Goal: Task Accomplishment & Management: Manage account settings

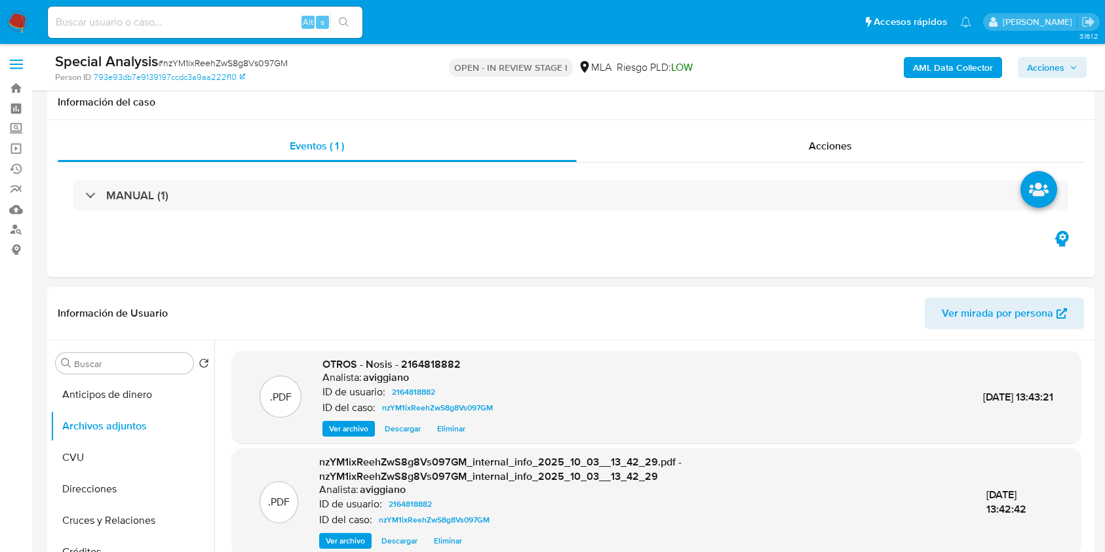
select select "10"
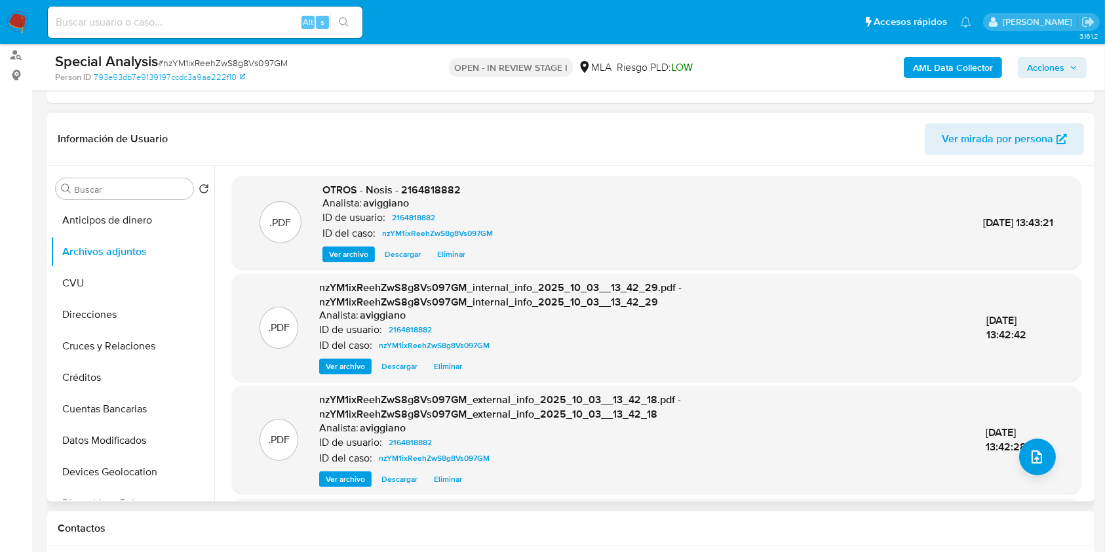
click at [439, 182] on span "OTROS - Nosis - 2164818882" at bounding box center [392, 189] width 138 height 15
copy span "2164818882"
click at [349, 147] on header "Información de Usuario Ver mirada por persona" at bounding box center [571, 138] width 1027 height 31
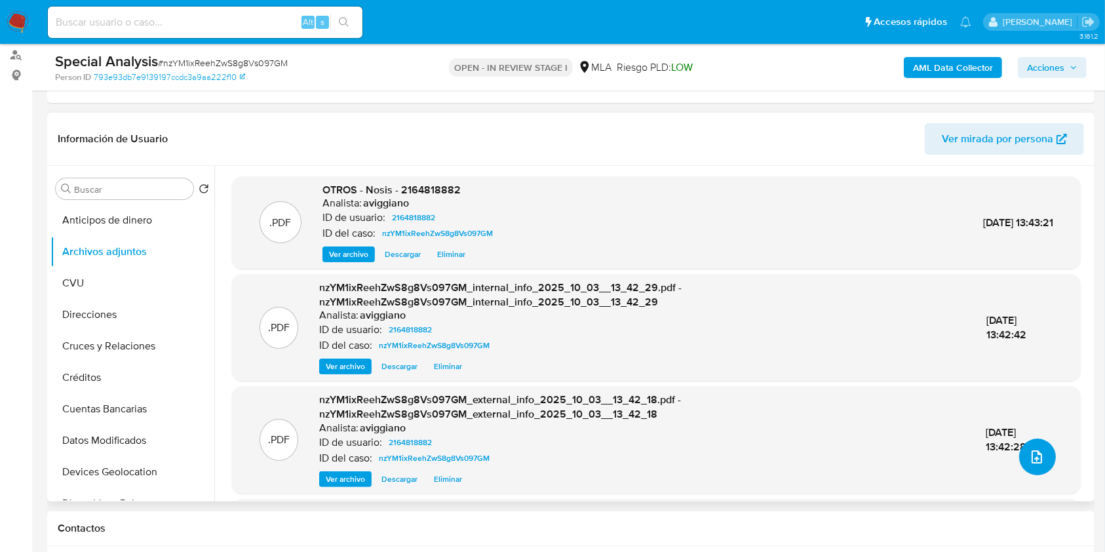
click at [1032, 450] on icon "upload-file" at bounding box center [1037, 456] width 10 height 13
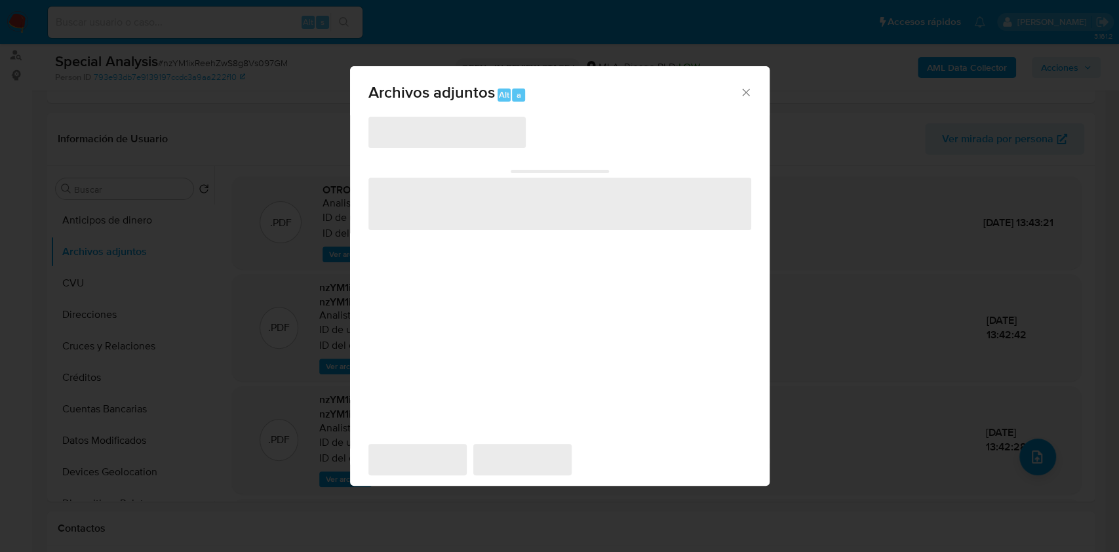
click at [374, 110] on div "Archivos adjuntos Alt a" at bounding box center [560, 90] width 420 height 49
click at [746, 93] on icon "Cerrar" at bounding box center [745, 92] width 13 height 13
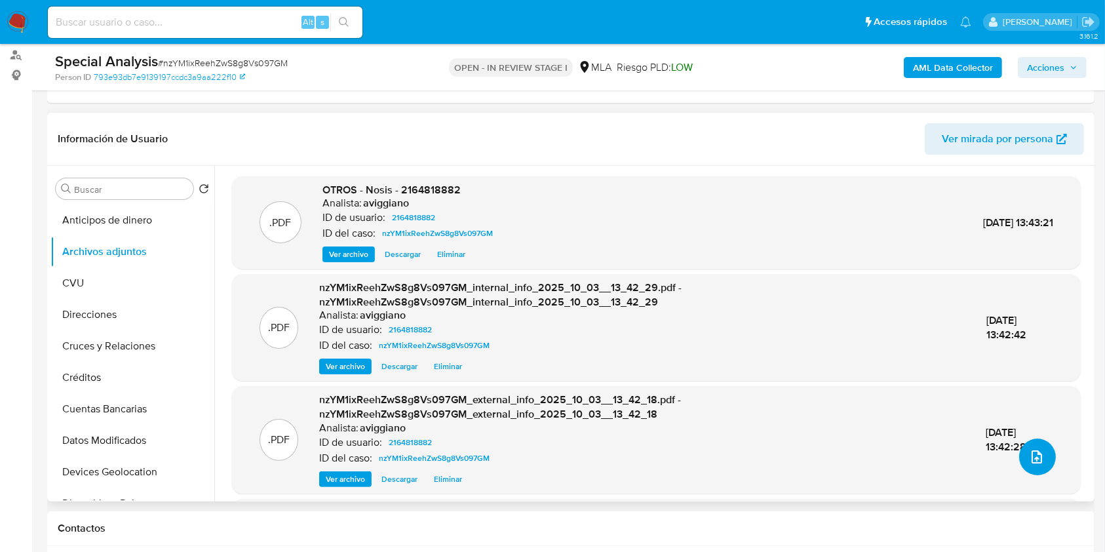
click at [1032, 454] on icon "upload-file" at bounding box center [1037, 456] width 10 height 13
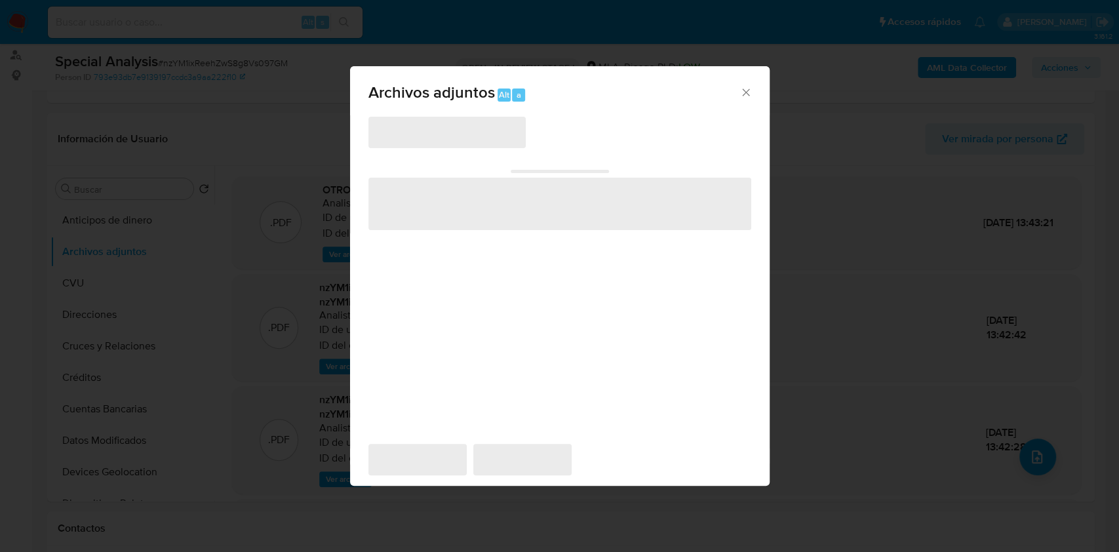
click at [748, 94] on icon "Cerrar" at bounding box center [745, 91] width 7 height 7
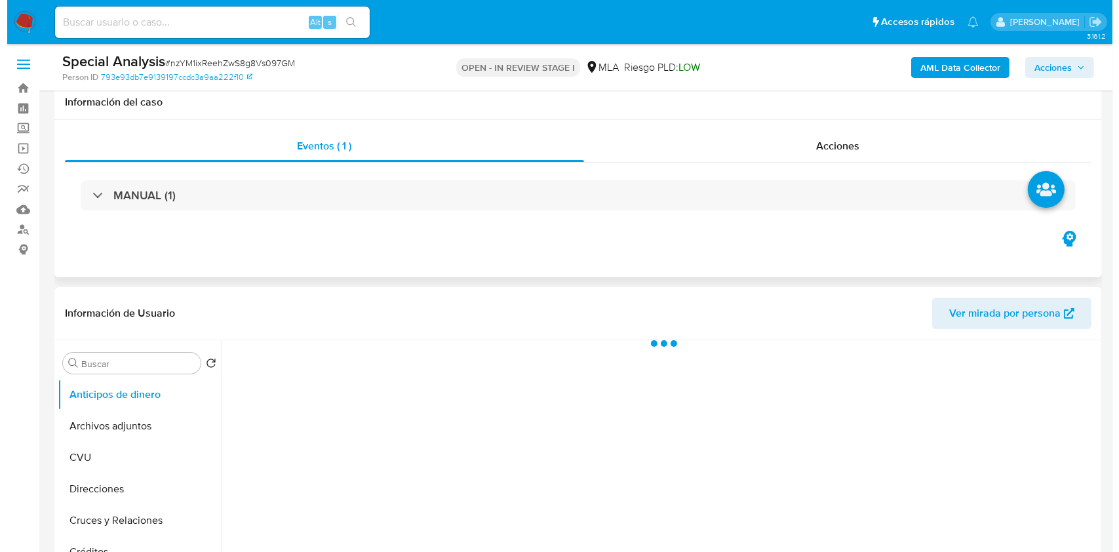
scroll to position [174, 0]
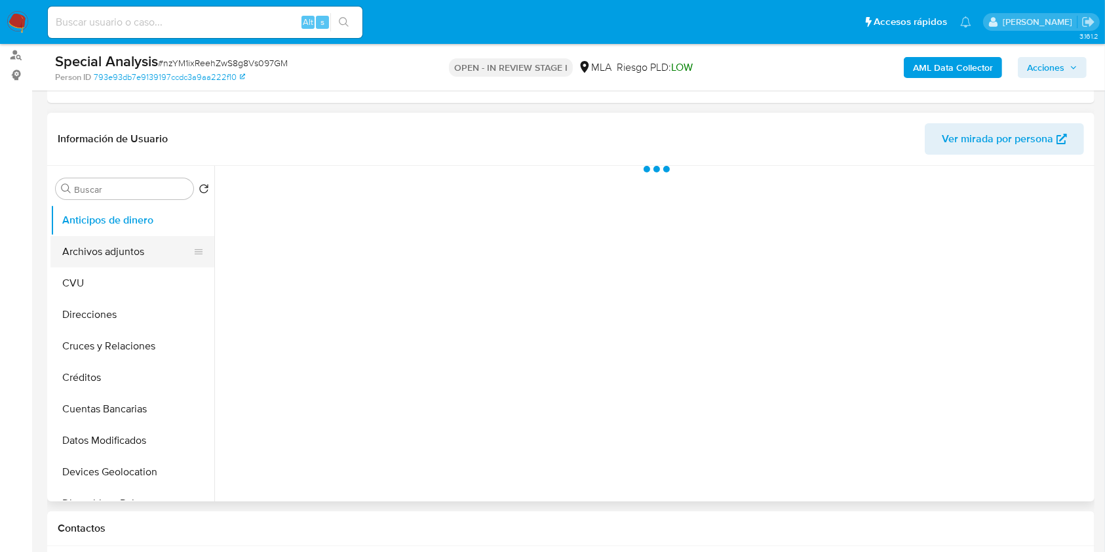
select select "10"
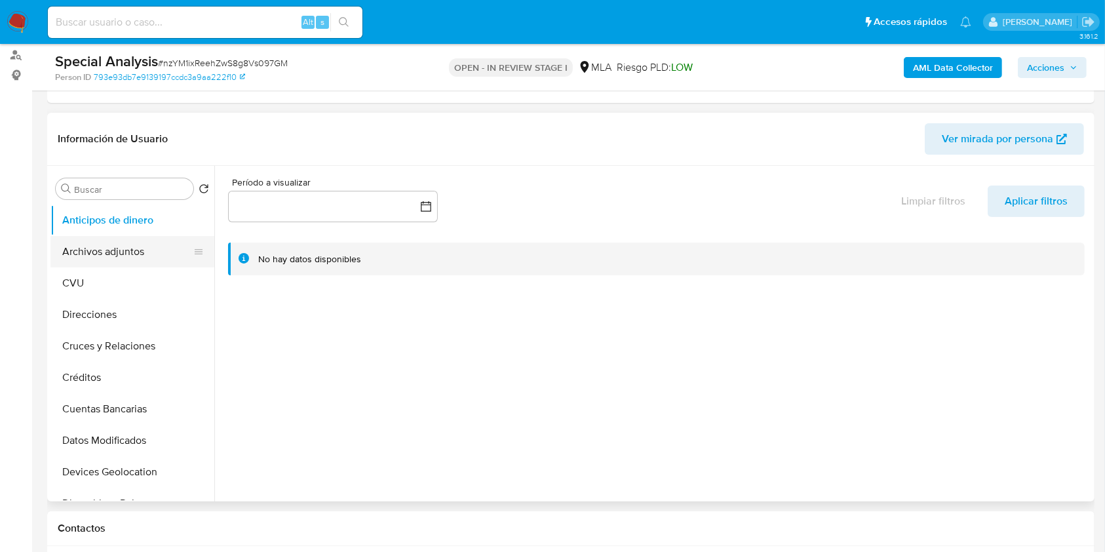
click at [159, 250] on button "Archivos adjuntos" at bounding box center [126, 251] width 153 height 31
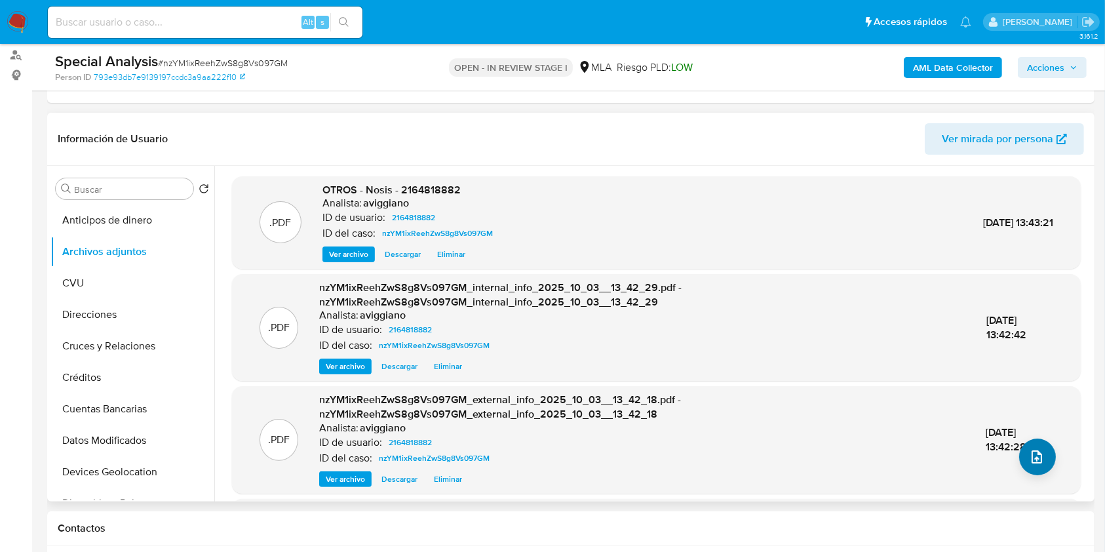
click at [1014, 450] on div ".PDF OTROS - Nosis - 2164818882 Analista: aviggiano ID de usuario: 2164818882 I…" at bounding box center [656, 390] width 849 height 429
click at [1019, 454] on button "upload-file" at bounding box center [1037, 457] width 37 height 37
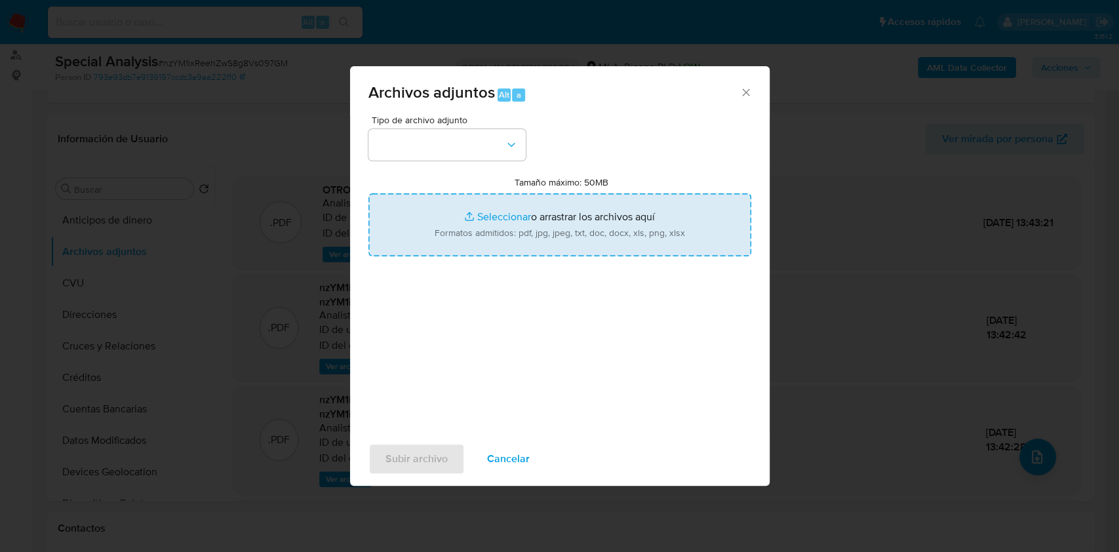
click at [622, 226] on input "Tamaño máximo: 50MB Seleccionar archivos" at bounding box center [559, 224] width 383 height 63
type input "C:\fakepath\Movimientos-Aladdin-v10_1 - 2164818882 - .xlsx"
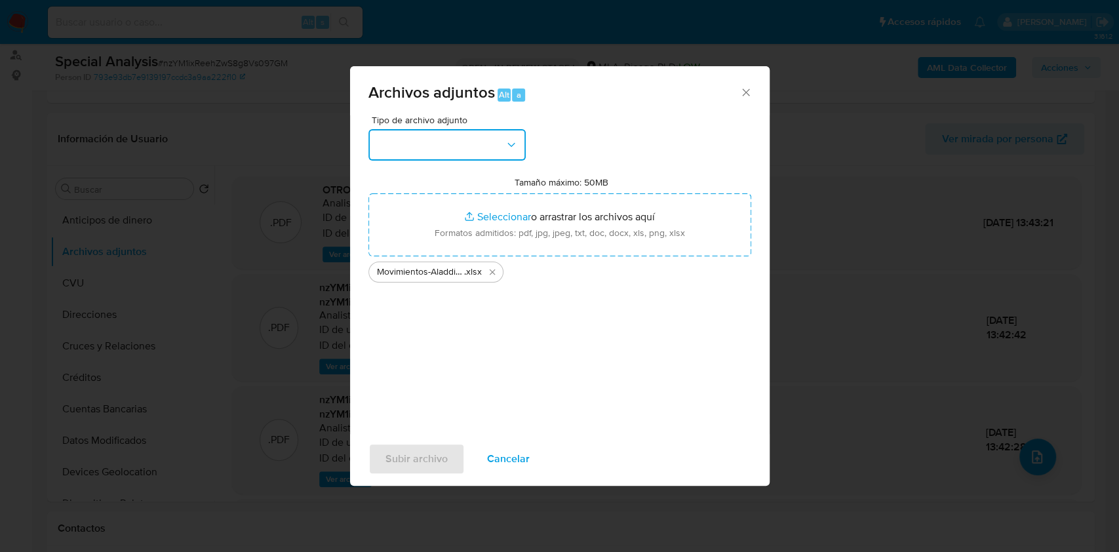
click at [498, 146] on button "button" at bounding box center [446, 144] width 157 height 31
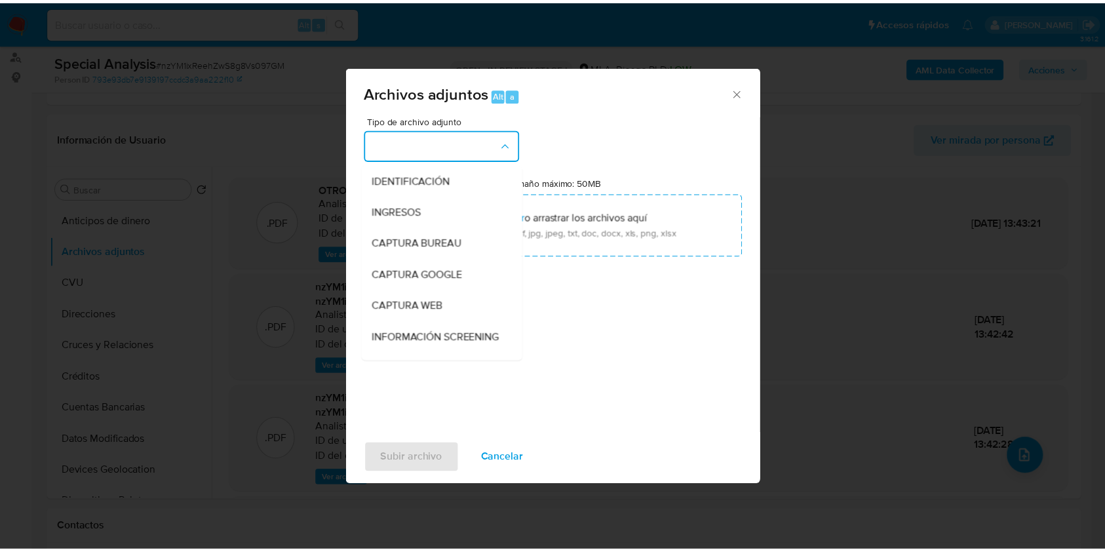
scroll to position [262, 0]
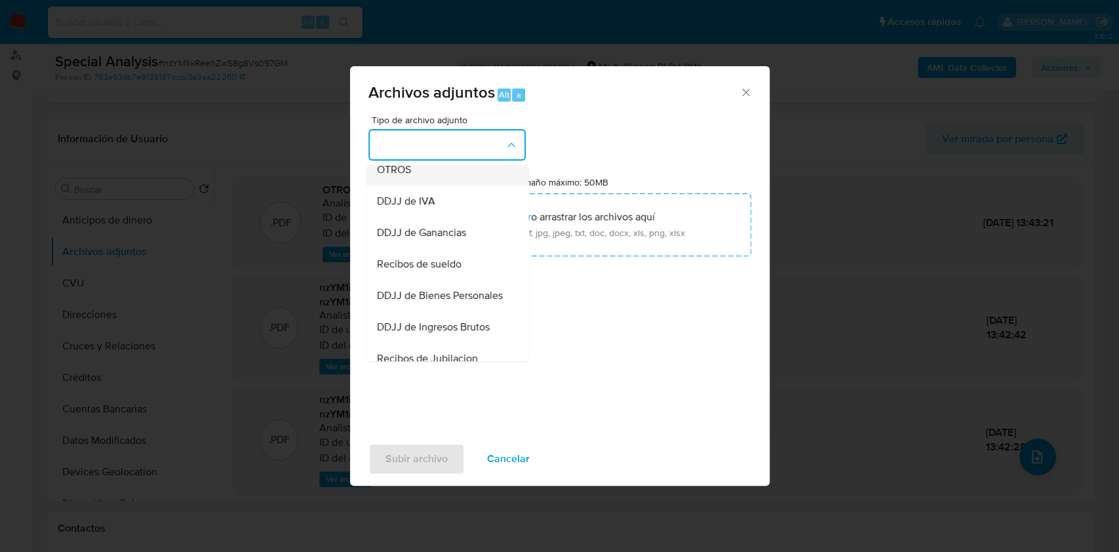
click at [422, 176] on div "OTROS" at bounding box center [443, 169] width 134 height 31
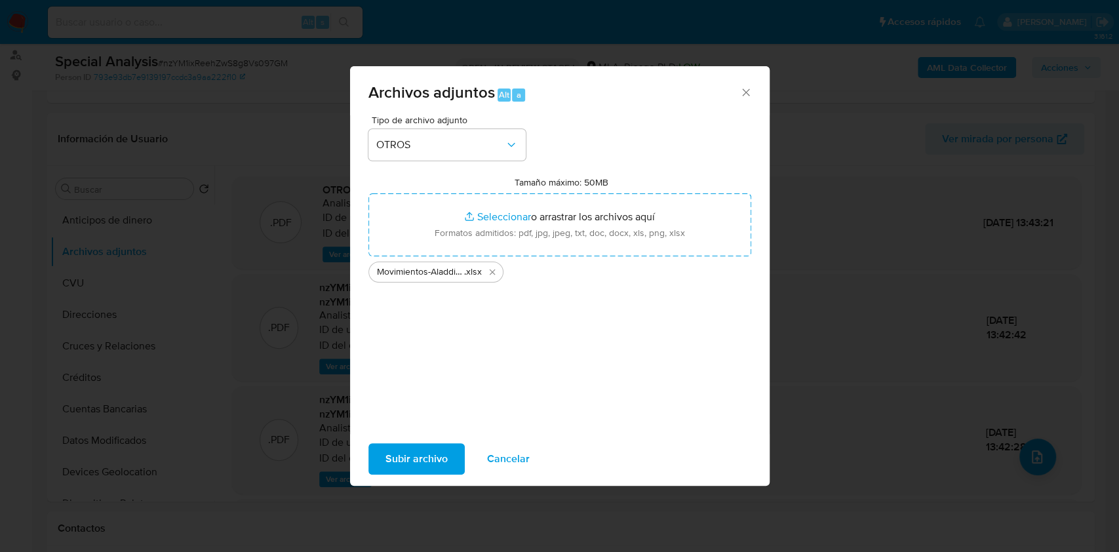
click at [406, 452] on span "Subir archivo" at bounding box center [416, 458] width 62 height 29
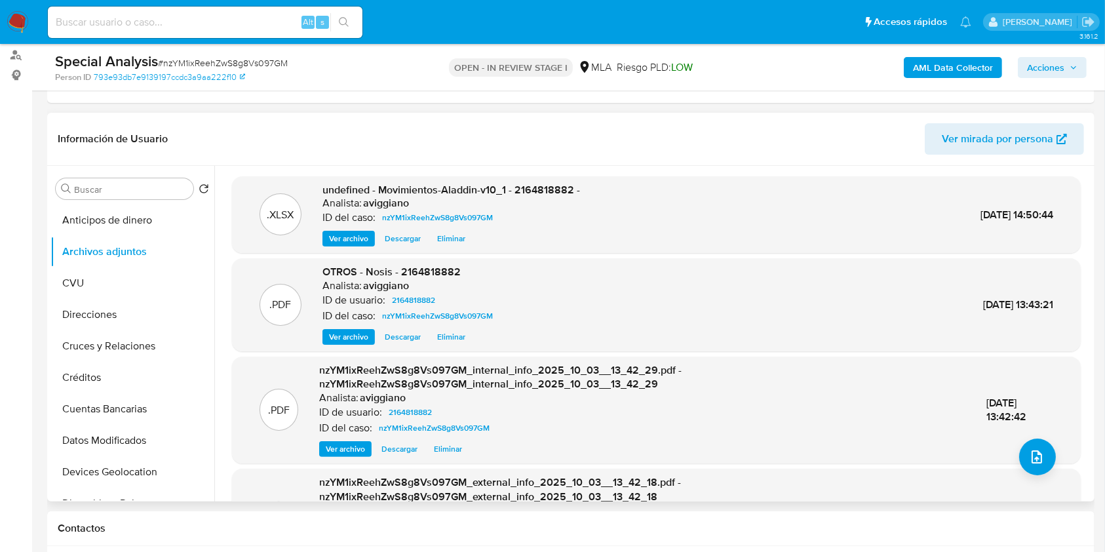
click at [550, 191] on span "undefined - Movimientos-Aladdin-v10_1 - 2164818882 -" at bounding box center [452, 189] width 258 height 15
copy span "2164818882"
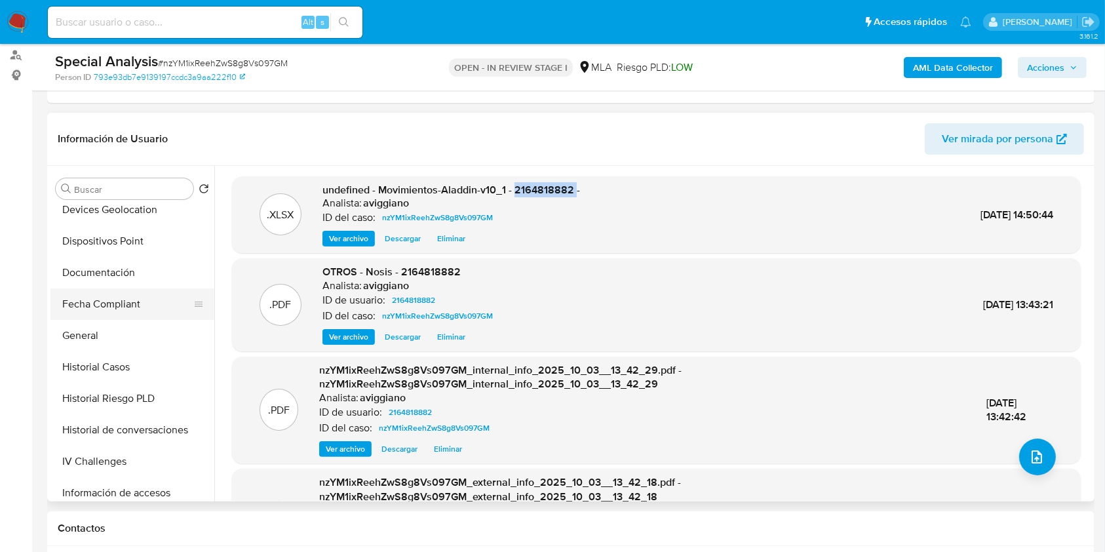
scroll to position [437, 0]
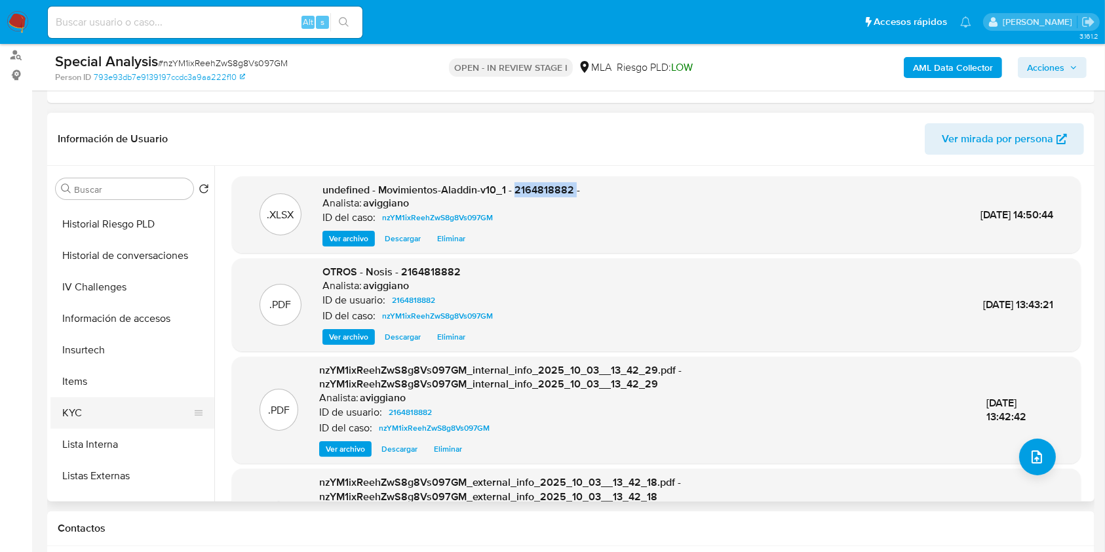
click at [87, 406] on button "KYC" at bounding box center [126, 412] width 153 height 31
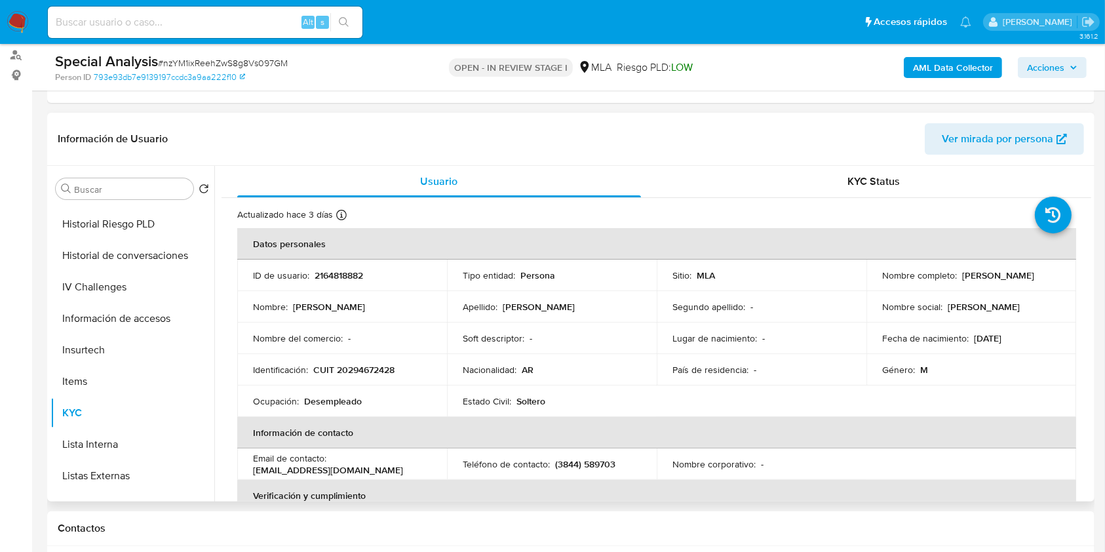
click at [367, 378] on td "Identificación : CUIT 20294672428" at bounding box center [342, 369] width 210 height 31
click at [374, 364] on p "CUIT 20294672428" at bounding box center [353, 370] width 81 height 12
copy p "20294672428"
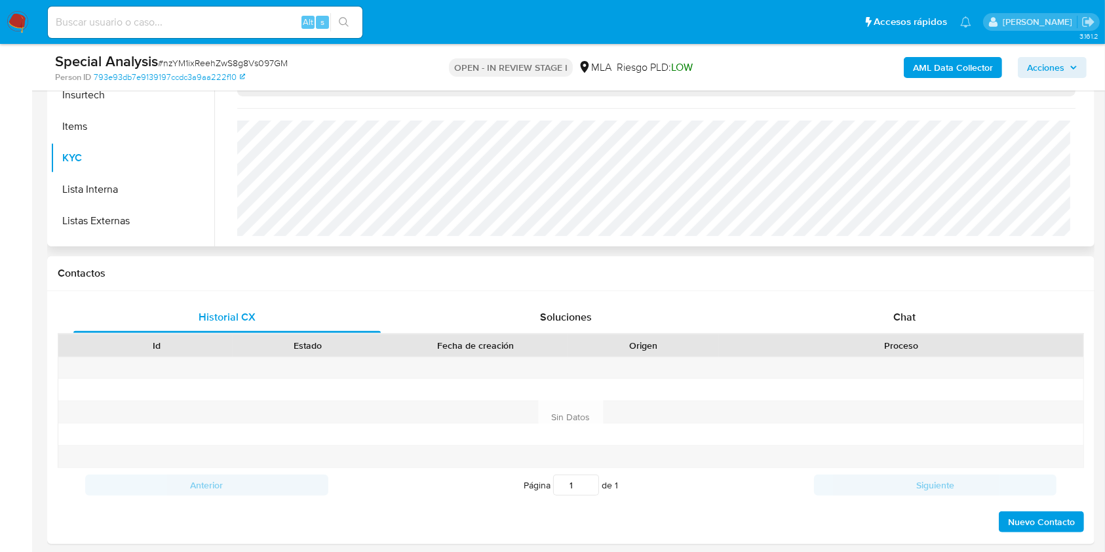
scroll to position [524, 0]
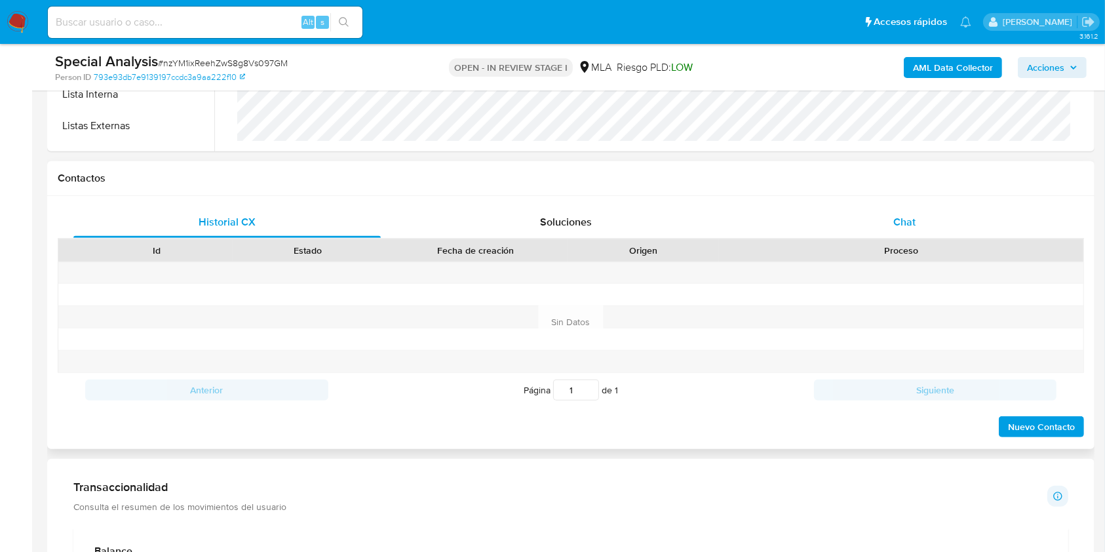
click at [903, 233] on div "Chat" at bounding box center [904, 221] width 307 height 31
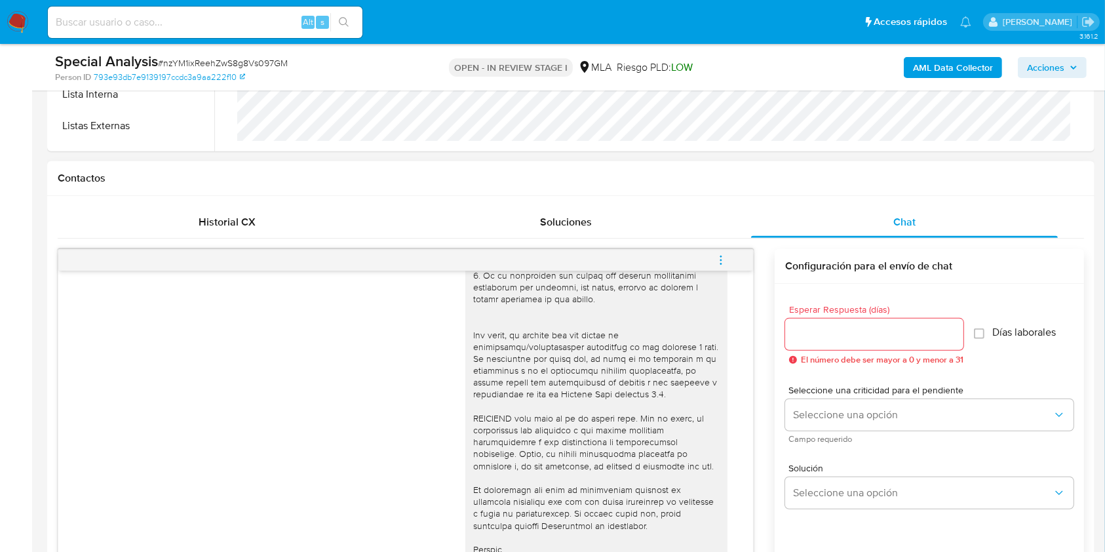
scroll to position [399, 0]
click at [723, 262] on icon "menu-action" at bounding box center [721, 260] width 12 height 12
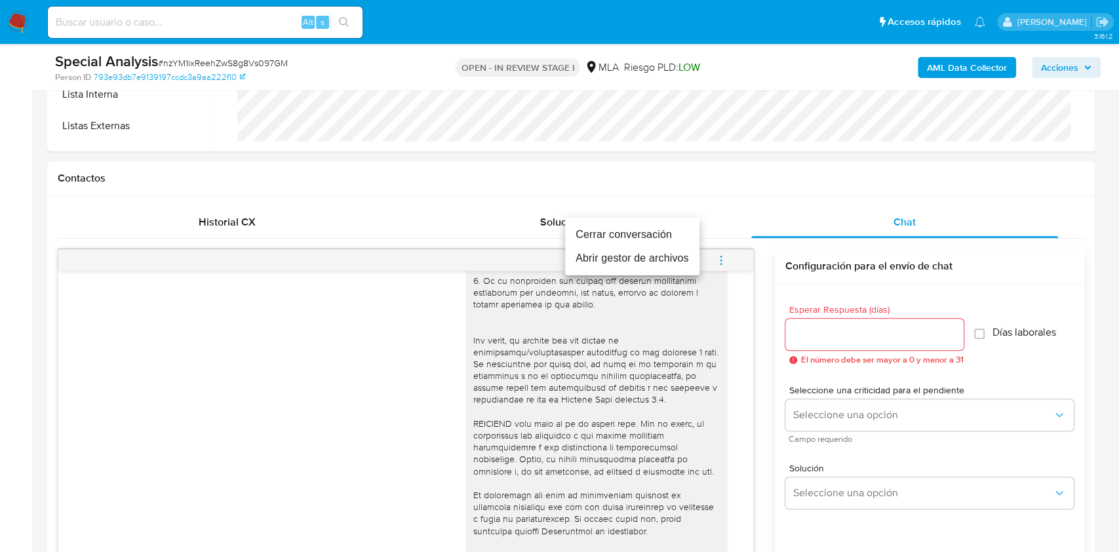
click at [617, 241] on li "Cerrar conversación" at bounding box center [632, 235] width 134 height 24
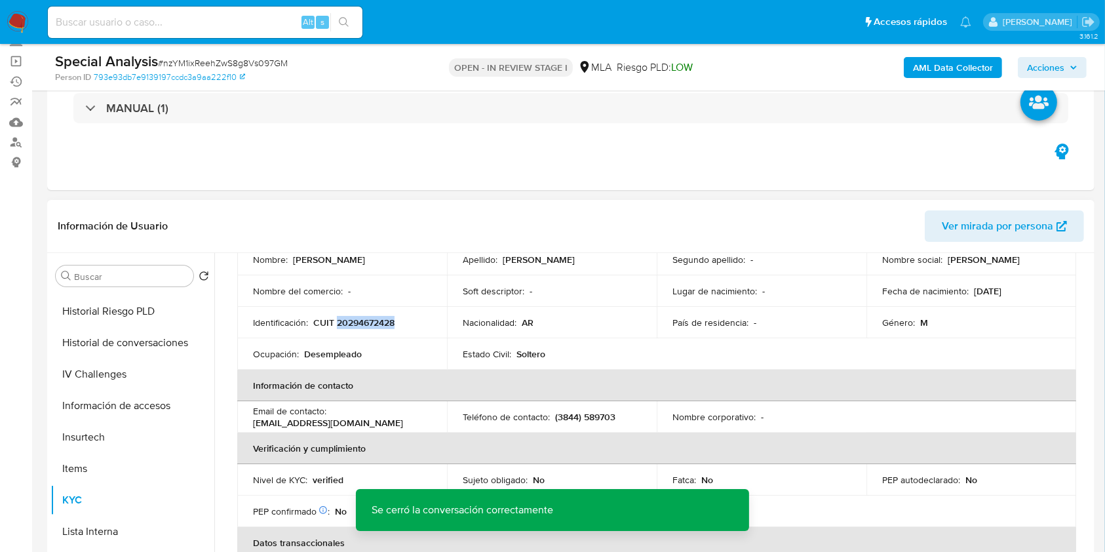
scroll to position [0, 0]
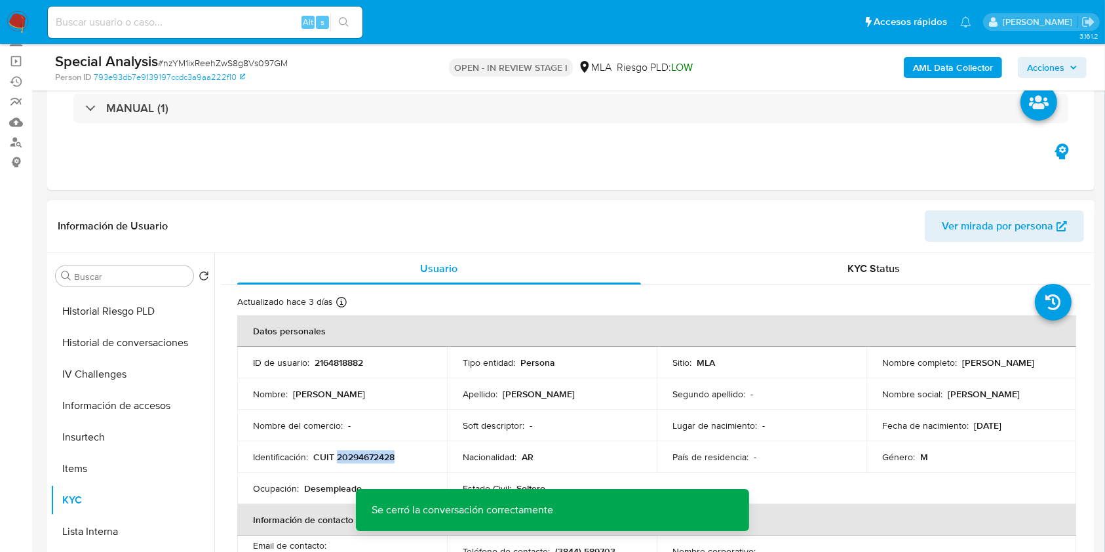
drag, startPoint x: 958, startPoint y: 362, endPoint x: 1040, endPoint y: 361, distance: 81.9
click at [1040, 361] on div "Nombre completo : Diego Ivan Picconi" at bounding box center [971, 363] width 178 height 12
copy p "Diego Ivan Picconi"
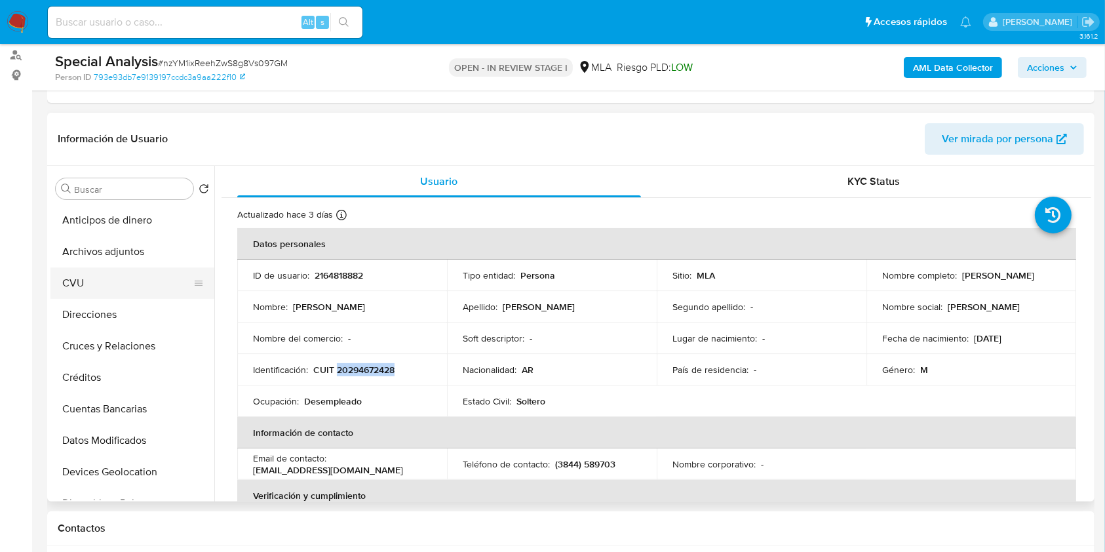
click at [106, 281] on button "CVU" at bounding box center [126, 282] width 153 height 31
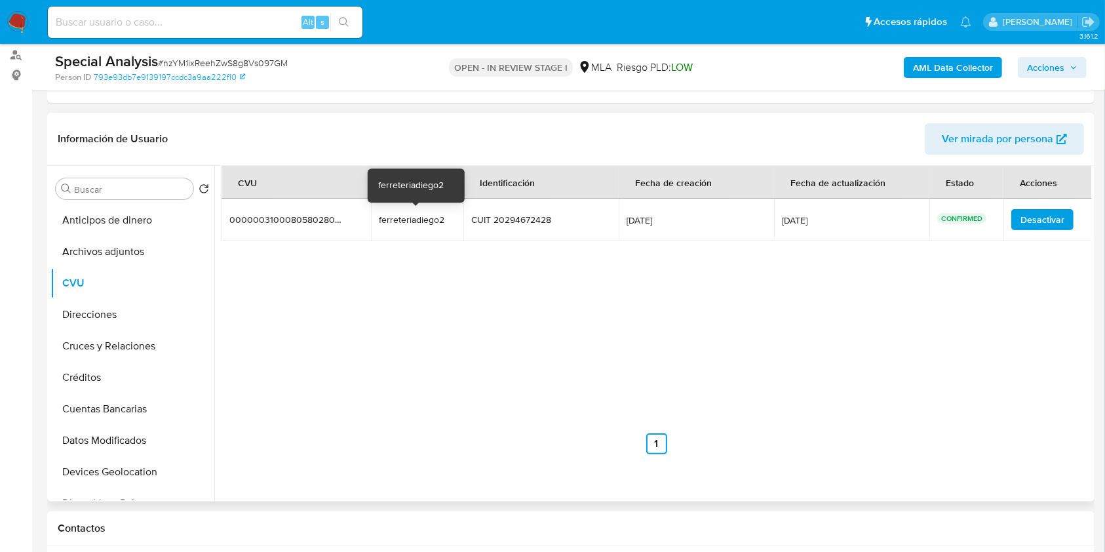
click at [414, 215] on div "ferreteriadiego2" at bounding box center [417, 220] width 77 height 12
drag, startPoint x: 414, startPoint y: 215, endPoint x: 402, endPoint y: 214, distance: 12.5
click at [402, 214] on div "ferreteriadiego2" at bounding box center [417, 220] width 77 height 12
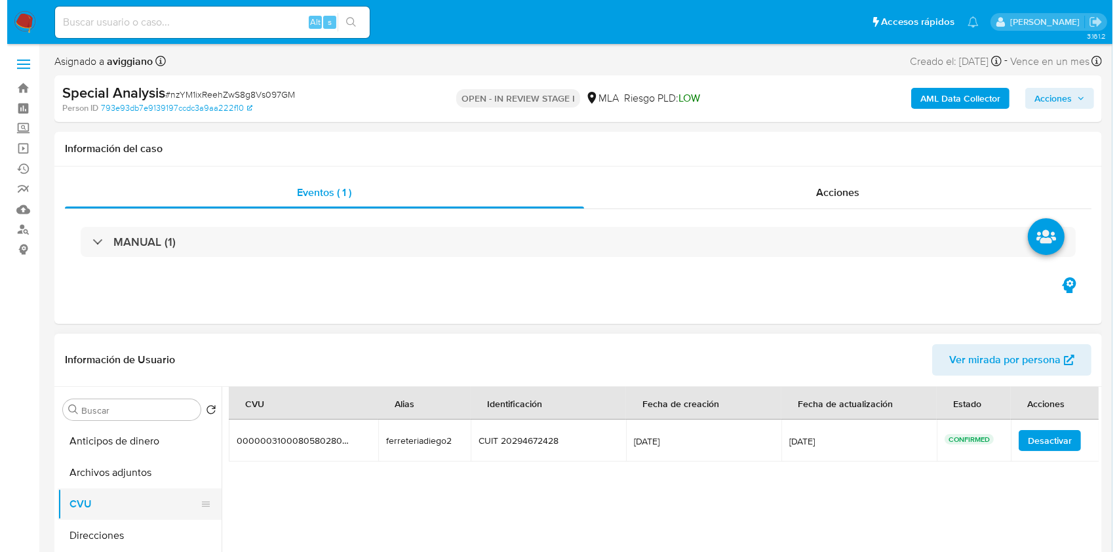
scroll to position [262, 0]
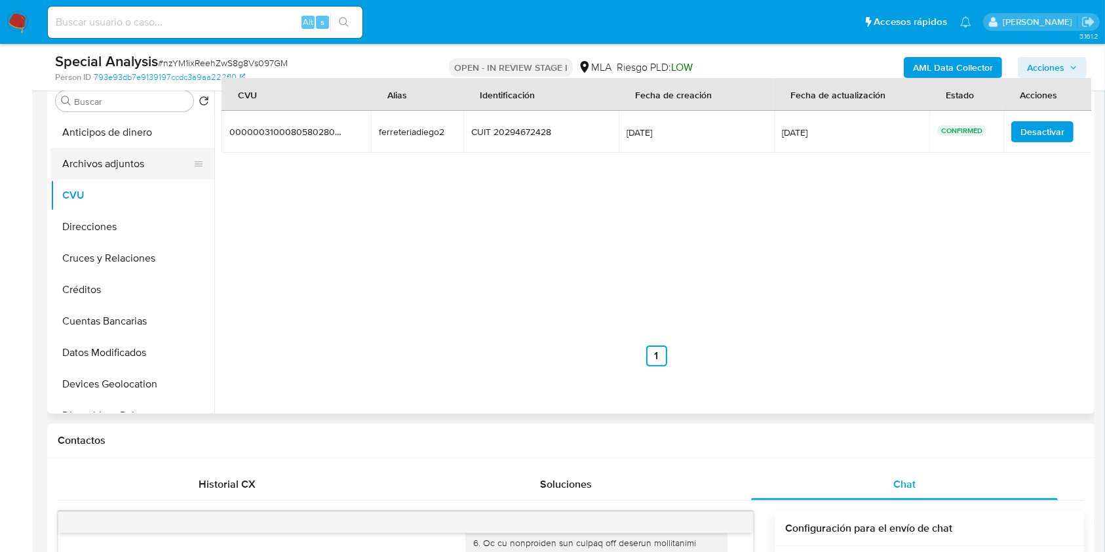
click at [143, 168] on button "Archivos adjuntos" at bounding box center [126, 163] width 153 height 31
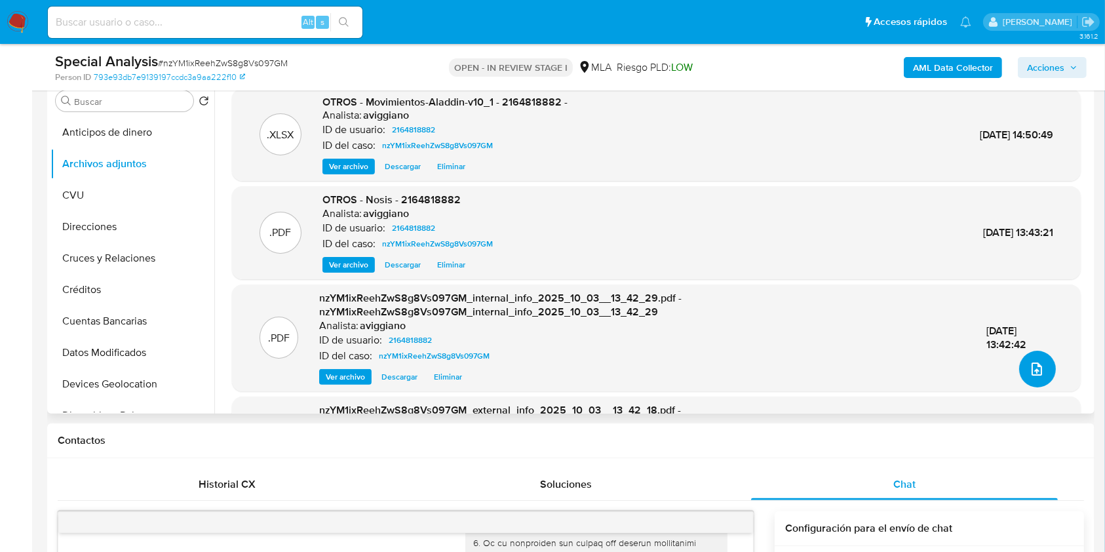
click at [1030, 366] on icon "upload-file" at bounding box center [1037, 369] width 16 height 16
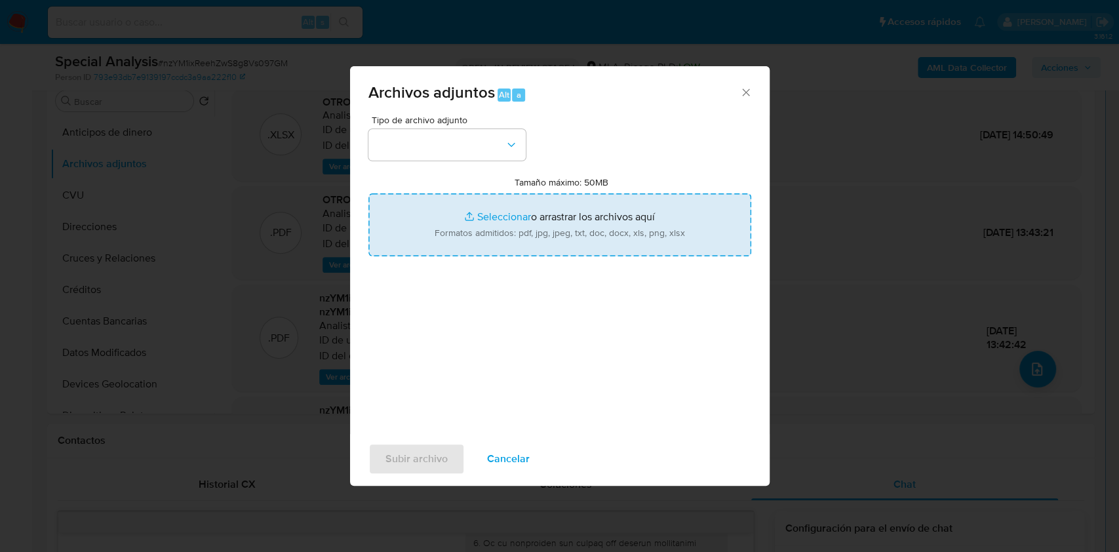
click at [545, 210] on input "Tamaño máximo: 50MB Seleccionar archivos" at bounding box center [559, 224] width 383 height 63
type input "C:\fakepath\Caselog nzYM1ixReehZwS8g8Vs097GM_2025_10_03_12_59_20.docx"
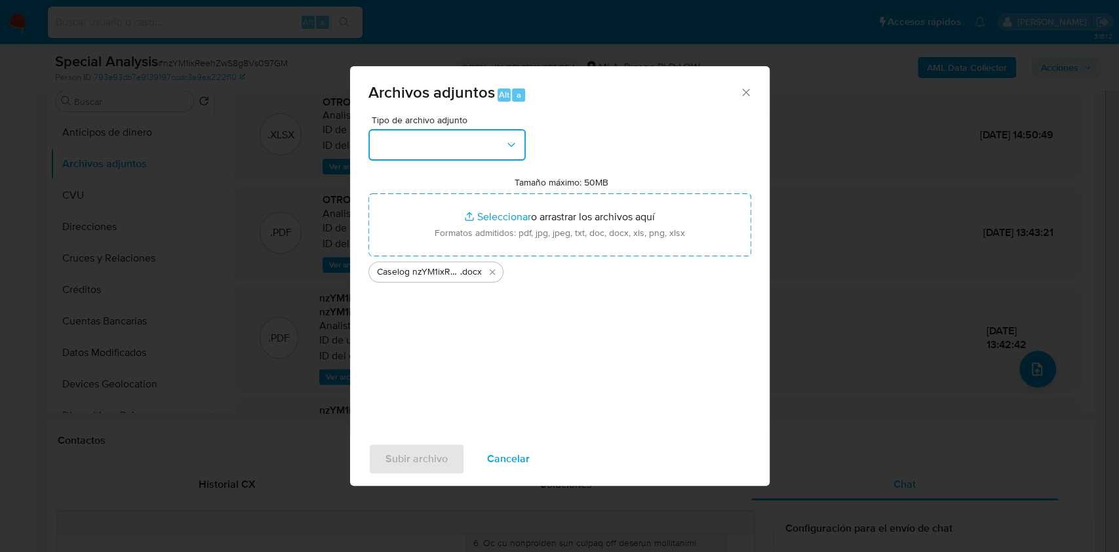
click at [462, 137] on button "button" at bounding box center [446, 144] width 157 height 31
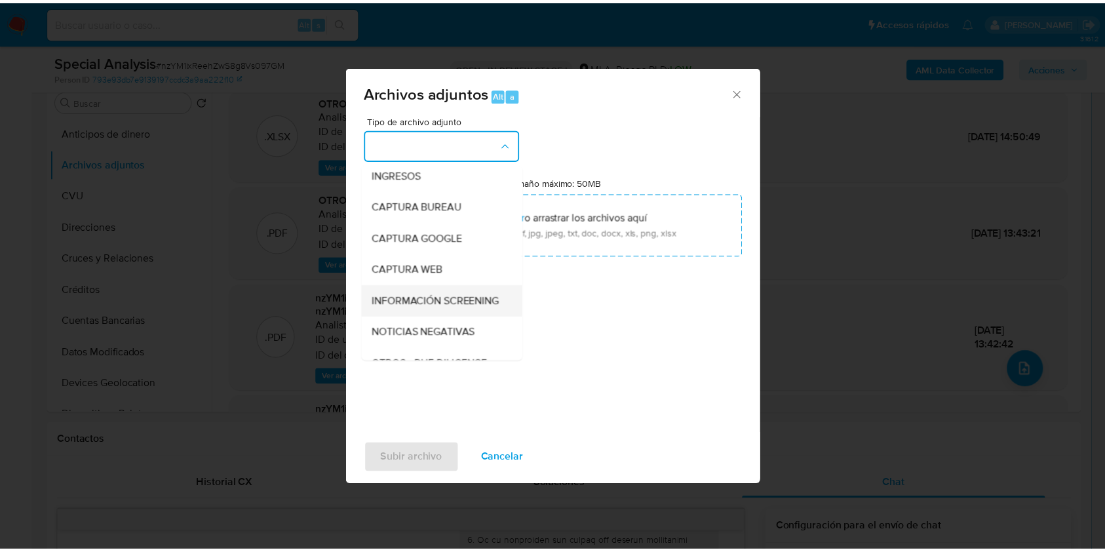
scroll to position [87, 0]
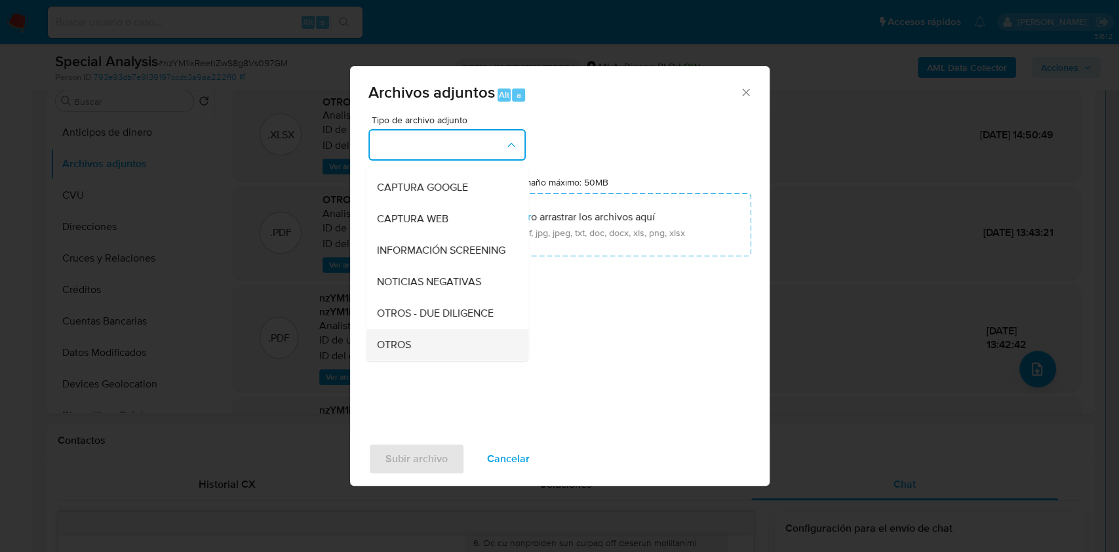
click at [397, 351] on span "OTROS" at bounding box center [393, 344] width 34 height 13
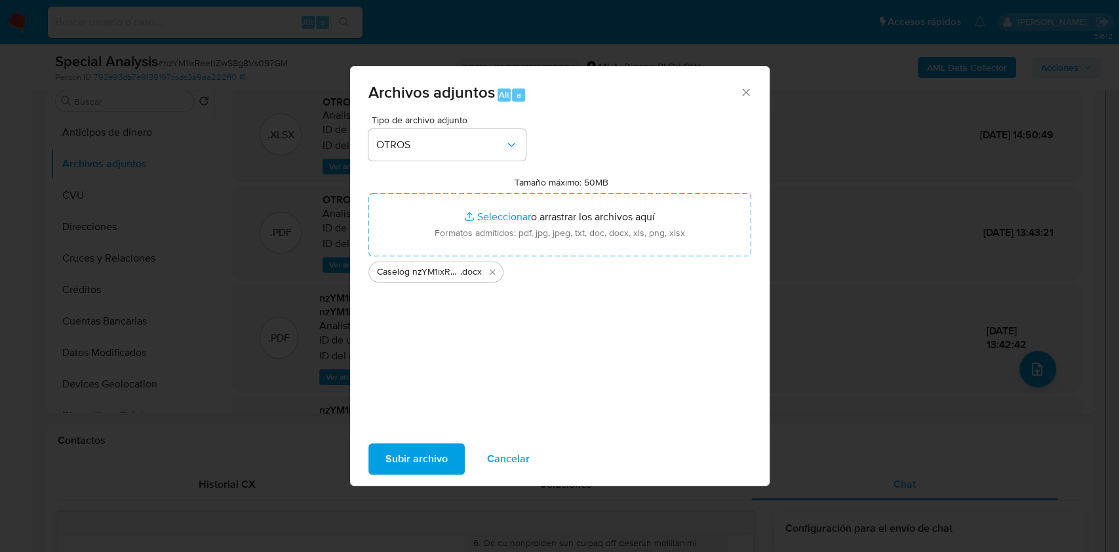
click at [402, 444] on span "Subir archivo" at bounding box center [416, 458] width 62 height 29
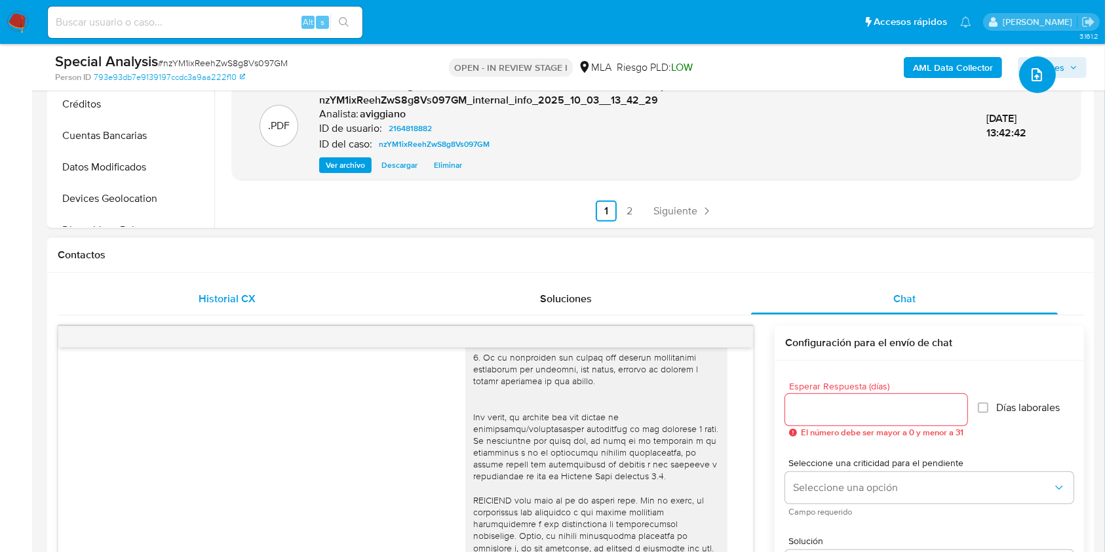
scroll to position [524, 0]
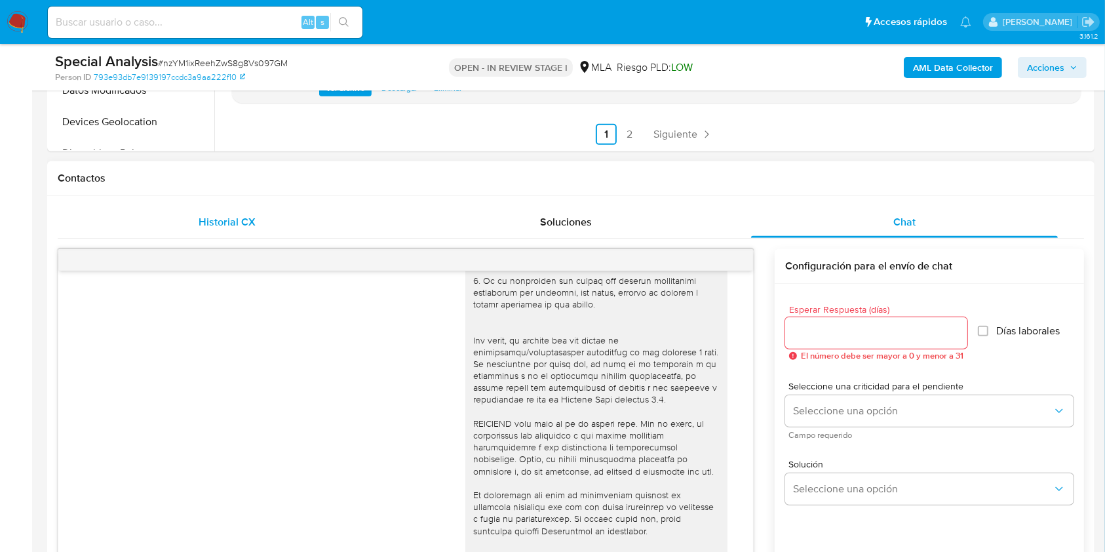
click at [199, 226] on span "Historial CX" at bounding box center [227, 221] width 57 height 15
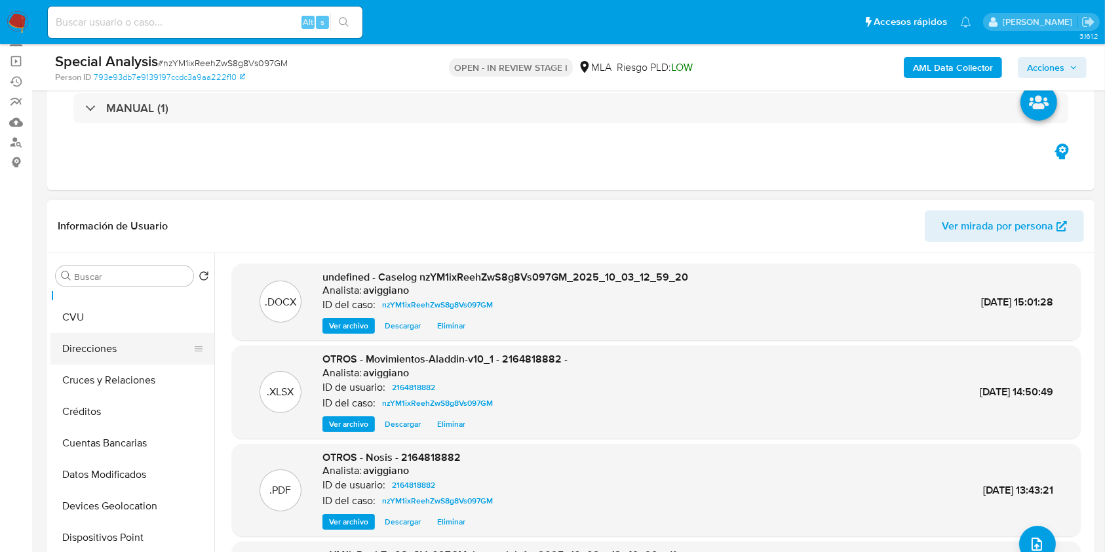
scroll to position [174, 0]
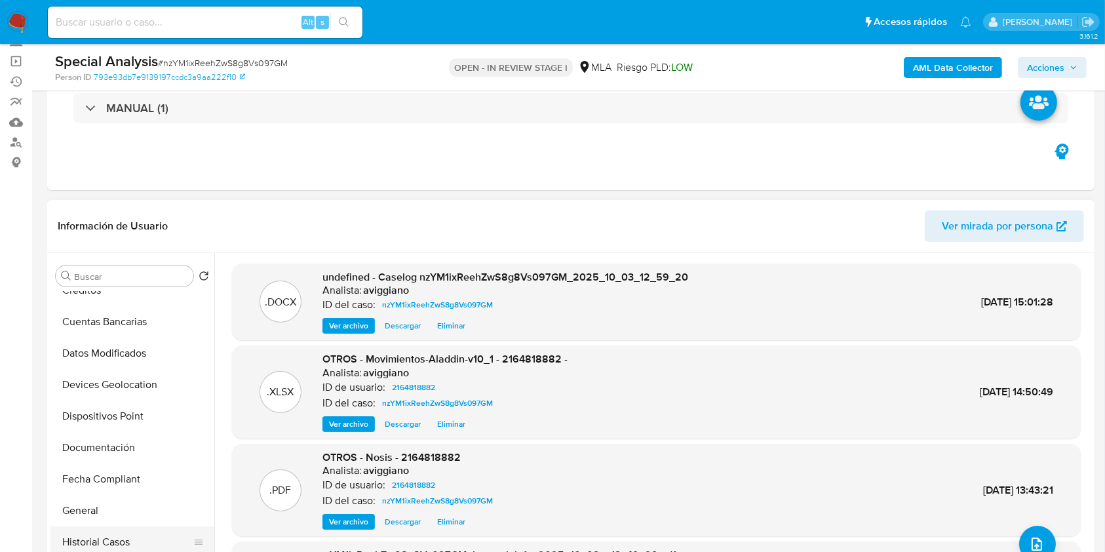
click at [89, 530] on button "Historial Casos" at bounding box center [126, 541] width 153 height 31
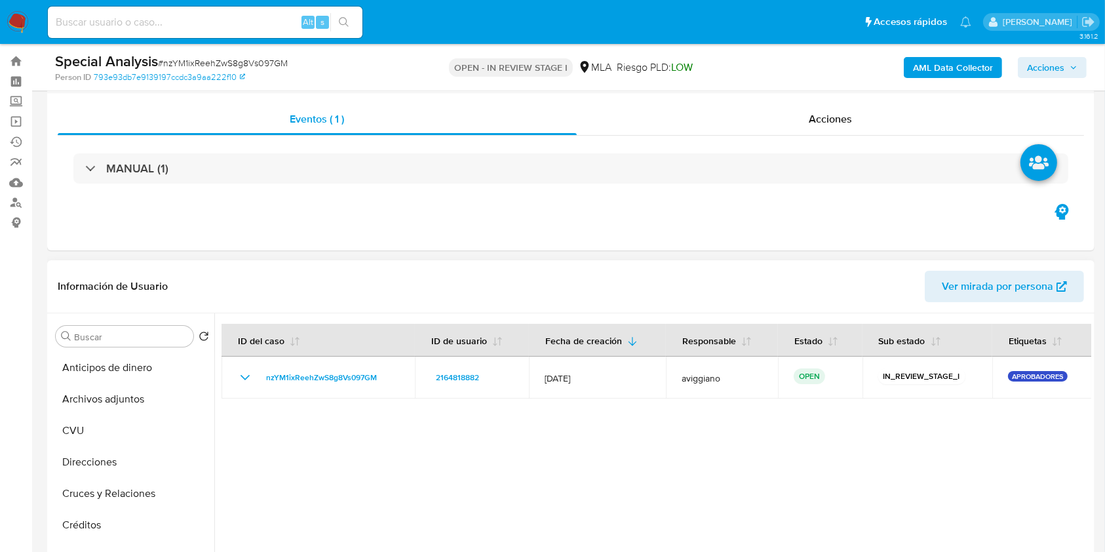
scroll to position [0, 0]
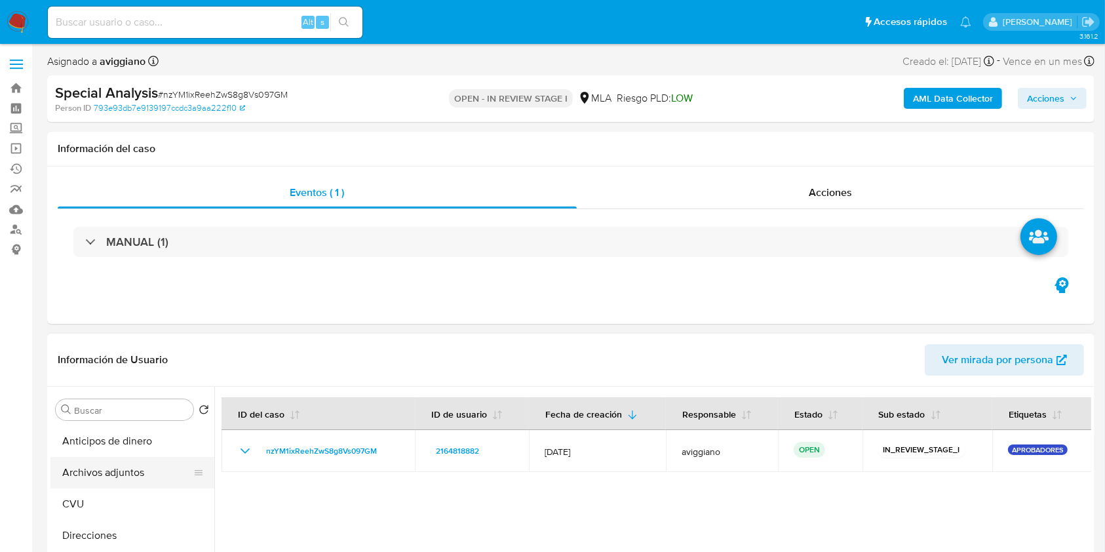
click at [116, 465] on button "Archivos adjuntos" at bounding box center [126, 472] width 153 height 31
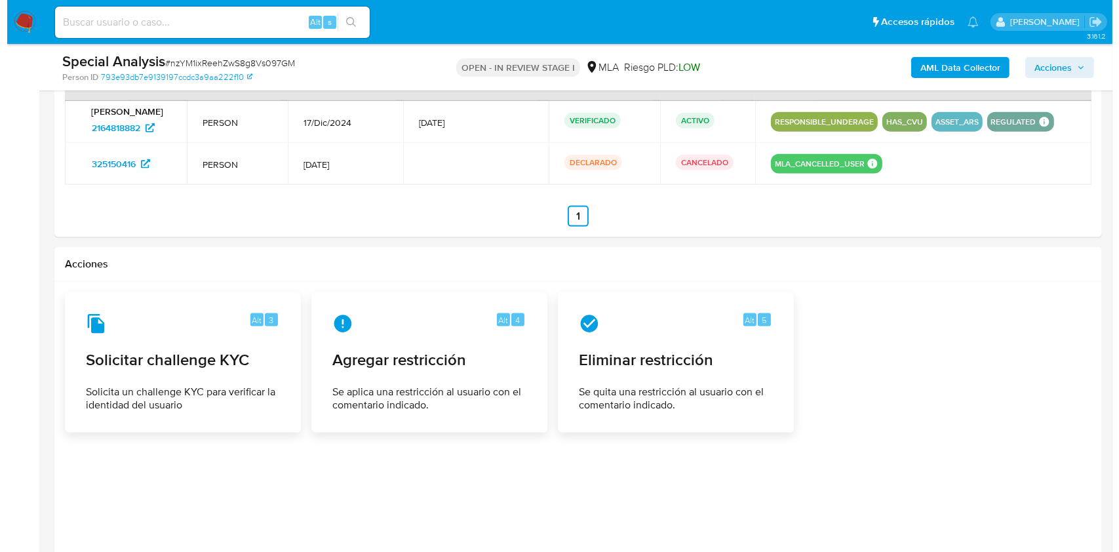
scroll to position [1795, 0]
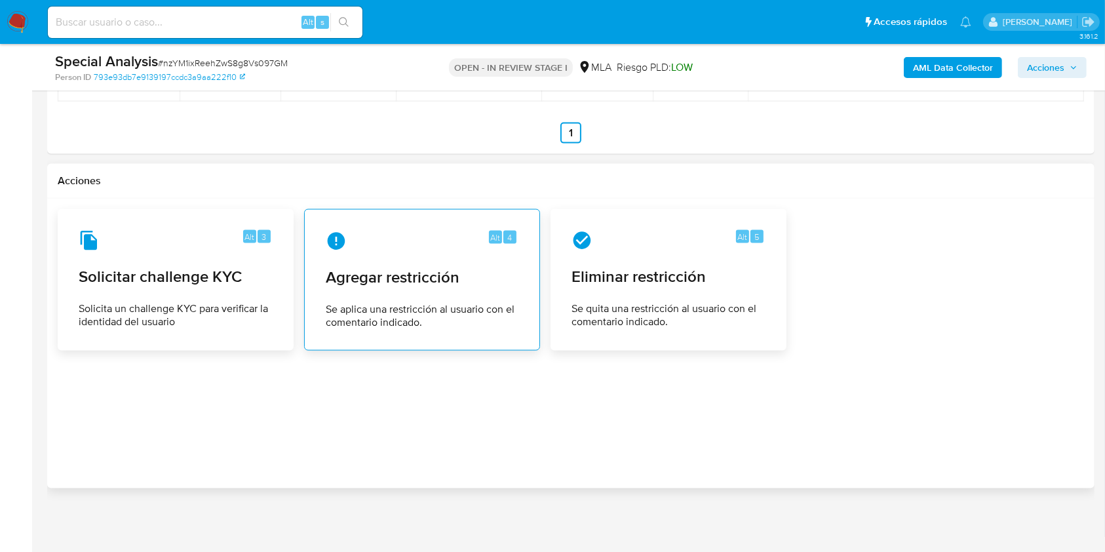
click at [344, 294] on div "Alt 4 Agregar restricción Se aplica una restricción al usuario con el comentari…" at bounding box center [422, 279] width 214 height 119
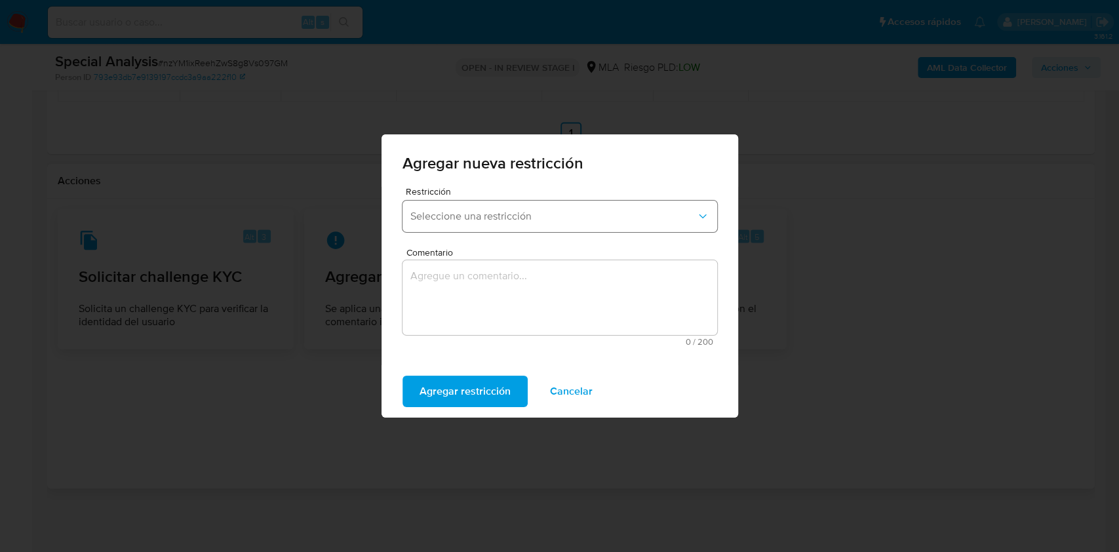
click at [472, 221] on span "Seleccione una restricción" at bounding box center [553, 216] width 286 height 13
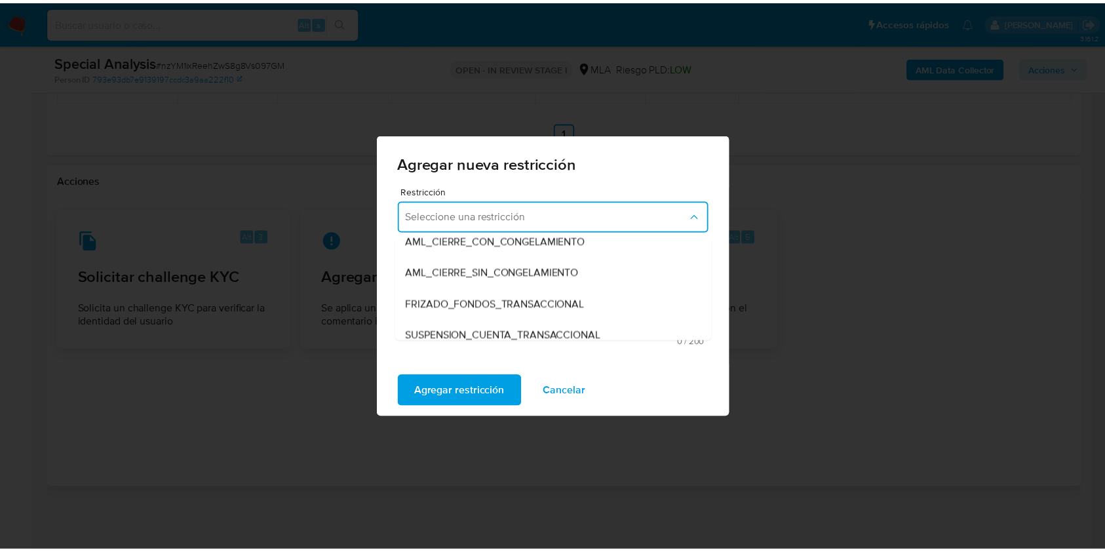
scroll to position [140, 0]
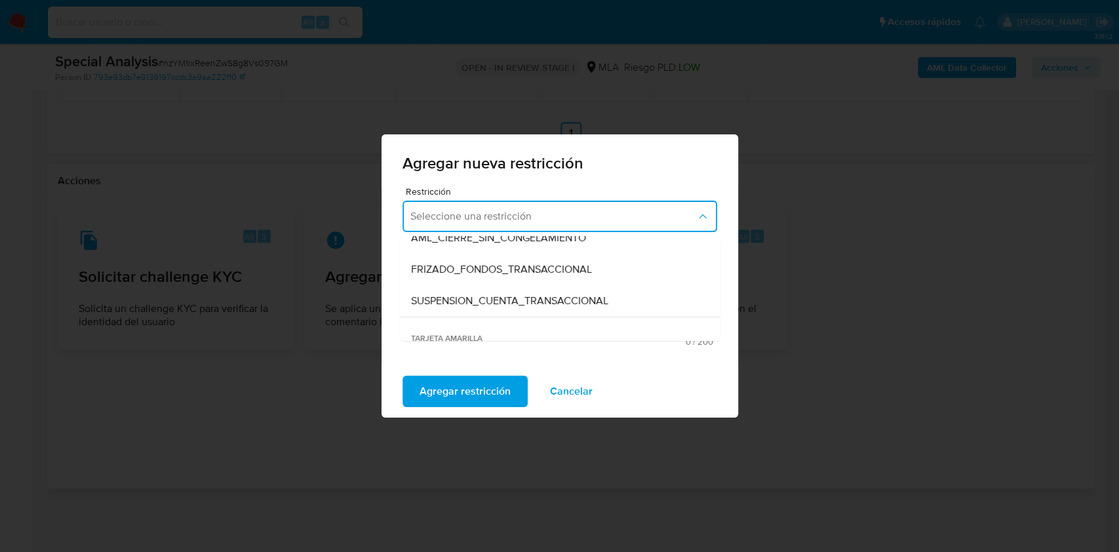
click at [621, 293] on div "SUSPENSION_CUENTA_TRANSACCIONAL" at bounding box center [555, 300] width 291 height 31
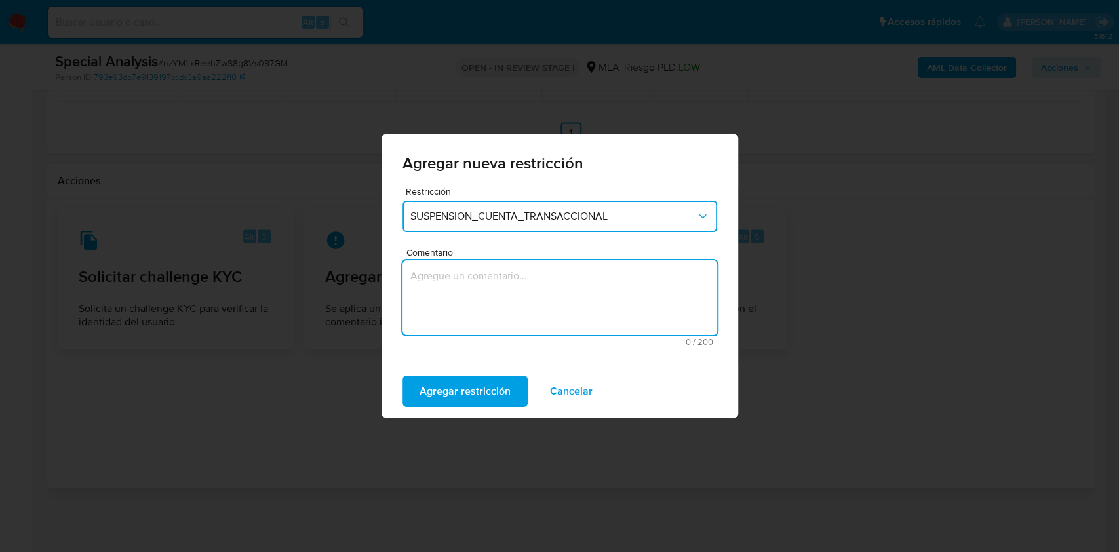
click at [535, 284] on textarea "Comentario" at bounding box center [559, 297] width 315 height 75
type textarea "AML"
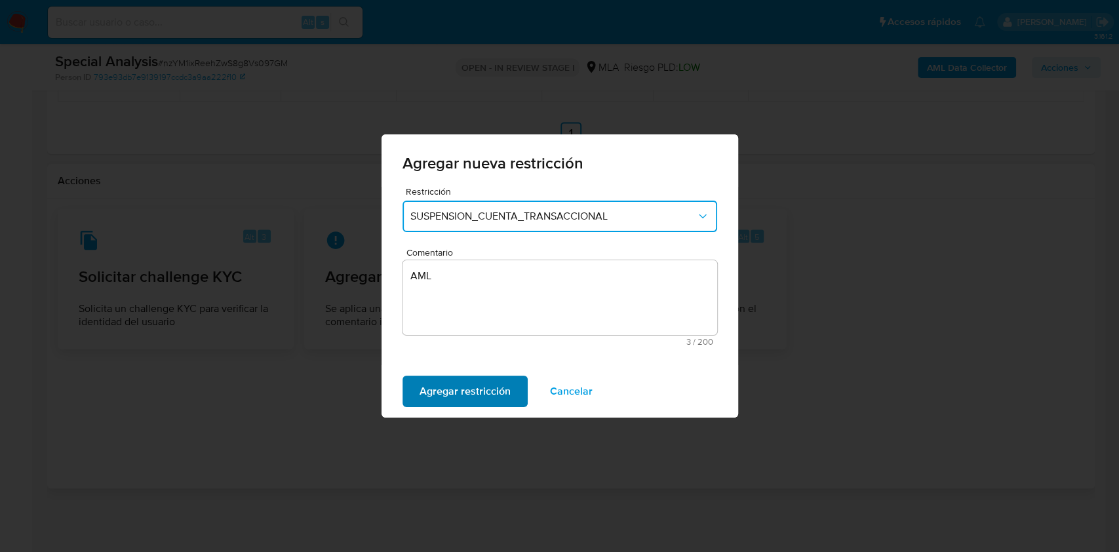
click at [469, 385] on span "Agregar restricción" at bounding box center [465, 391] width 91 height 29
click at [469, 385] on button "Confirmar" at bounding box center [442, 391] width 81 height 31
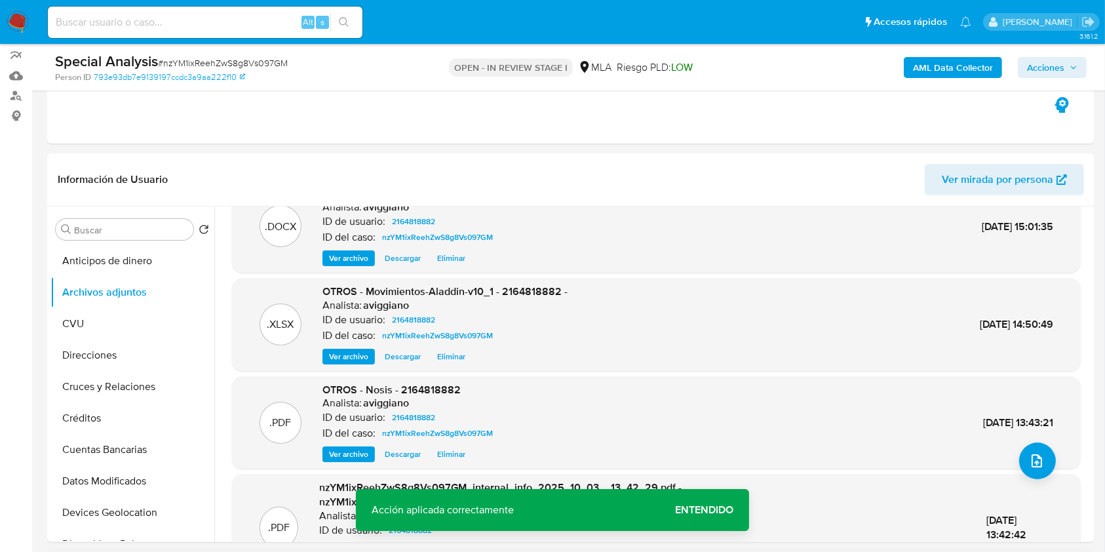
scroll to position [0, 0]
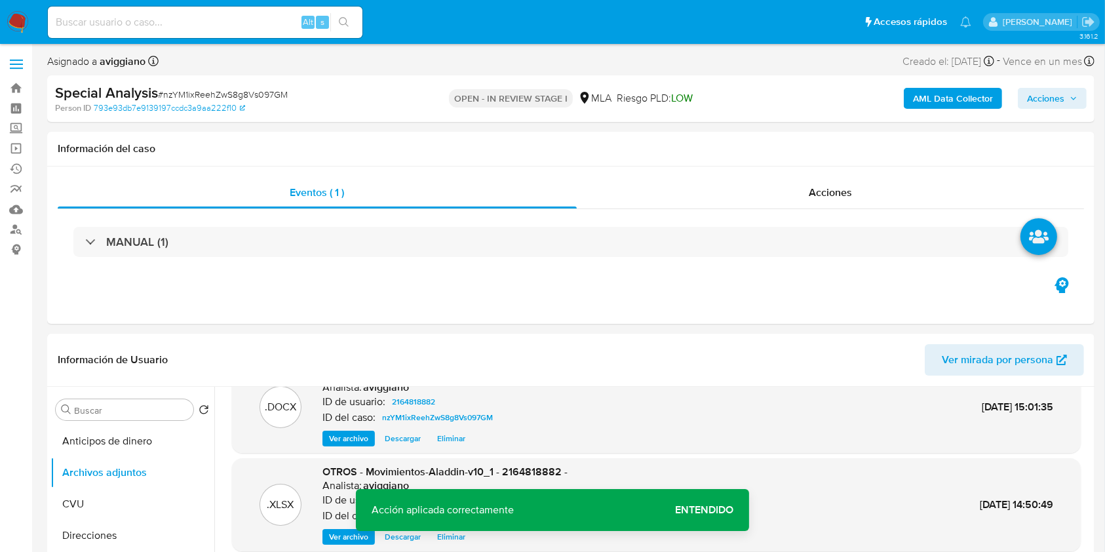
click at [1065, 88] on span "Acciones" at bounding box center [1045, 98] width 37 height 21
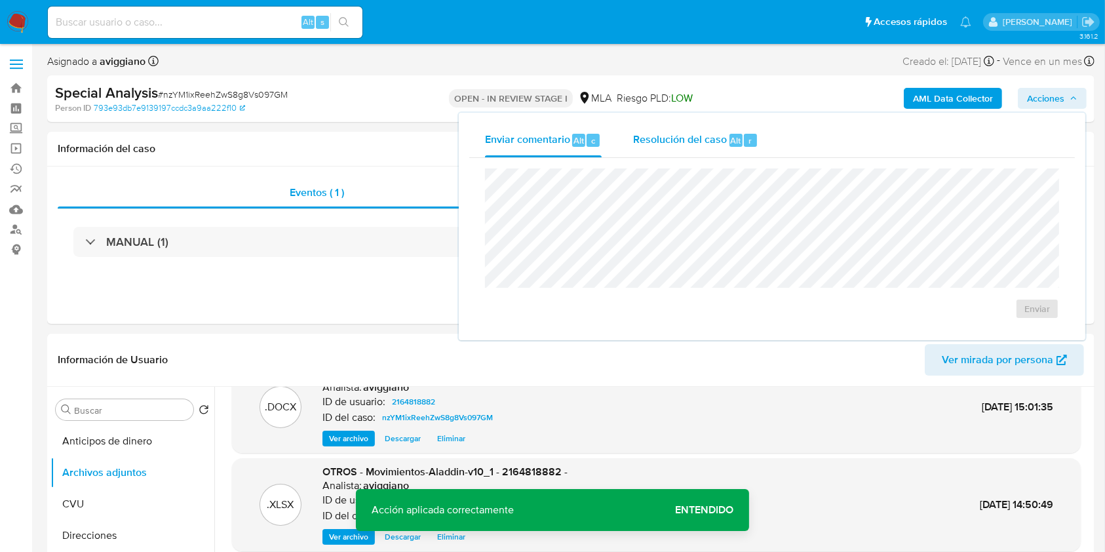
click at [701, 127] on div "Resolución del caso Alt r" at bounding box center [695, 140] width 125 height 34
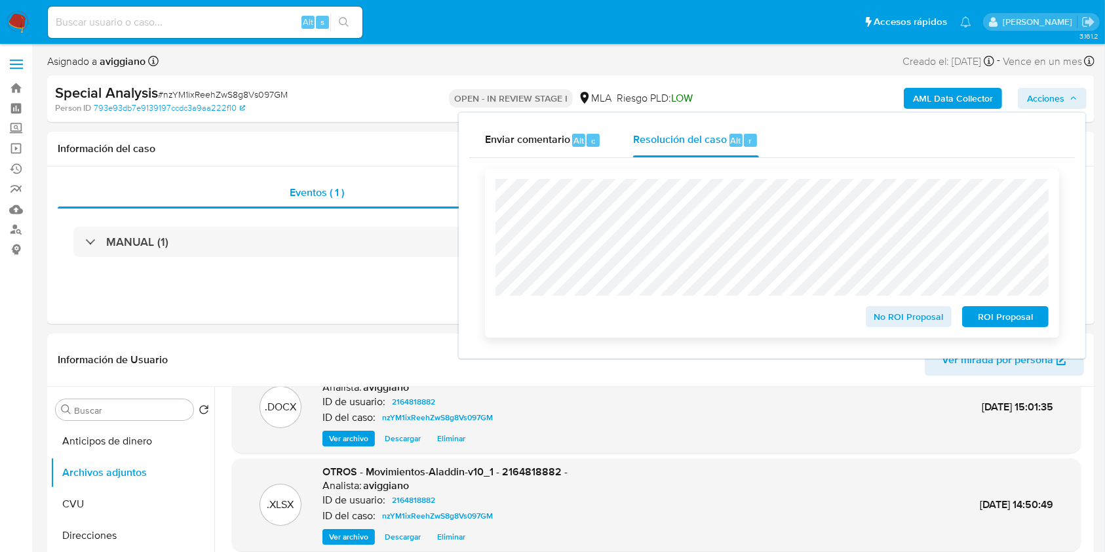
click at [1008, 326] on span "ROI Proposal" at bounding box center [1005, 316] width 68 height 18
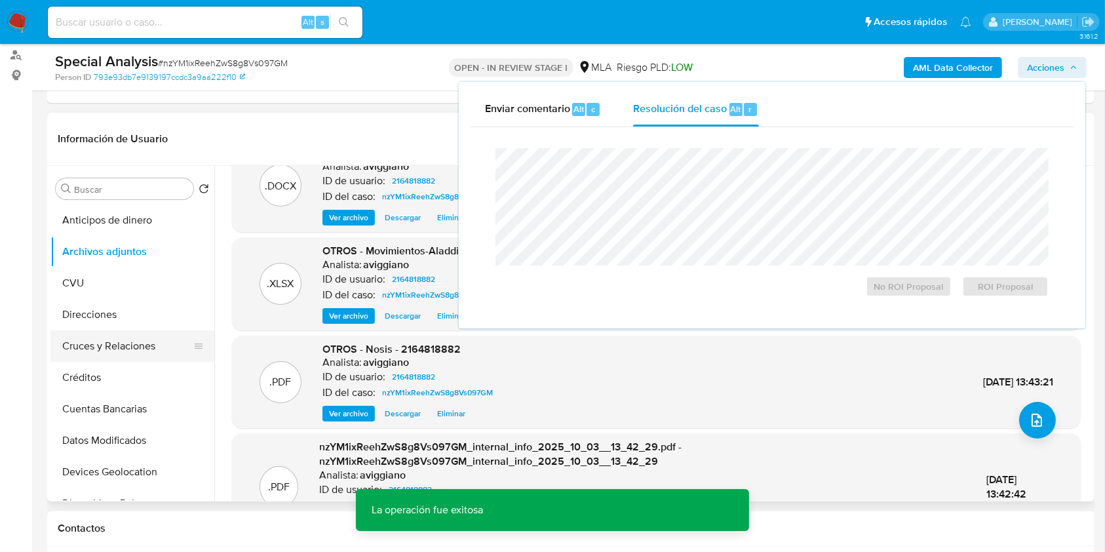
scroll to position [262, 0]
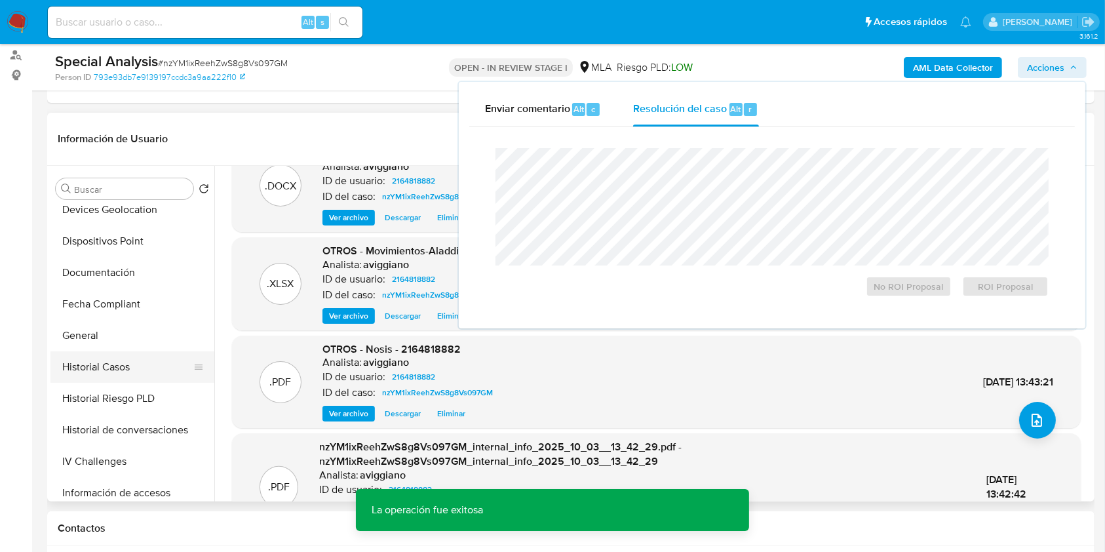
click at [136, 364] on button "Historial Casos" at bounding box center [126, 366] width 153 height 31
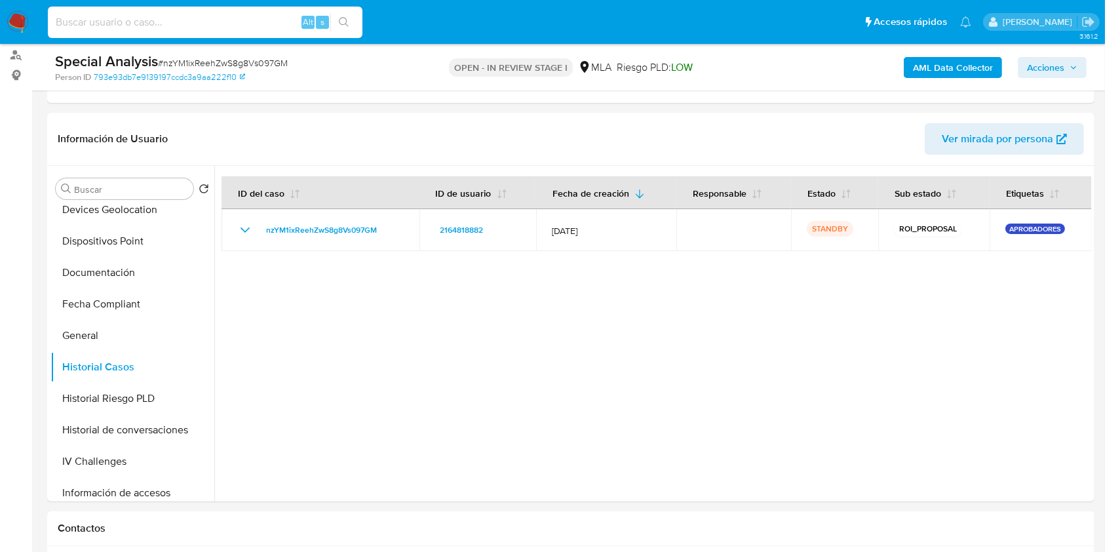
paste input "2548012613"
type input "2548012613"
click at [341, 14] on button "search-icon" at bounding box center [343, 22] width 27 height 18
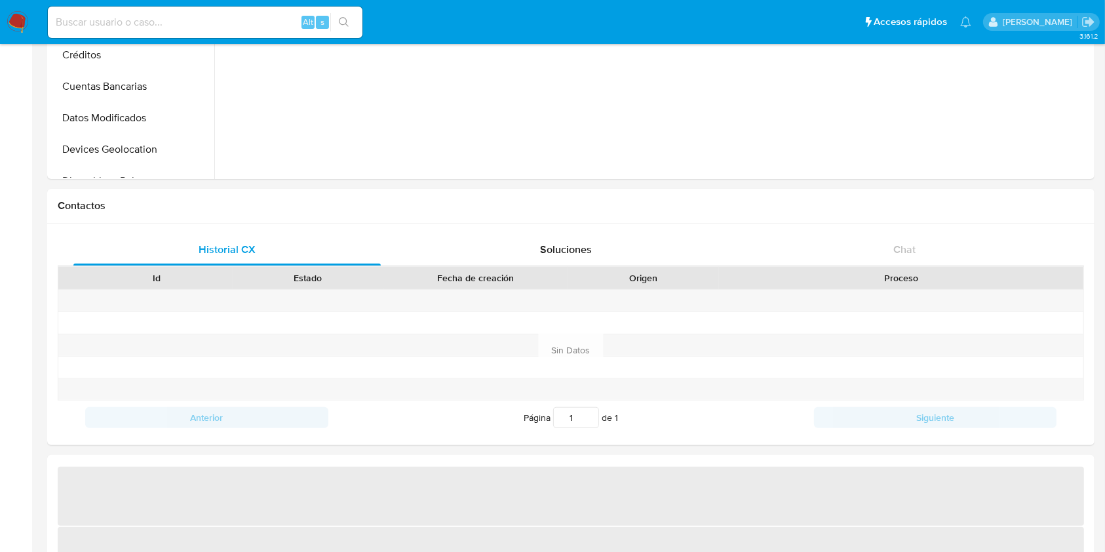
select select "10"
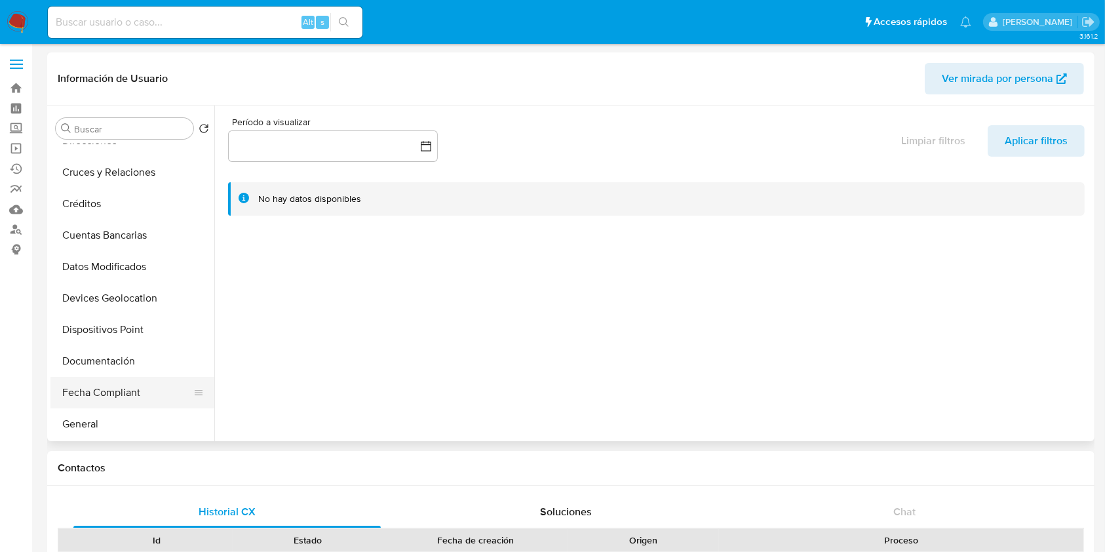
scroll to position [174, 0]
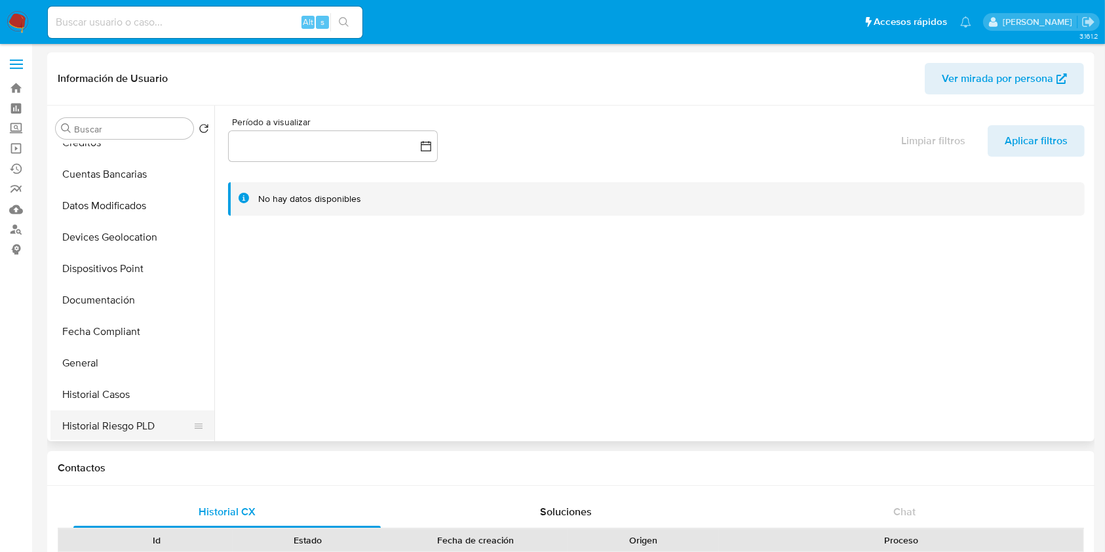
click at [104, 412] on button "Historial Riesgo PLD" at bounding box center [126, 425] width 153 height 31
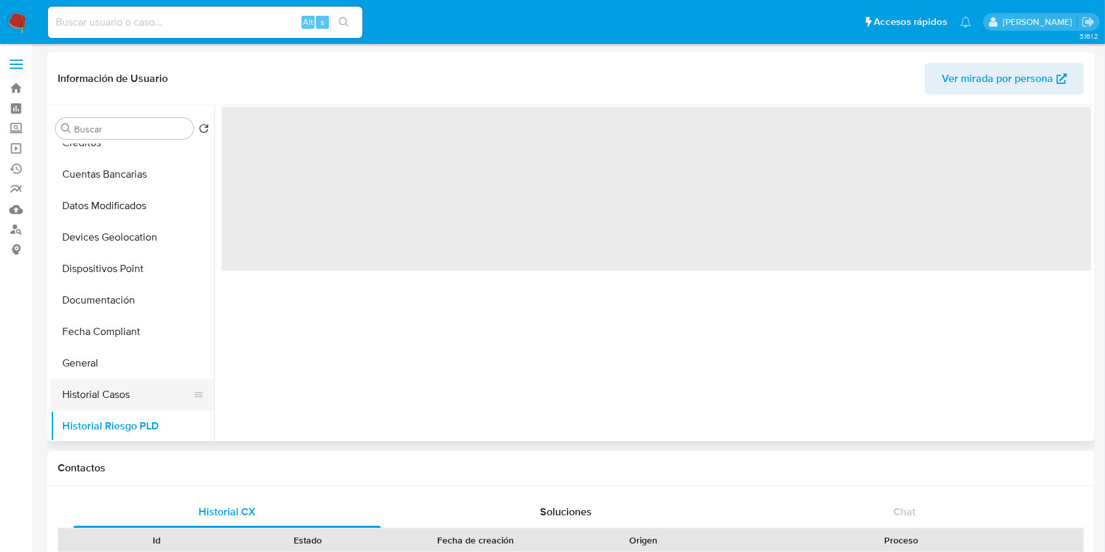
click at [113, 393] on button "Historial Casos" at bounding box center [126, 394] width 153 height 31
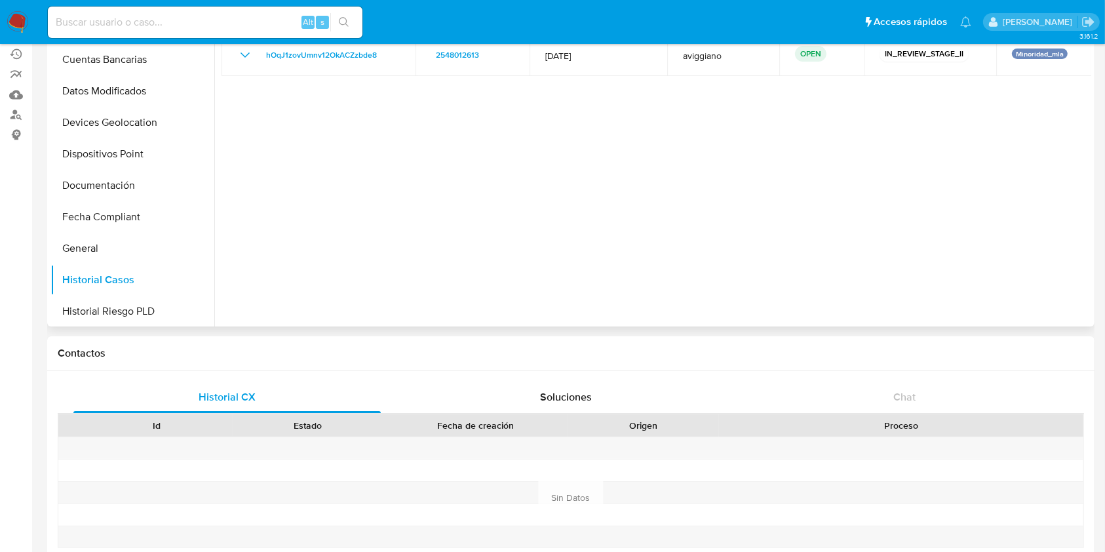
scroll to position [87, 0]
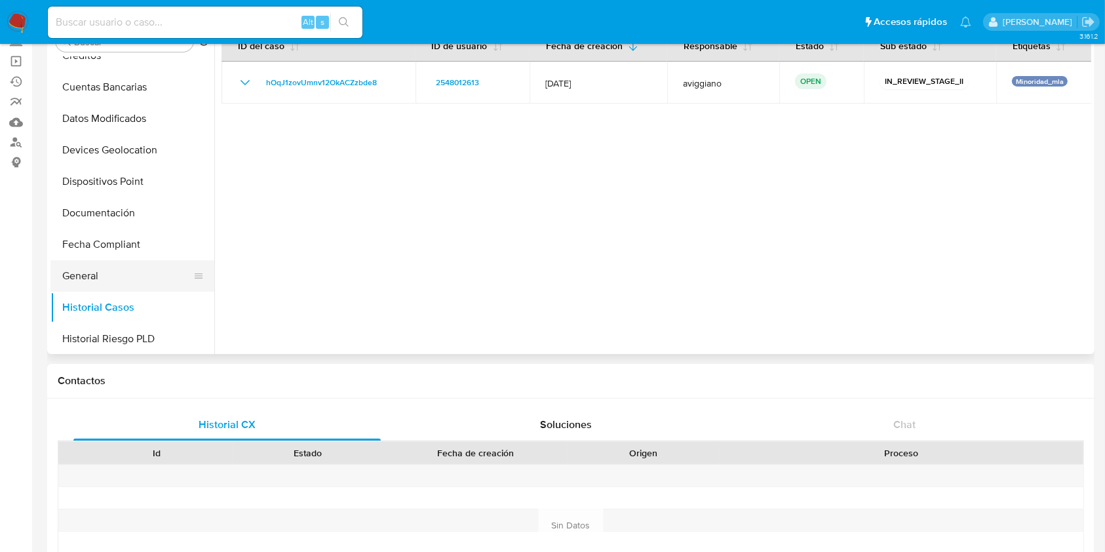
click at [113, 271] on button "General" at bounding box center [126, 275] width 153 height 31
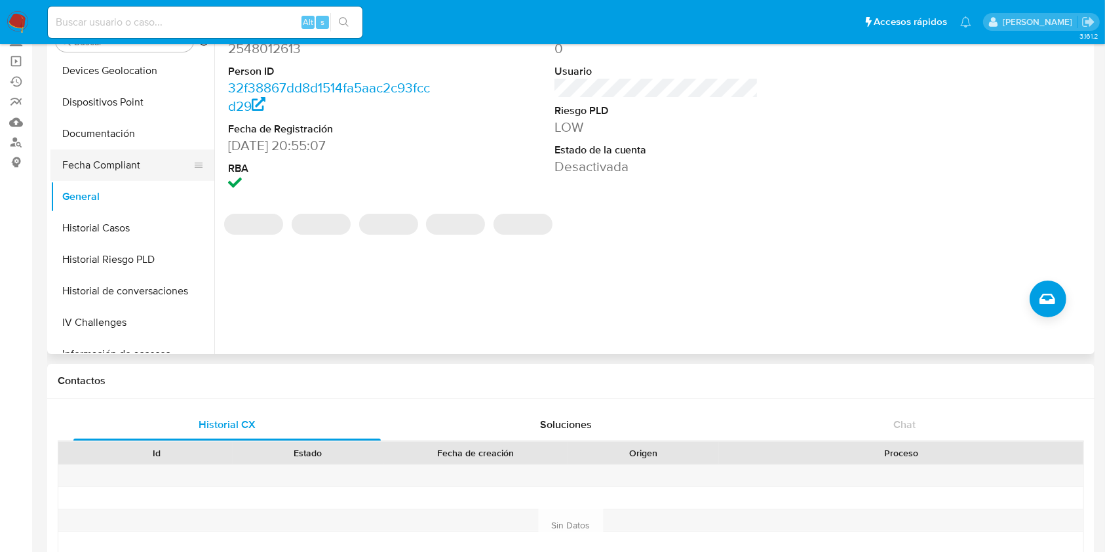
scroll to position [262, 0]
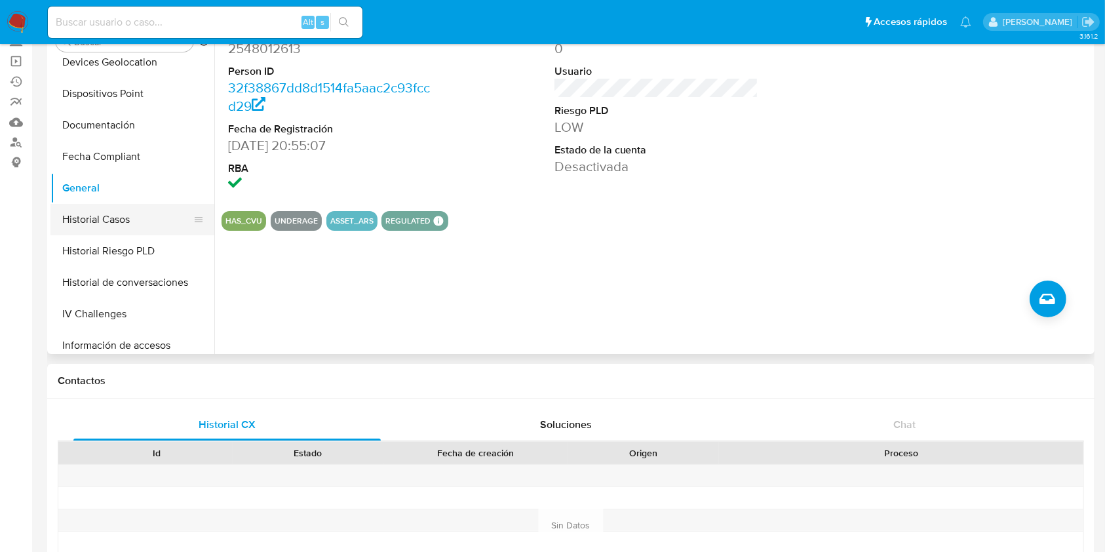
click at [131, 227] on button "Historial Casos" at bounding box center [126, 219] width 153 height 31
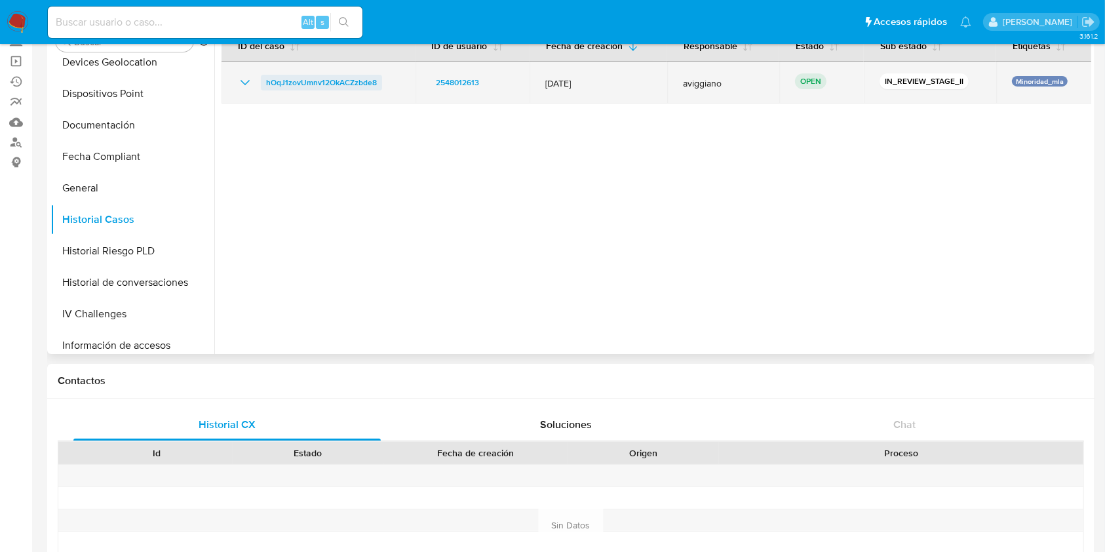
click at [343, 75] on span "hOqJ1zovUmnv12OkACZzbde8" at bounding box center [321, 83] width 111 height 16
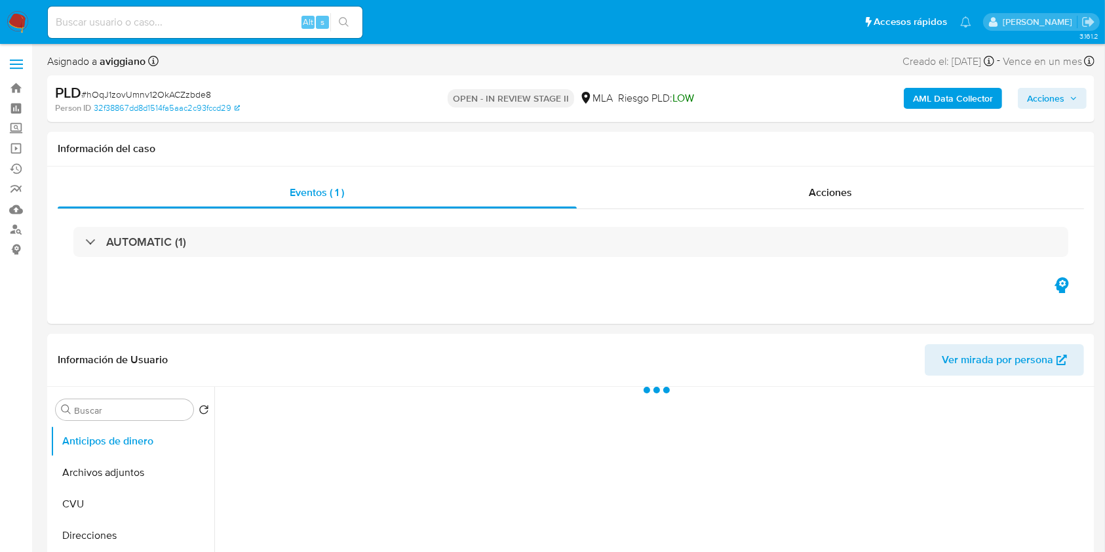
select select "10"
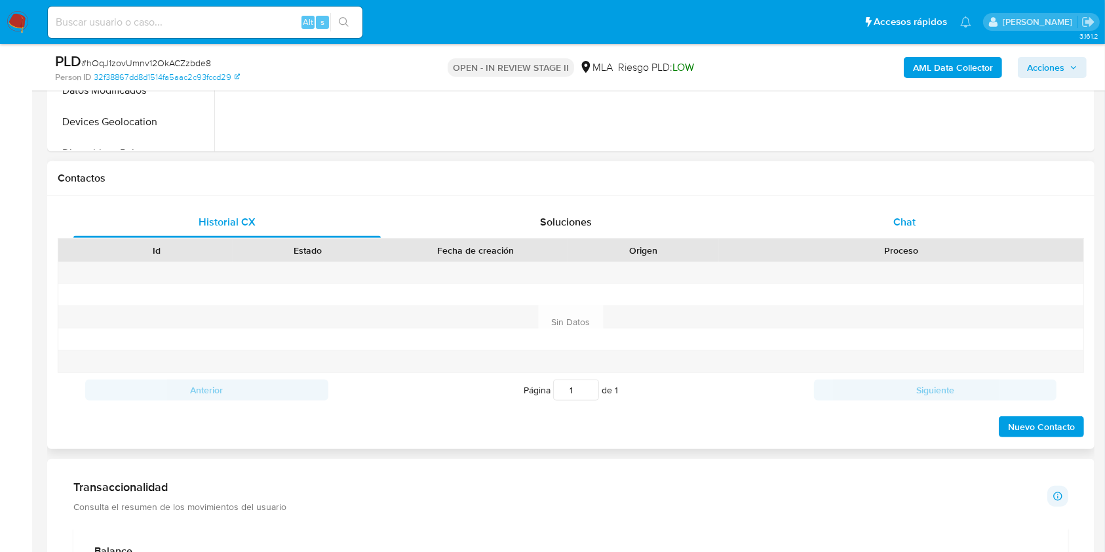
click at [881, 224] on div "Chat" at bounding box center [904, 221] width 307 height 31
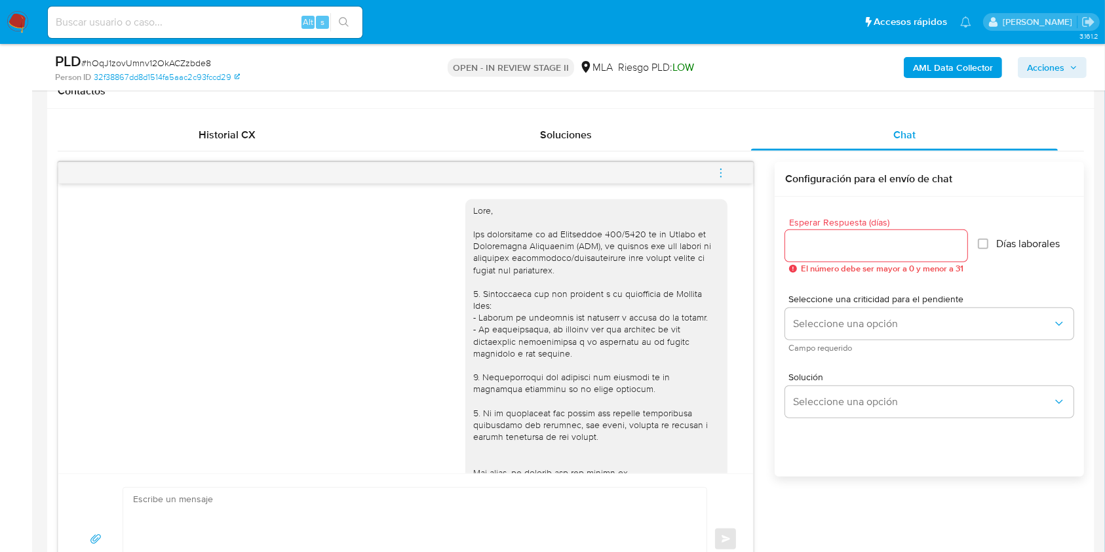
click at [720, 174] on icon "menu-action" at bounding box center [721, 173] width 12 height 12
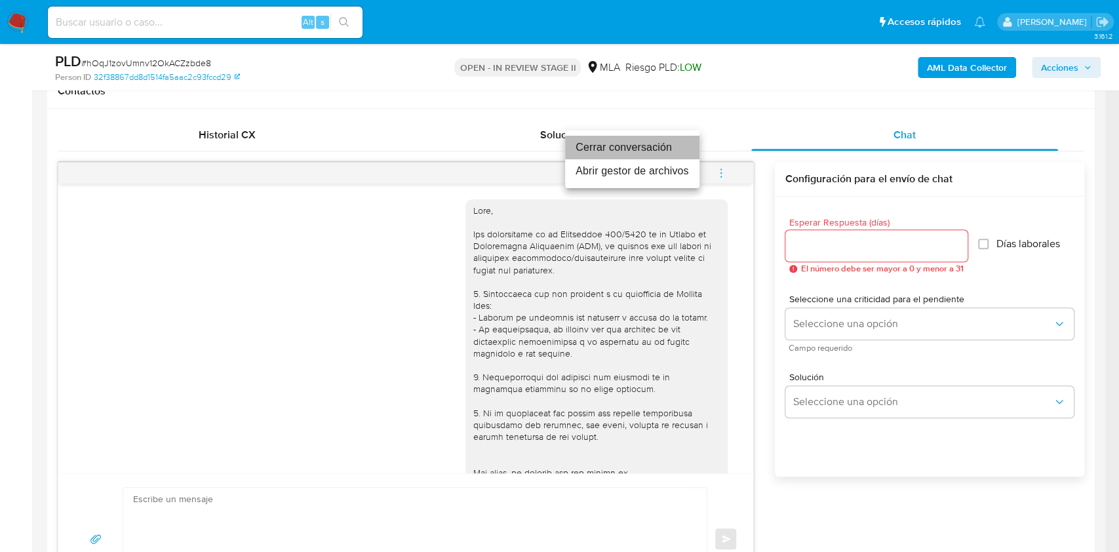
click at [651, 158] on li "Cerrar conversación" at bounding box center [632, 148] width 134 height 24
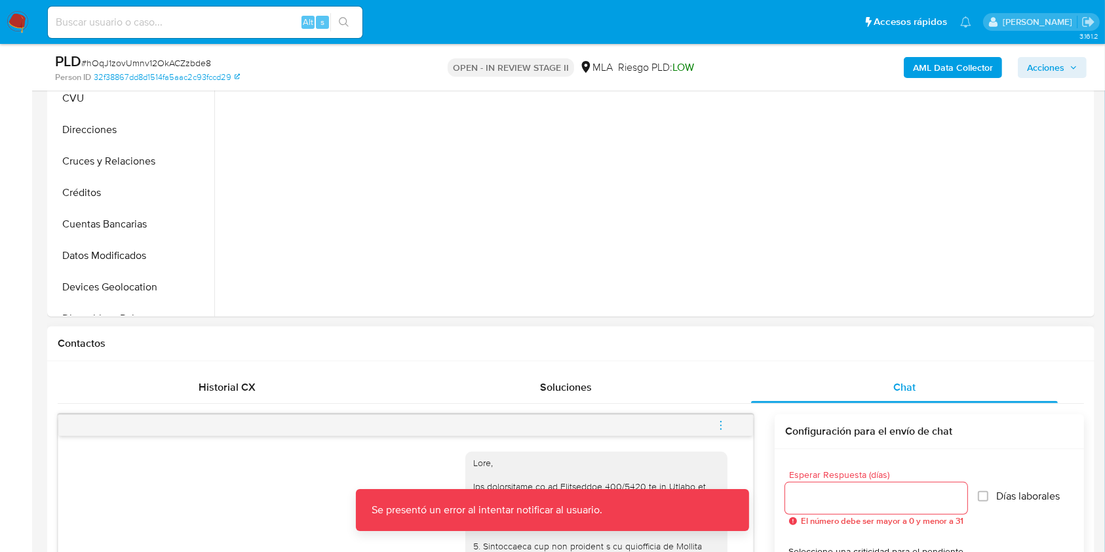
scroll to position [262, 0]
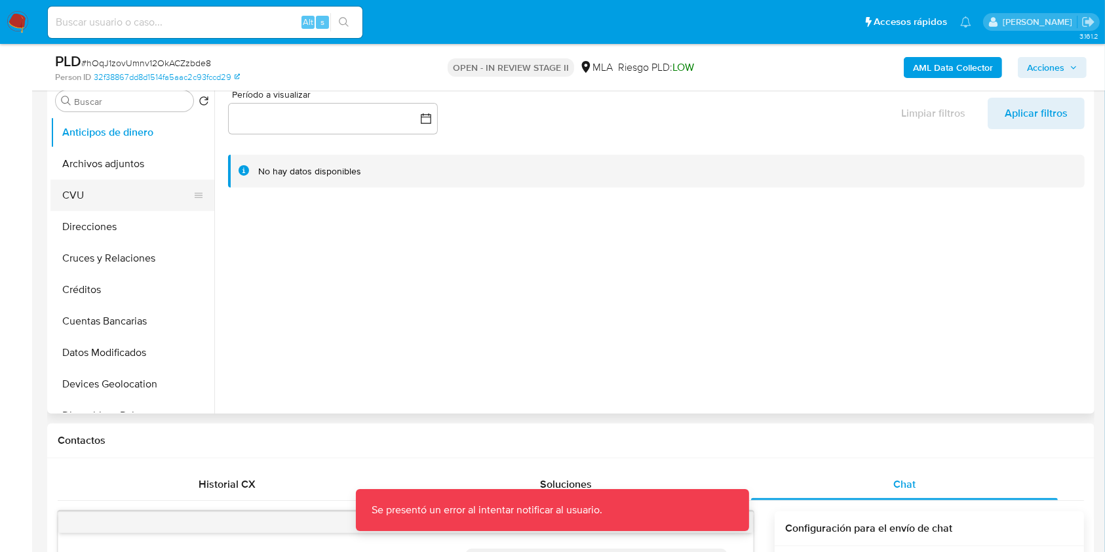
click at [106, 199] on button "CVU" at bounding box center [126, 195] width 153 height 31
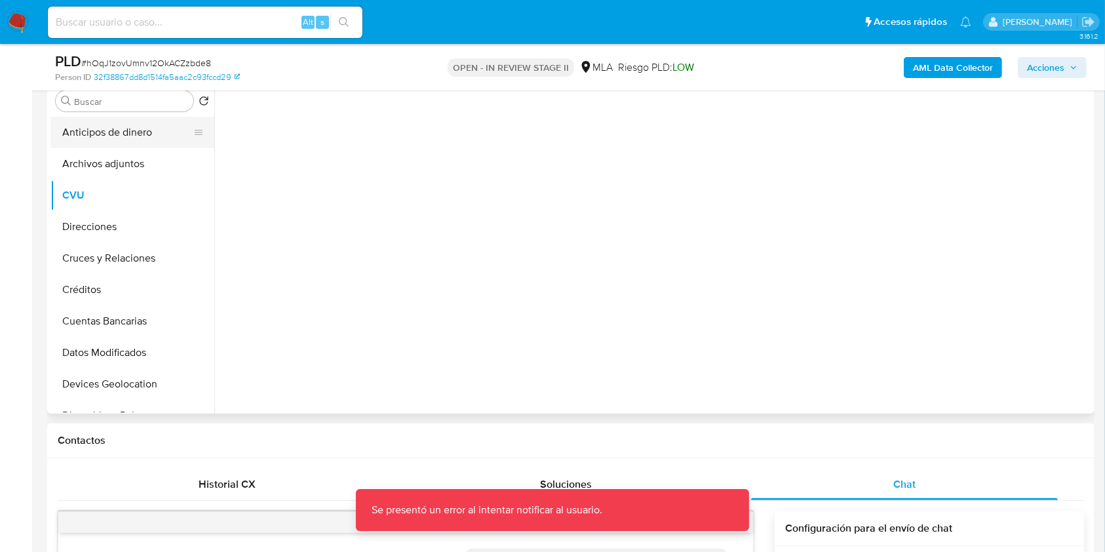
click at [121, 130] on button "Anticipos de dinero" at bounding box center [126, 132] width 153 height 31
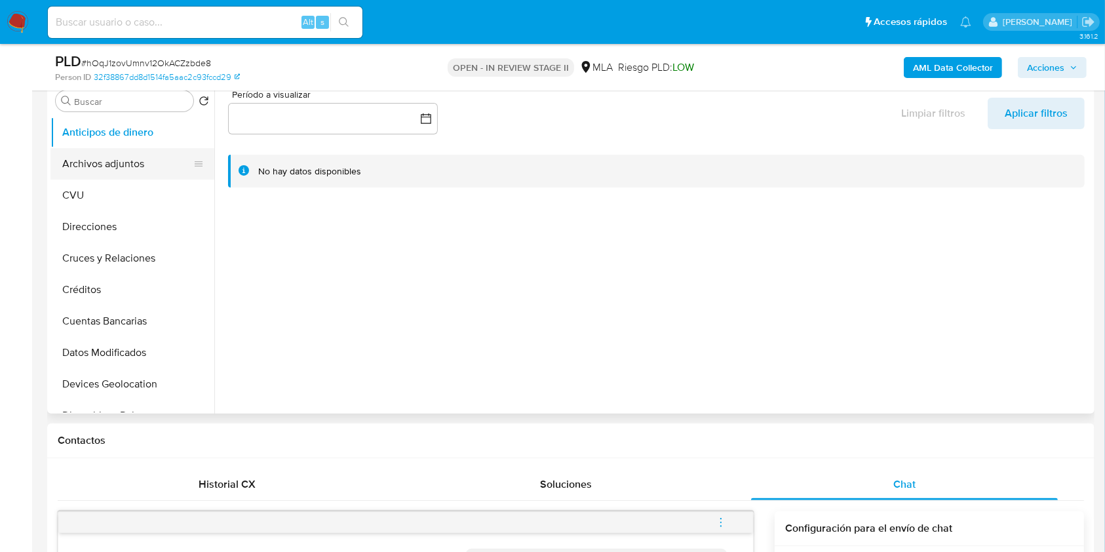
click at [81, 164] on button "Archivos adjuntos" at bounding box center [126, 163] width 153 height 31
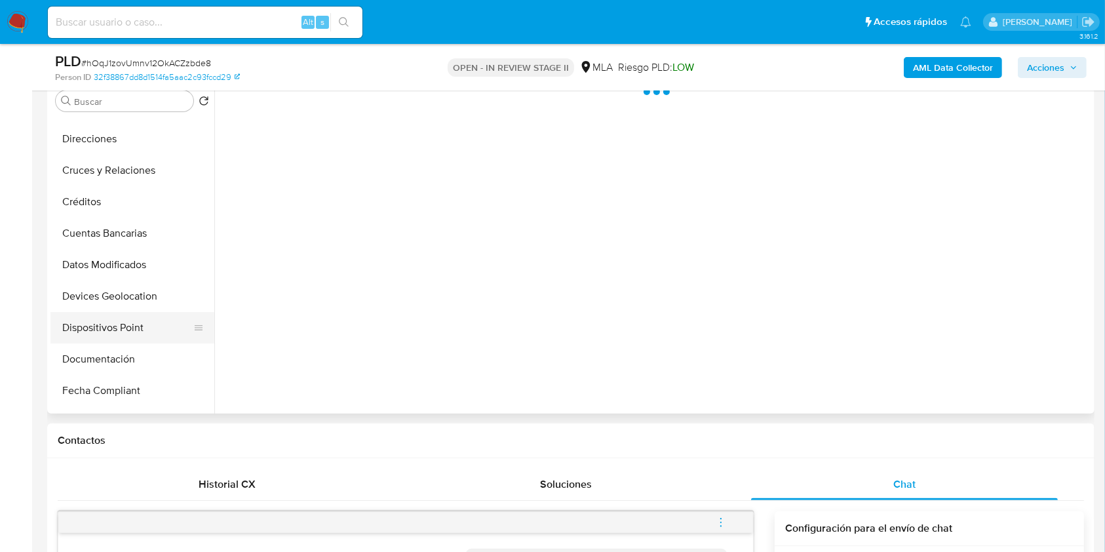
scroll to position [174, 0]
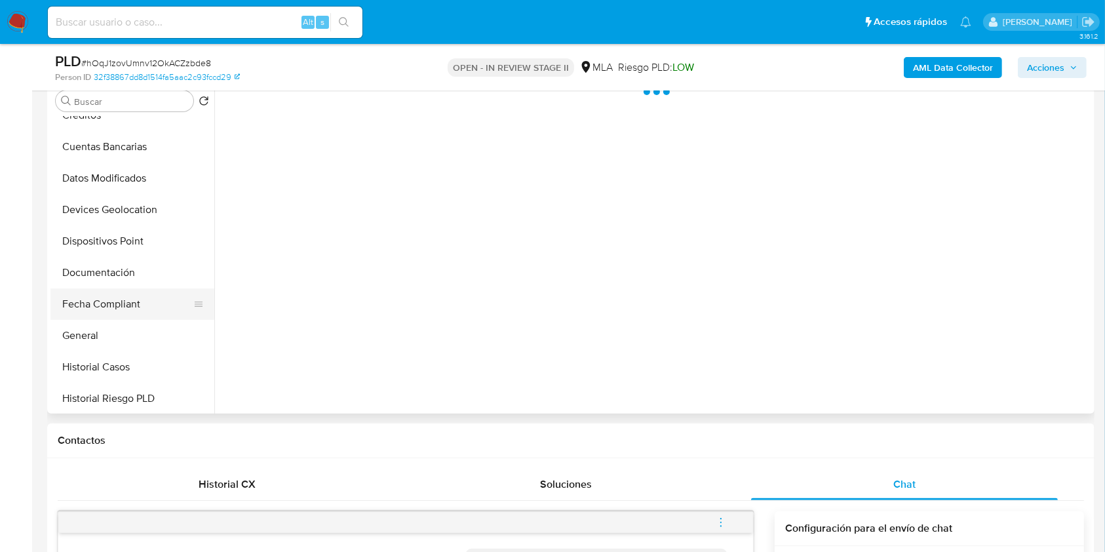
click at [109, 311] on button "Fecha Compliant" at bounding box center [126, 303] width 153 height 31
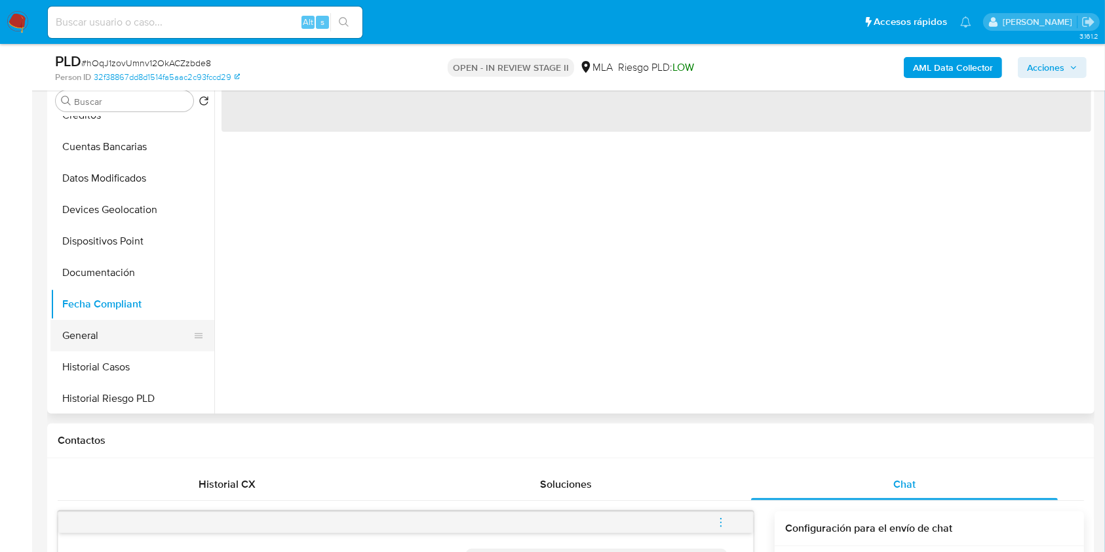
click at [101, 349] on button "General" at bounding box center [126, 335] width 153 height 31
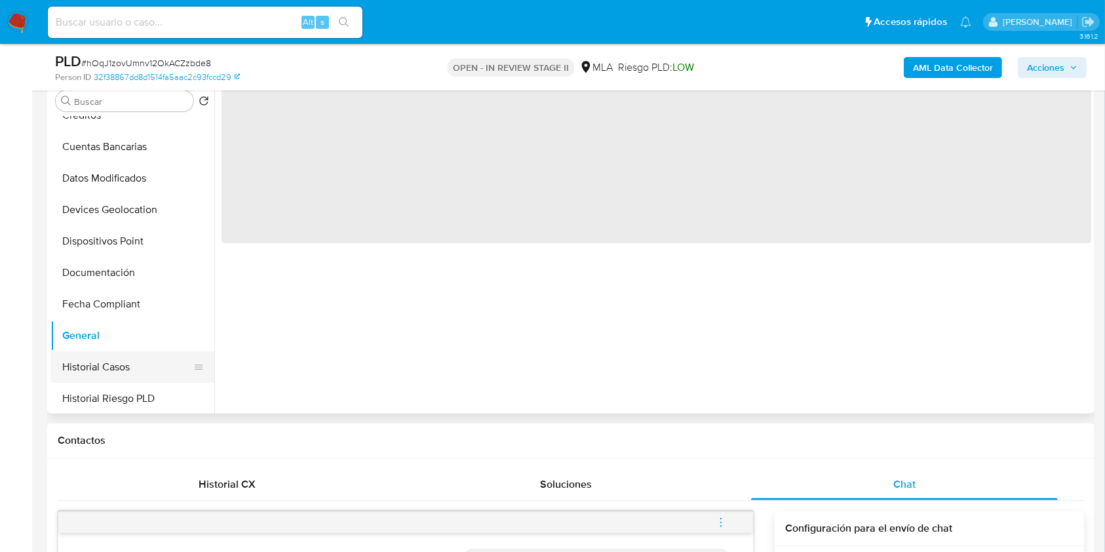
click at [102, 355] on button "Historial Casos" at bounding box center [126, 366] width 153 height 31
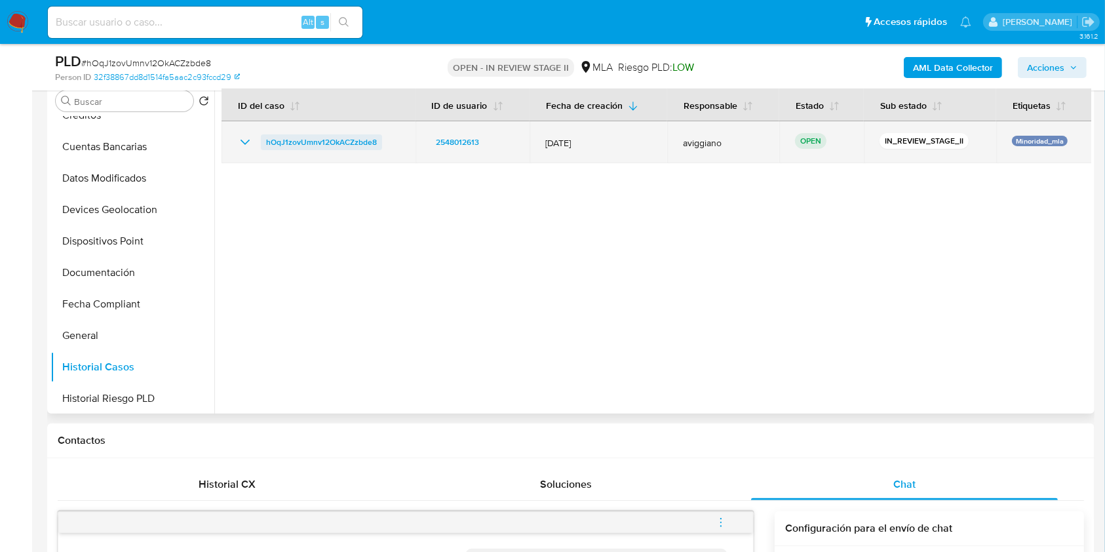
click at [367, 134] on span "hOqJ1zovUmnv12OkACZzbde8" at bounding box center [321, 142] width 111 height 16
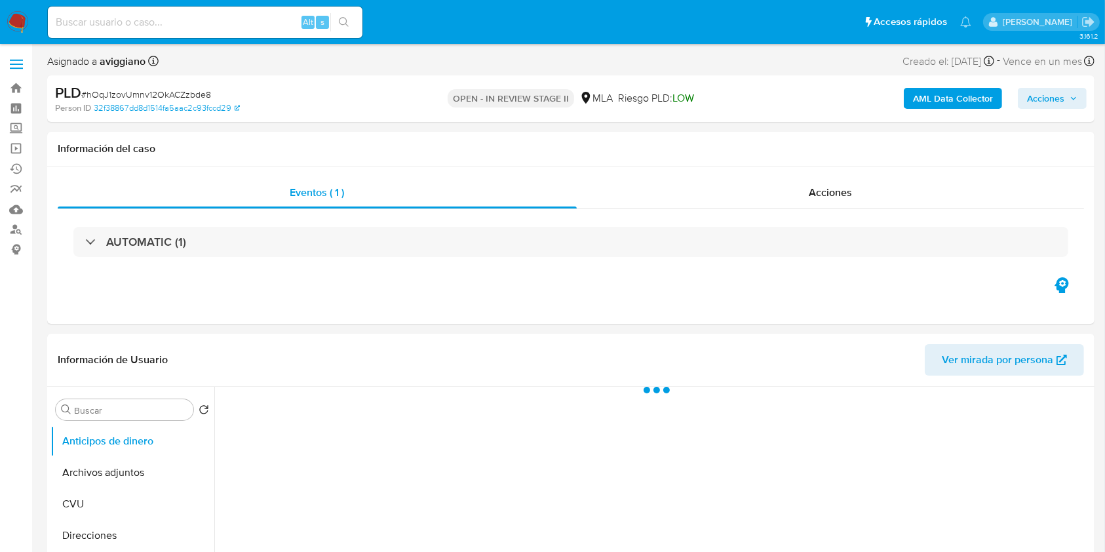
click at [1057, 104] on span "Acciones" at bounding box center [1045, 98] width 37 height 21
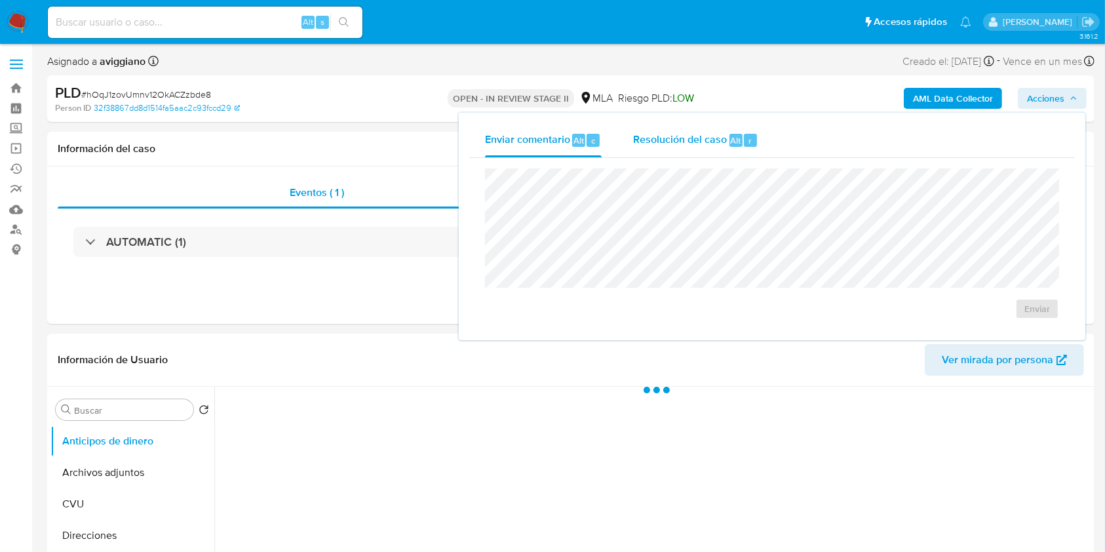
click at [714, 127] on div "Resolución del caso Alt r" at bounding box center [695, 140] width 125 height 34
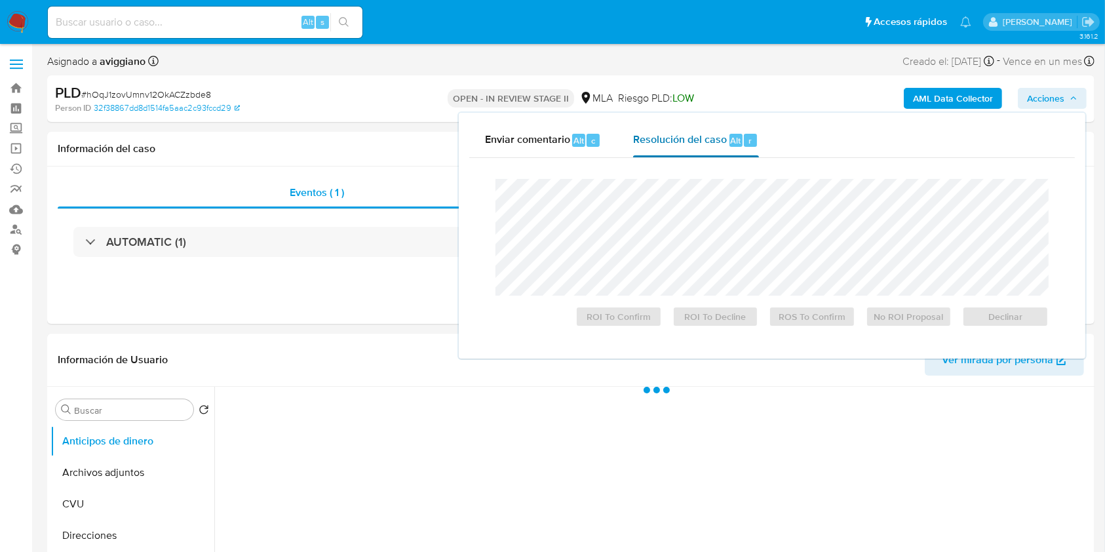
select select "10"
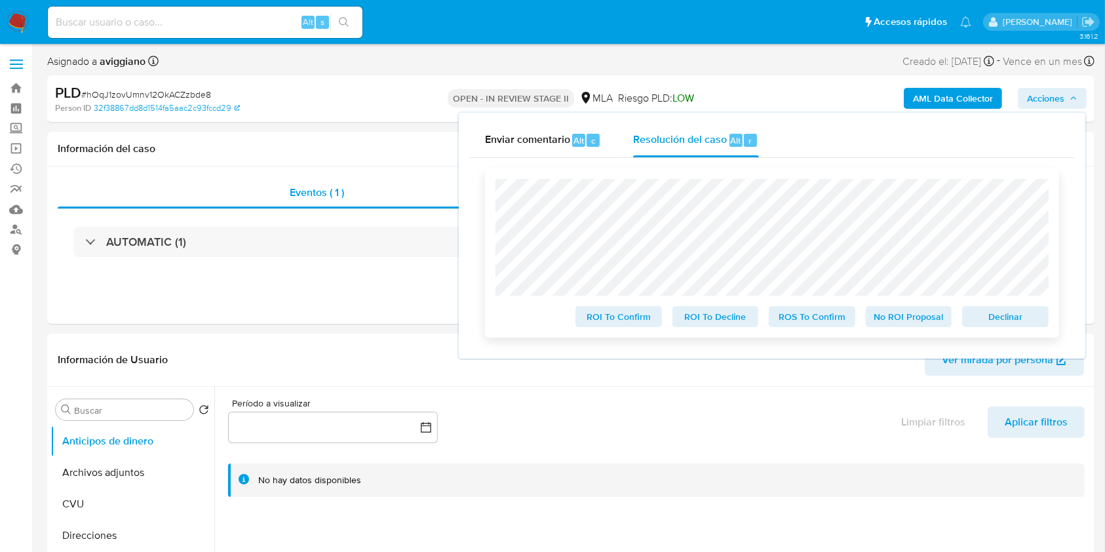
click at [1013, 317] on span "Declinar" at bounding box center [1005, 316] width 68 height 18
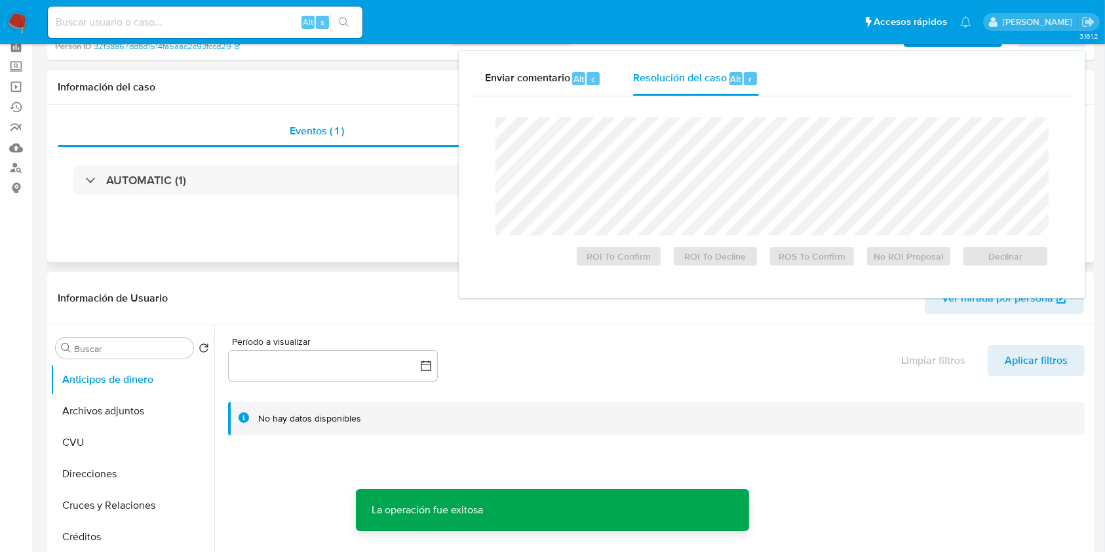
scroll to position [262, 0]
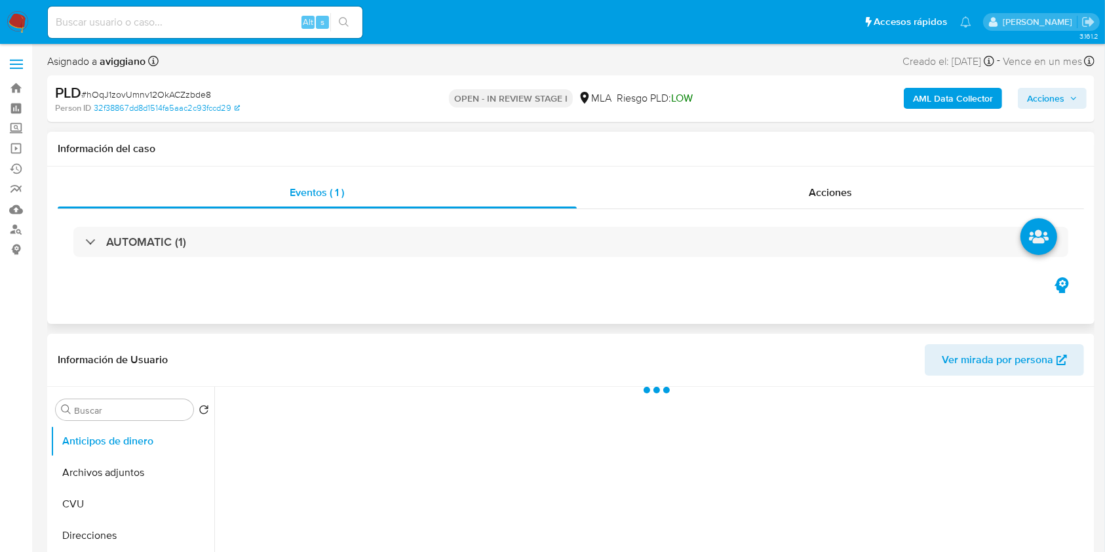
select select "10"
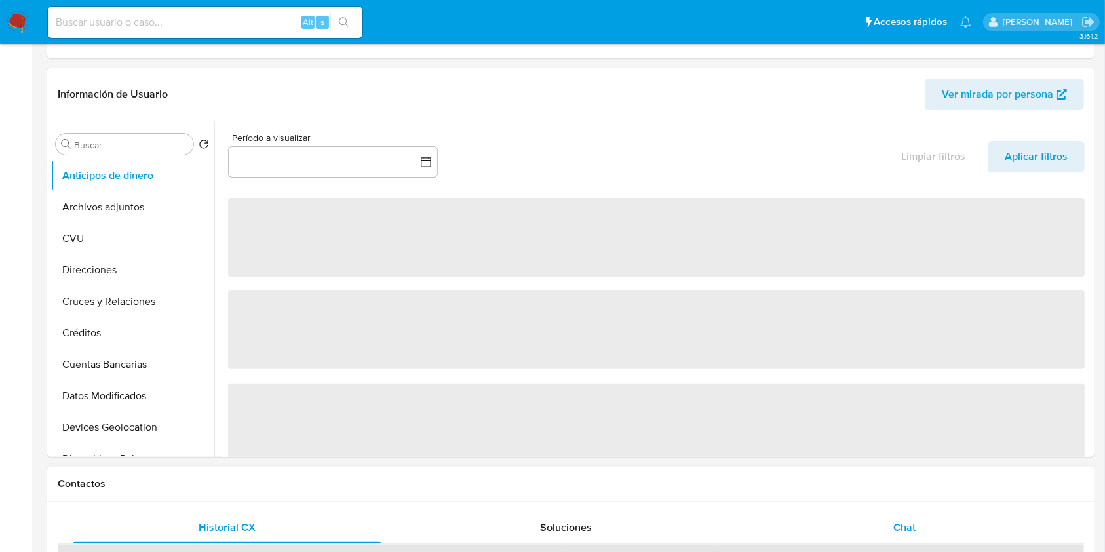
scroll to position [437, 0]
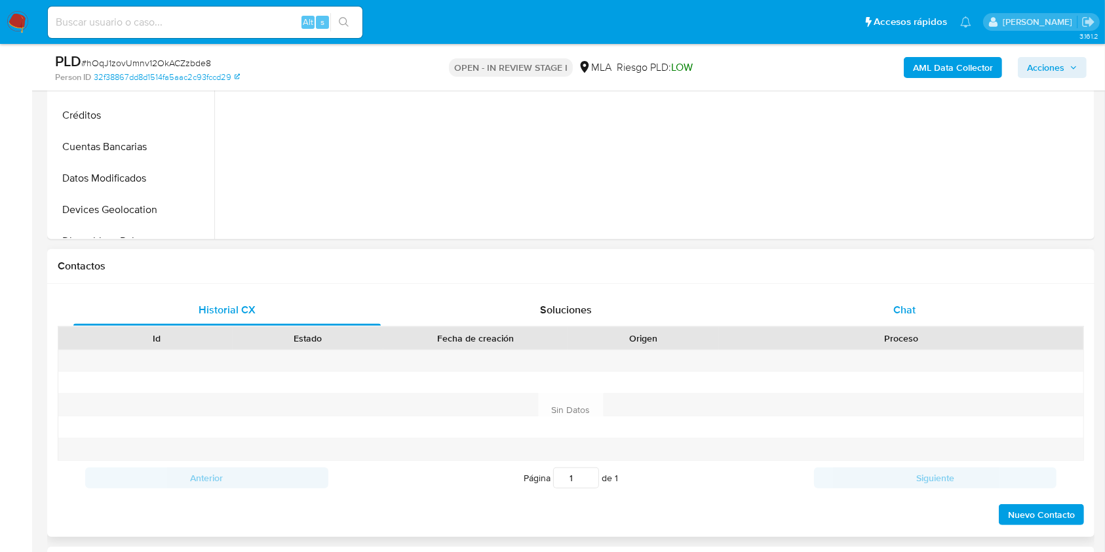
click at [874, 315] on div "Chat" at bounding box center [904, 309] width 307 height 31
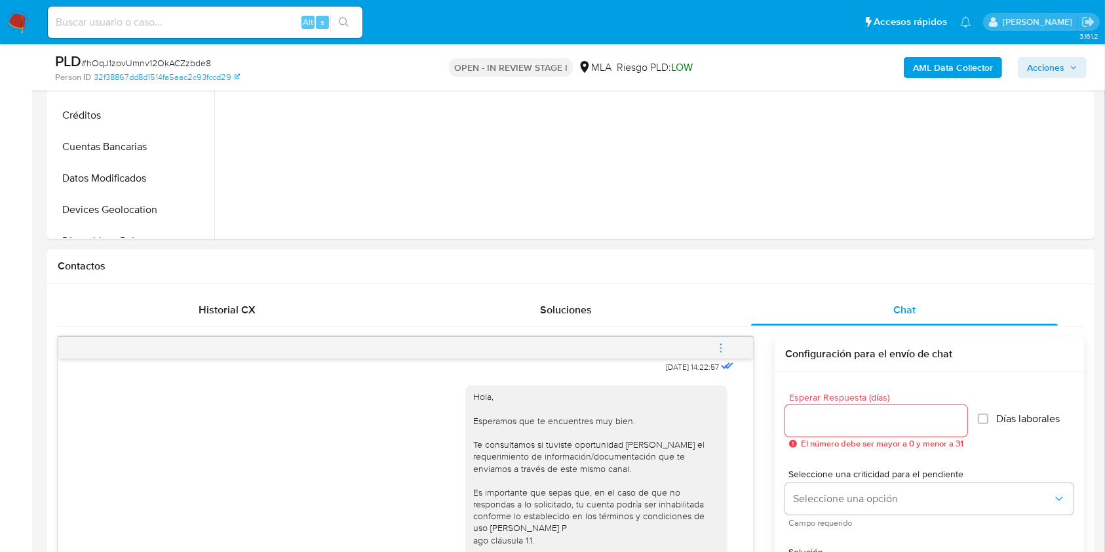
click at [718, 342] on icon "menu-action" at bounding box center [721, 348] width 12 height 12
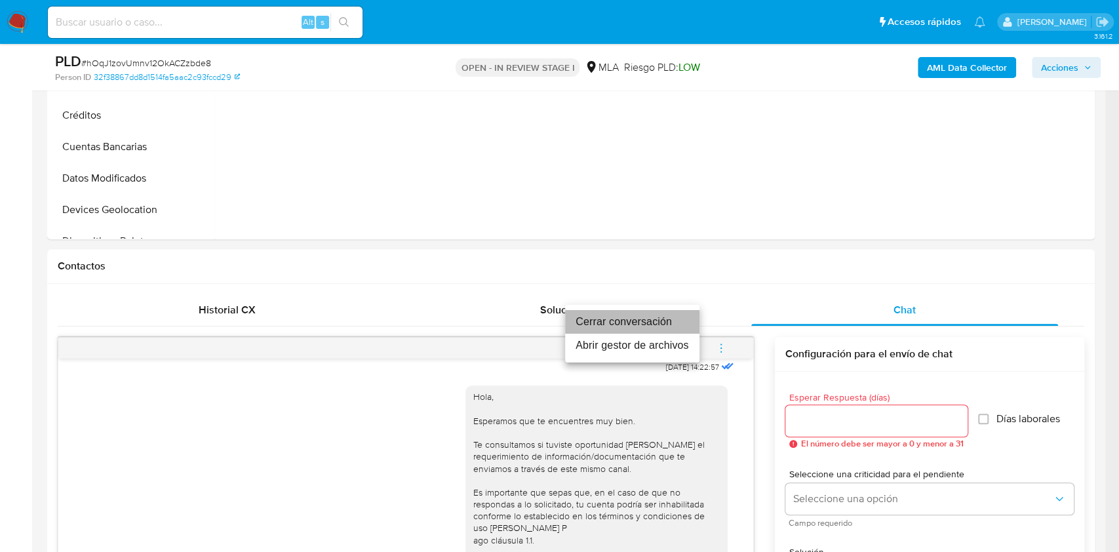
click at [608, 321] on li "Cerrar conversación" at bounding box center [632, 322] width 134 height 24
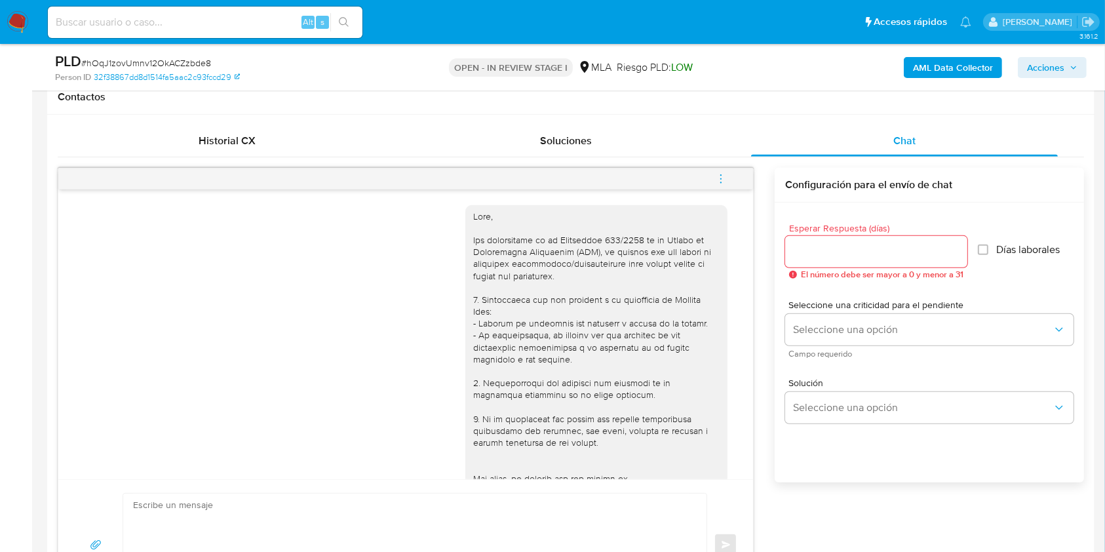
scroll to position [262, 0]
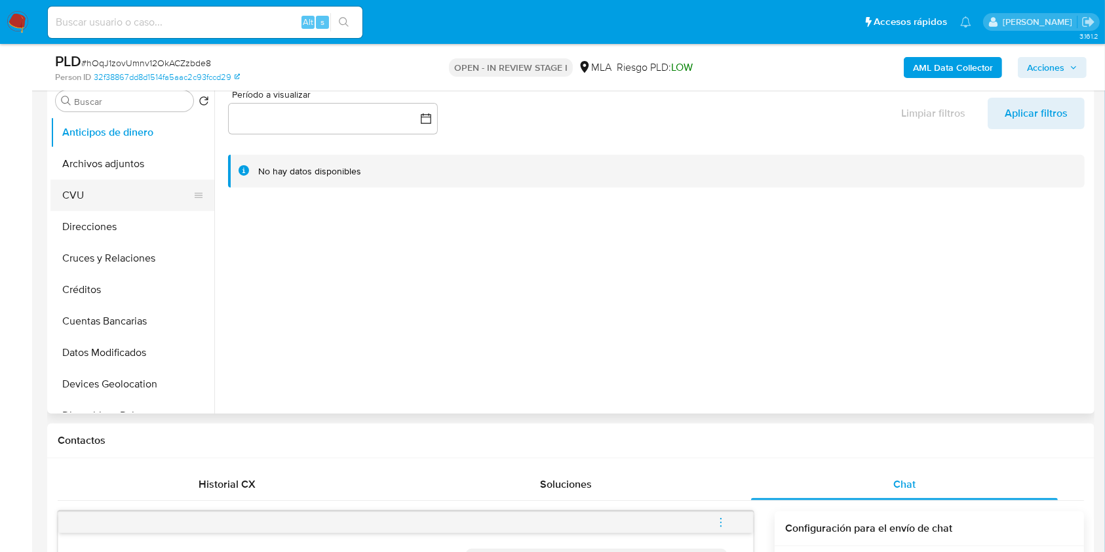
click at [154, 184] on button "CVU" at bounding box center [126, 195] width 153 height 31
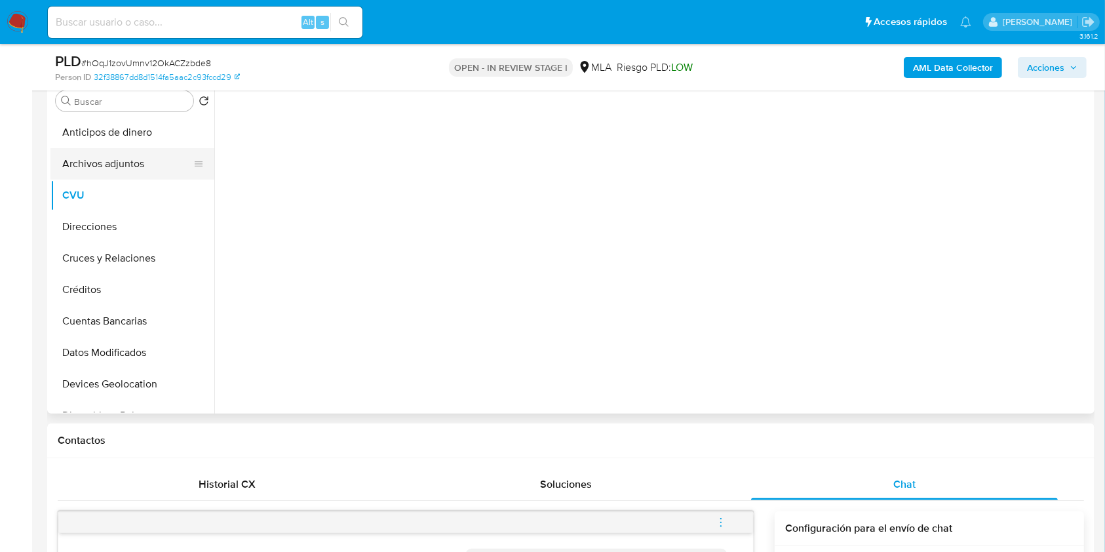
click at [143, 166] on button "Archivos adjuntos" at bounding box center [126, 163] width 153 height 31
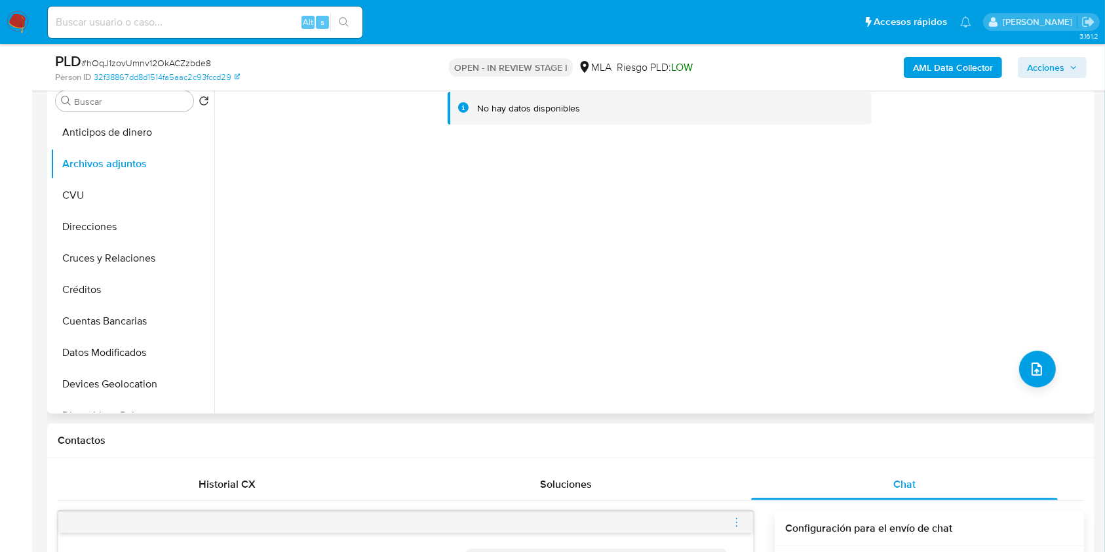
click at [891, 323] on div "No hay datos disponibles" at bounding box center [652, 246] width 877 height 336
click at [965, 52] on div "AML Data Collector Acciones" at bounding box center [917, 67] width 340 height 31
click at [965, 62] on b "AML Data Collector" at bounding box center [953, 67] width 80 height 21
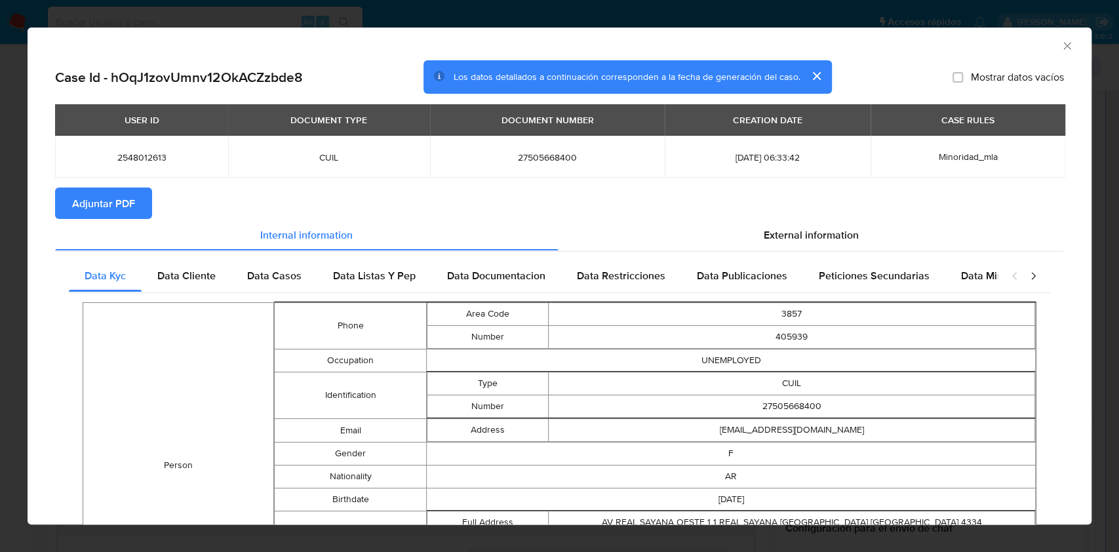
click at [63, 204] on button "Adjuntar PDF" at bounding box center [103, 202] width 97 height 31
click at [1061, 41] on icon "Cerrar ventana" at bounding box center [1067, 45] width 13 height 13
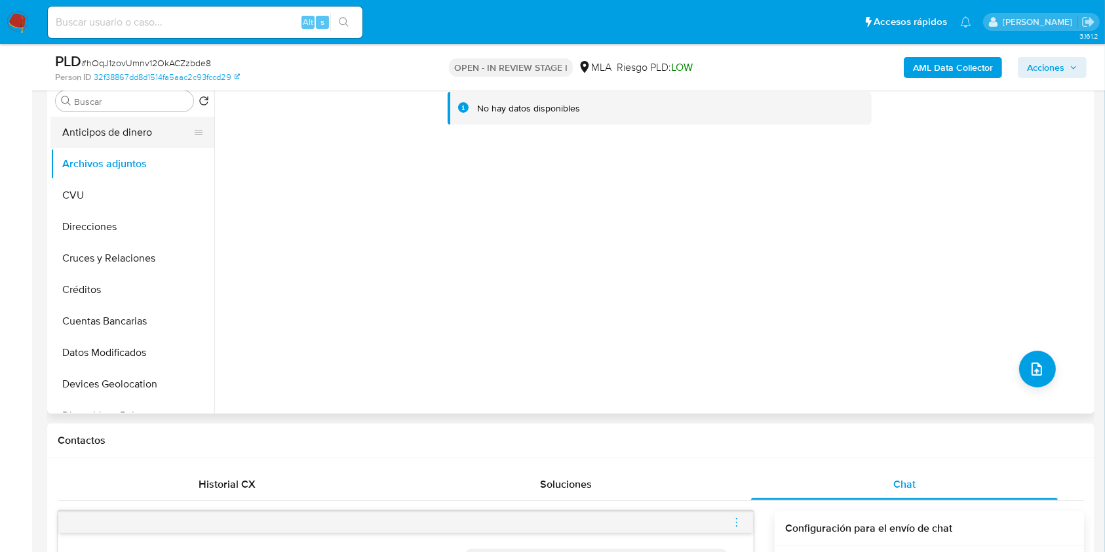
click at [123, 140] on button "Anticipos de dinero" at bounding box center [126, 132] width 153 height 31
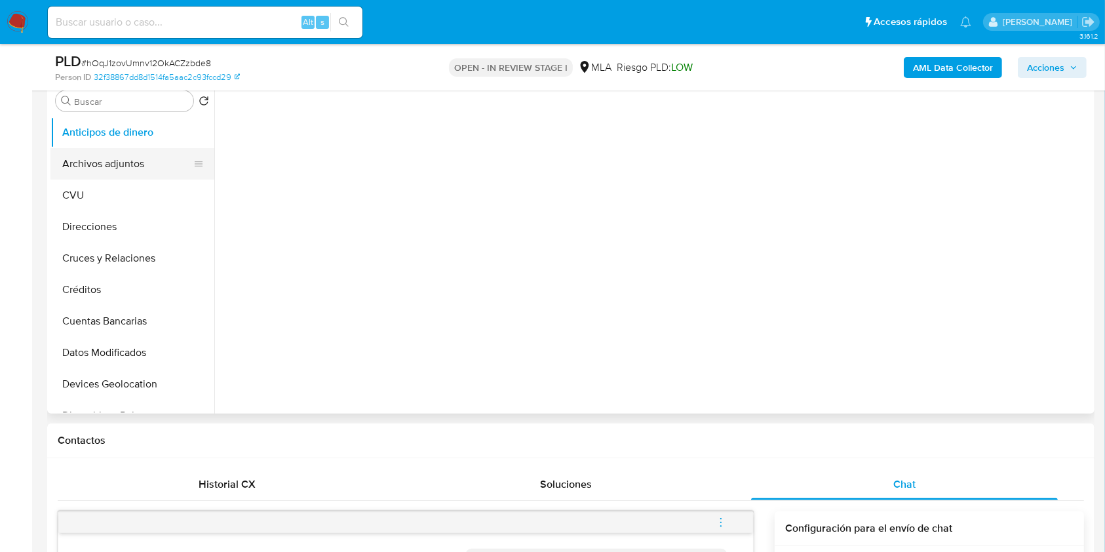
click at [107, 165] on button "Archivos adjuntos" at bounding box center [126, 163] width 153 height 31
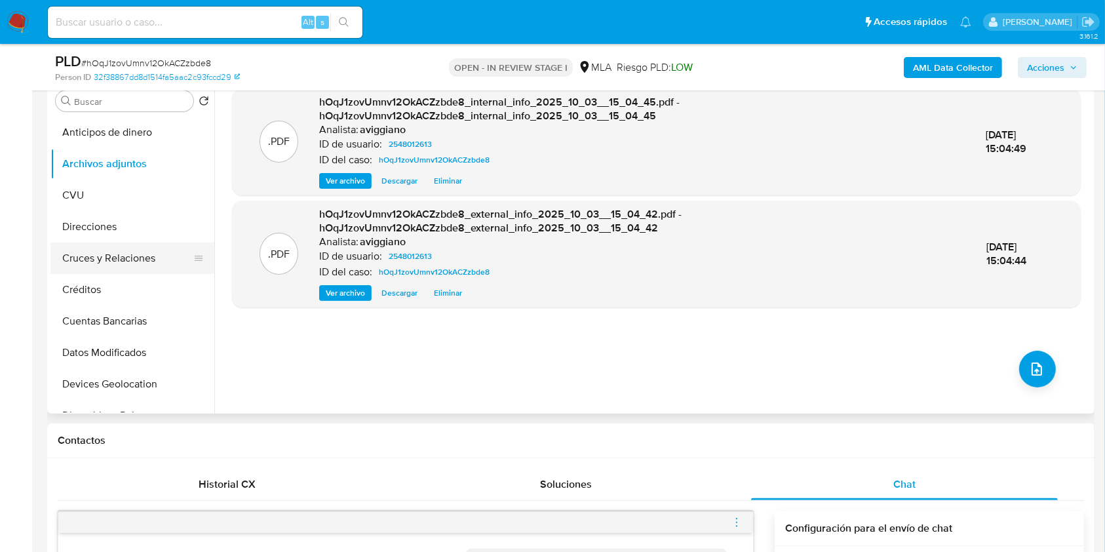
scroll to position [349, 0]
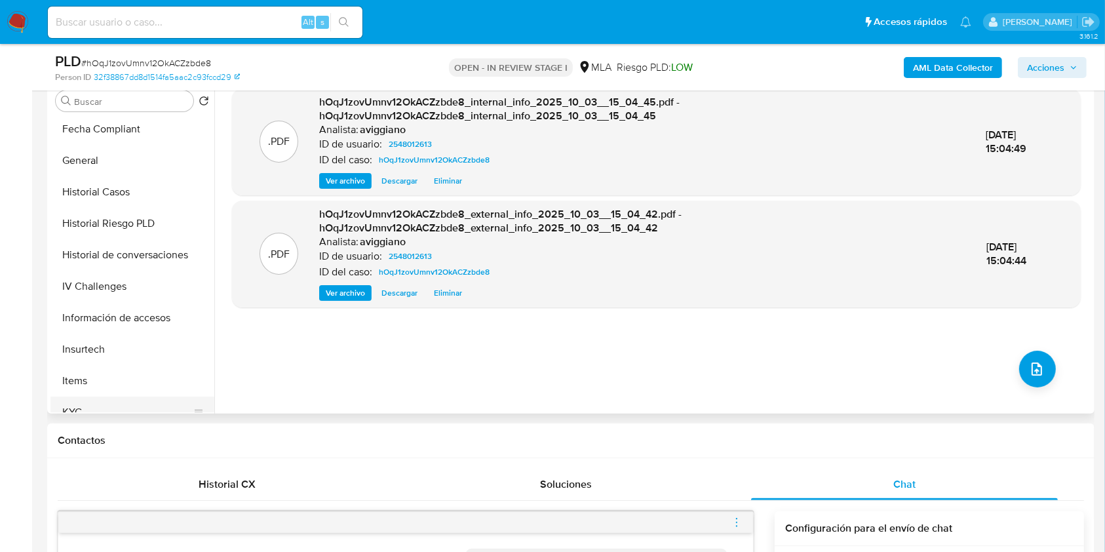
click at [77, 404] on button "KYC" at bounding box center [126, 412] width 153 height 31
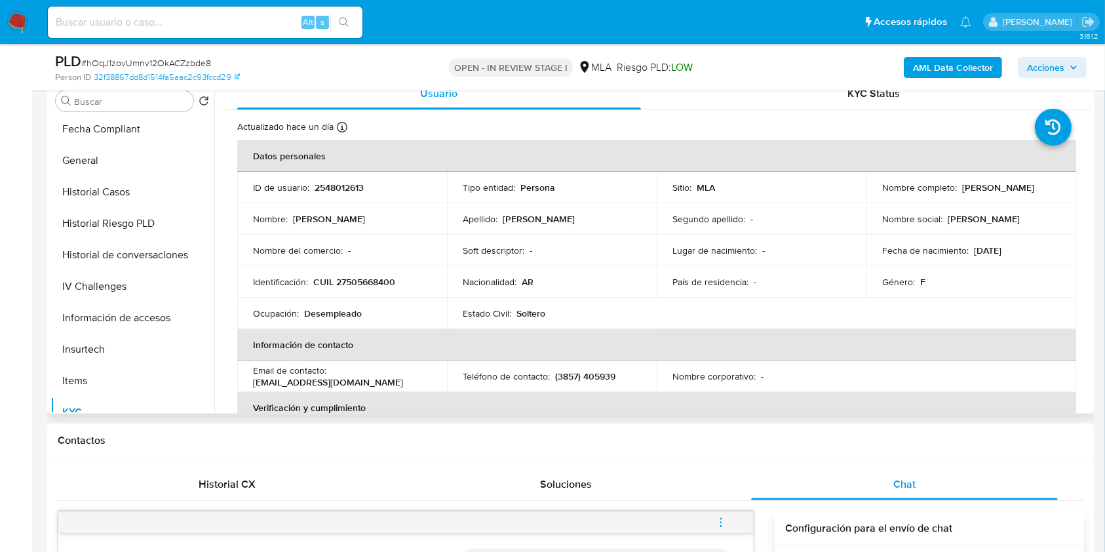
click at [361, 276] on p "CUIL 27505668400" at bounding box center [354, 282] width 82 height 12
click at [361, 277] on p "CUIL 27505668400" at bounding box center [354, 282] width 82 height 12
copy p "27505668400"
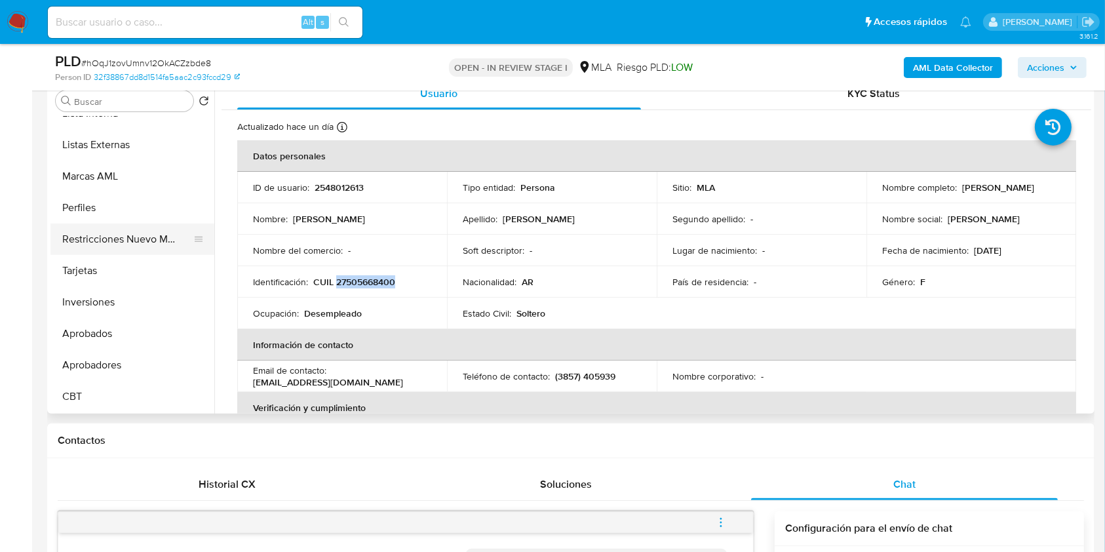
click at [140, 250] on button "Restricciones Nuevo Mundo" at bounding box center [126, 239] width 153 height 31
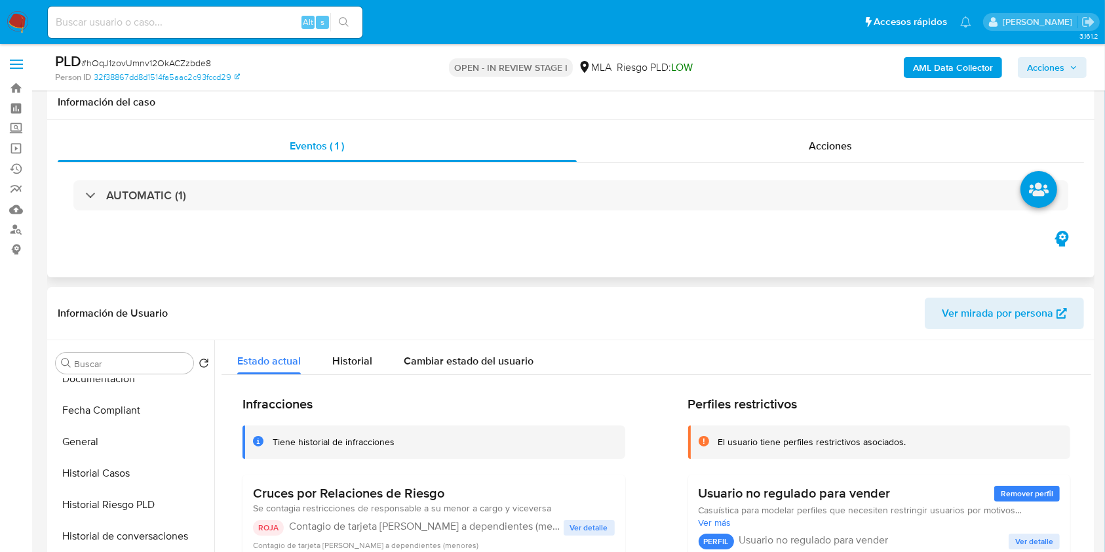
scroll to position [262, 0]
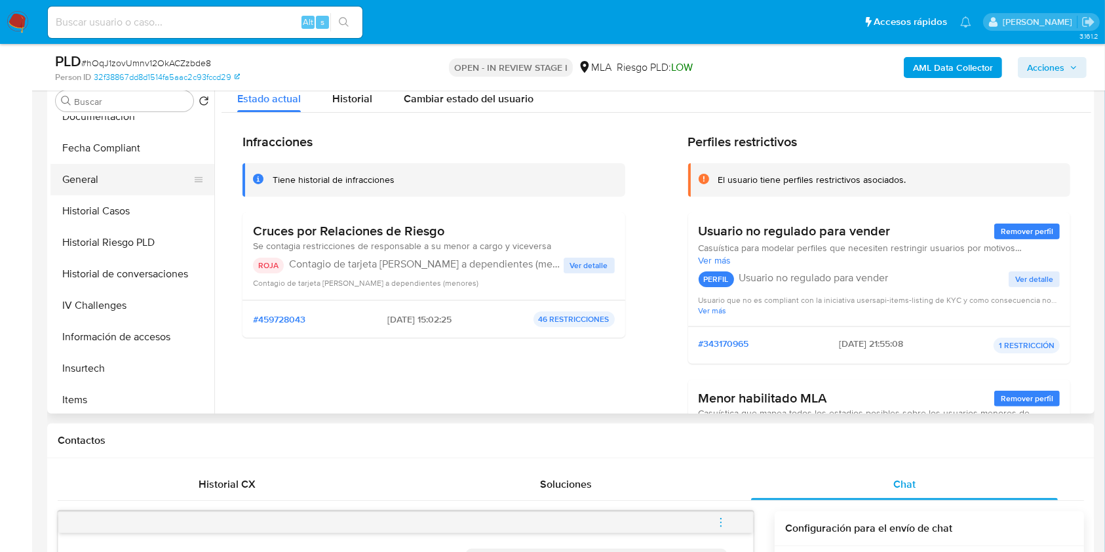
click at [120, 190] on button "General" at bounding box center [126, 179] width 153 height 31
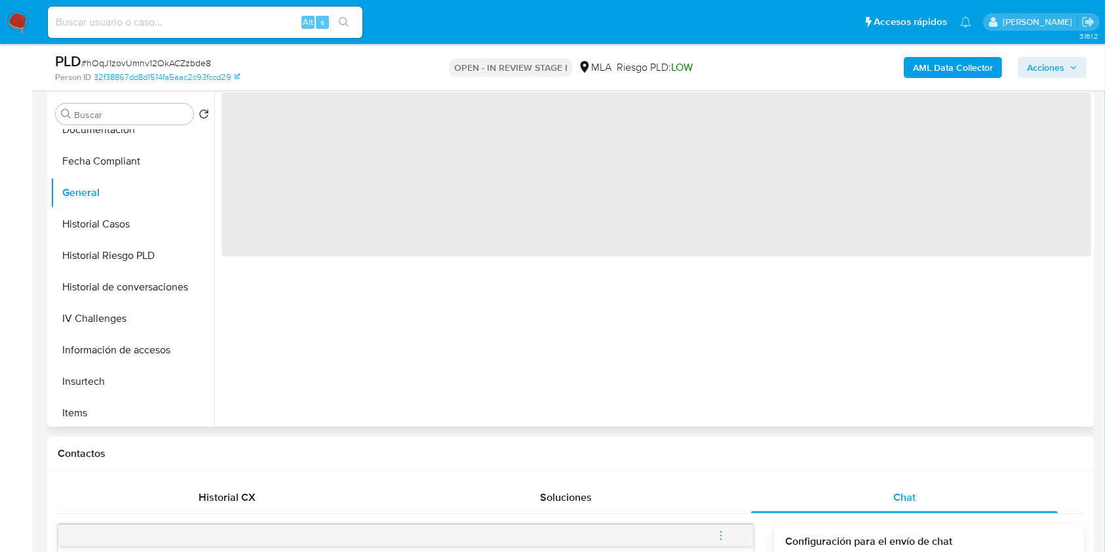
scroll to position [174, 0]
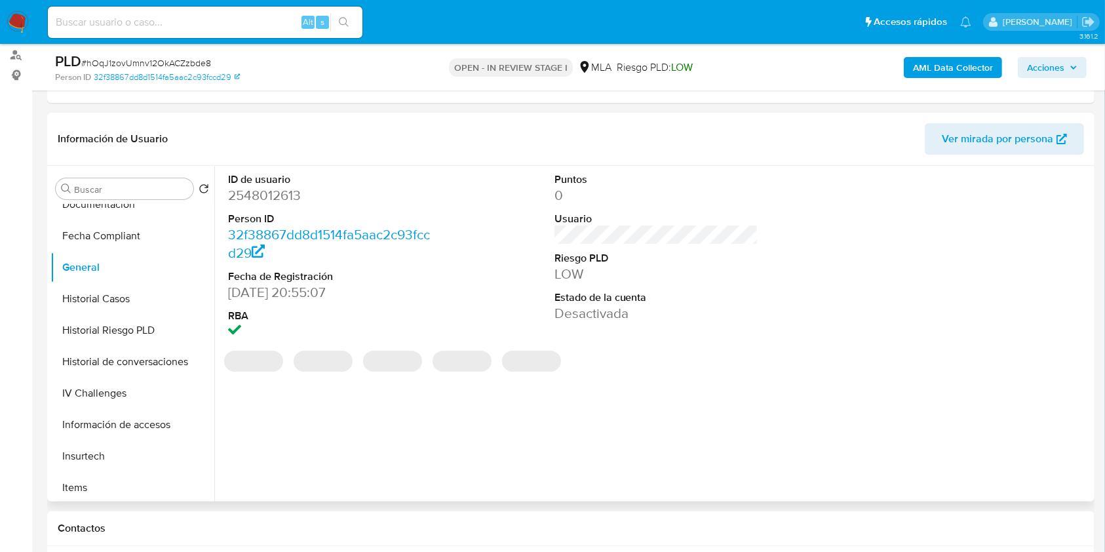
click at [271, 199] on dd "2548012613" at bounding box center [330, 195] width 205 height 18
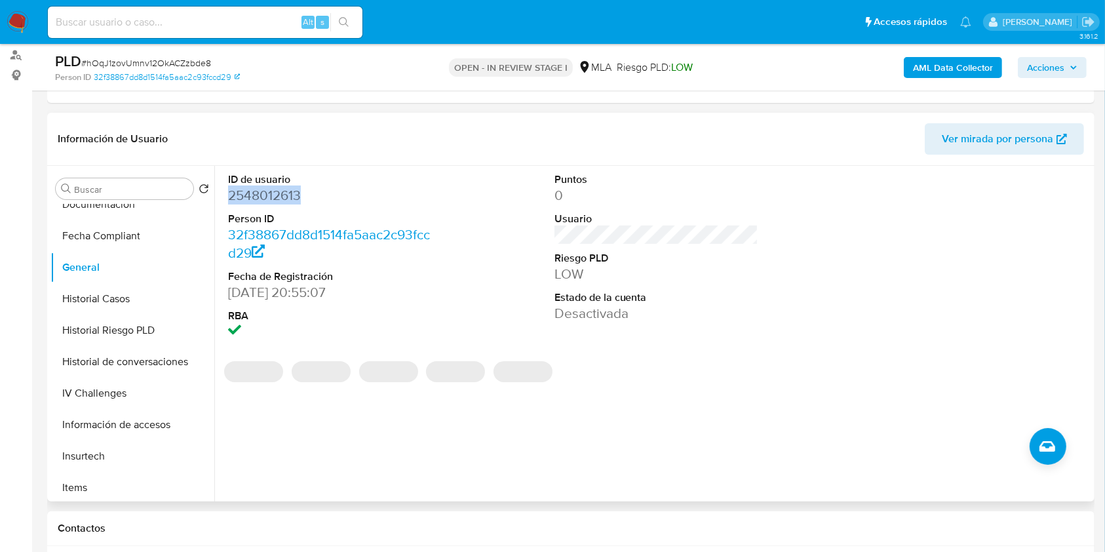
copy dd "2548012613"
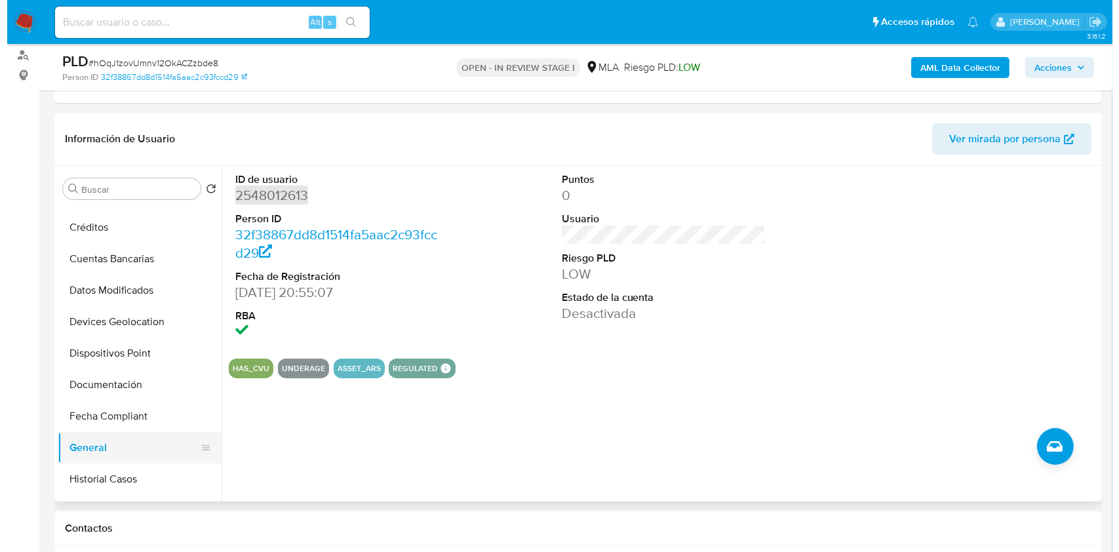
scroll to position [0, 0]
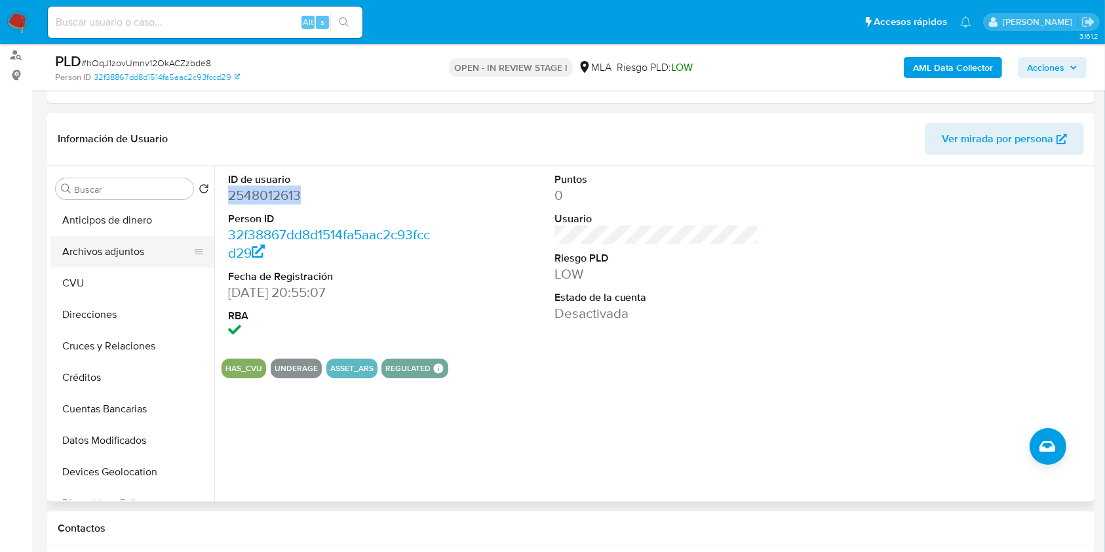
click at [153, 249] on button "Archivos adjuntos" at bounding box center [126, 251] width 153 height 31
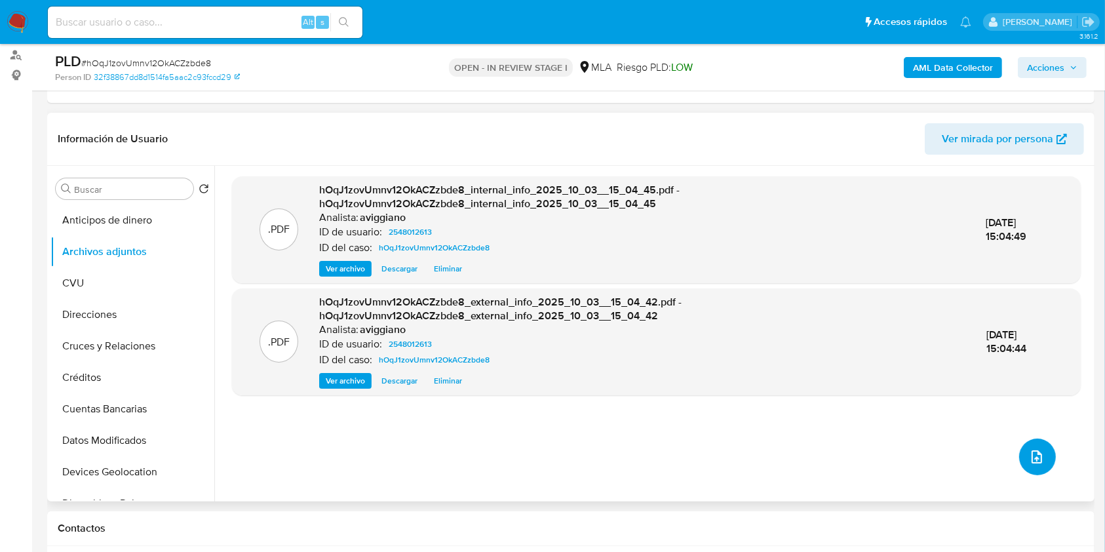
click at [1027, 467] on button "upload-file" at bounding box center [1037, 457] width 37 height 37
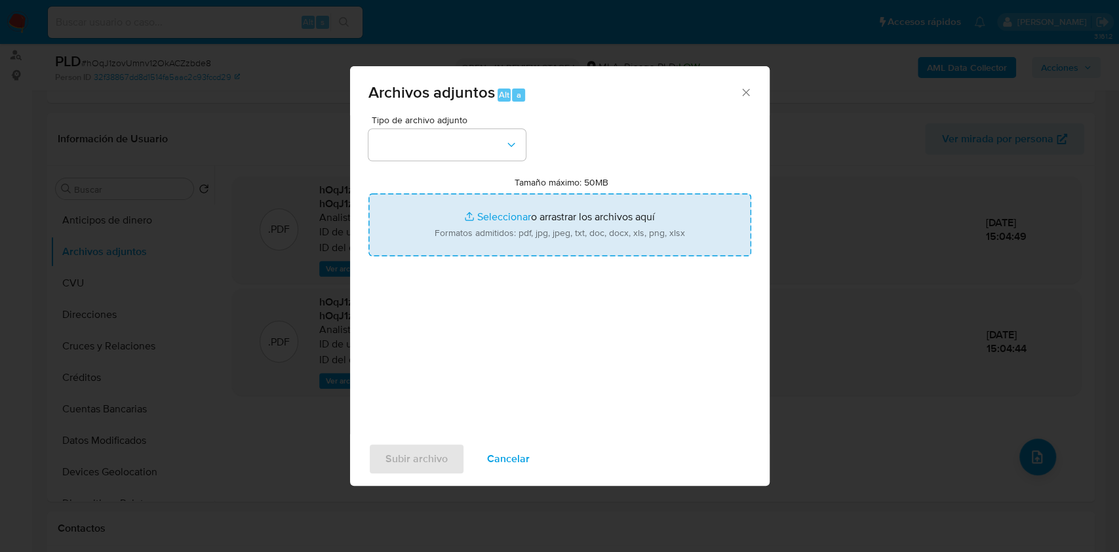
click at [634, 239] on input "Tamaño máximo: 50MB Seleccionar archivos" at bounding box center [559, 224] width 383 height 63
type input "C:\fakepath\Nosis - 2548012613.pdf"
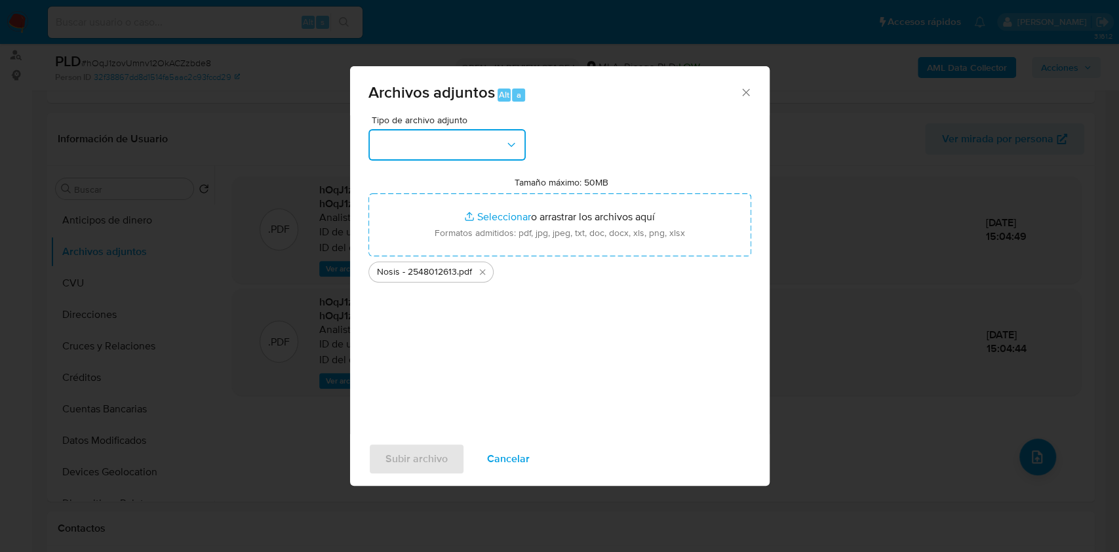
click at [509, 134] on button "button" at bounding box center [446, 144] width 157 height 31
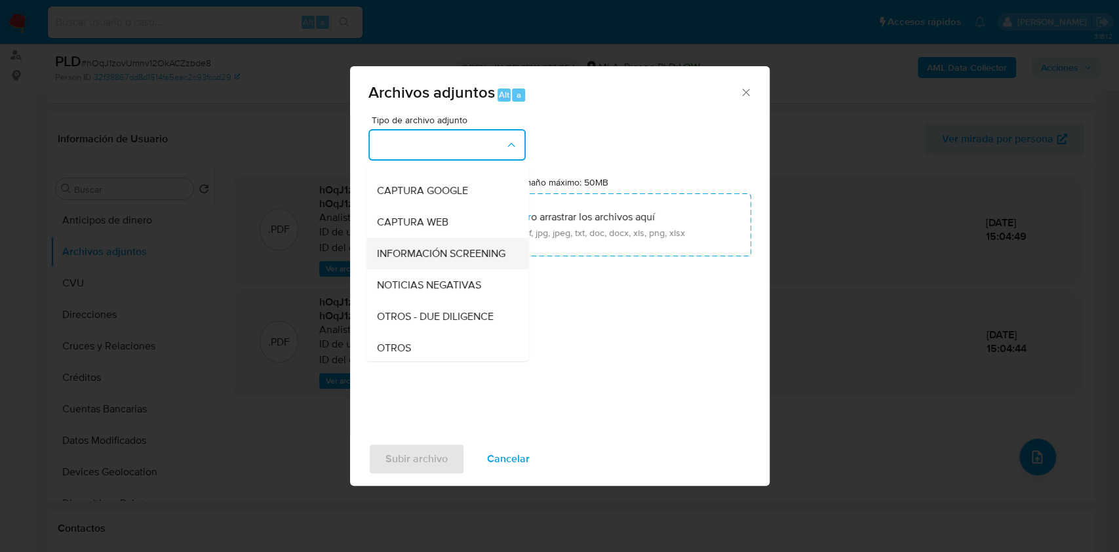
scroll to position [87, 0]
click at [416, 355] on div "OTROS" at bounding box center [443, 344] width 134 height 31
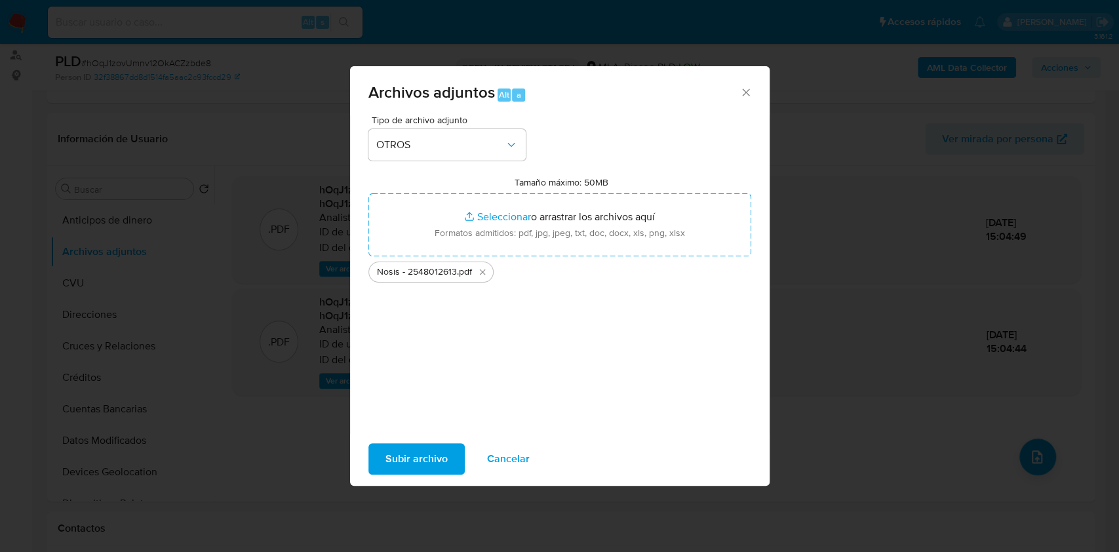
click at [422, 461] on span "Subir archivo" at bounding box center [416, 458] width 62 height 29
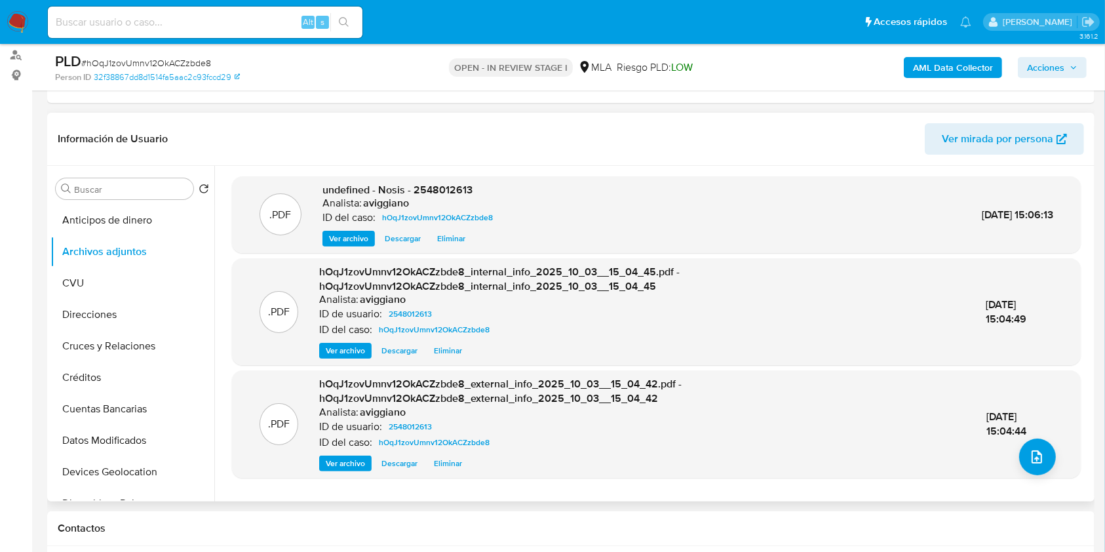
click at [437, 190] on span "undefined - Nosis - 2548012613" at bounding box center [398, 189] width 150 height 15
copy span "2548012613"
click at [1033, 472] on button "upload-file" at bounding box center [1037, 457] width 37 height 37
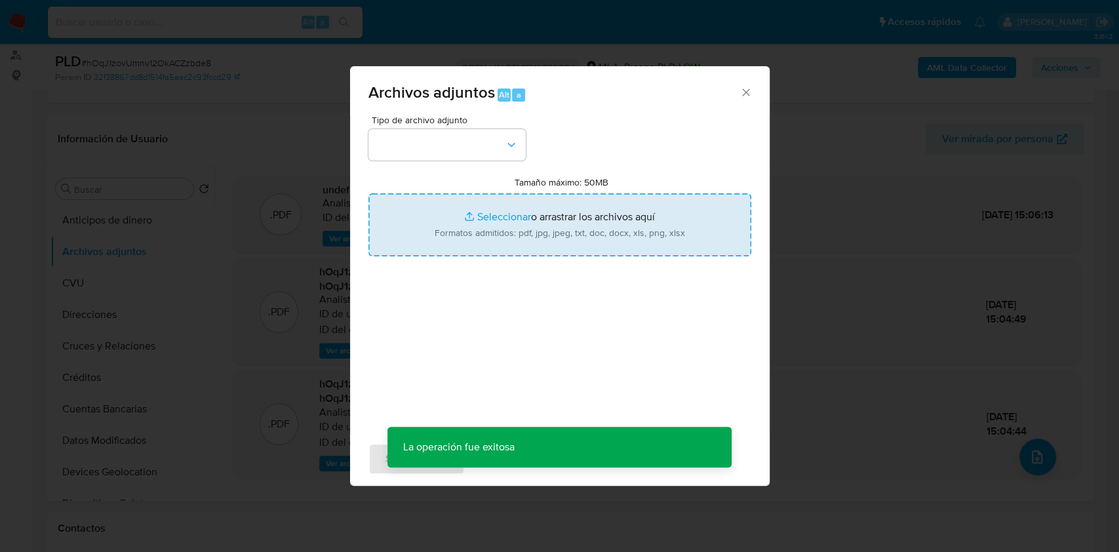
click at [645, 255] on input "Tamaño máximo: 50MB Seleccionar archivos" at bounding box center [559, 224] width 383 height 63
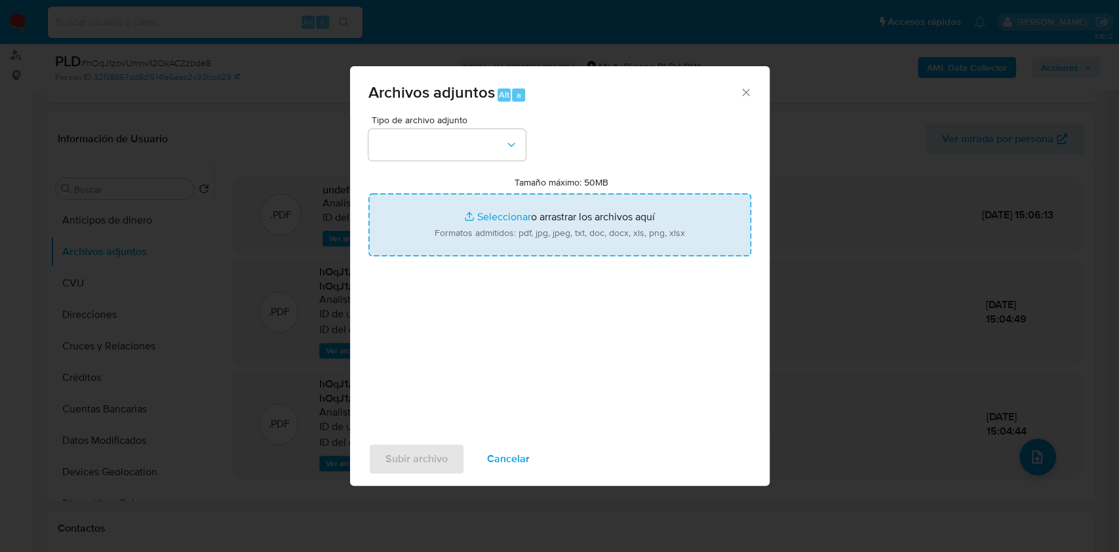
type input "C:\fakepath\Movimientos-Aladdin-v10_1 - 2548012613 - .xlsx"
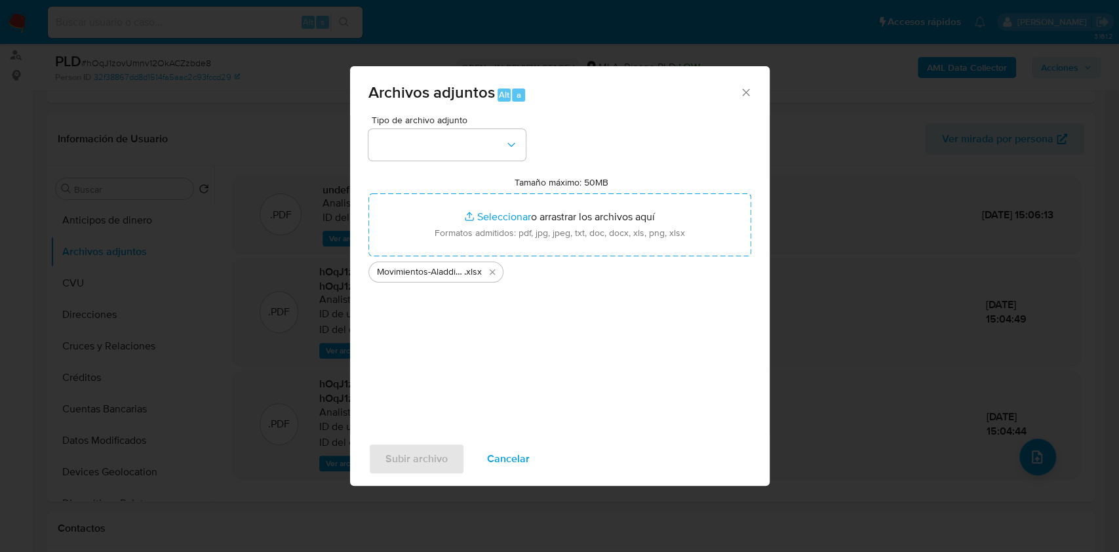
drag, startPoint x: 645, startPoint y: 255, endPoint x: 717, endPoint y: 323, distance: 98.8
click at [717, 323] on div "Tipo de archivo adjunto Tamaño máximo: 50MB Seleccionar archivos Seleccionar o …" at bounding box center [559, 269] width 383 height 309
click at [416, 149] on button "button" at bounding box center [446, 144] width 157 height 31
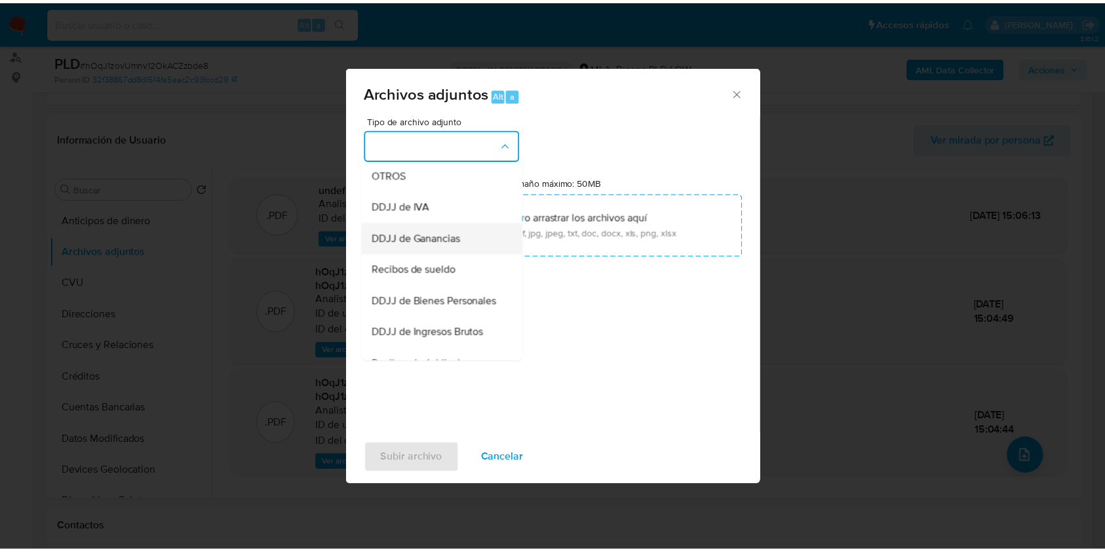
scroll to position [262, 0]
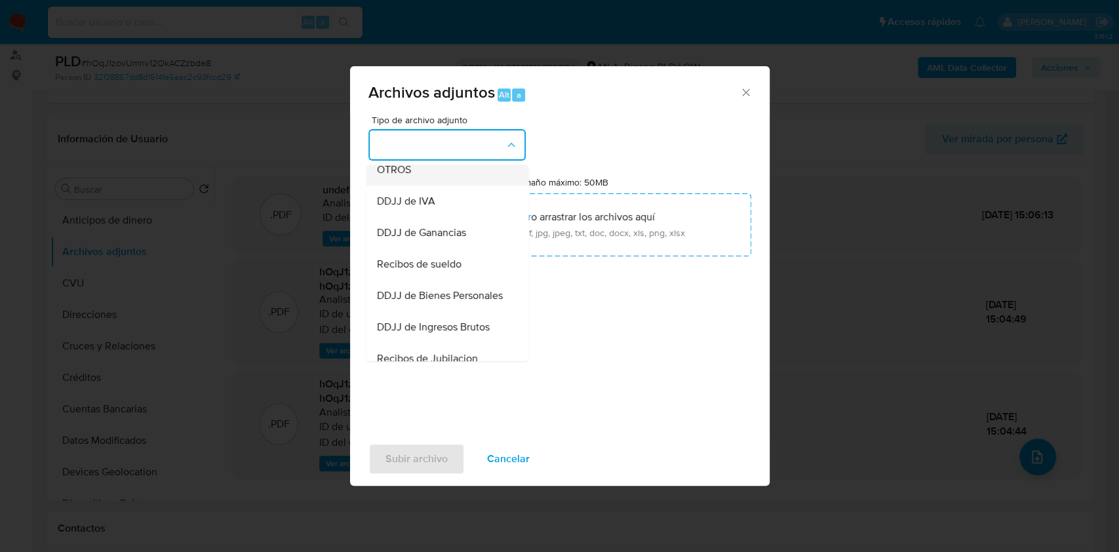
click at [429, 185] on div "OTROS" at bounding box center [443, 169] width 134 height 31
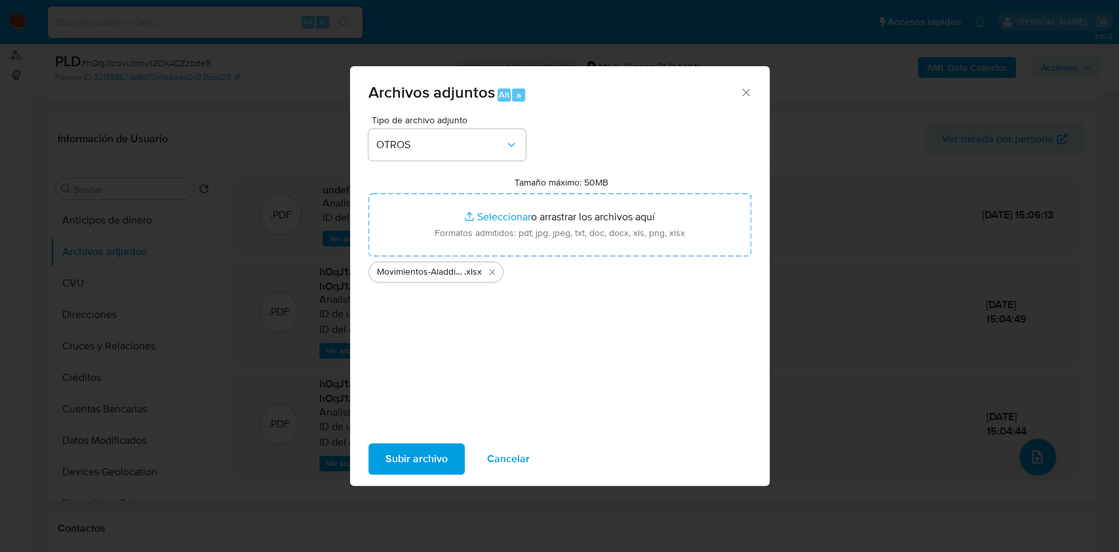
click at [400, 475] on div "Subir archivo Cancelar" at bounding box center [560, 459] width 420 height 50
click at [405, 460] on span "Subir archivo" at bounding box center [416, 458] width 62 height 29
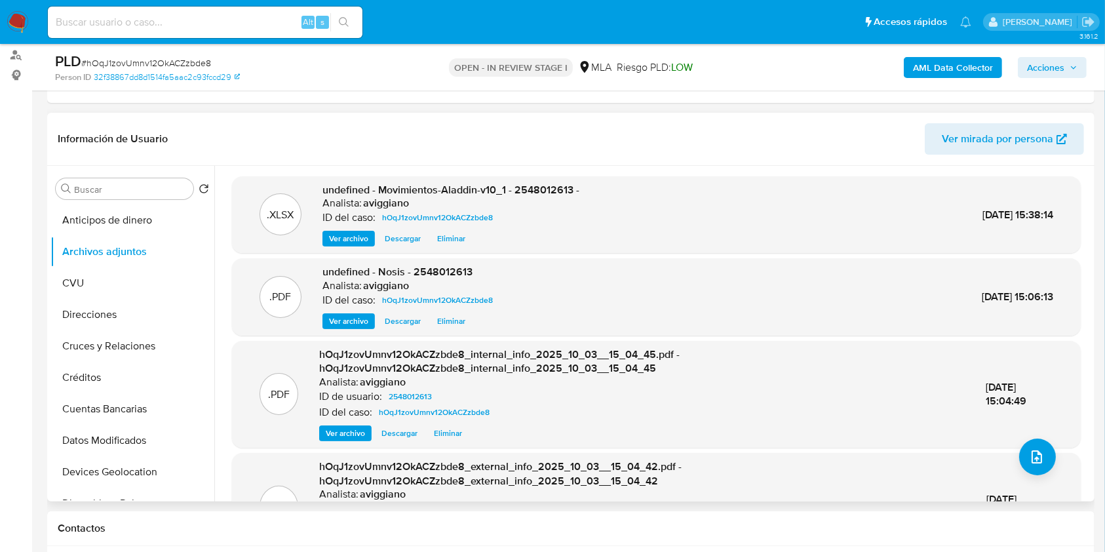
click at [569, 189] on span "undefined - Movimientos-Aladdin-v10_1 - 2548012613 -" at bounding box center [451, 189] width 257 height 15
copy span "2548012613"
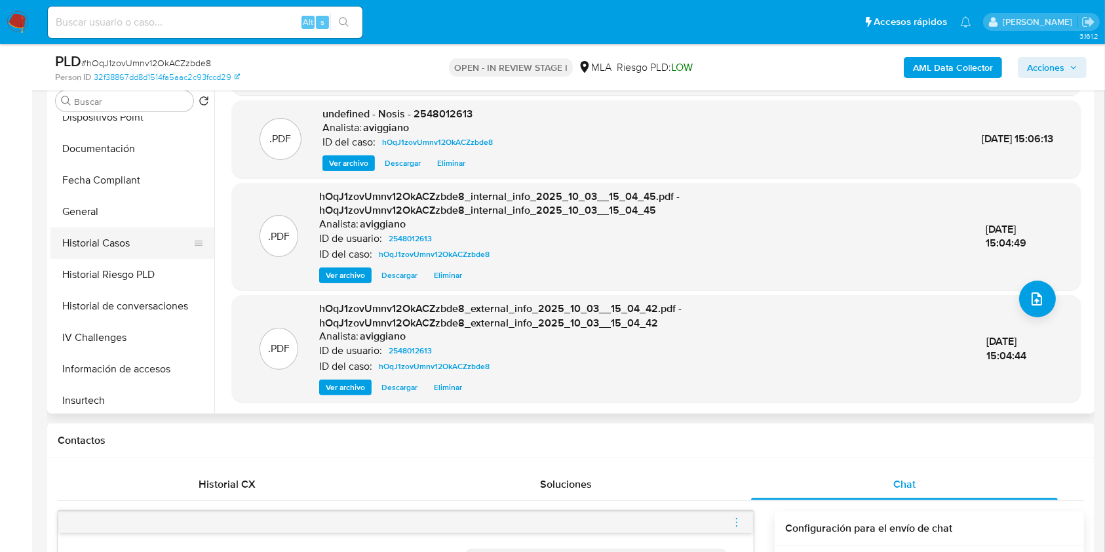
scroll to position [524, 0]
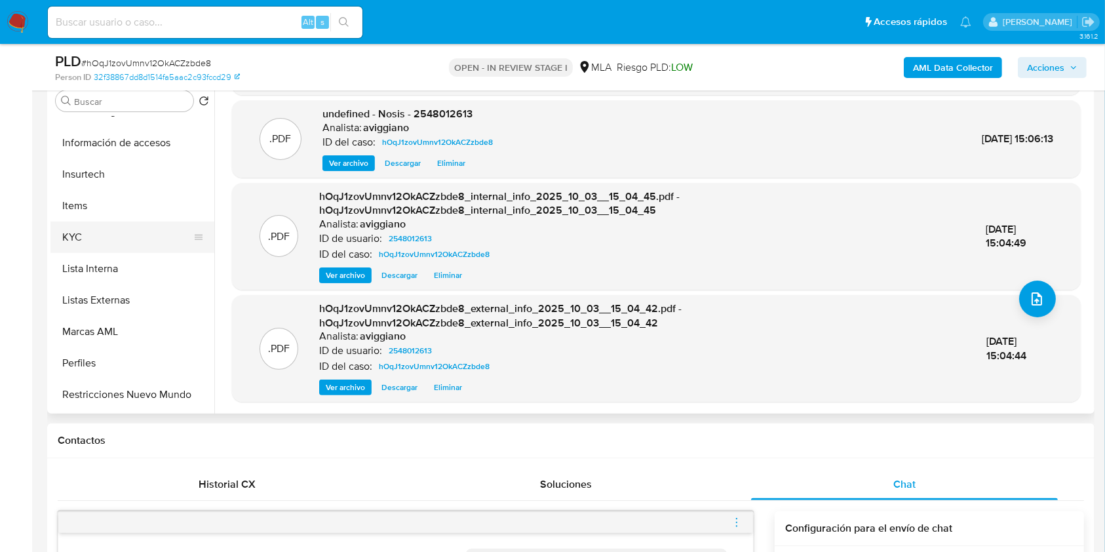
click at [122, 238] on button "KYC" at bounding box center [126, 237] width 153 height 31
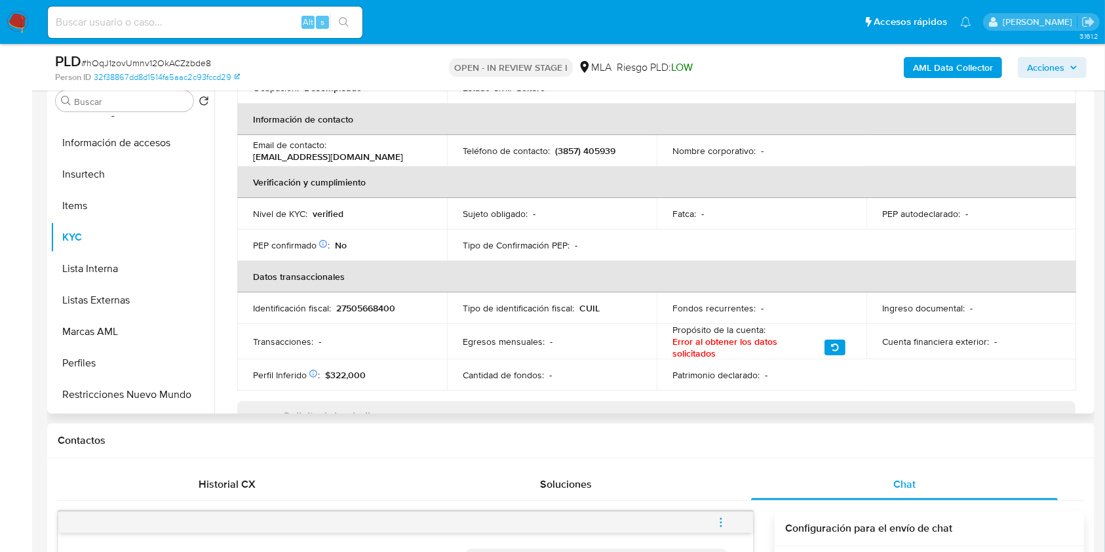
scroll to position [138, 0]
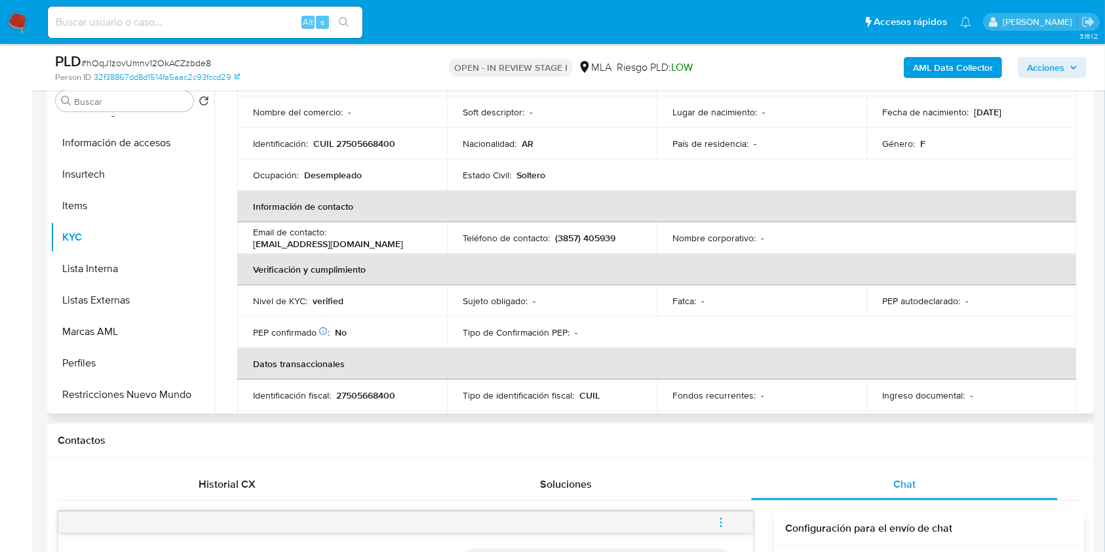
click at [375, 146] on p "CUIL 27505668400" at bounding box center [354, 144] width 82 height 12
copy p "27505668400"
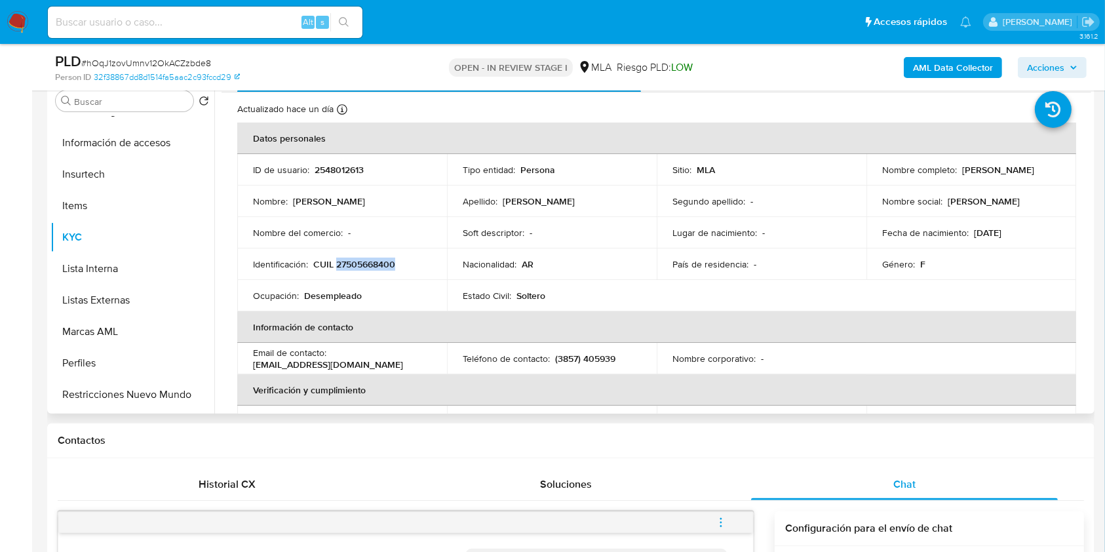
scroll to position [0, 0]
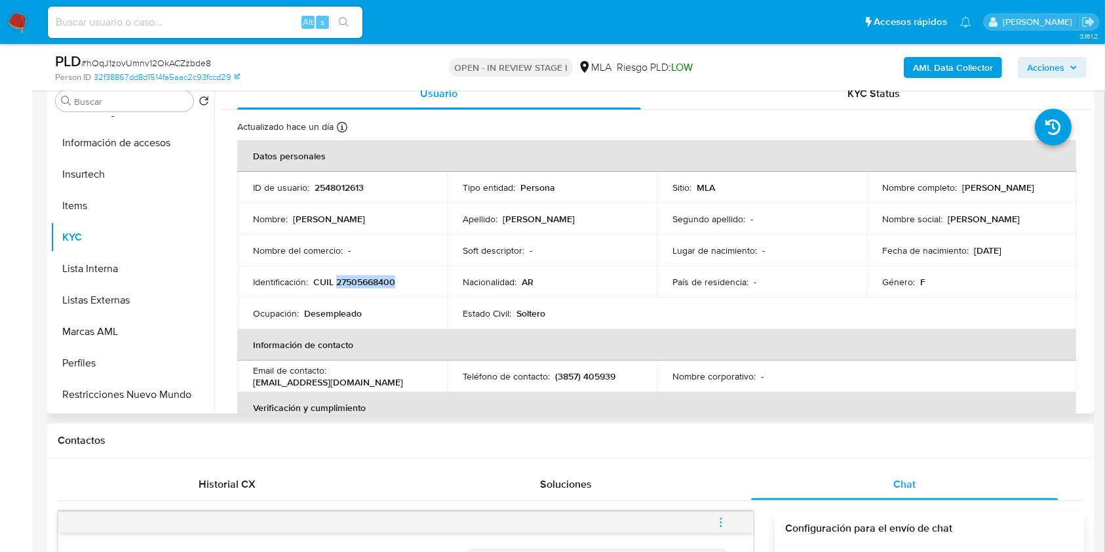
drag, startPoint x: 960, startPoint y: 181, endPoint x: 1049, endPoint y: 191, distance: 90.3
click at [1049, 191] on div "Nombre completo : Valentina Picconi" at bounding box center [971, 188] width 178 height 12
copy p "Valentina Picconi"
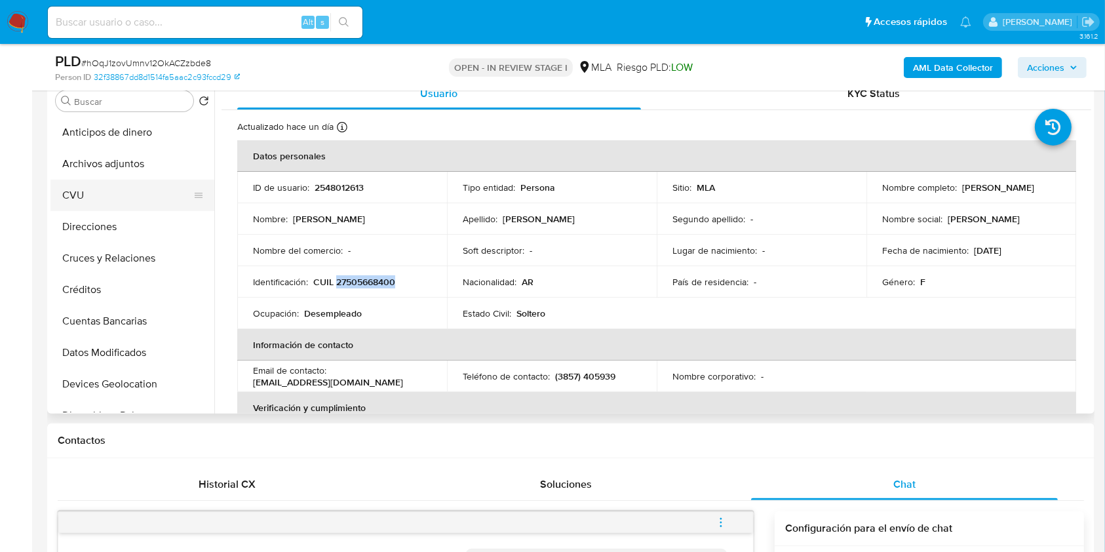
click at [141, 183] on button "CVU" at bounding box center [126, 195] width 153 height 31
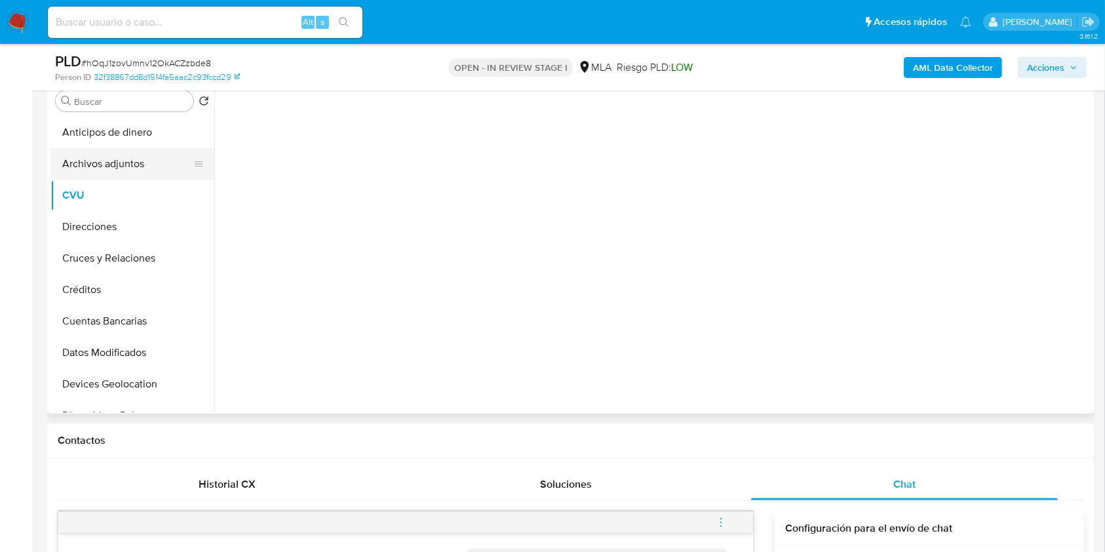
click at [142, 162] on button "Archivos adjuntos" at bounding box center [126, 163] width 153 height 31
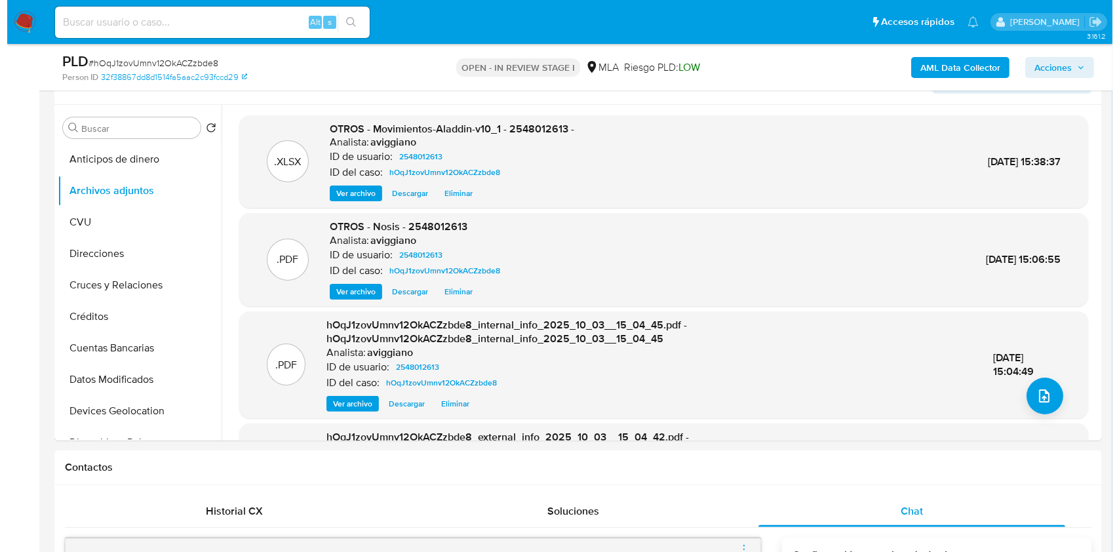
scroll to position [349, 0]
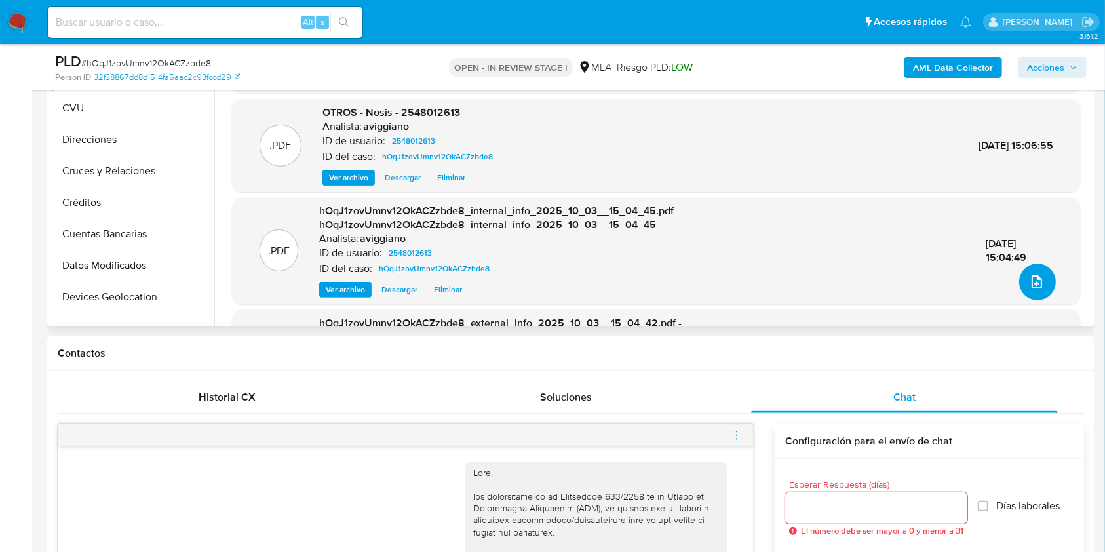
click at [1046, 286] on button "upload-file" at bounding box center [1037, 282] width 37 height 37
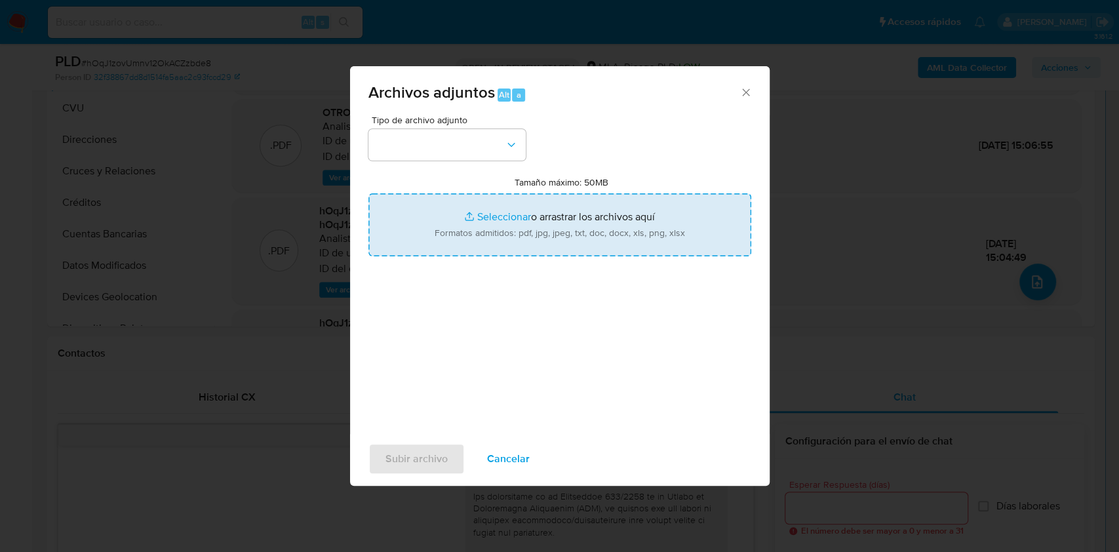
click at [635, 233] on input "Tamaño máximo: 50MB Seleccionar archivos" at bounding box center [559, 224] width 383 height 63
type input "C:\fakepath\Caselog hOqJ1zovUmnv12OkACZzbde8_2025_09_18_03_00_05.docx"
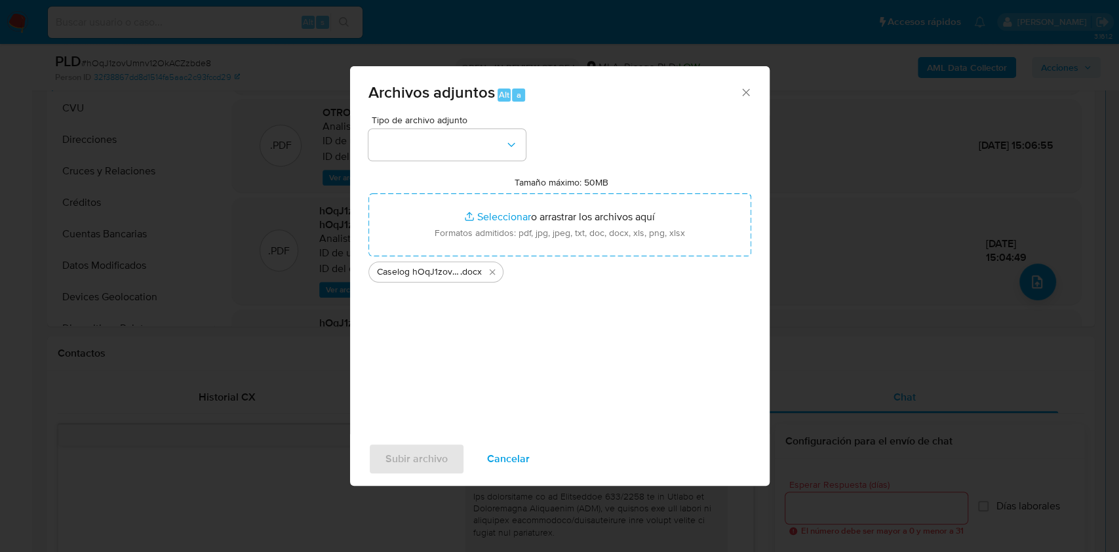
click at [452, 121] on span "Tipo de archivo adjunto" at bounding box center [450, 119] width 157 height 9
click at [452, 147] on button "button" at bounding box center [446, 144] width 157 height 31
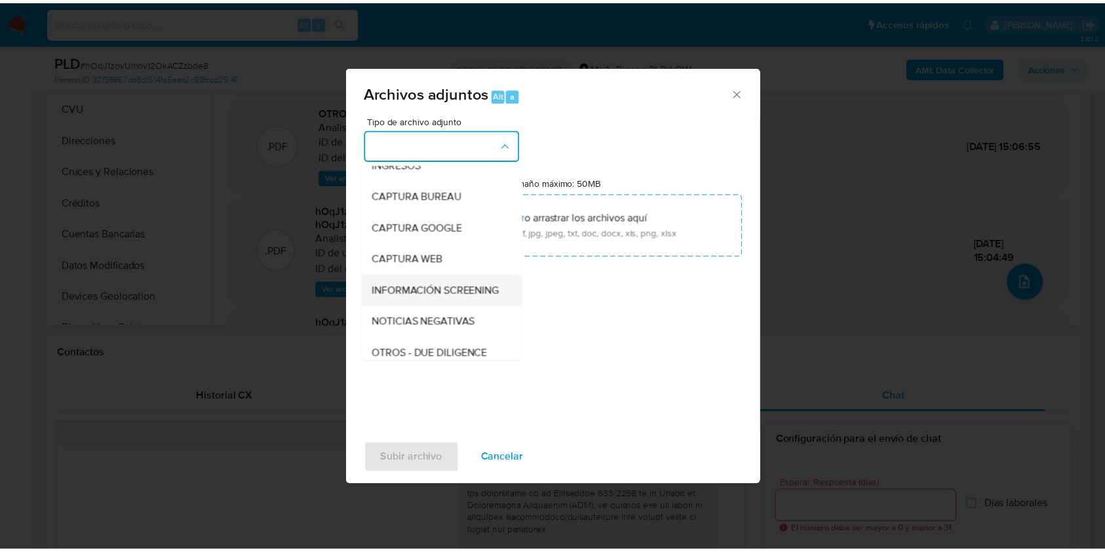
scroll to position [87, 0]
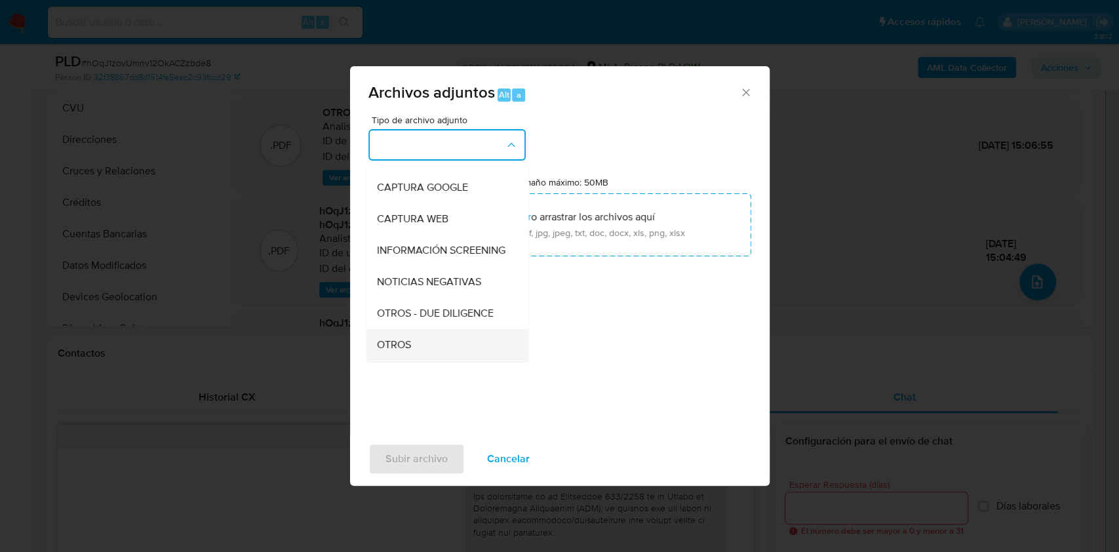
click at [427, 345] on div "OTROS" at bounding box center [443, 344] width 134 height 31
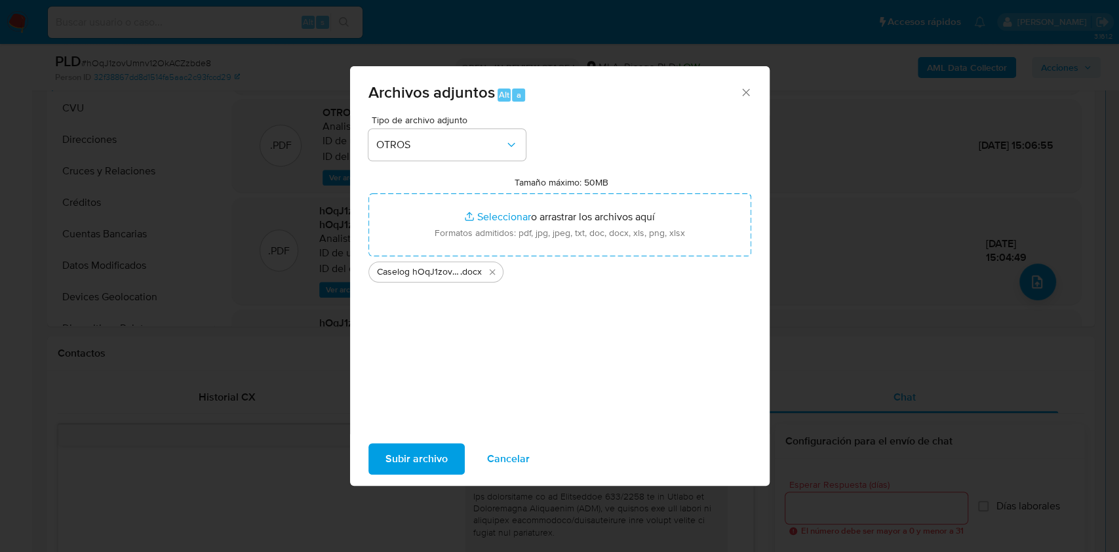
click at [409, 444] on span "Subir archivo" at bounding box center [416, 458] width 62 height 29
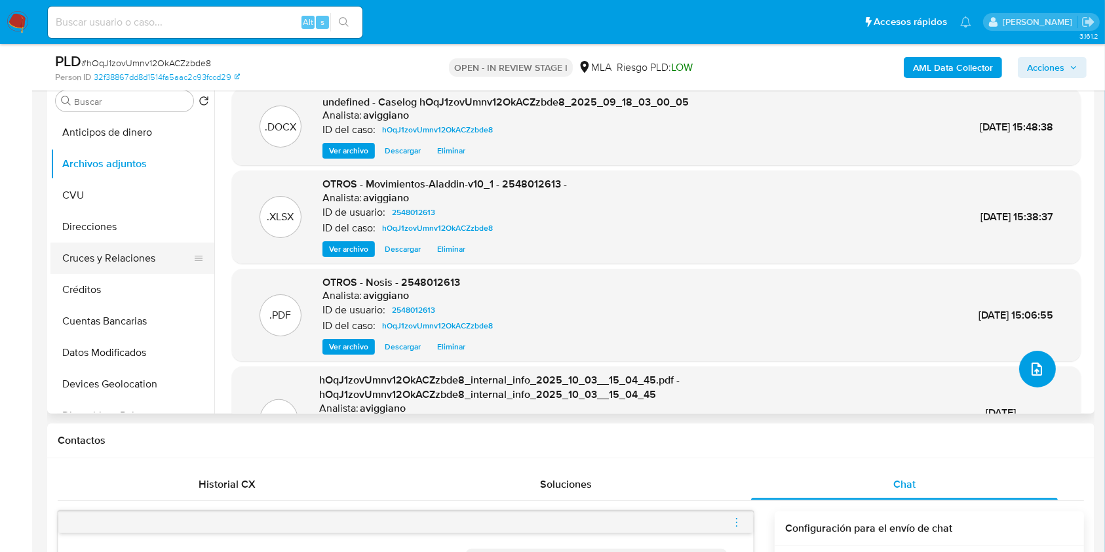
scroll to position [174, 0]
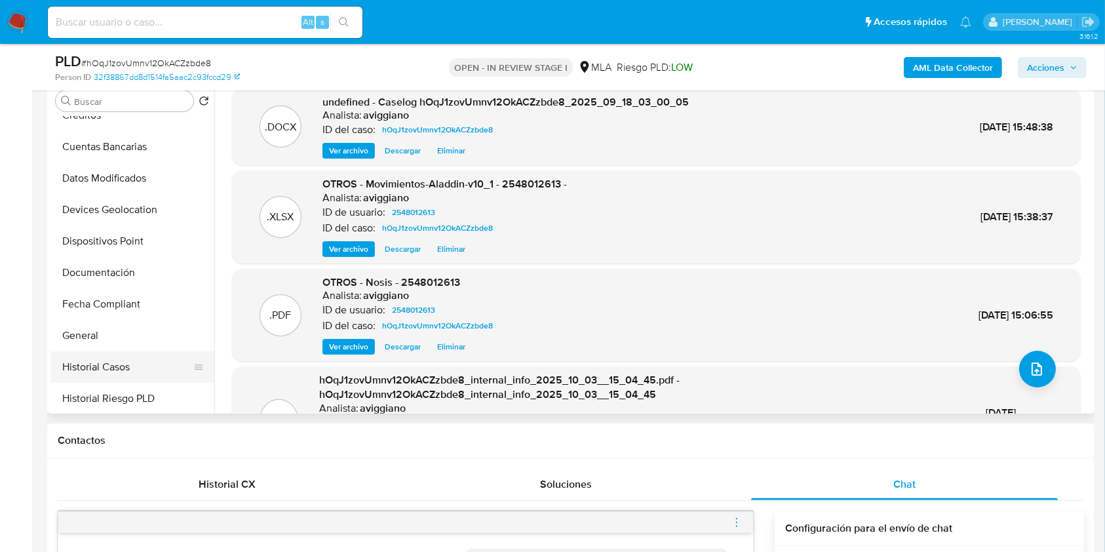
click at [121, 354] on button "Historial Casos" at bounding box center [126, 366] width 153 height 31
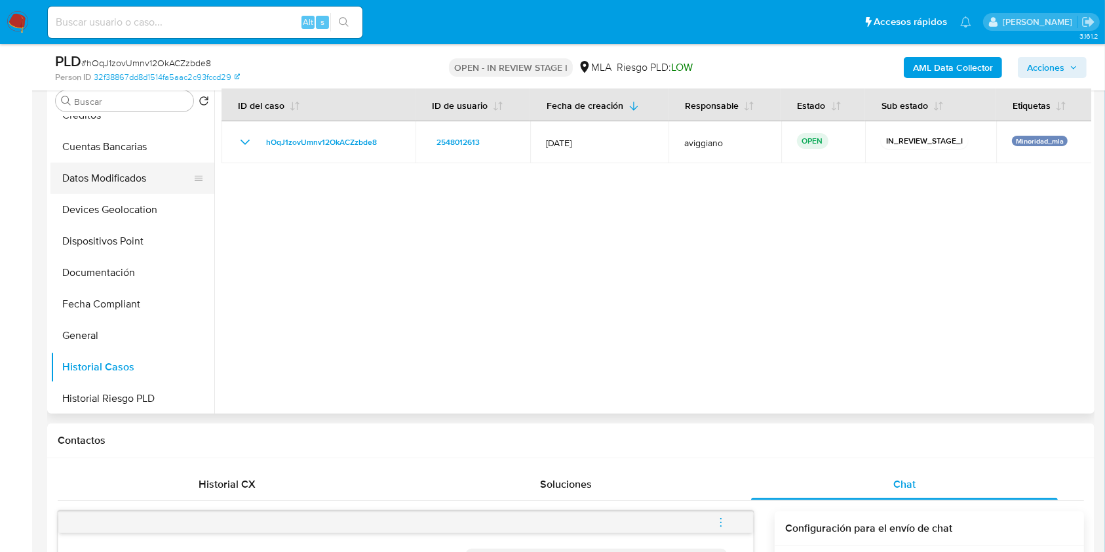
scroll to position [0, 0]
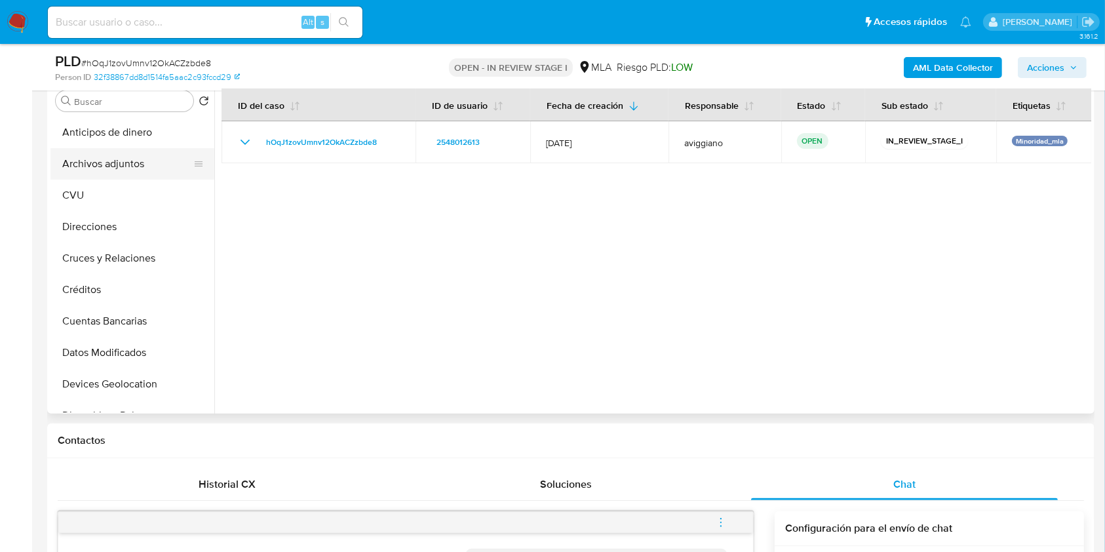
click at [157, 159] on button "Archivos adjuntos" at bounding box center [126, 163] width 153 height 31
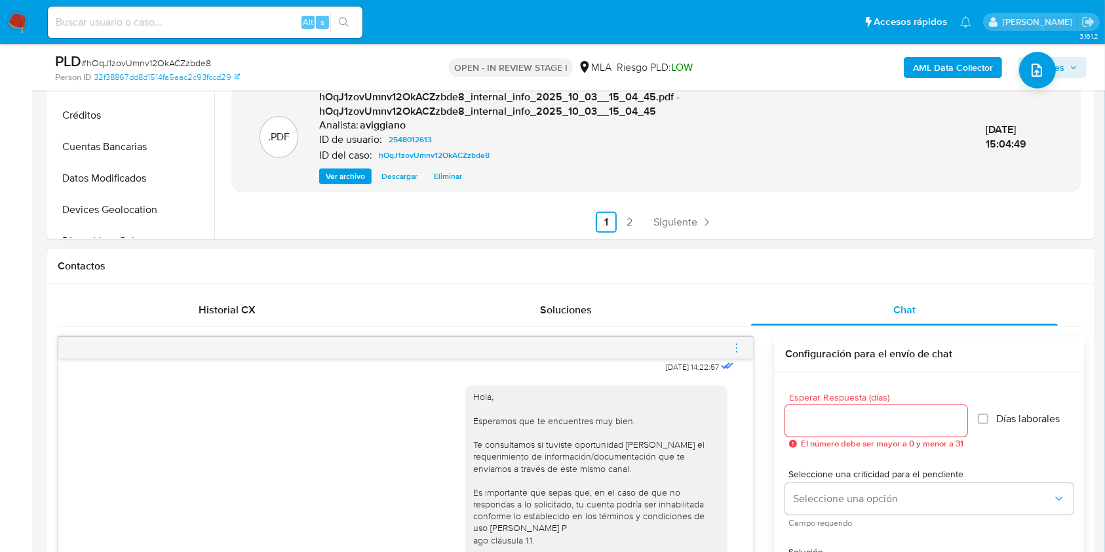
scroll to position [612, 0]
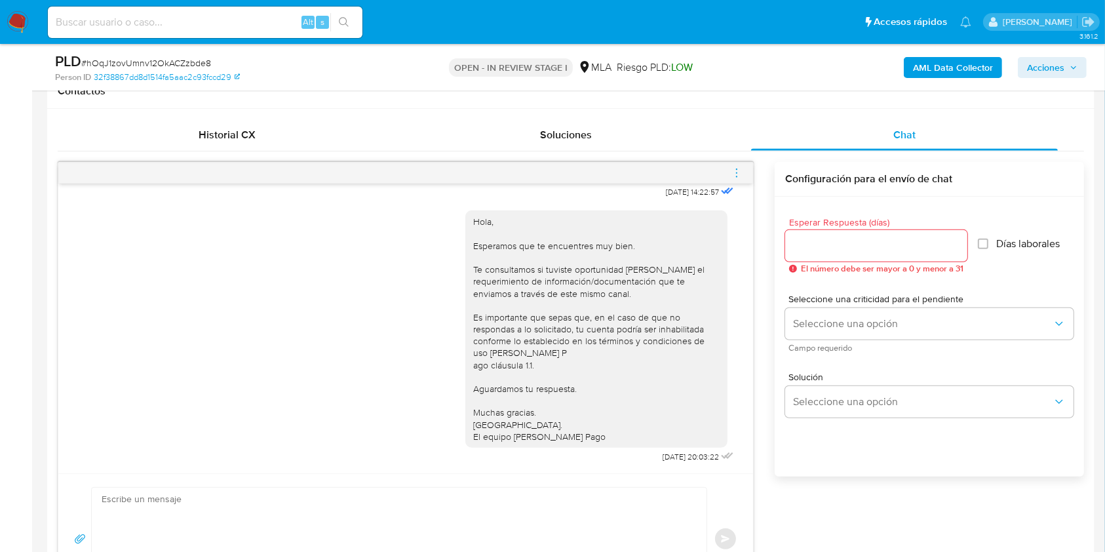
click at [732, 167] on icon "menu-action" at bounding box center [737, 173] width 12 height 12
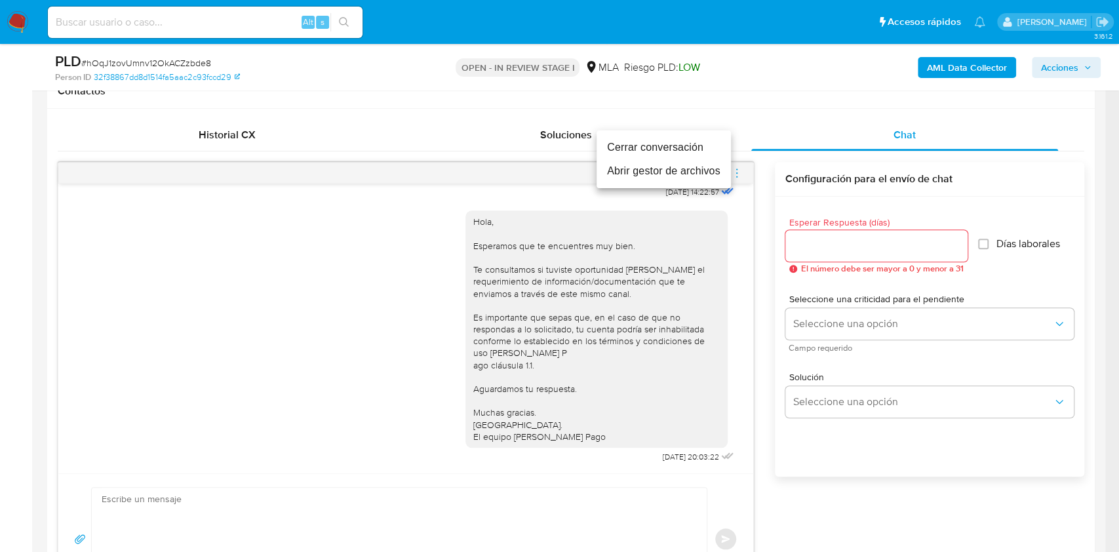
click at [691, 151] on li "Cerrar conversación" at bounding box center [664, 148] width 134 height 24
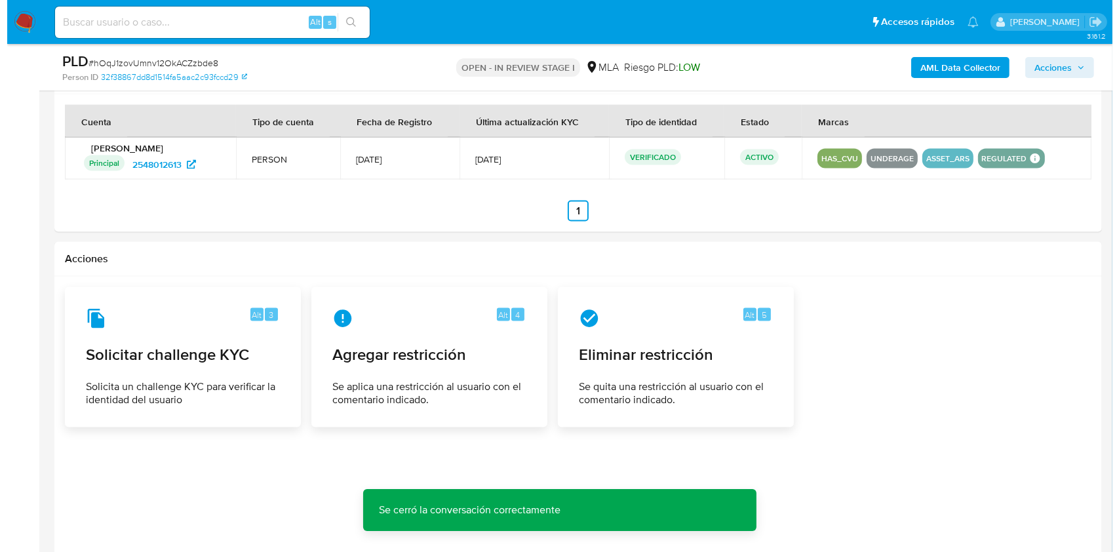
scroll to position [2006, 0]
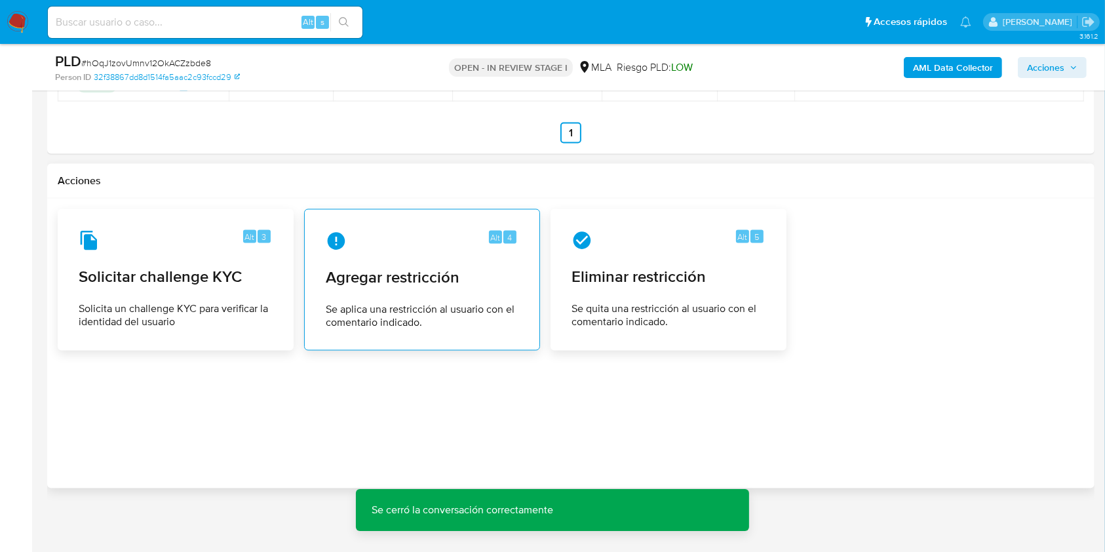
click at [394, 325] on span "Se aplica una restricción al usuario con el comentario indicado." at bounding box center [422, 316] width 193 height 26
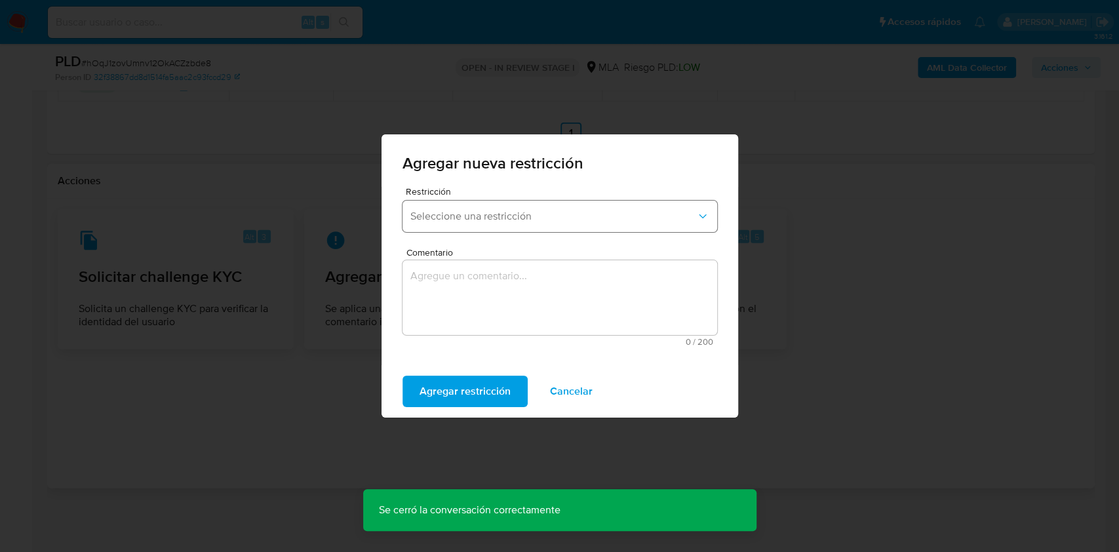
click at [442, 225] on button "Seleccione una restricción" at bounding box center [559, 216] width 315 height 31
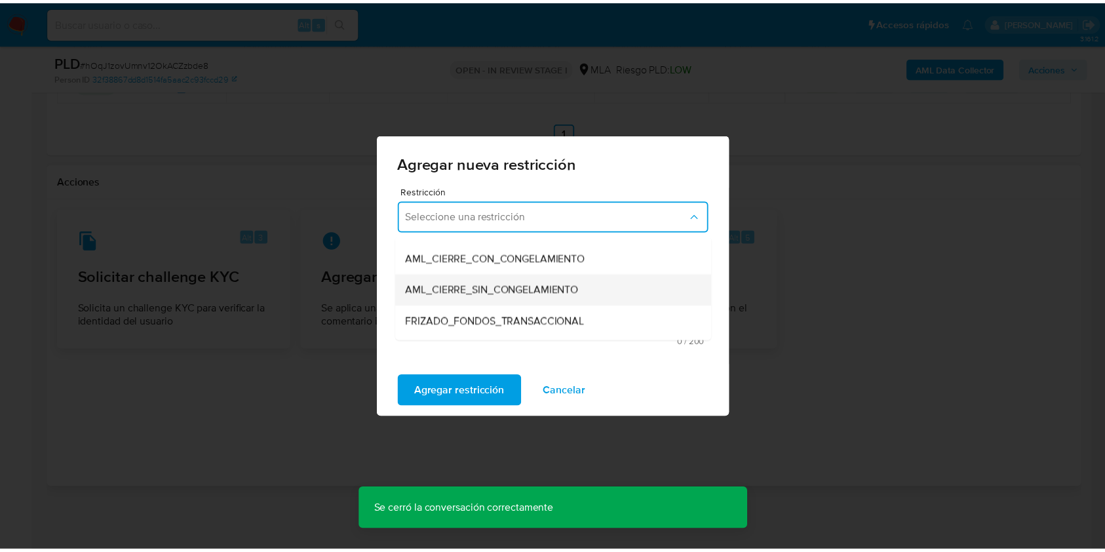
scroll to position [174, 0]
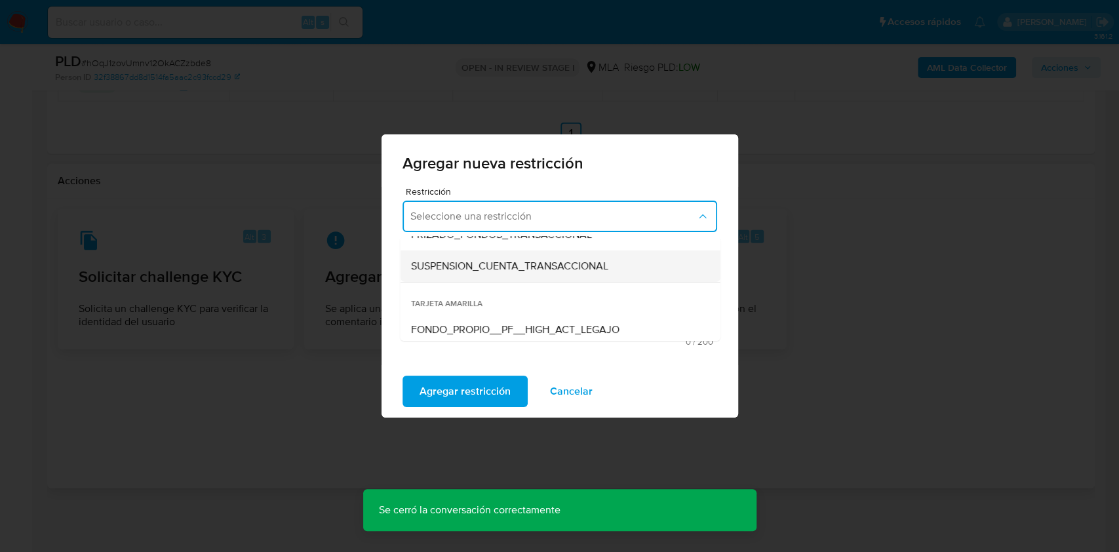
click at [469, 269] on span "SUSPENSION_CUENTA_TRANSACCIONAL" at bounding box center [508, 266] width 197 height 13
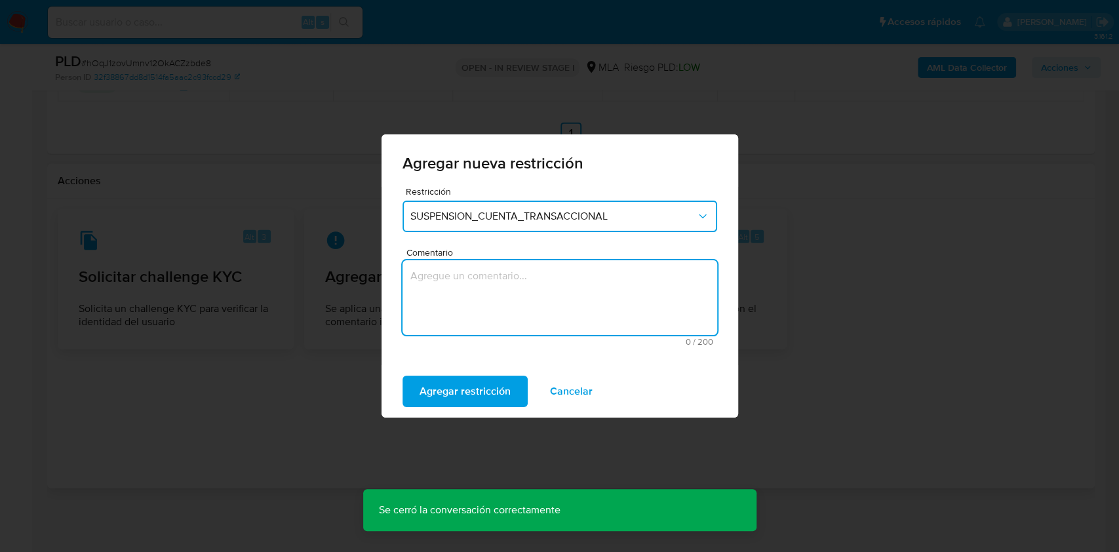
click at [454, 298] on textarea "Comentario" at bounding box center [559, 297] width 315 height 75
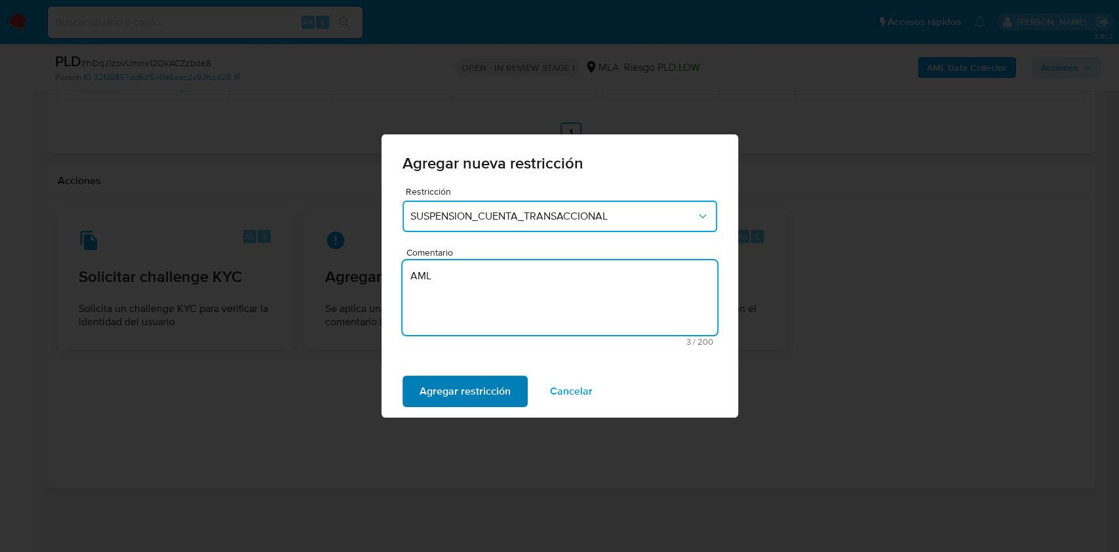
type textarea "AML"
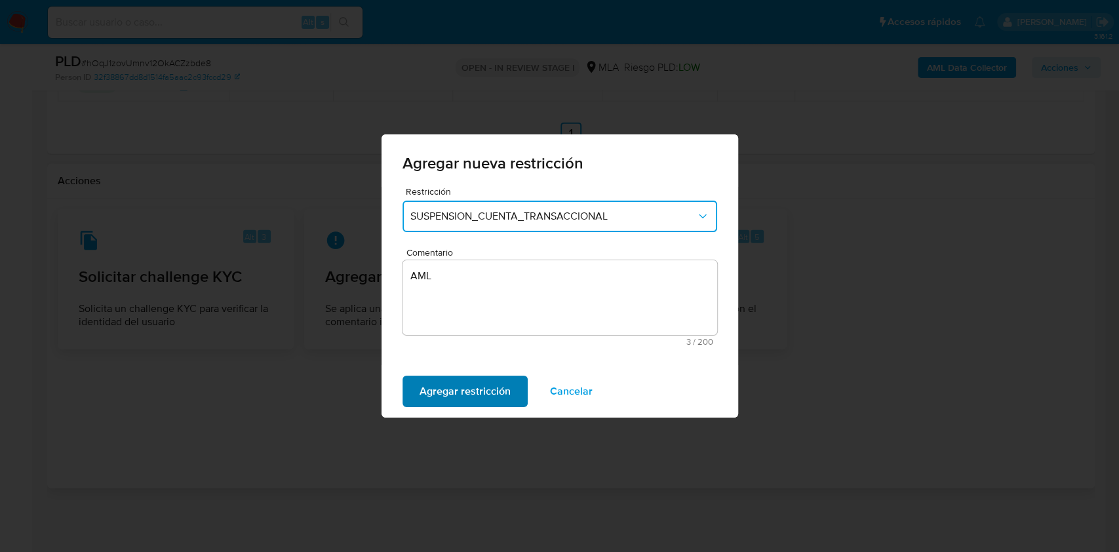
click at [475, 393] on span "Agregar restricción" at bounding box center [465, 391] width 91 height 29
click at [423, 390] on span "Confirmar" at bounding box center [443, 391] width 47 height 29
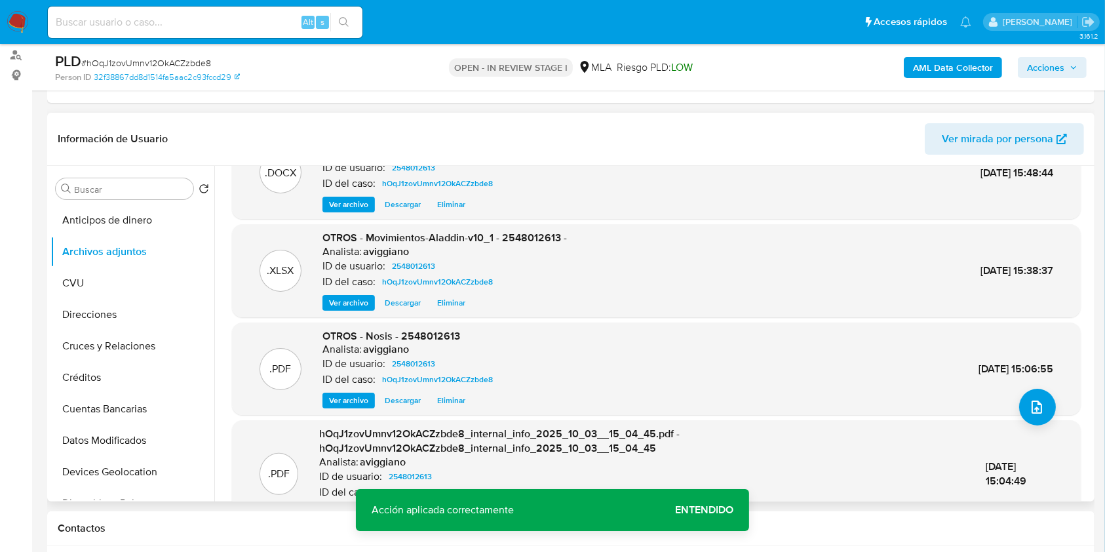
scroll to position [0, 0]
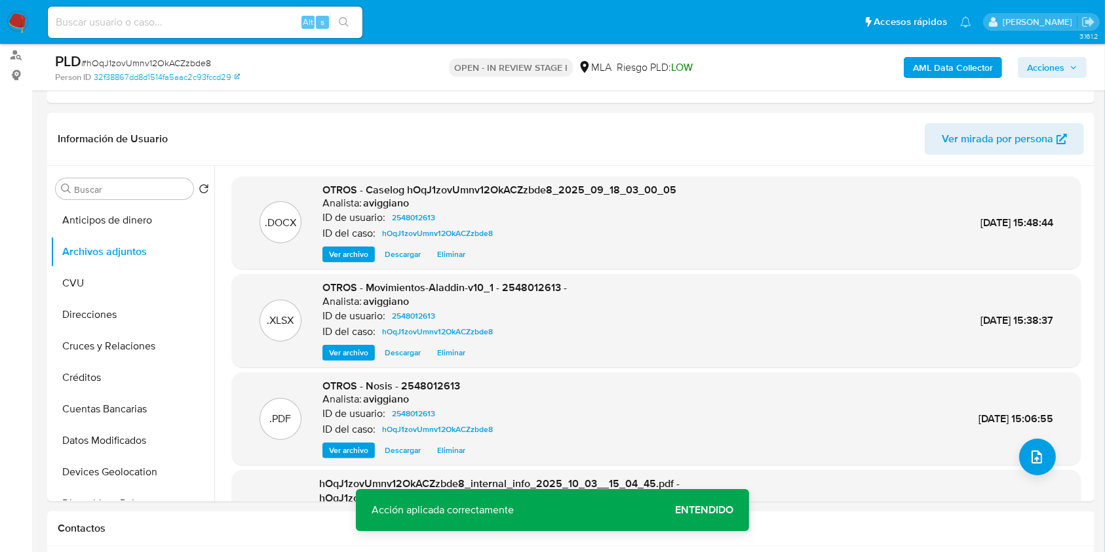
click at [1057, 75] on span "Acciones" at bounding box center [1045, 67] width 37 height 21
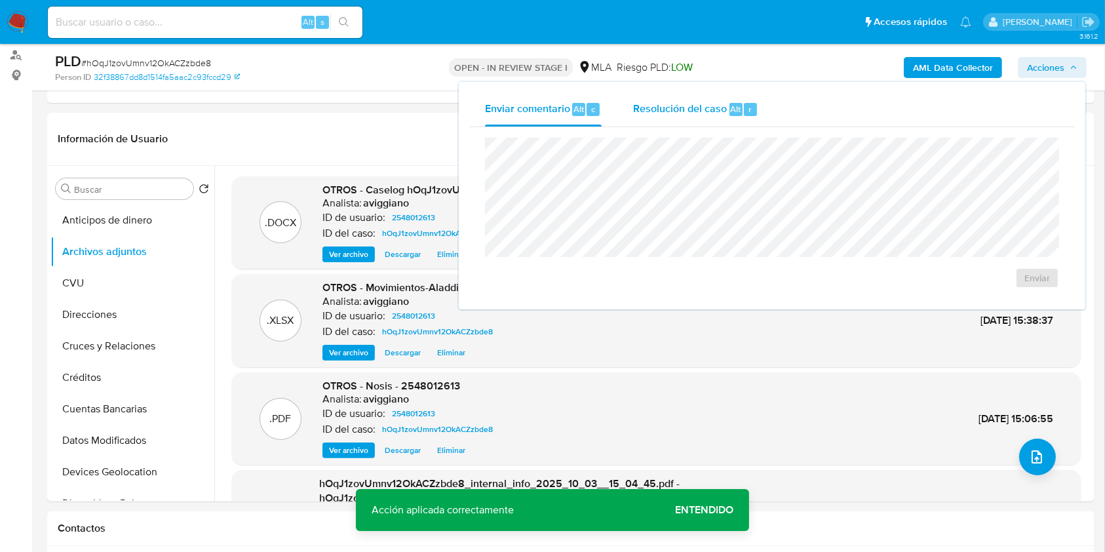
click at [753, 109] on div "r" at bounding box center [750, 109] width 13 height 13
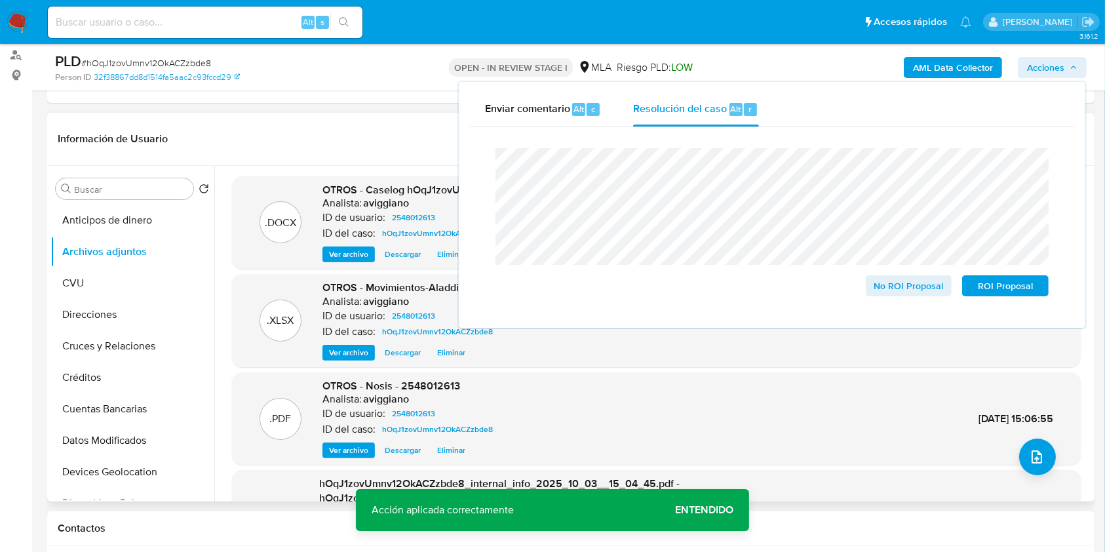
click at [397, 128] on header "Información de Usuario Ver mirada por persona" at bounding box center [571, 138] width 1027 height 31
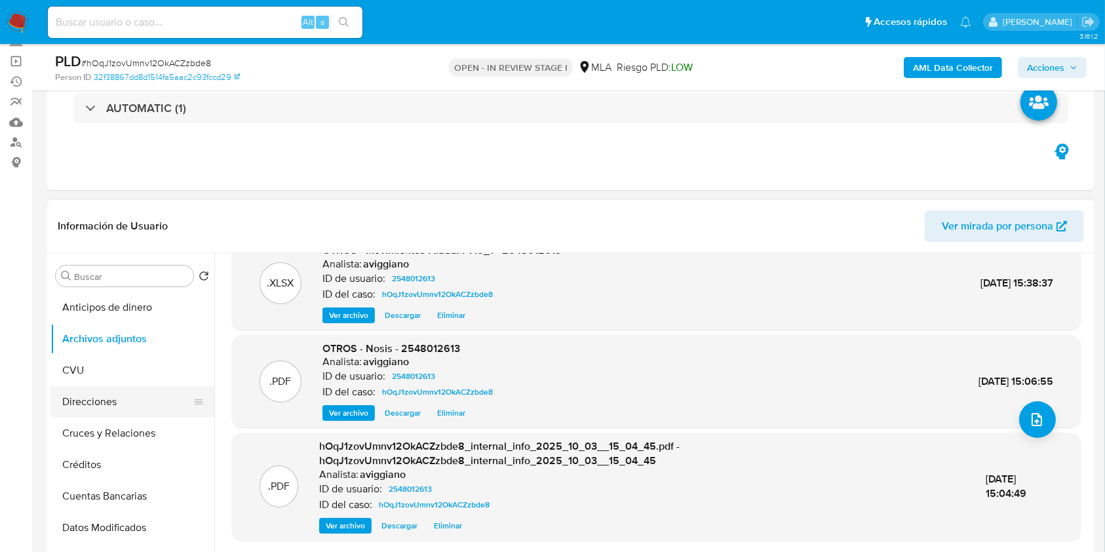
scroll to position [174, 0]
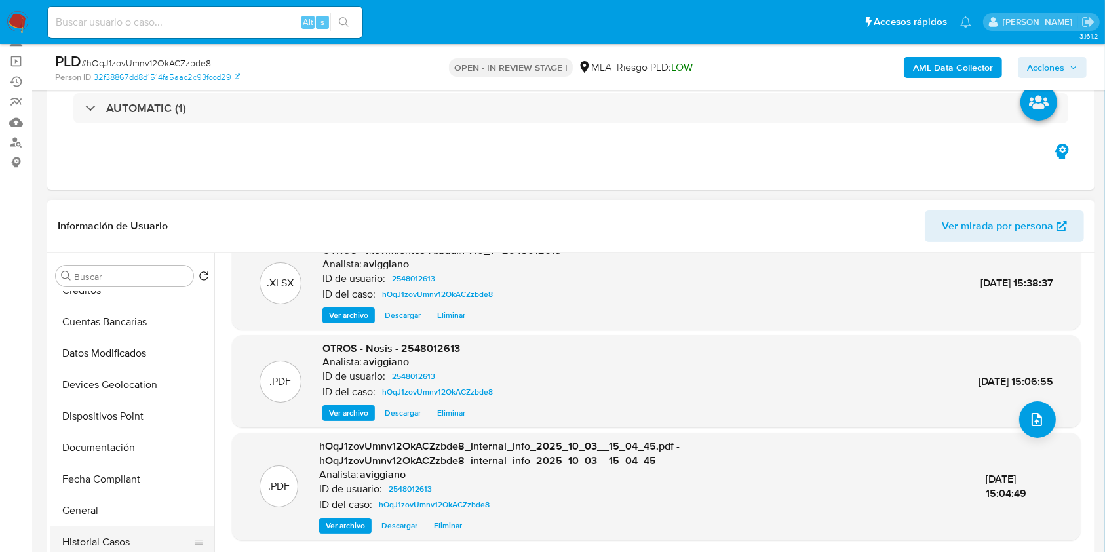
click at [115, 530] on button "Historial Casos" at bounding box center [126, 541] width 153 height 31
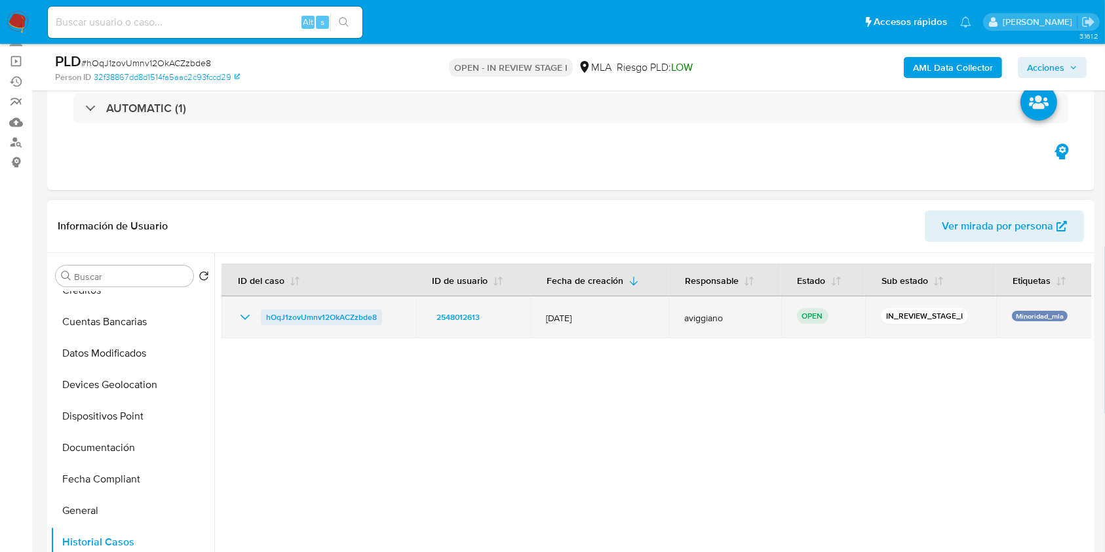
click at [349, 315] on span "hOqJ1zovUmnv12OkACZzbde8" at bounding box center [321, 317] width 111 height 16
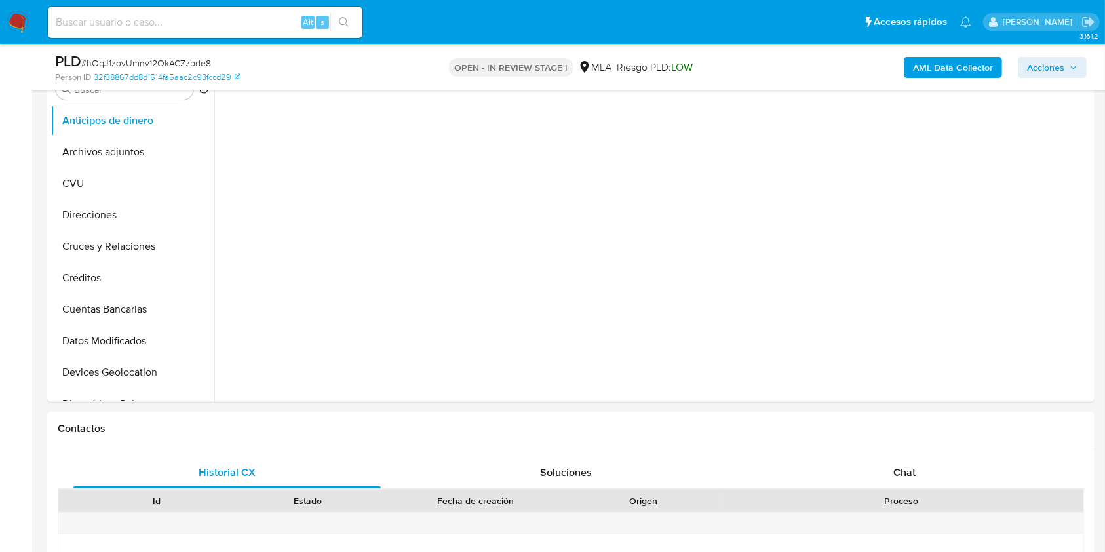
scroll to position [349, 0]
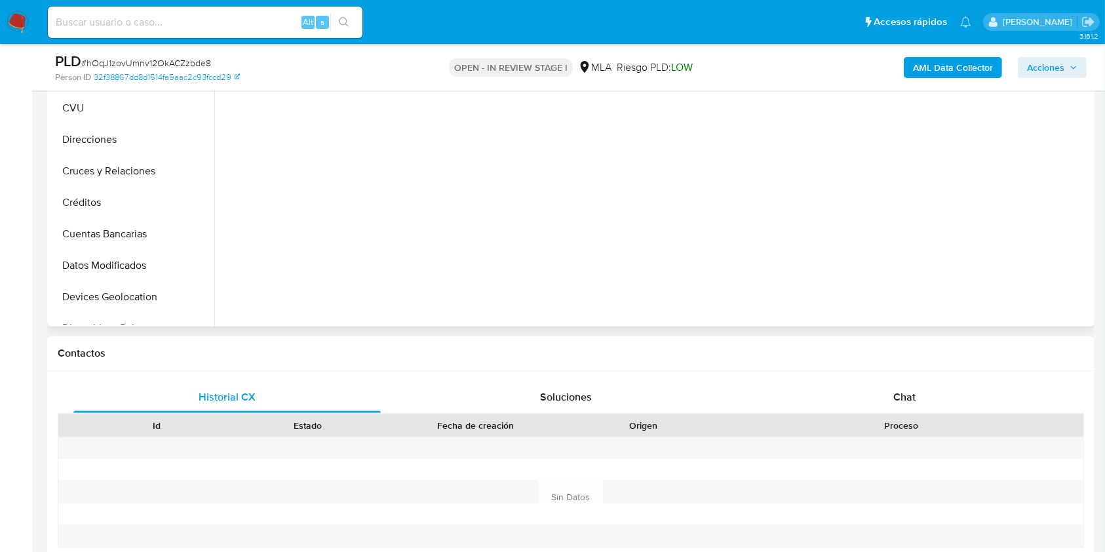
select select "10"
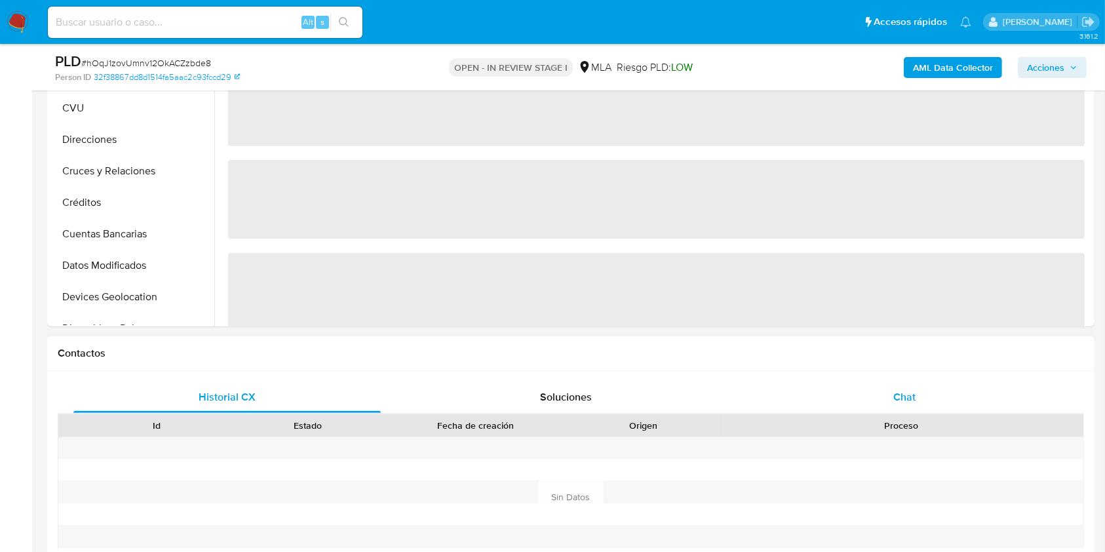
click at [875, 405] on div "Chat" at bounding box center [904, 397] width 307 height 31
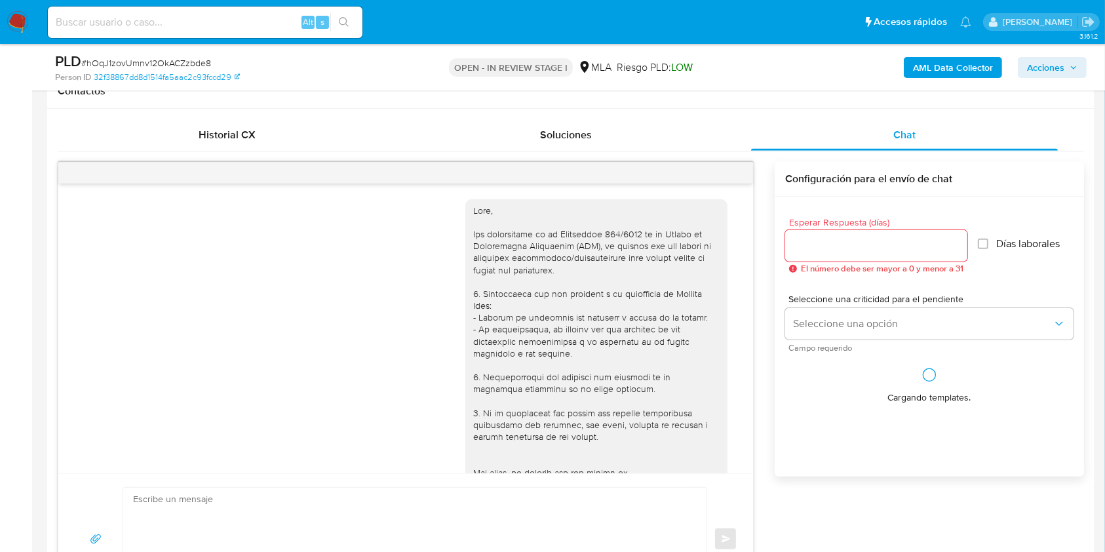
scroll to position [598, 0]
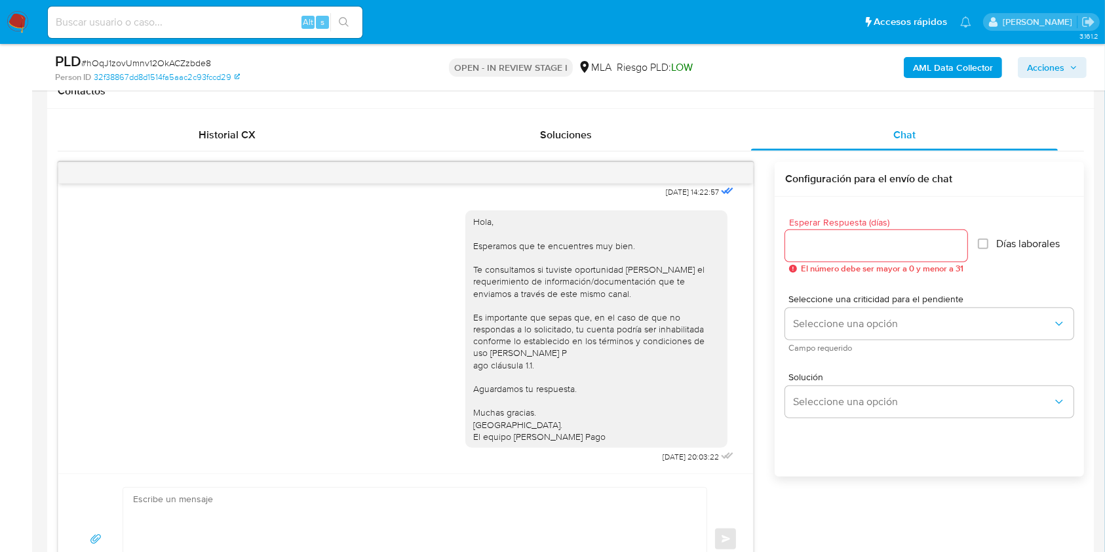
click at [1040, 62] on span "Acciones" at bounding box center [1045, 67] width 37 height 21
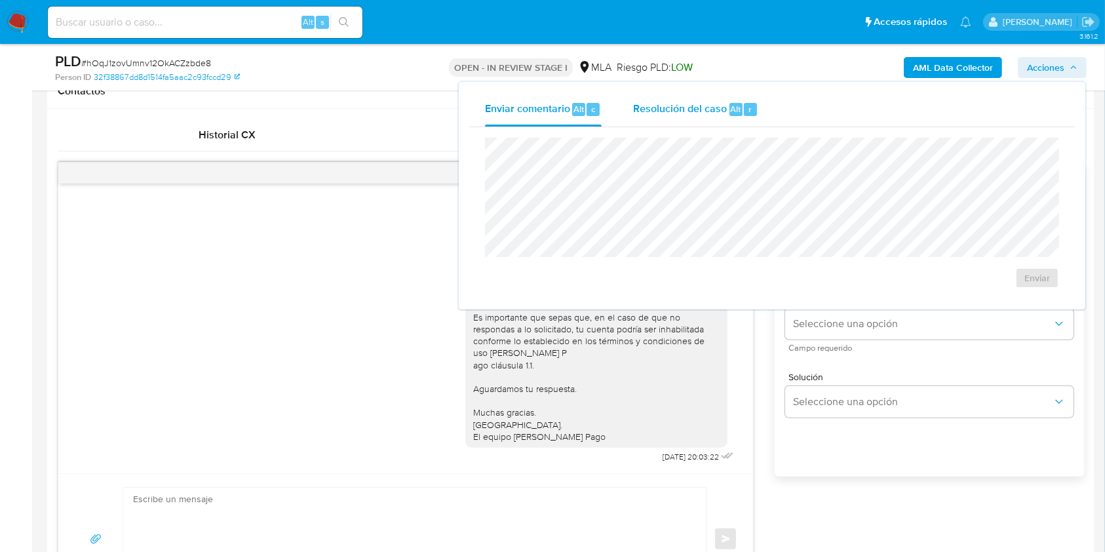
click at [726, 100] on div "Resolución del caso Alt r" at bounding box center [695, 109] width 125 height 34
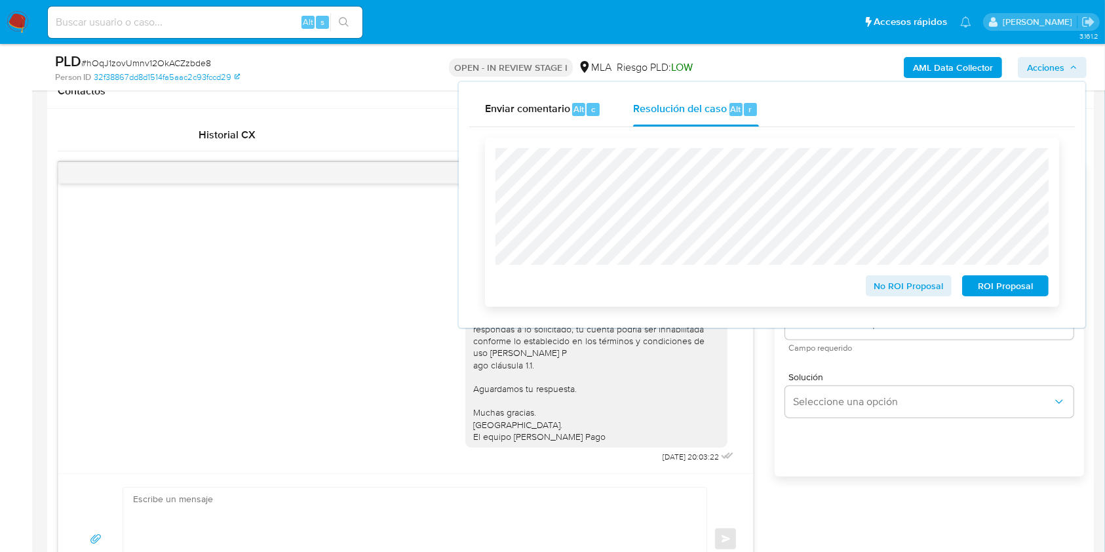
click at [979, 285] on span "ROI Proposal" at bounding box center [1005, 286] width 68 height 18
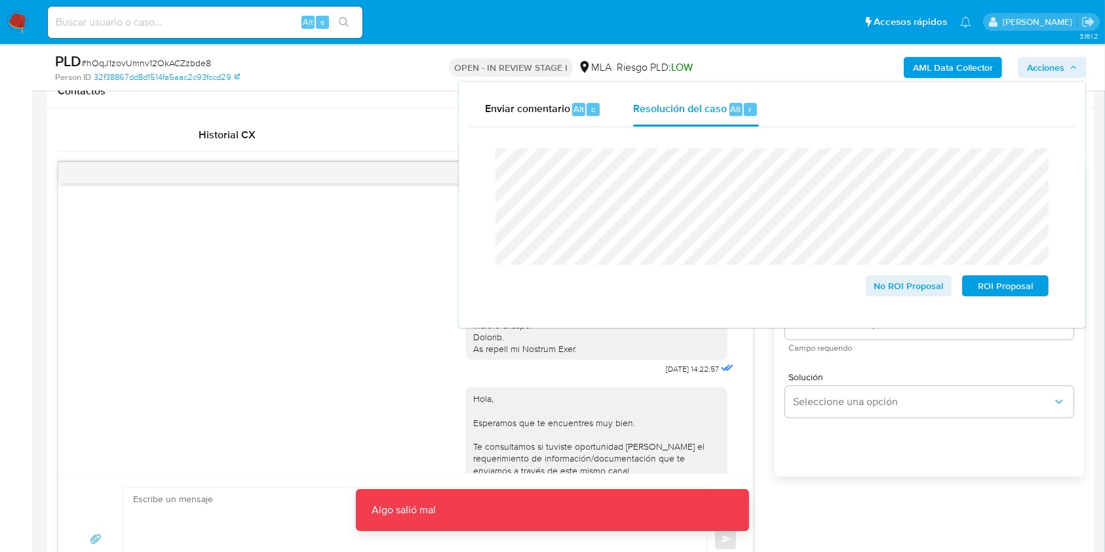
scroll to position [161, 0]
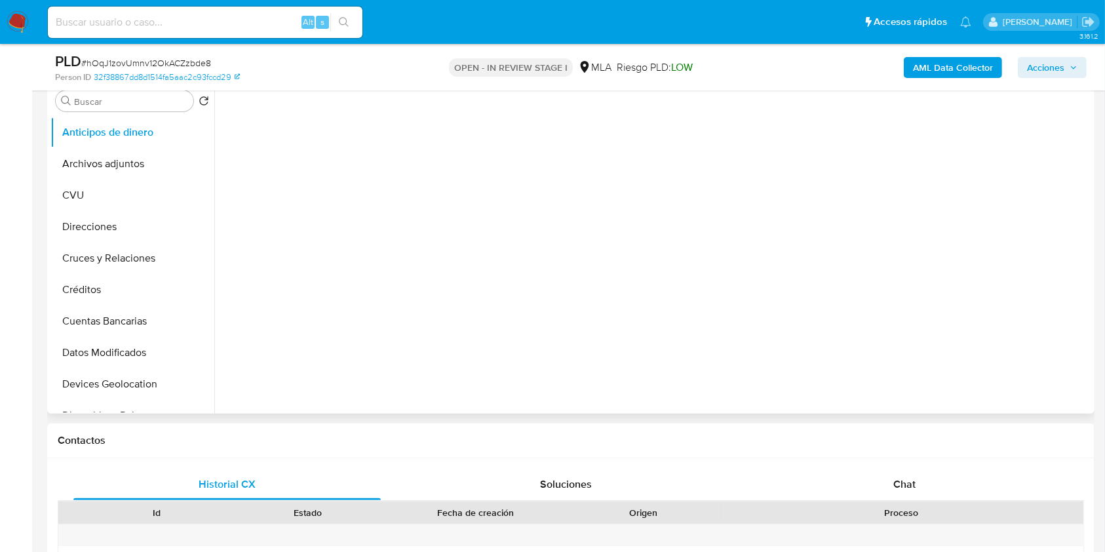
select select "10"
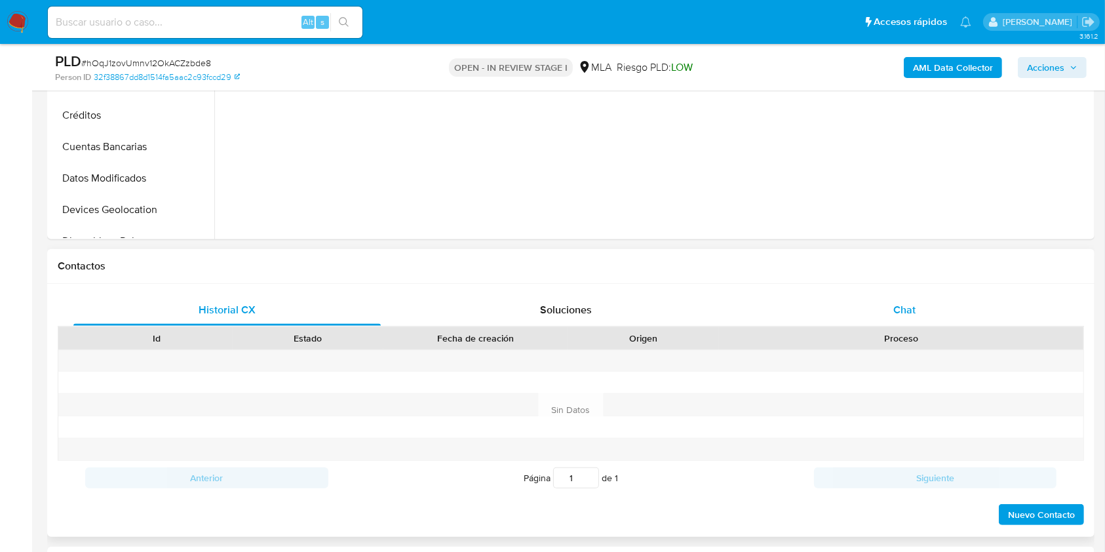
click at [919, 303] on div "Chat" at bounding box center [904, 309] width 307 height 31
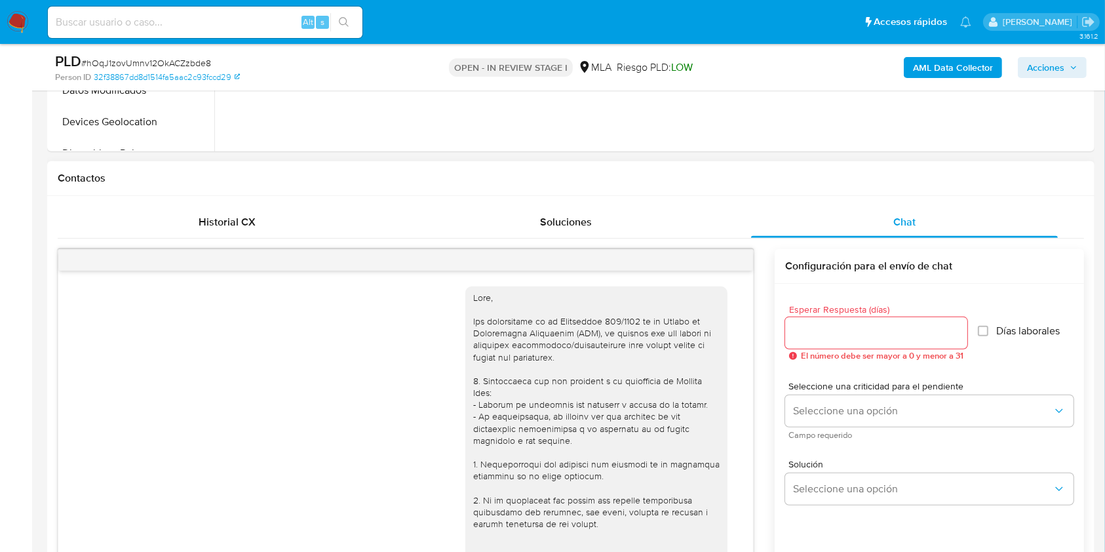
scroll to position [174, 0]
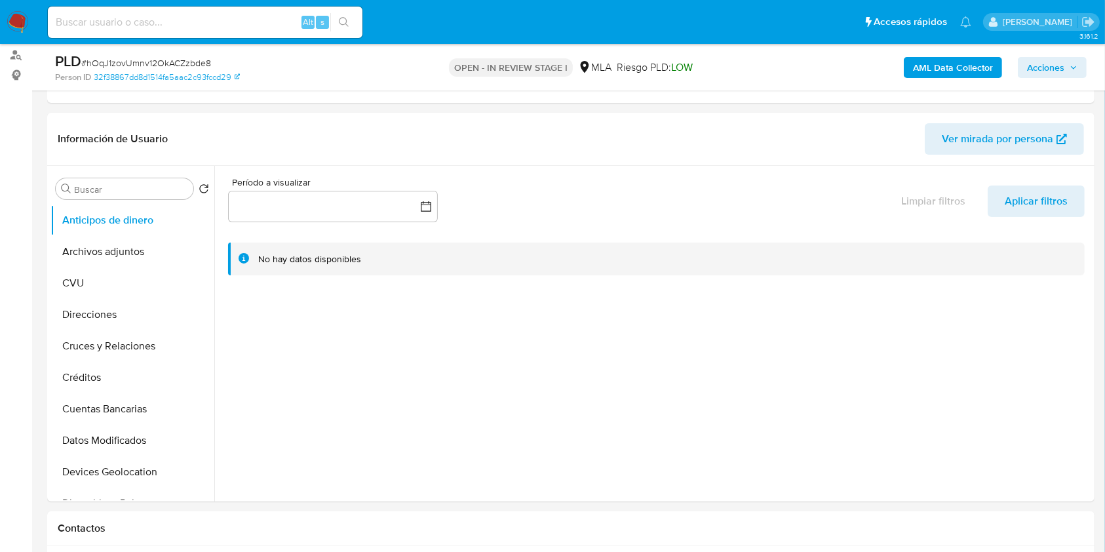
click at [1041, 76] on span "Acciones" at bounding box center [1045, 67] width 37 height 21
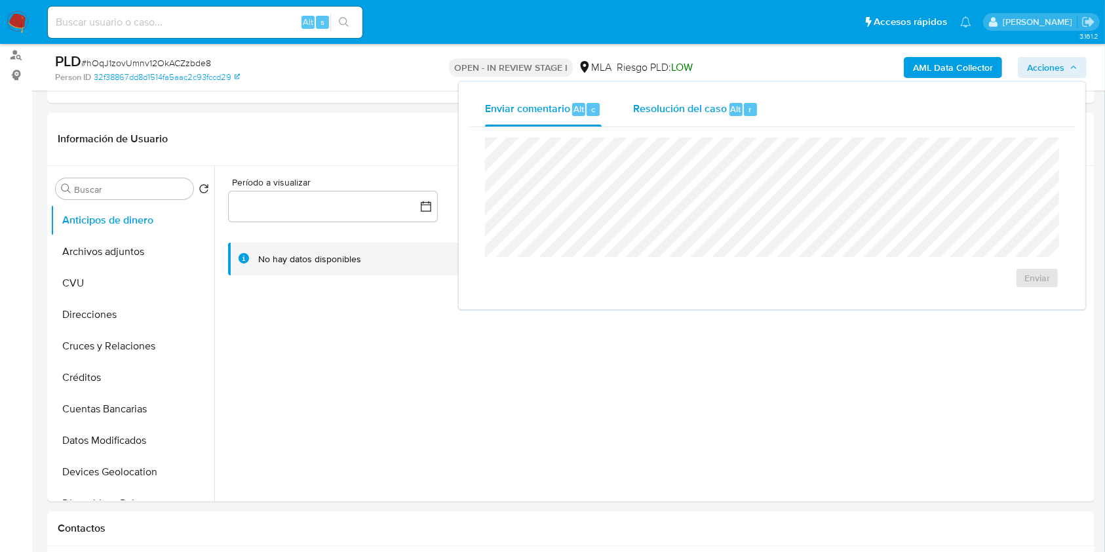
click at [676, 109] on span "Resolución del caso" at bounding box center [680, 108] width 94 height 15
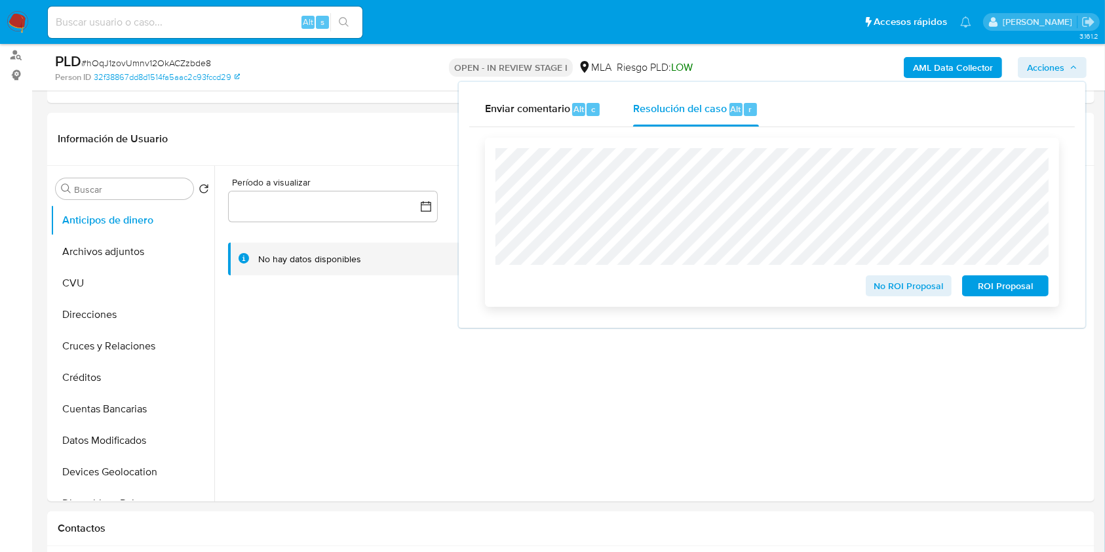
click at [994, 294] on span "ROI Proposal" at bounding box center [1005, 286] width 68 height 18
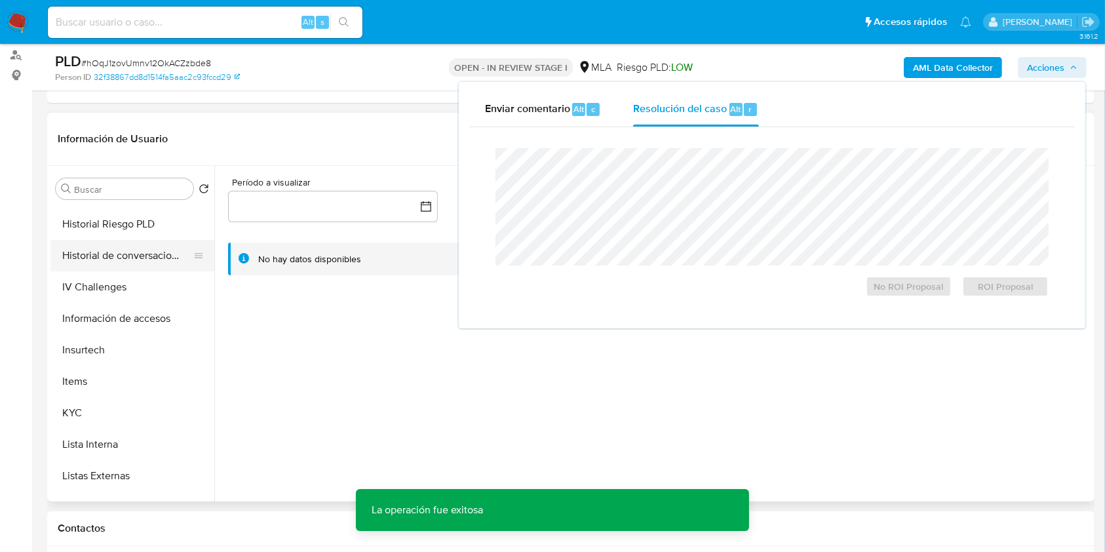
click at [145, 254] on button "Historial de conversaciones" at bounding box center [126, 255] width 153 height 31
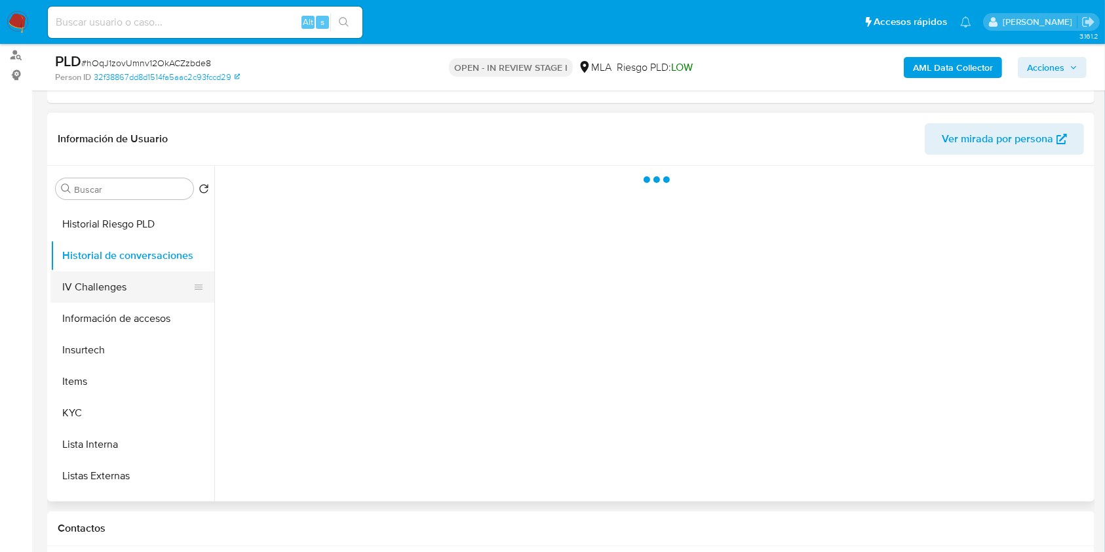
scroll to position [349, 0]
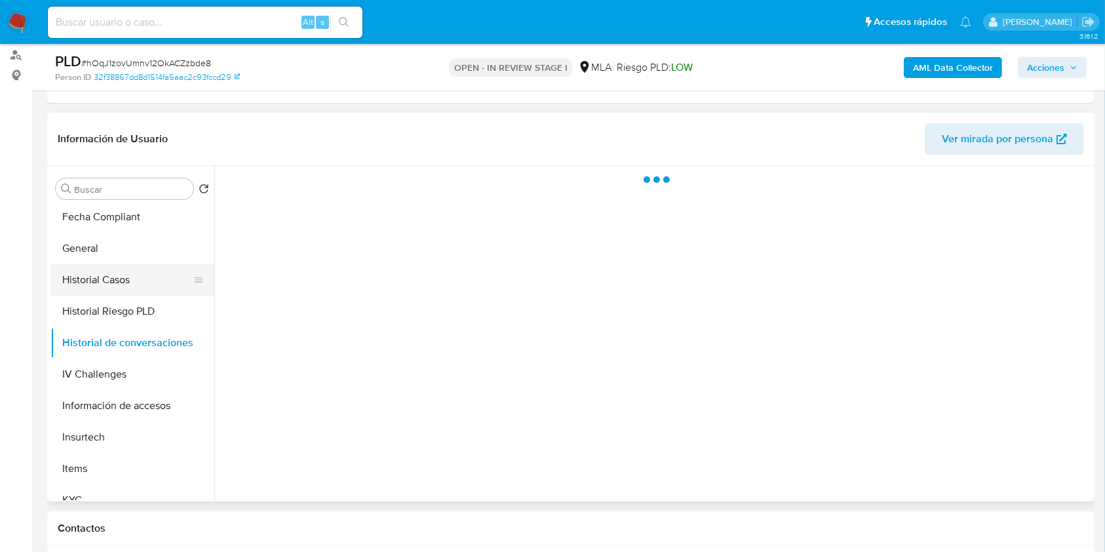
click at [126, 288] on button "Historial Casos" at bounding box center [126, 279] width 153 height 31
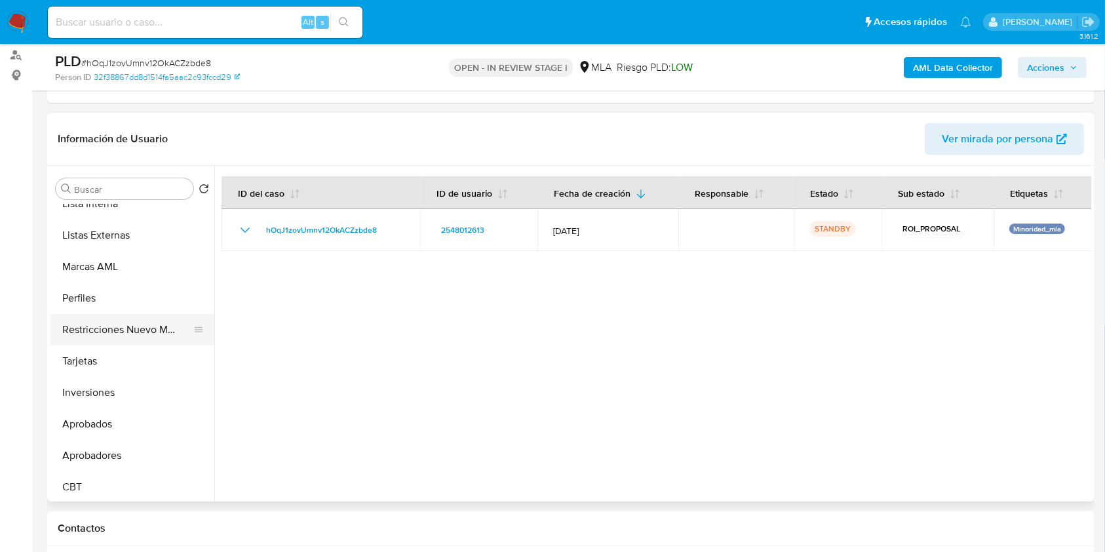
scroll to position [680, 0]
click at [129, 328] on button "Restricciones Nuevo Mundo" at bounding box center [126, 326] width 153 height 31
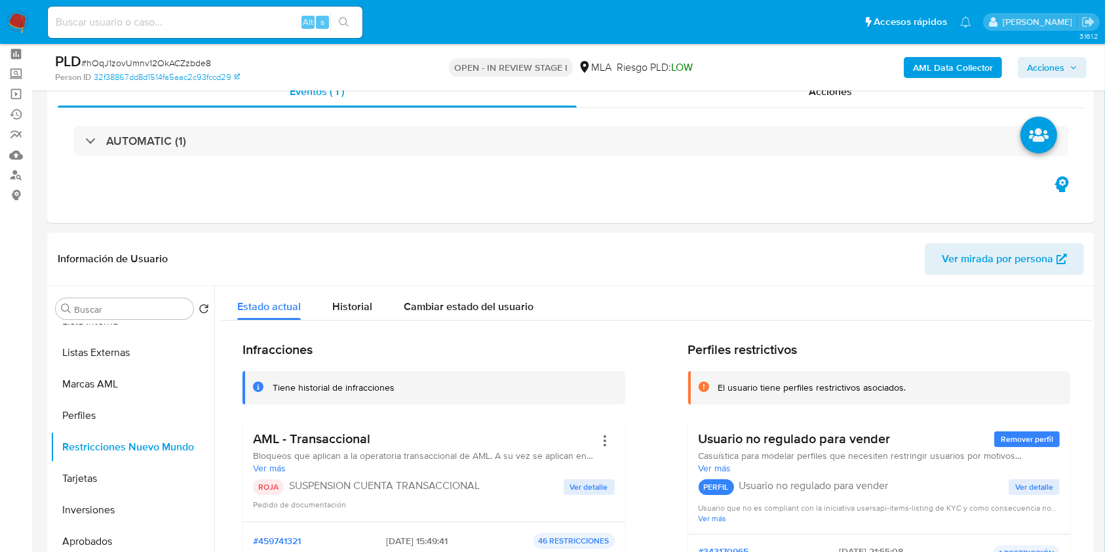
scroll to position [0, 0]
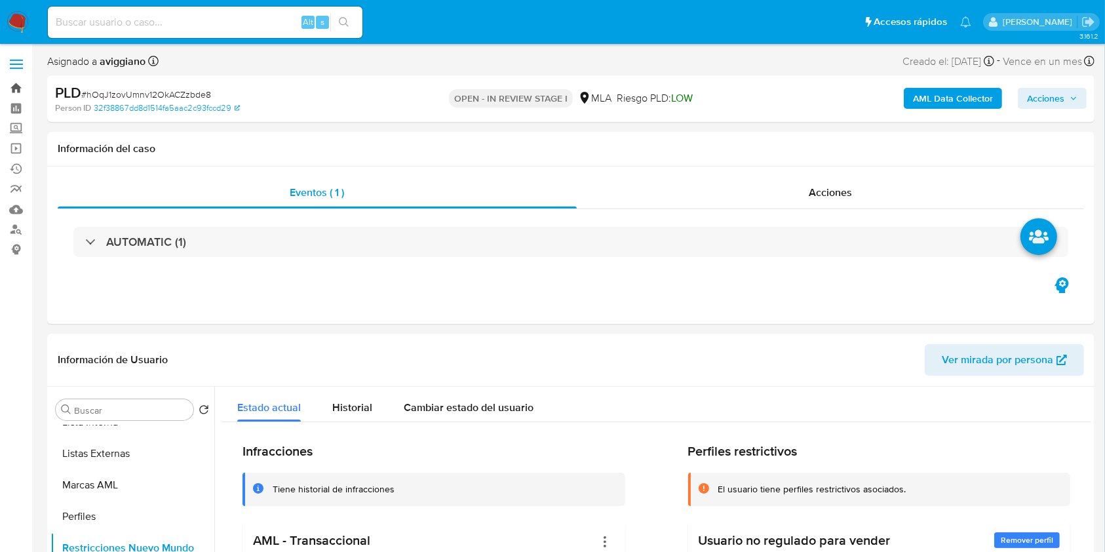
click at [20, 93] on link "Bandeja" at bounding box center [78, 88] width 156 height 20
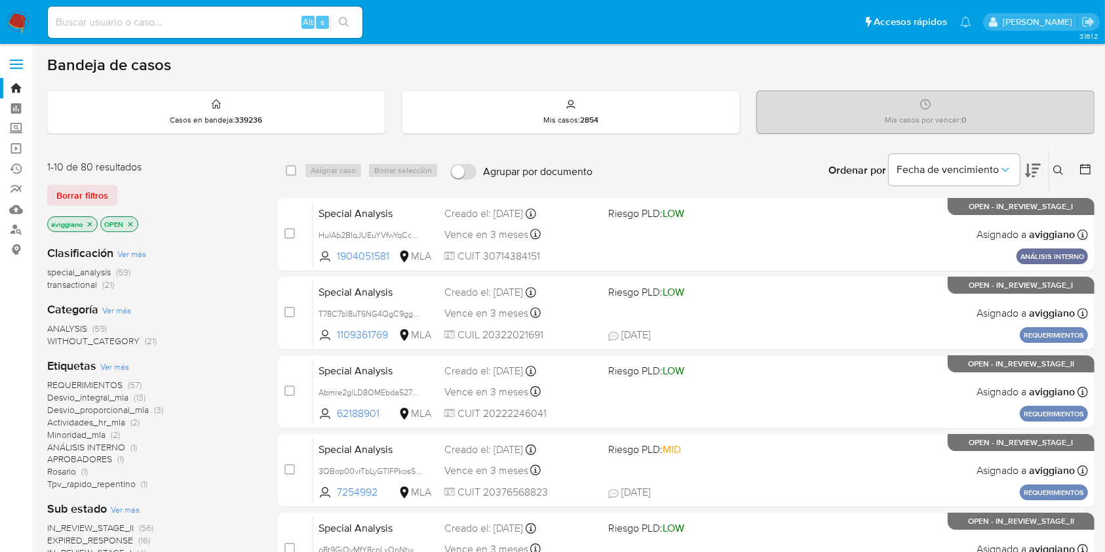
click at [88, 220] on icon "close-filter" at bounding box center [90, 224] width 8 height 8
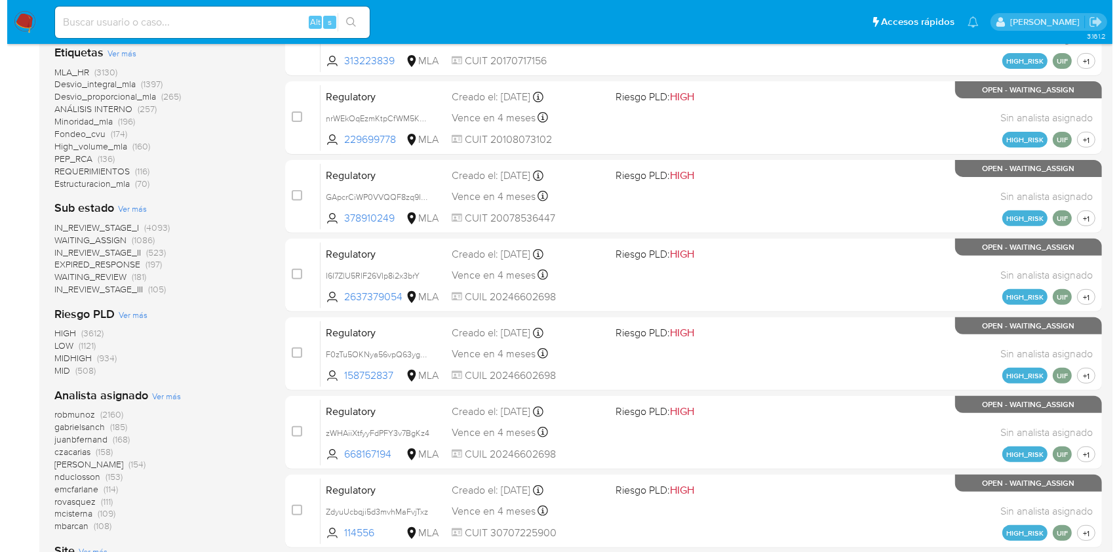
scroll to position [524, 0]
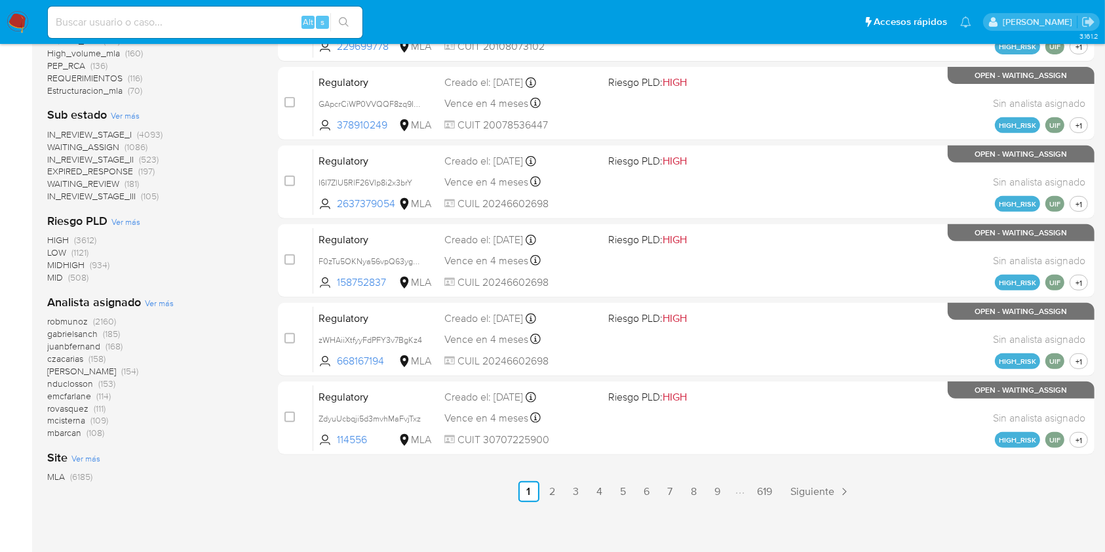
click at [165, 300] on span "Ver más" at bounding box center [159, 303] width 29 height 12
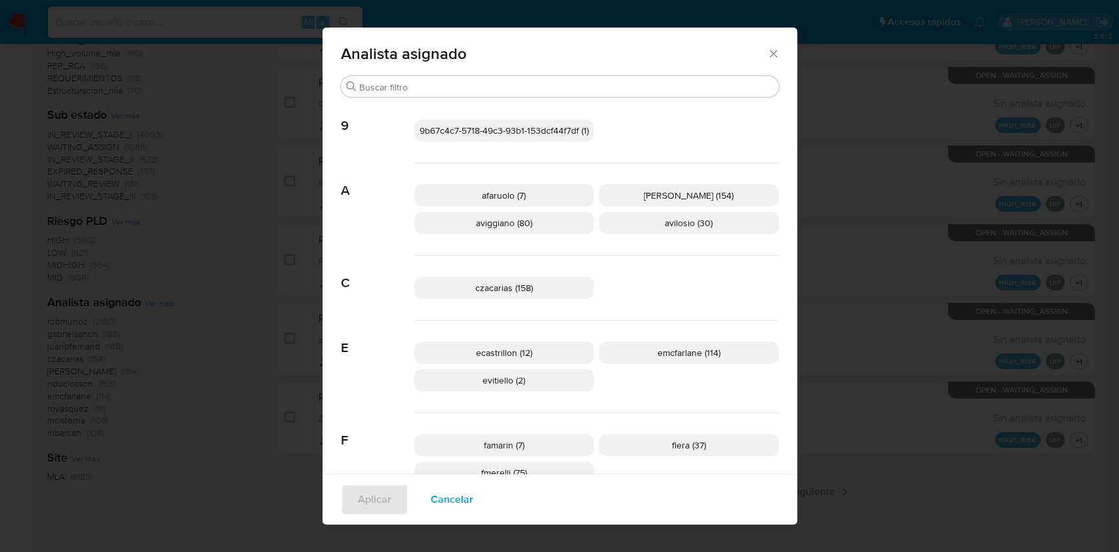
click at [462, 225] on p "aviggiano (80)" at bounding box center [504, 223] width 180 height 22
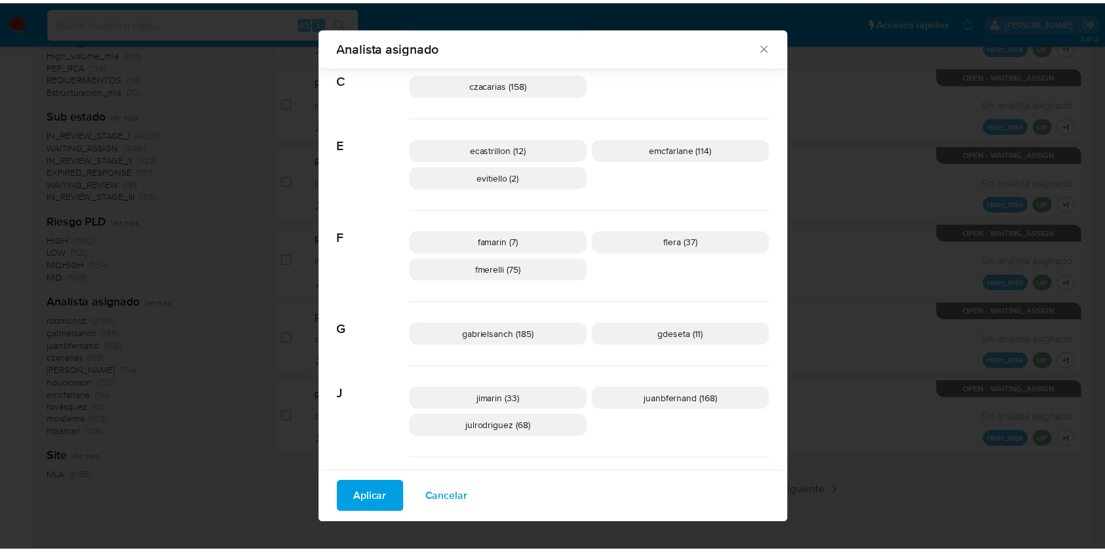
scroll to position [0, 0]
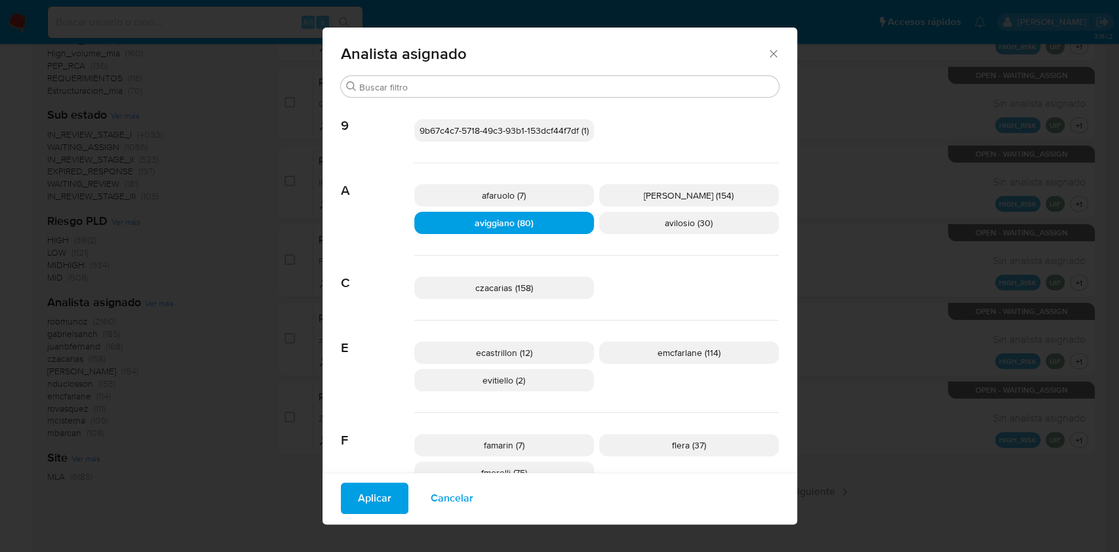
click at [760, 43] on div "Analista asignado" at bounding box center [560, 52] width 475 height 48
click at [767, 51] on icon "Cerrar" at bounding box center [773, 53] width 13 height 13
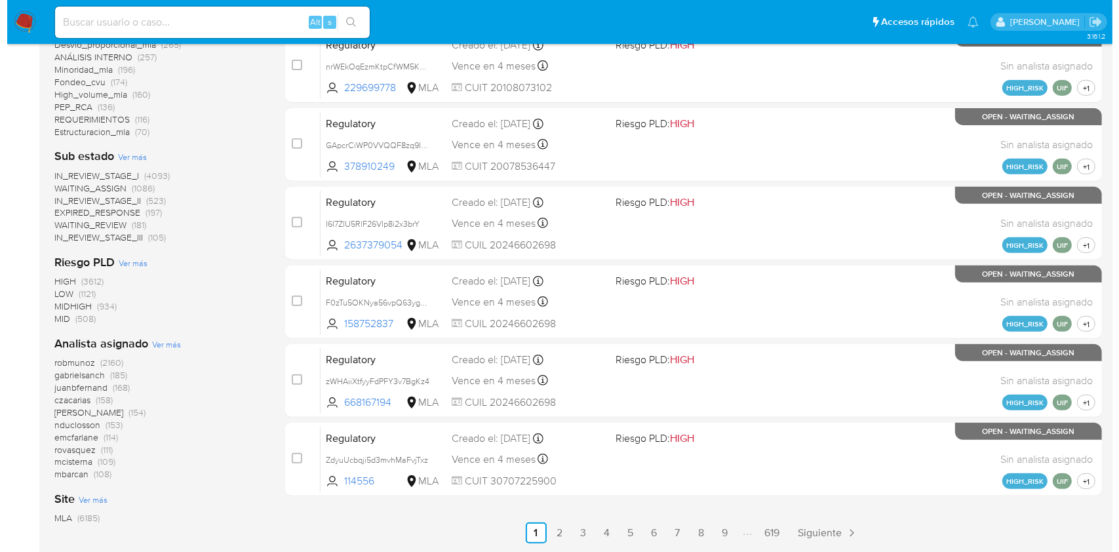
scroll to position [524, 0]
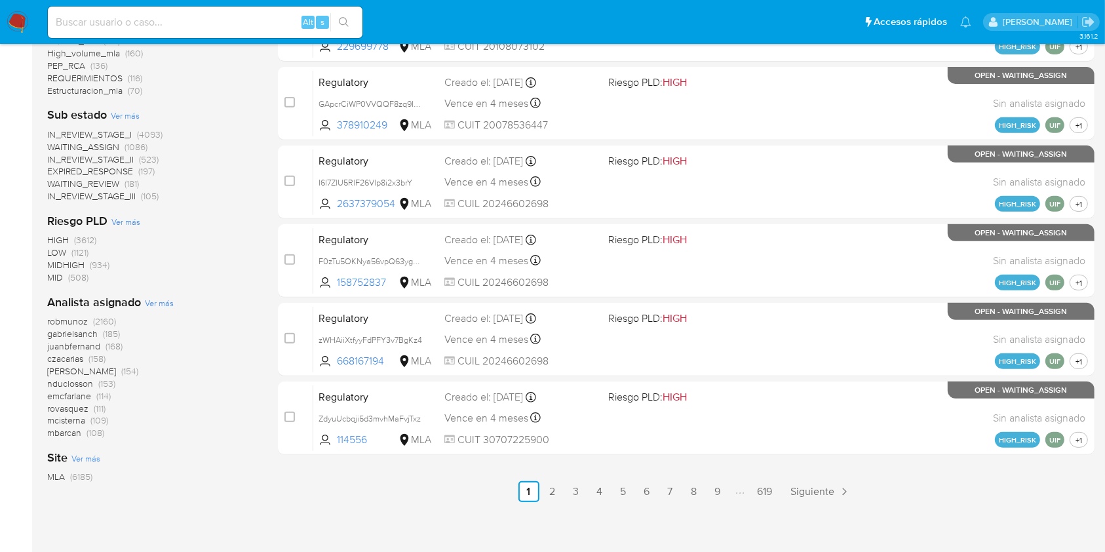
click at [156, 304] on span "Ver más" at bounding box center [159, 303] width 29 height 12
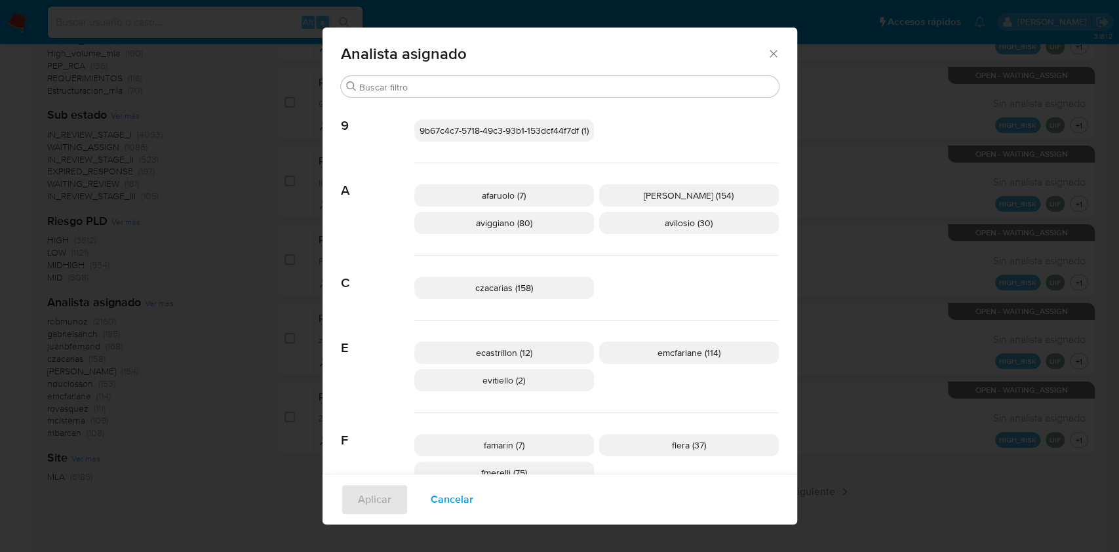
click at [524, 233] on p "aviggiano (80)" at bounding box center [504, 223] width 180 height 22
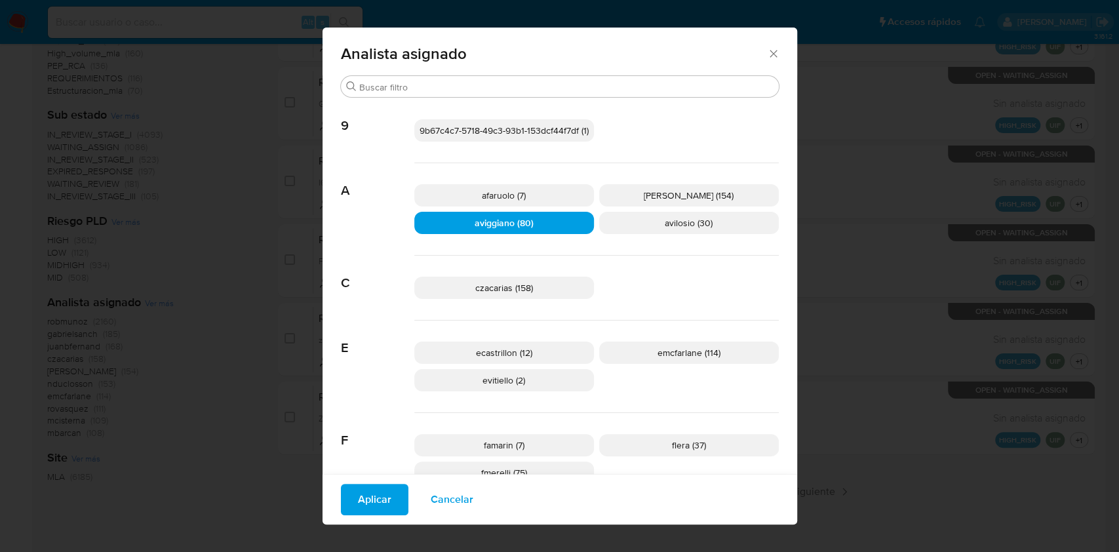
click at [380, 500] on span "Aplicar" at bounding box center [374, 499] width 33 height 29
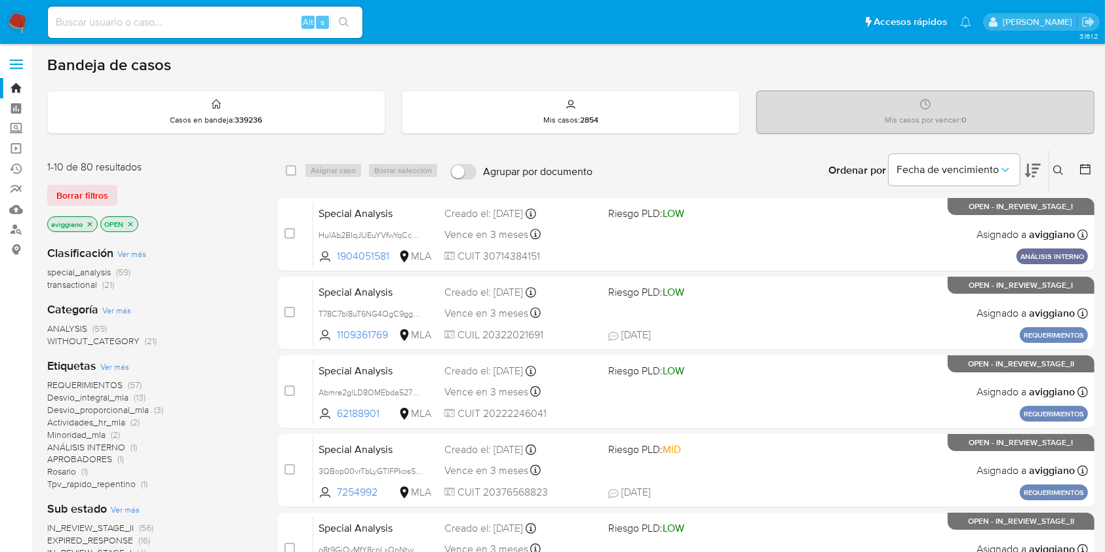
click at [83, 286] on span "transactional" at bounding box center [72, 284] width 50 height 13
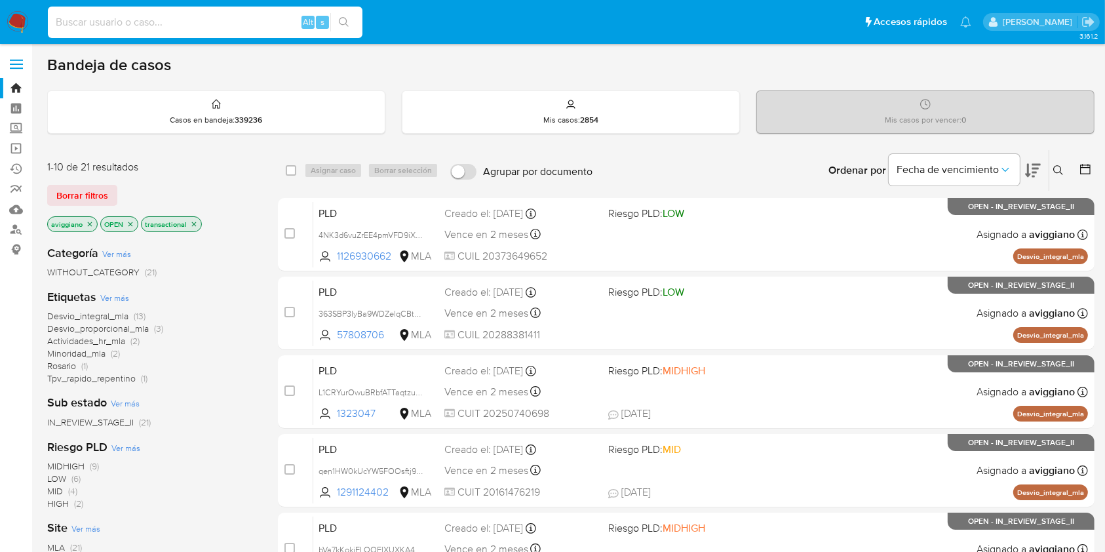
paste input "1011136944"
type input "1011136944"
click at [342, 23] on icon "search-icon" at bounding box center [344, 22] width 10 height 10
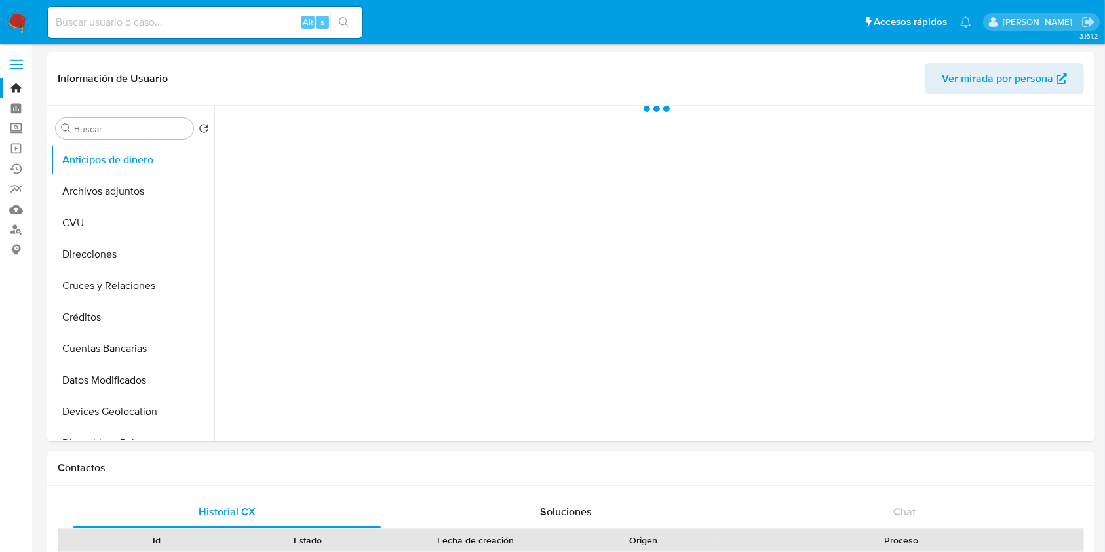
select select "10"
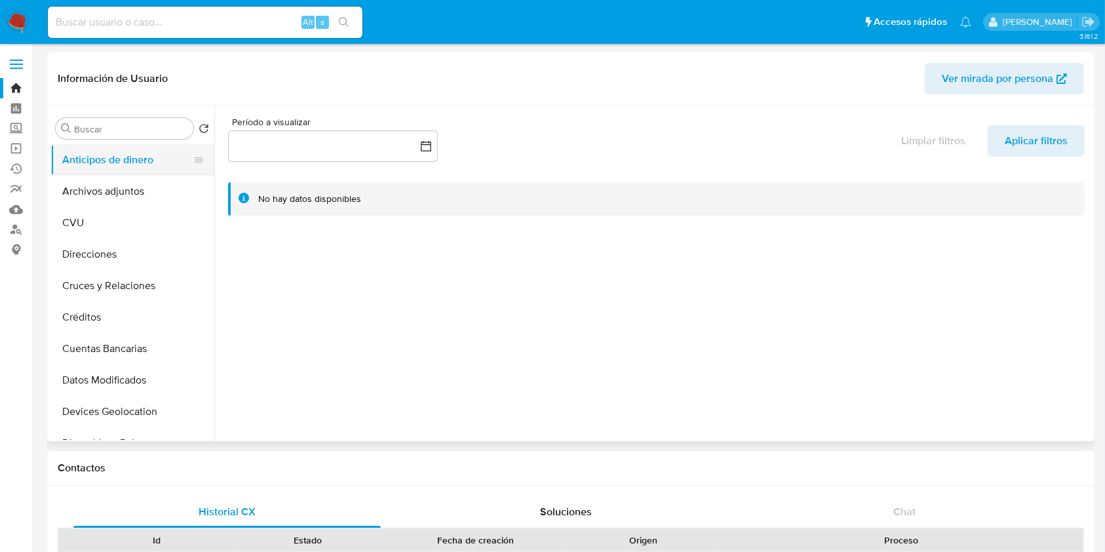
click at [132, 167] on button "Anticipos de dinero" at bounding box center [126, 159] width 153 height 31
click at [134, 184] on button "Archivos adjuntos" at bounding box center [126, 191] width 153 height 31
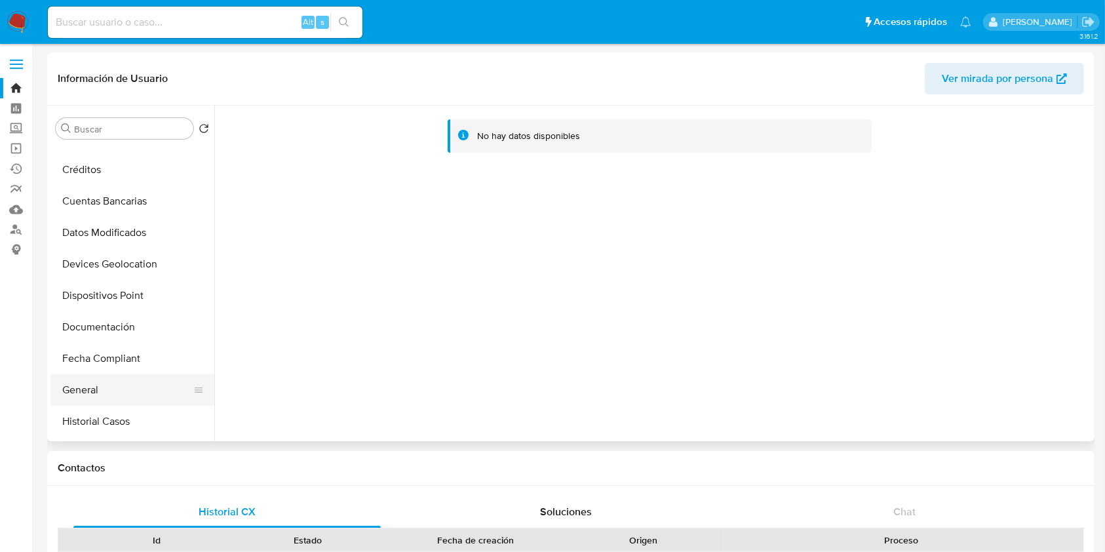
scroll to position [262, 0]
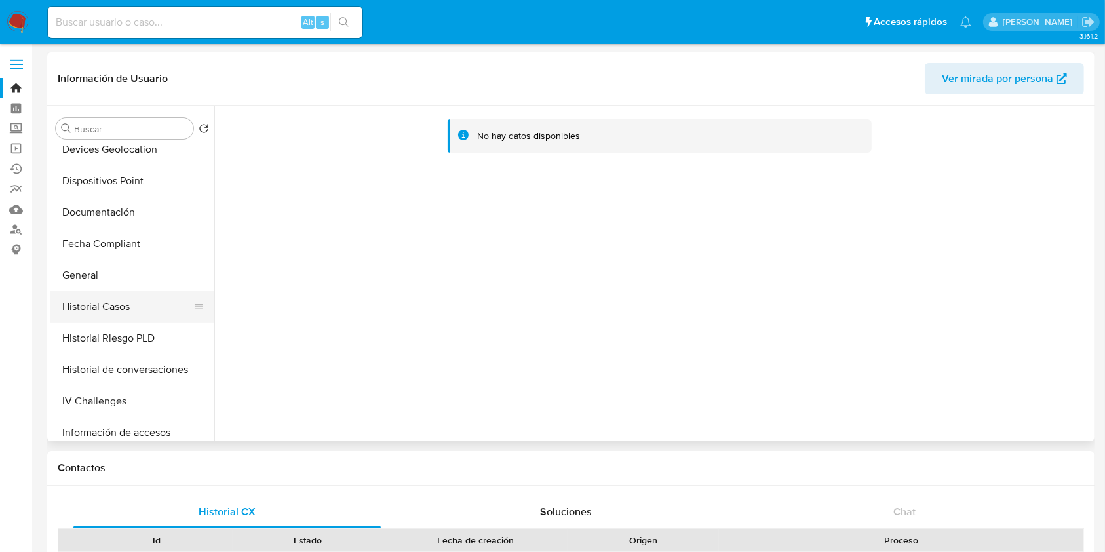
click at [123, 306] on button "Historial Casos" at bounding box center [126, 306] width 153 height 31
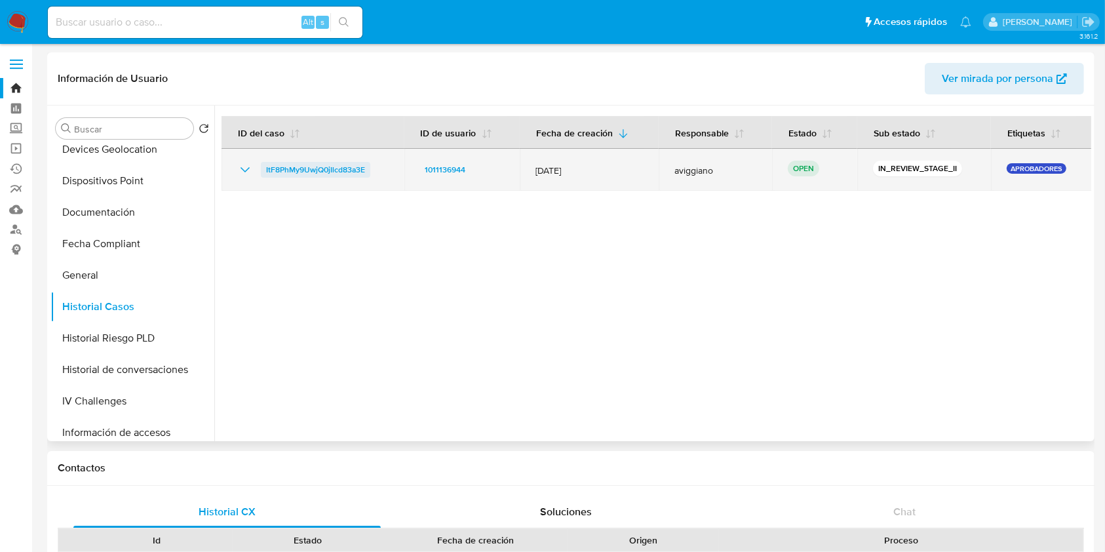
click at [315, 170] on span "ItF8PhMy9UwjQ0jIlcd83a3E" at bounding box center [315, 170] width 99 height 16
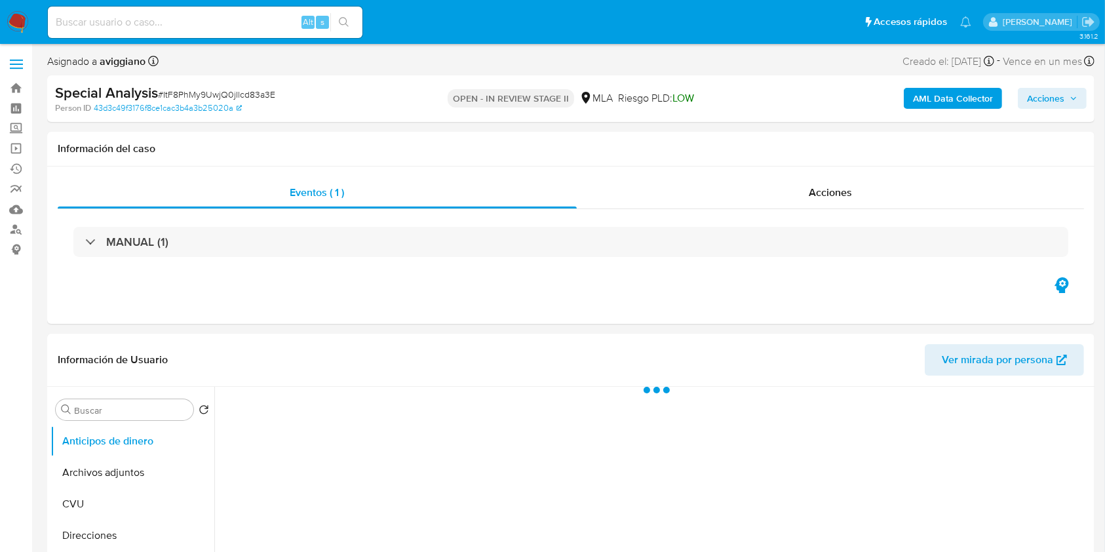
select select "10"
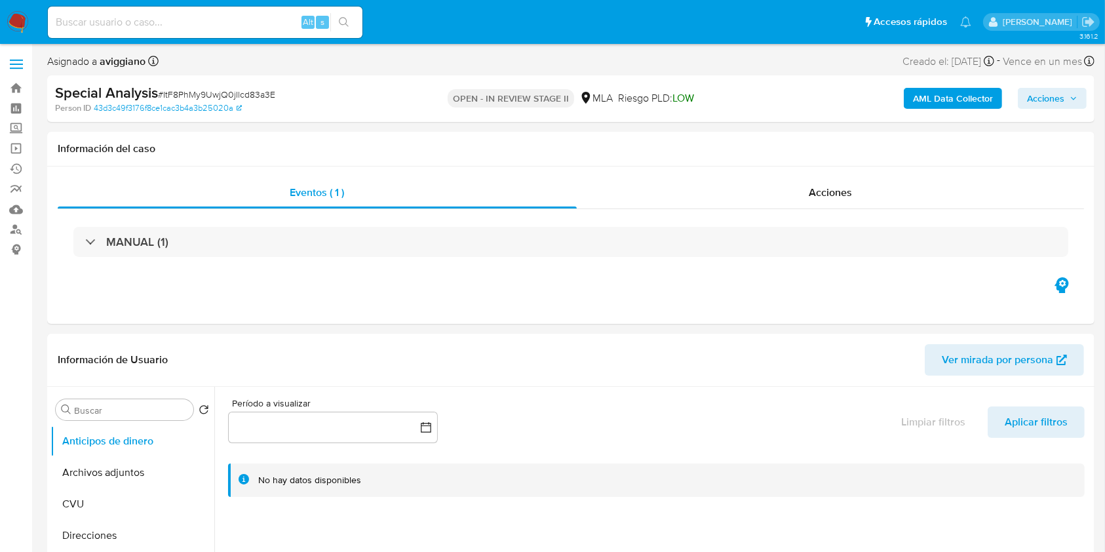
click at [1068, 102] on span "Acciones" at bounding box center [1052, 98] width 50 height 18
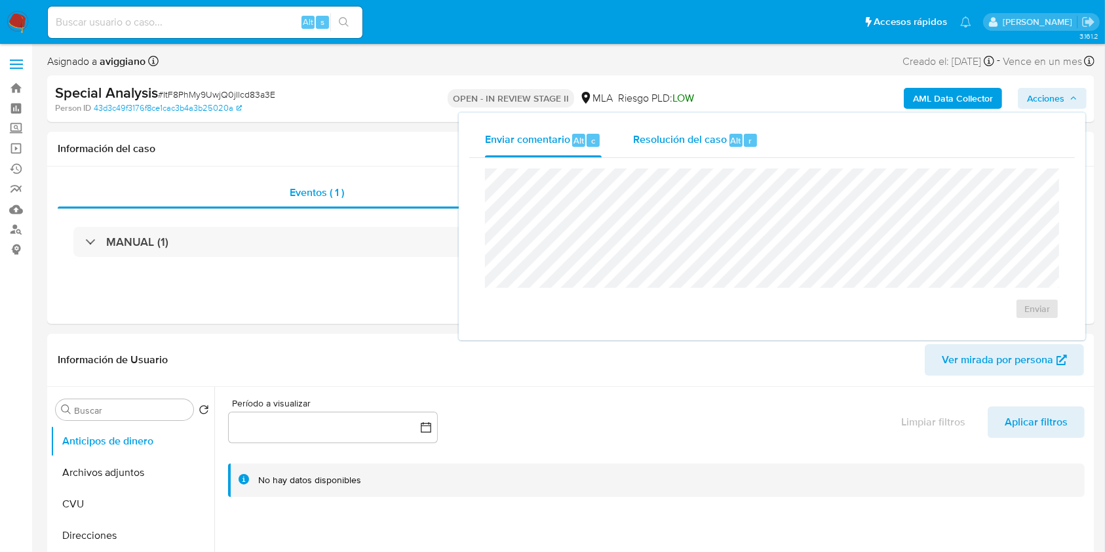
click at [718, 146] on span "Resolución del caso" at bounding box center [680, 139] width 94 height 15
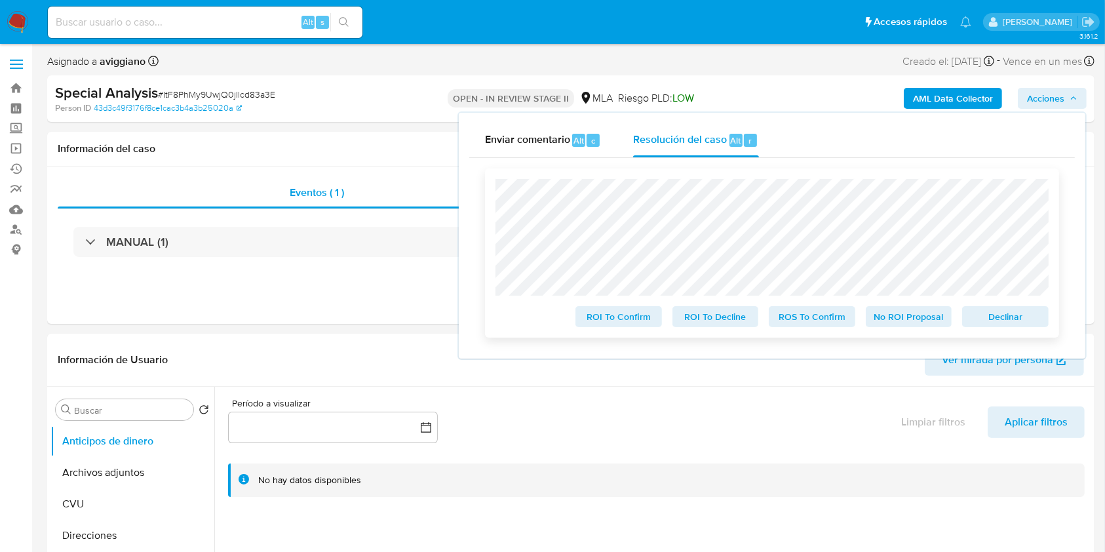
click at [1018, 323] on span "Declinar" at bounding box center [1005, 316] width 68 height 18
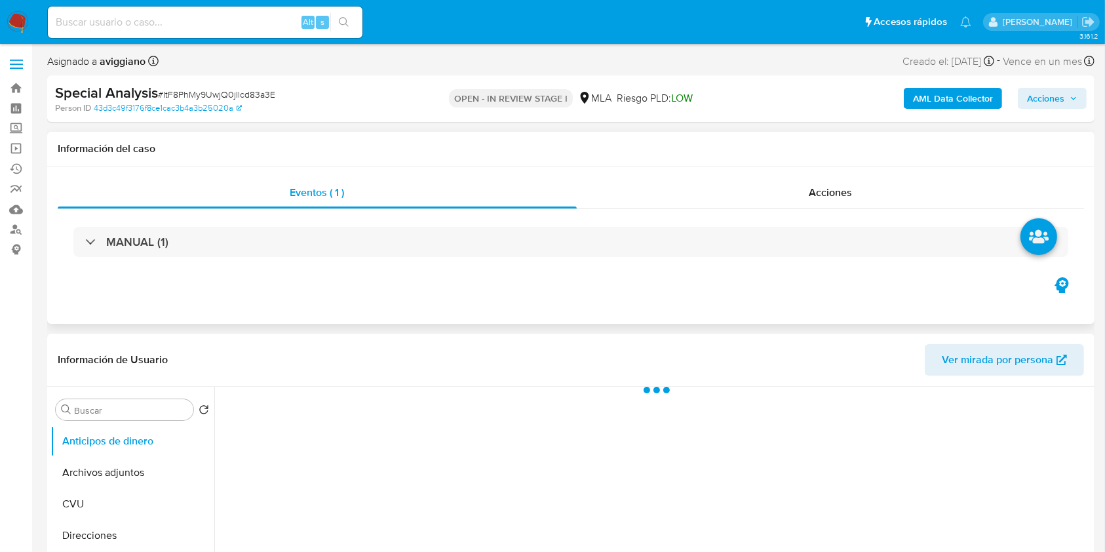
select select "10"
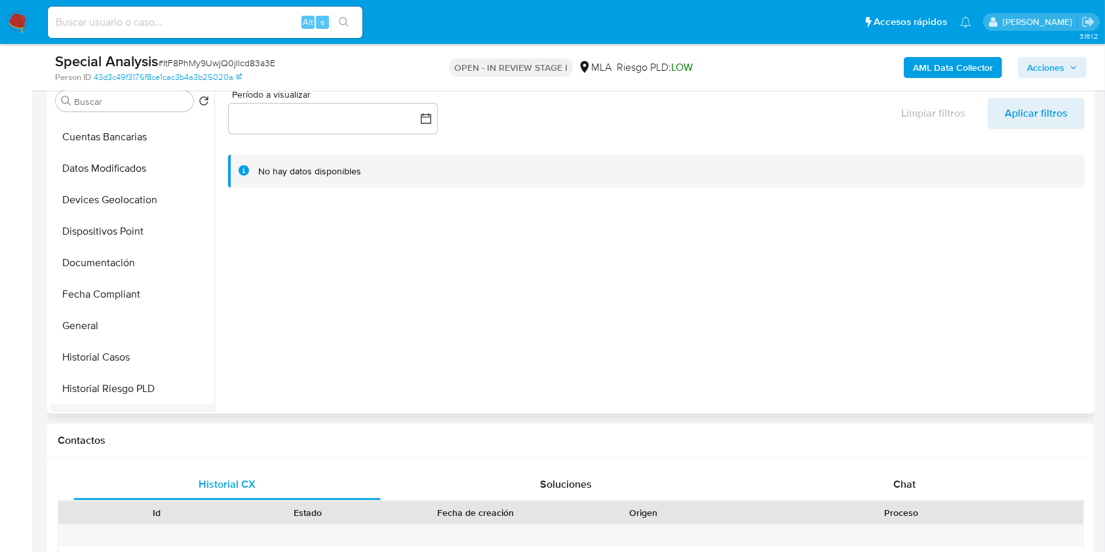
scroll to position [262, 0]
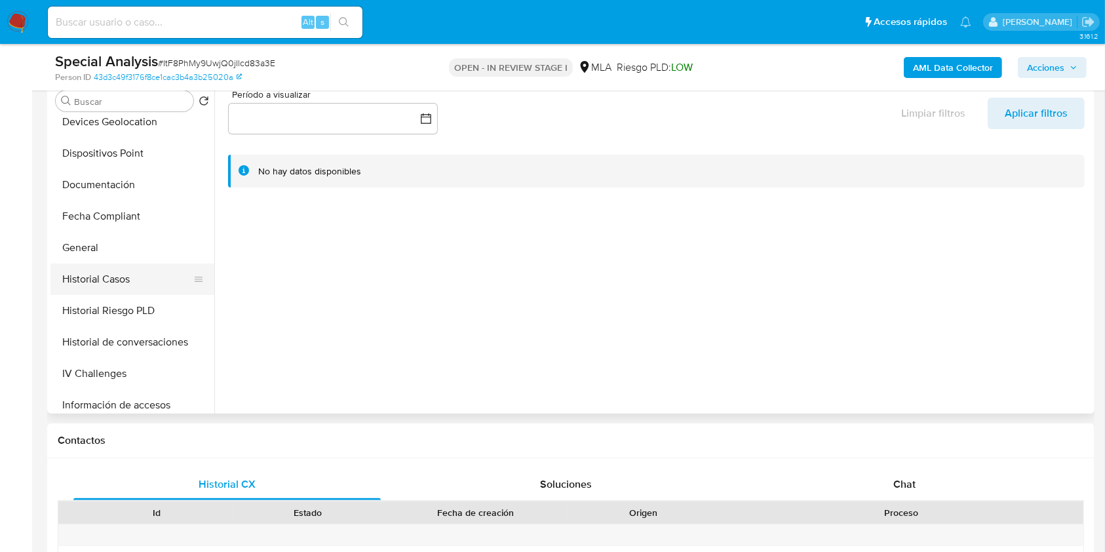
click at [94, 286] on button "Historial Casos" at bounding box center [126, 279] width 153 height 31
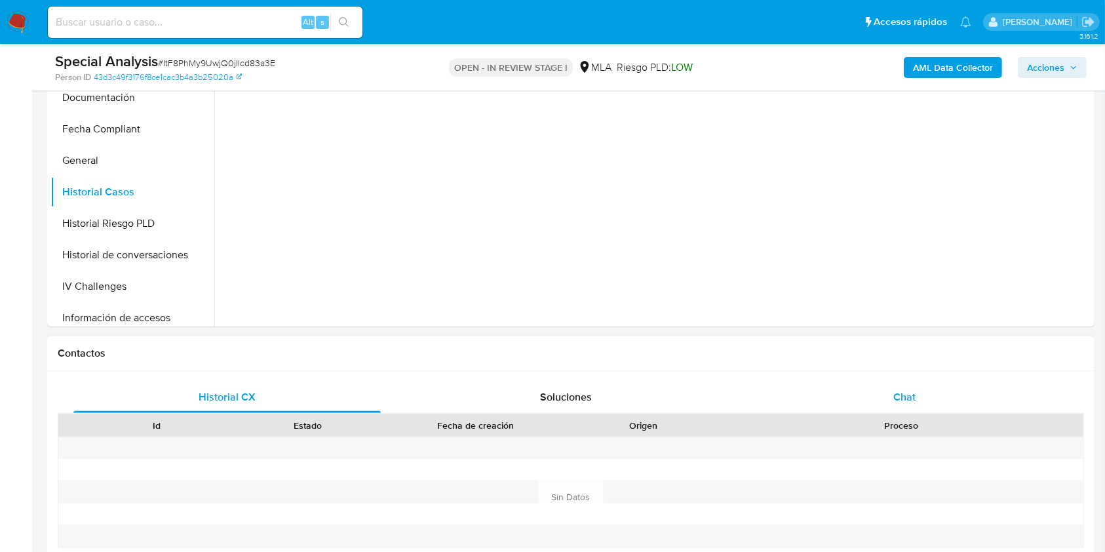
click at [907, 402] on span "Chat" at bounding box center [904, 396] width 22 height 15
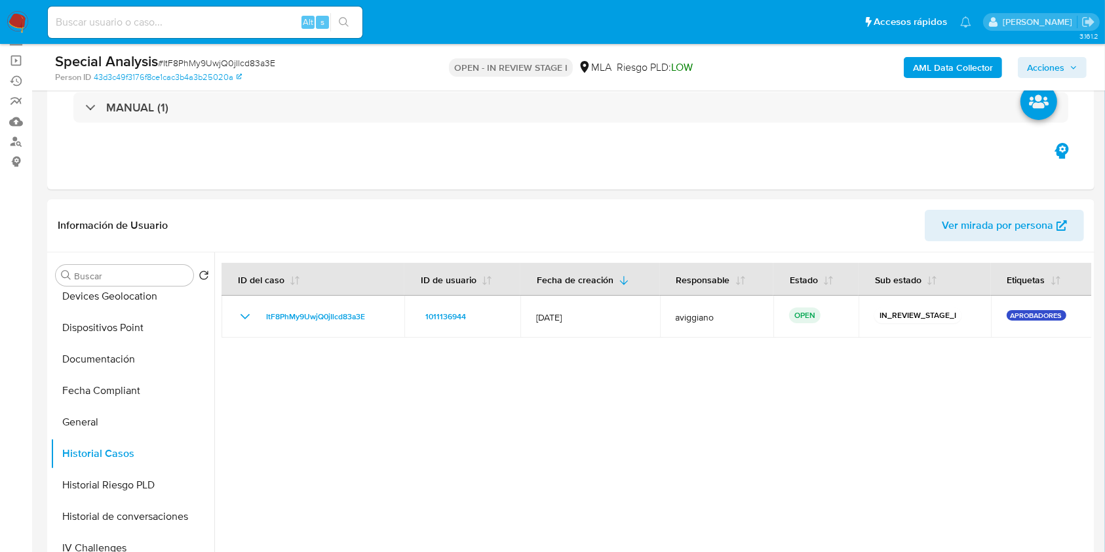
scroll to position [87, 0]
click at [78, 411] on button "General" at bounding box center [126, 422] width 153 height 31
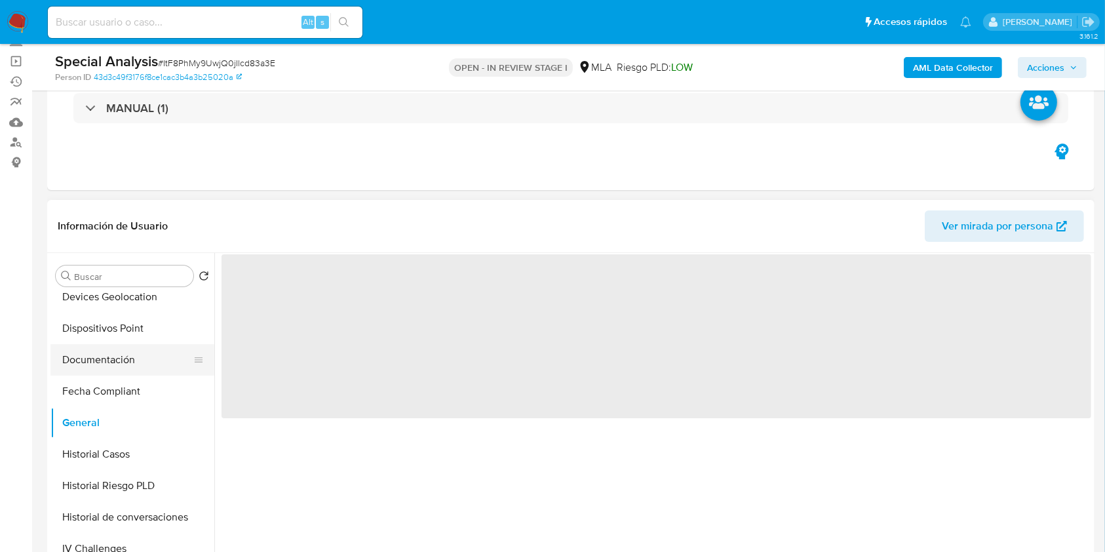
click at [103, 361] on button "Documentación" at bounding box center [126, 359] width 153 height 31
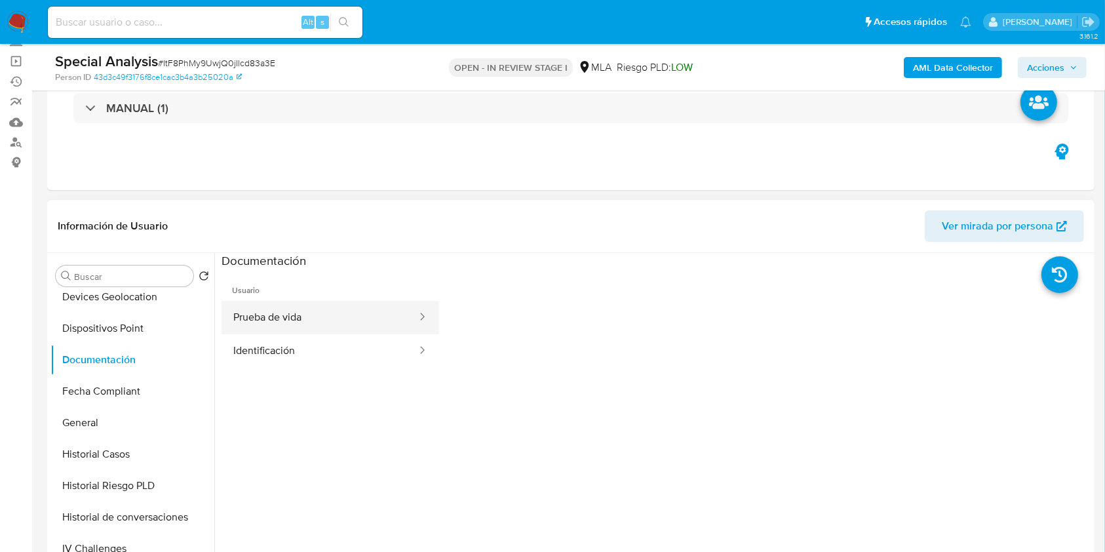
click at [274, 334] on button "Identificación" at bounding box center [320, 350] width 197 height 33
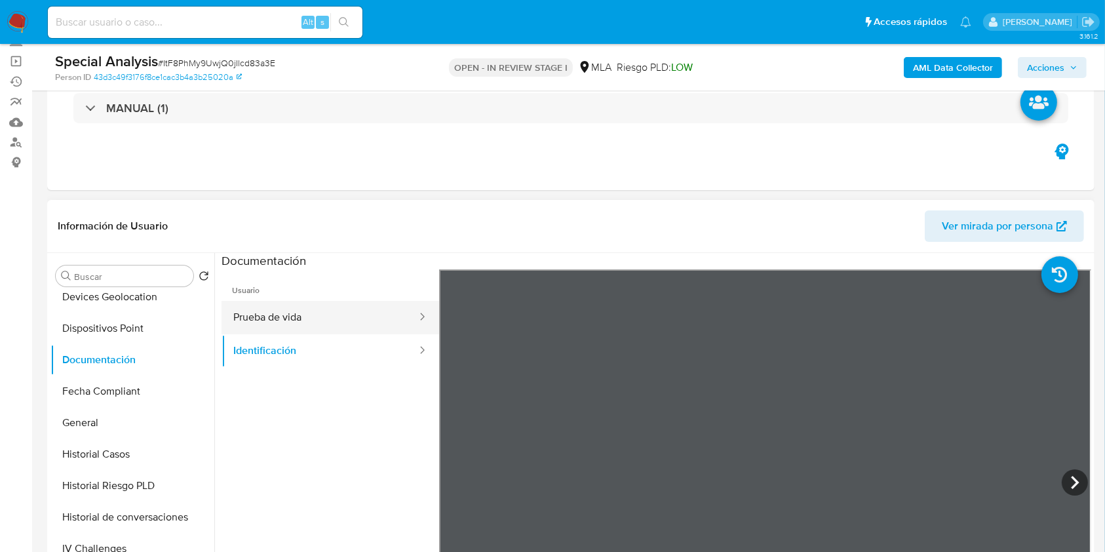
click at [281, 309] on button "Prueba de vida" at bounding box center [320, 317] width 197 height 33
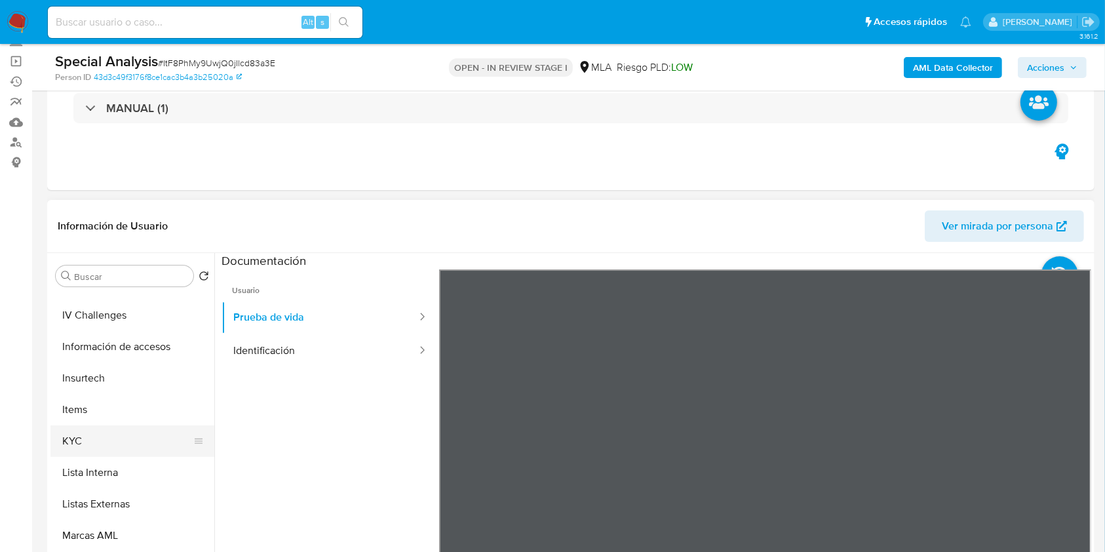
scroll to position [524, 0]
click at [129, 406] on button "KYC" at bounding box center [126, 412] width 153 height 31
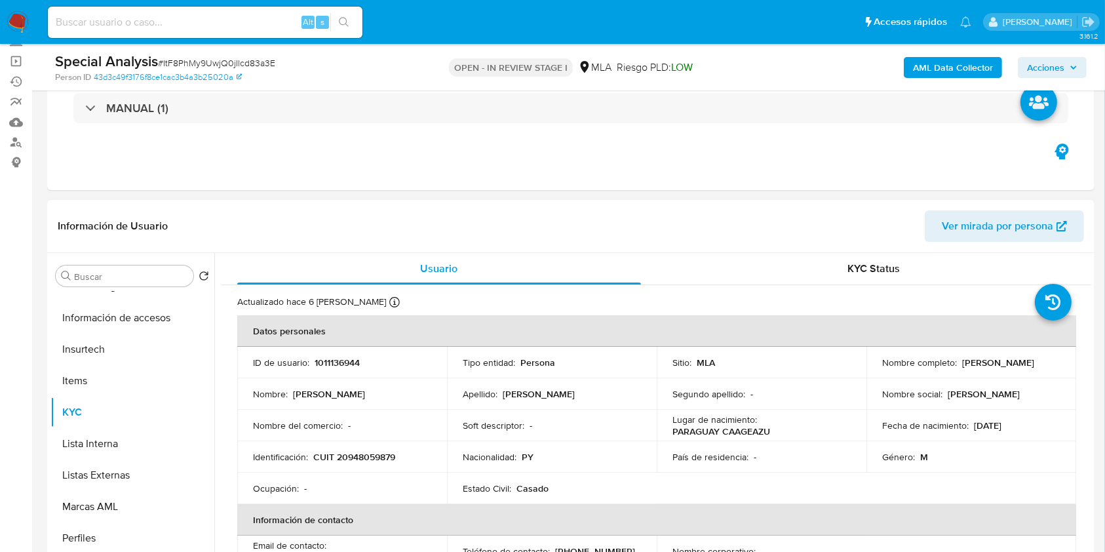
click at [365, 461] on p "CUIT 20948059879" at bounding box center [354, 457] width 82 height 12
copy p "20948059879"
click at [926, 69] on b "AML Data Collector" at bounding box center [953, 67] width 80 height 21
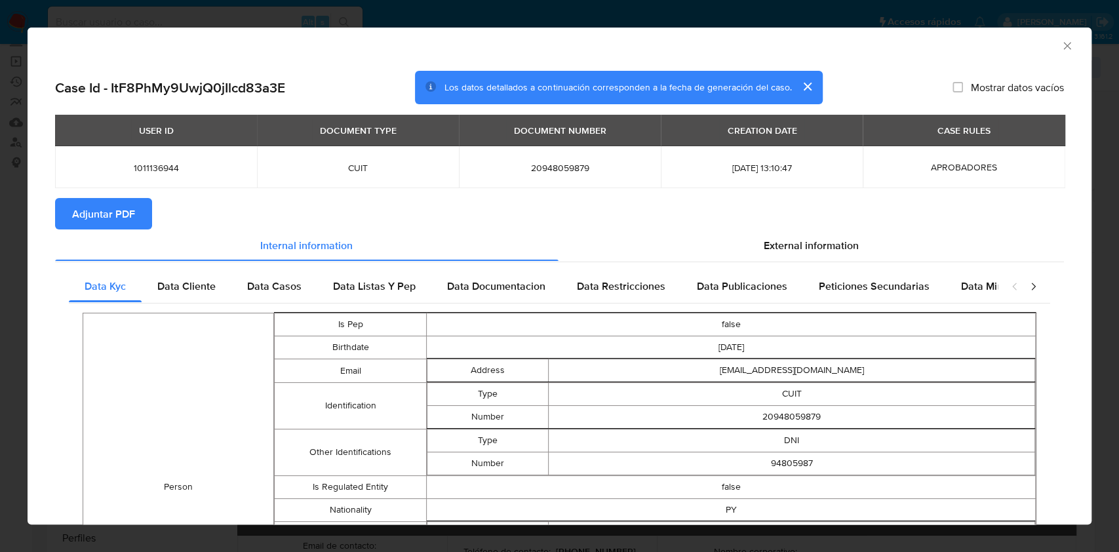
click at [92, 220] on span "Adjuntar PDF" at bounding box center [103, 213] width 63 height 29
click at [1061, 49] on icon "Cerrar ventana" at bounding box center [1067, 45] width 13 height 13
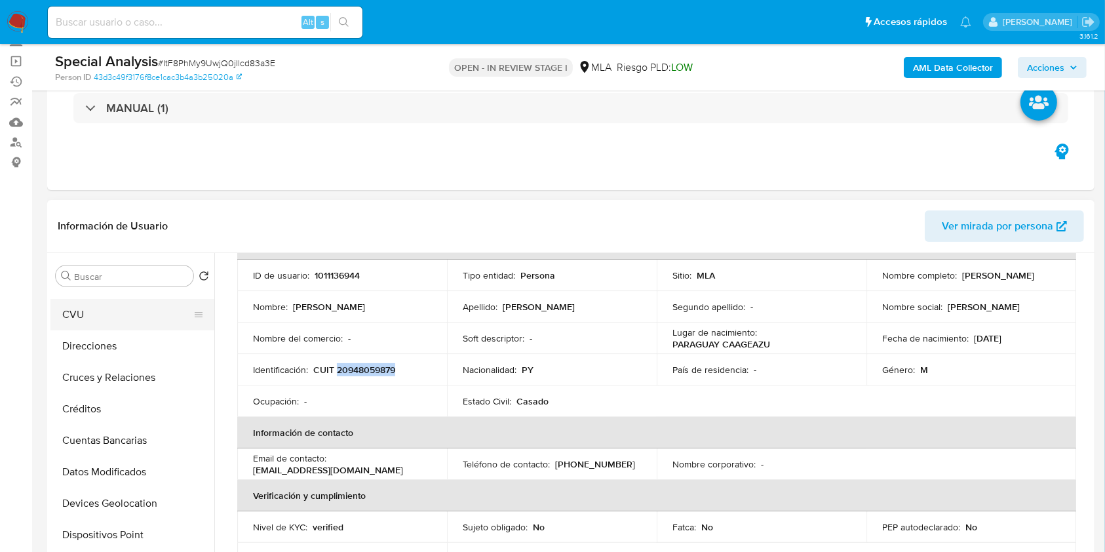
scroll to position [0, 0]
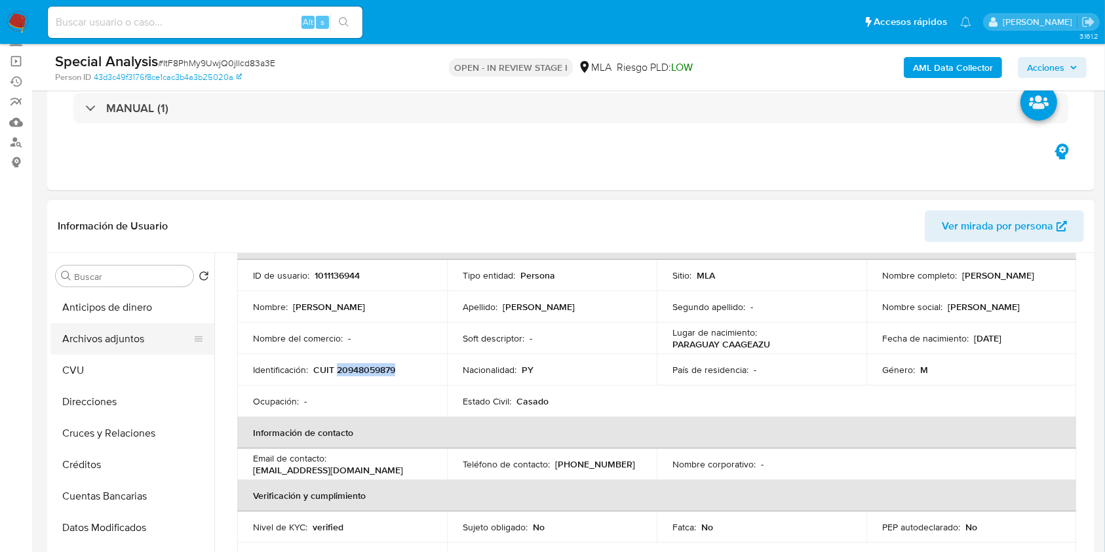
click at [110, 353] on button "Archivos adjuntos" at bounding box center [126, 338] width 153 height 31
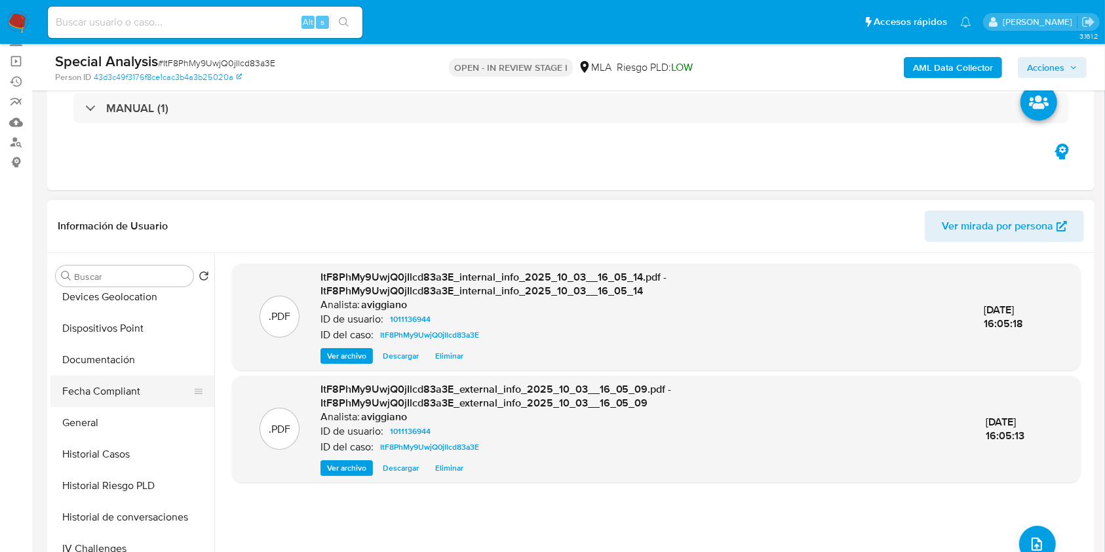
scroll to position [437, 0]
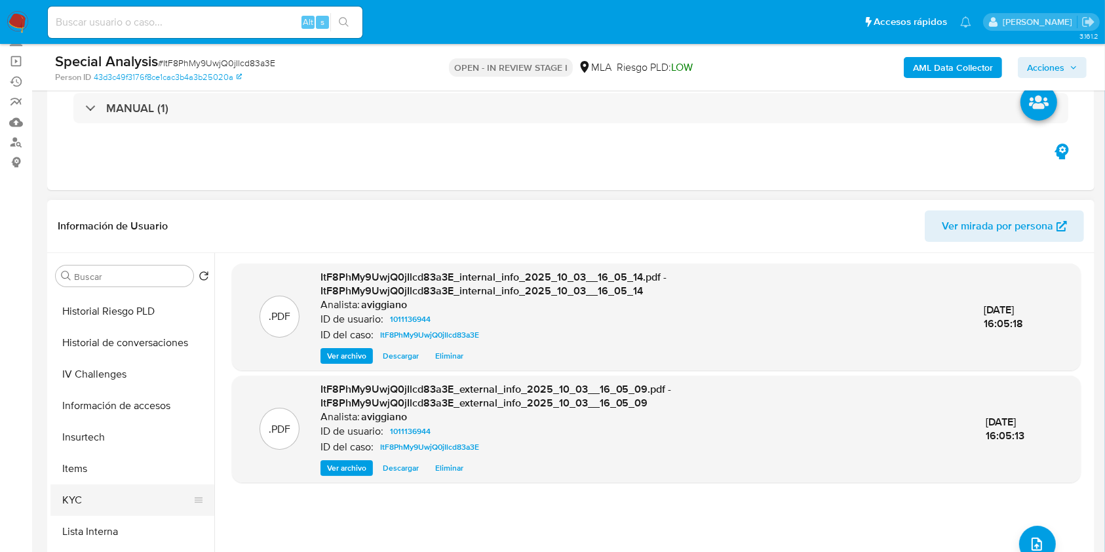
click at [94, 484] on button "KYC" at bounding box center [126, 499] width 153 height 31
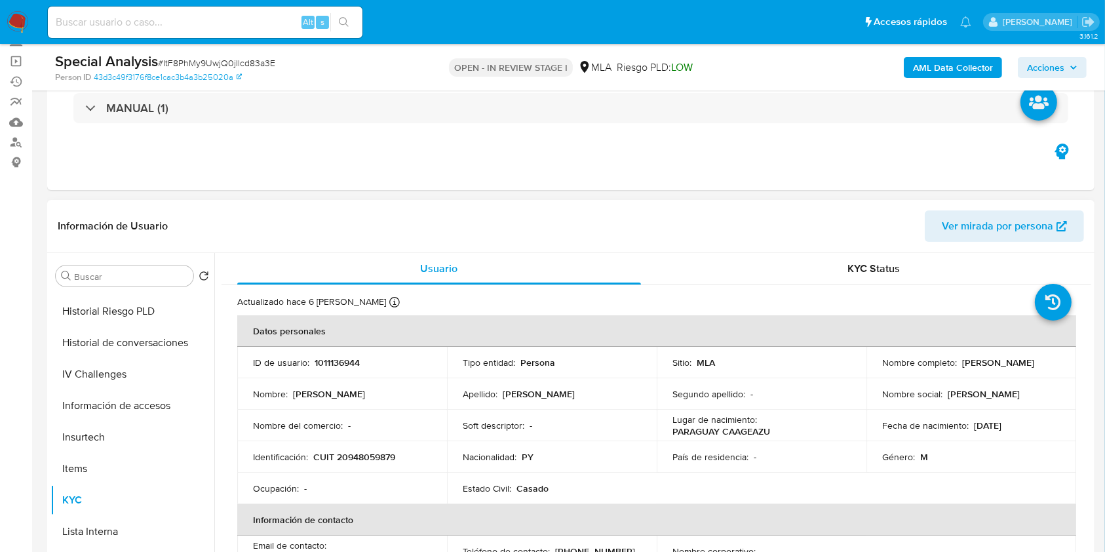
click at [362, 448] on td "Identificación : CUIT 20948059879" at bounding box center [342, 456] width 210 height 31
click at [362, 457] on p "CUIT 20948059879" at bounding box center [354, 457] width 82 height 12
copy p "20948059879"
click at [329, 361] on p "1011136944" at bounding box center [337, 363] width 45 height 12
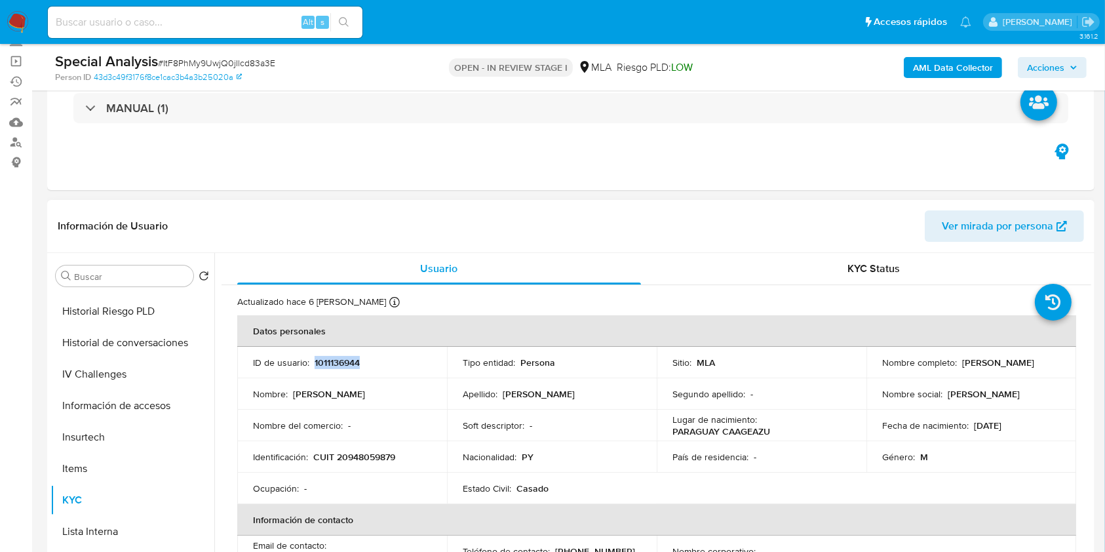
click at [329, 361] on p "1011136944" at bounding box center [337, 363] width 45 height 12
copy p "1011136944"
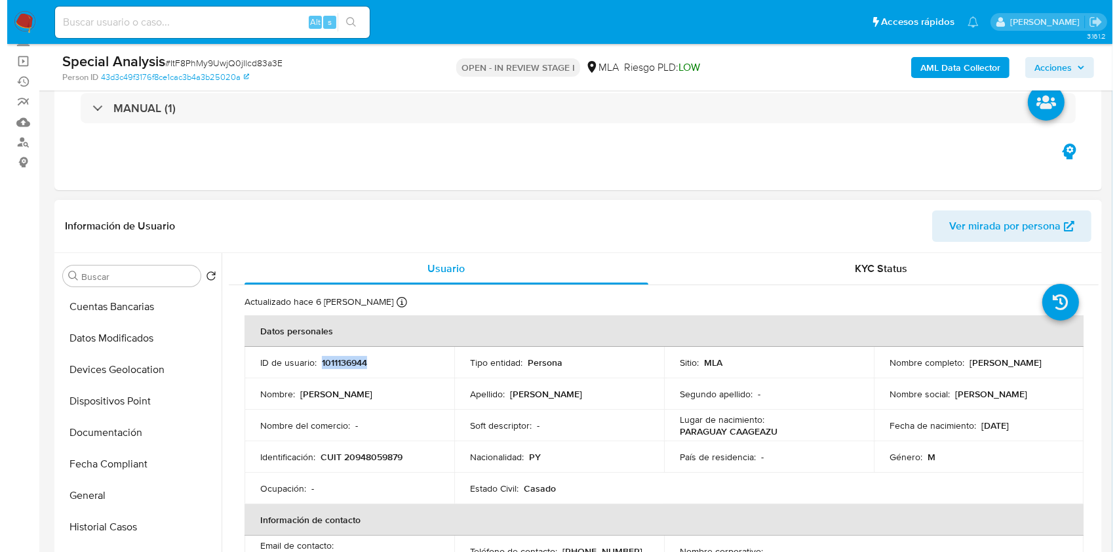
scroll to position [0, 0]
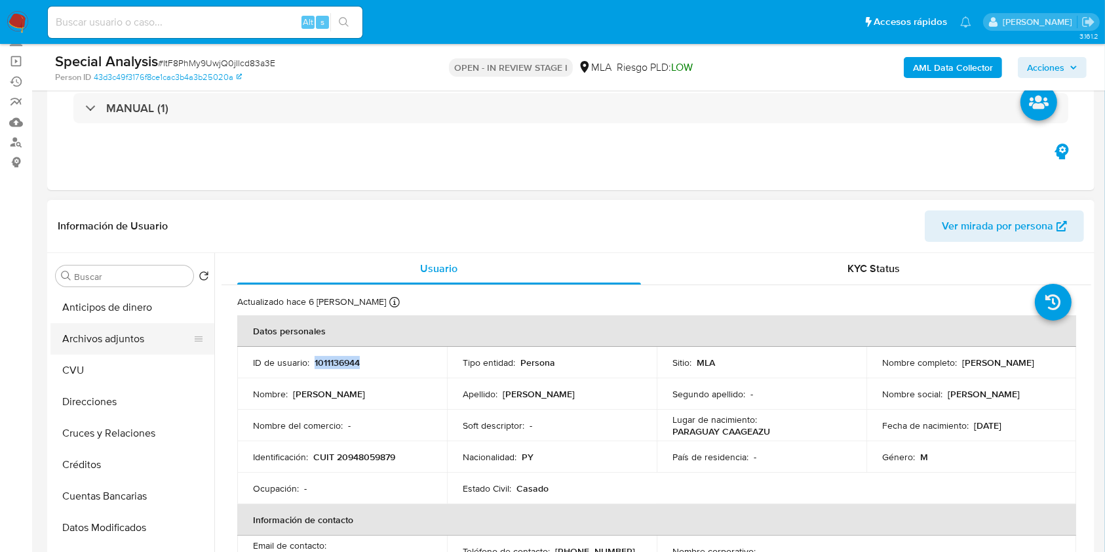
click at [163, 335] on button "Archivos adjuntos" at bounding box center [126, 338] width 153 height 31
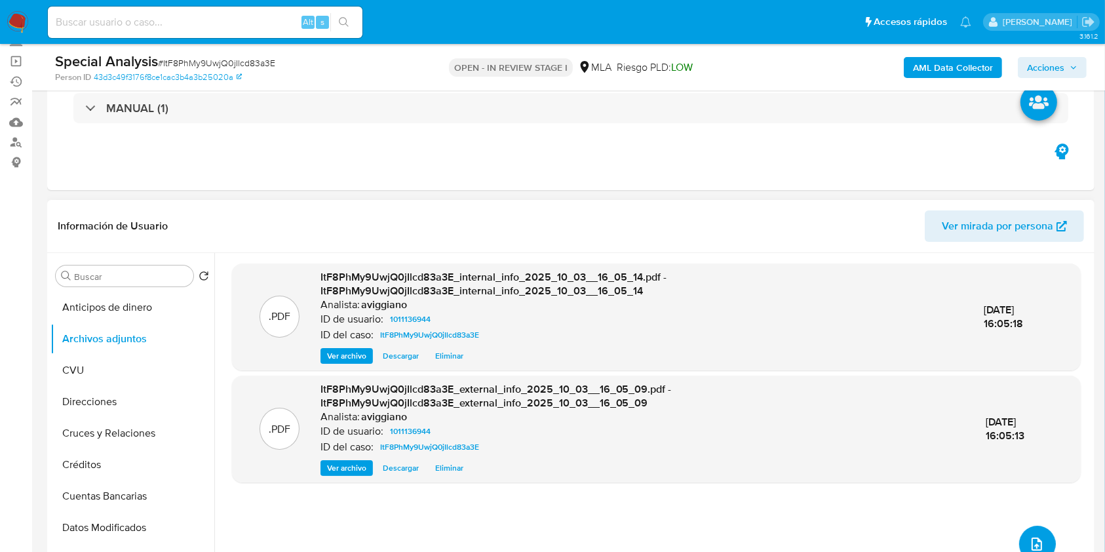
click at [1034, 531] on button "upload-file" at bounding box center [1037, 544] width 37 height 37
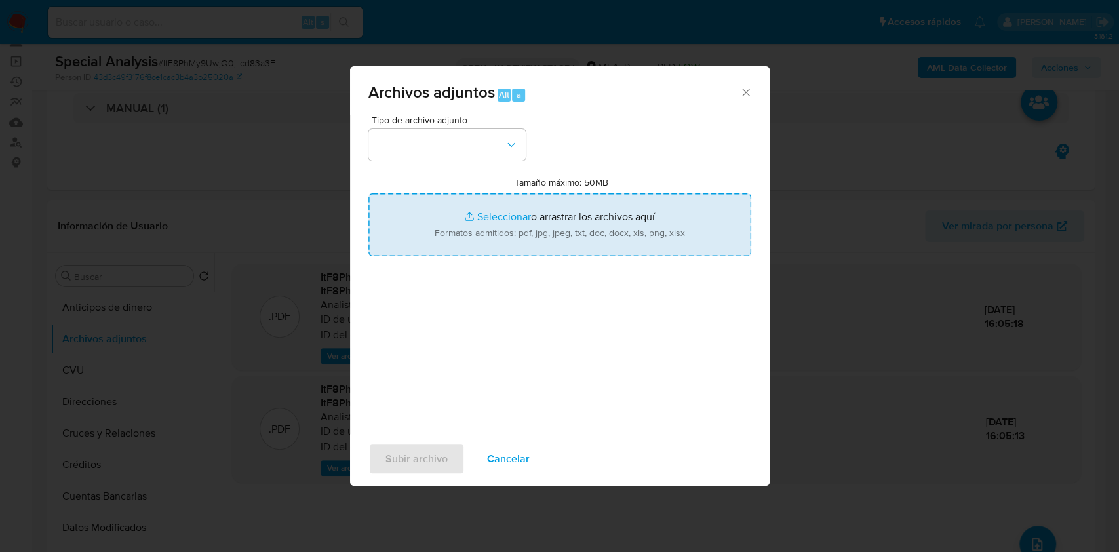
click at [522, 208] on input "Tamaño máximo: 50MB Seleccionar archivos" at bounding box center [559, 224] width 383 height 63
type input "C:\fakepath\Nosis - 1011136944.pdf"
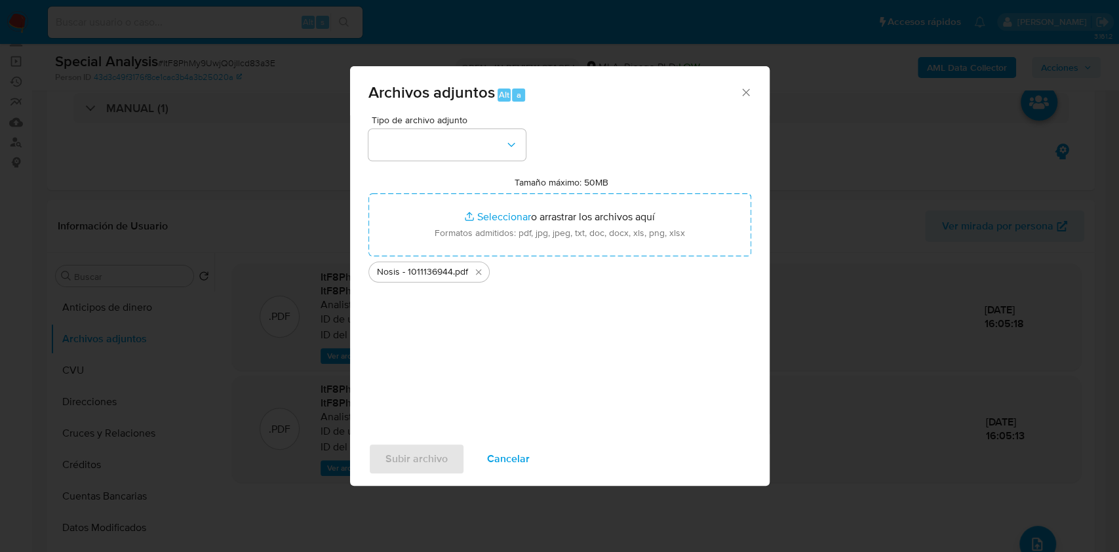
click at [440, 165] on div "Tipo de archivo adjunto Tamaño máximo: 50MB Seleccionar archivos Seleccionar o …" at bounding box center [559, 269] width 383 height 309
click at [440, 159] on button "button" at bounding box center [446, 144] width 157 height 31
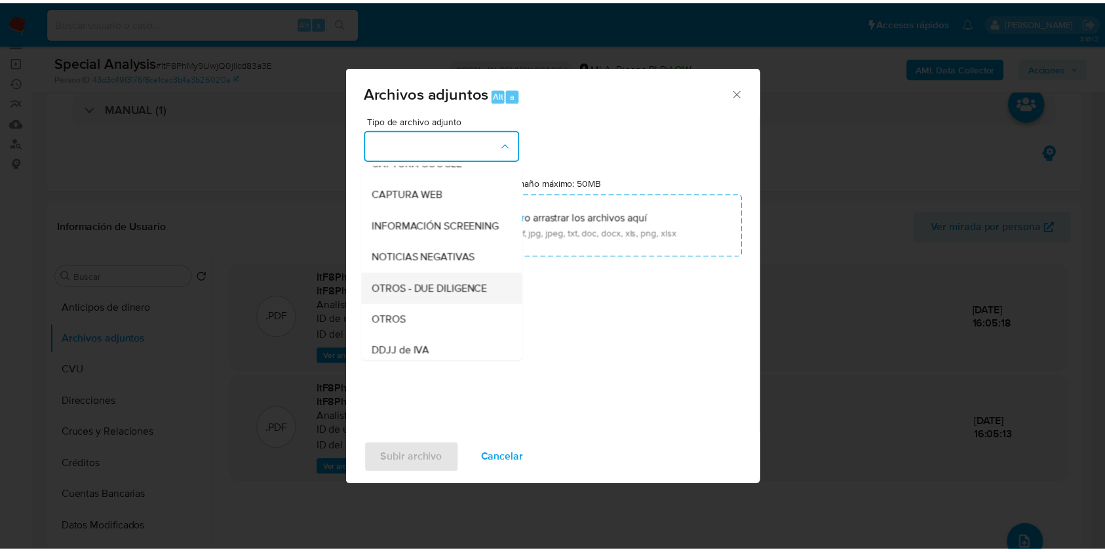
scroll to position [174, 0]
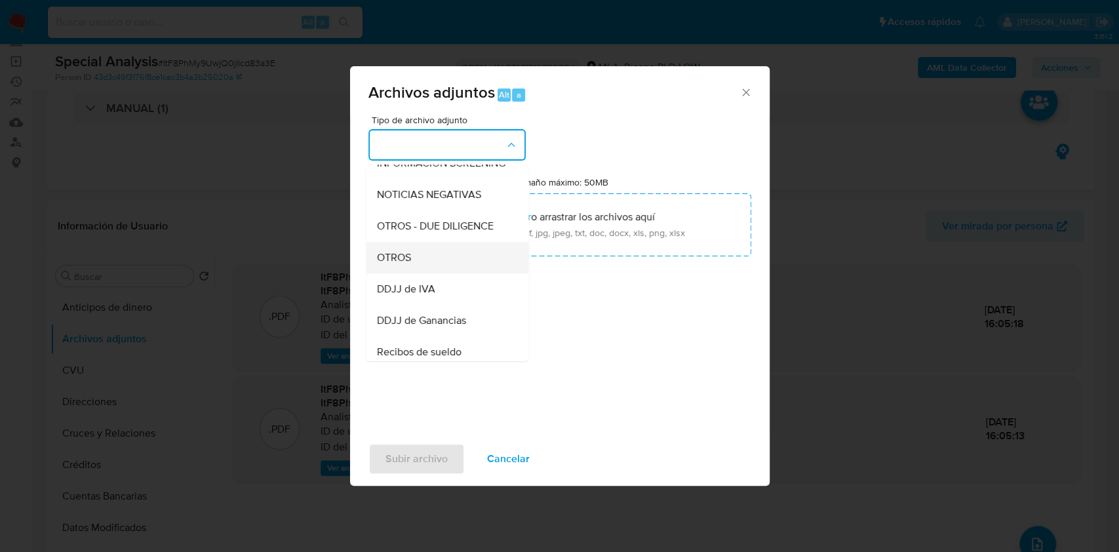
click at [425, 273] on div "OTROS" at bounding box center [443, 257] width 134 height 31
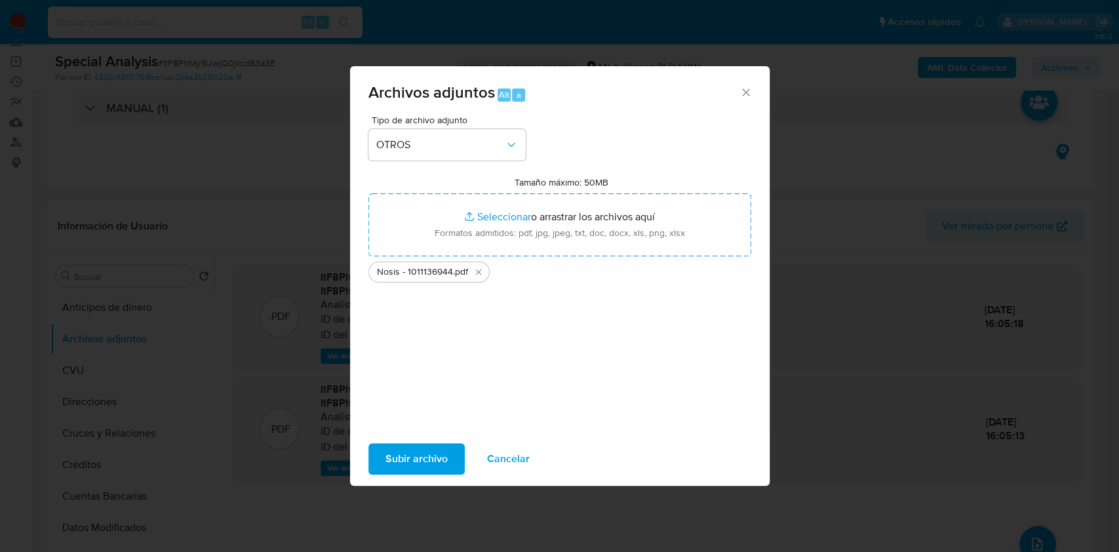
click at [424, 453] on span "Subir archivo" at bounding box center [416, 458] width 62 height 29
click at [420, 447] on span "Subir archivo" at bounding box center [416, 458] width 62 height 29
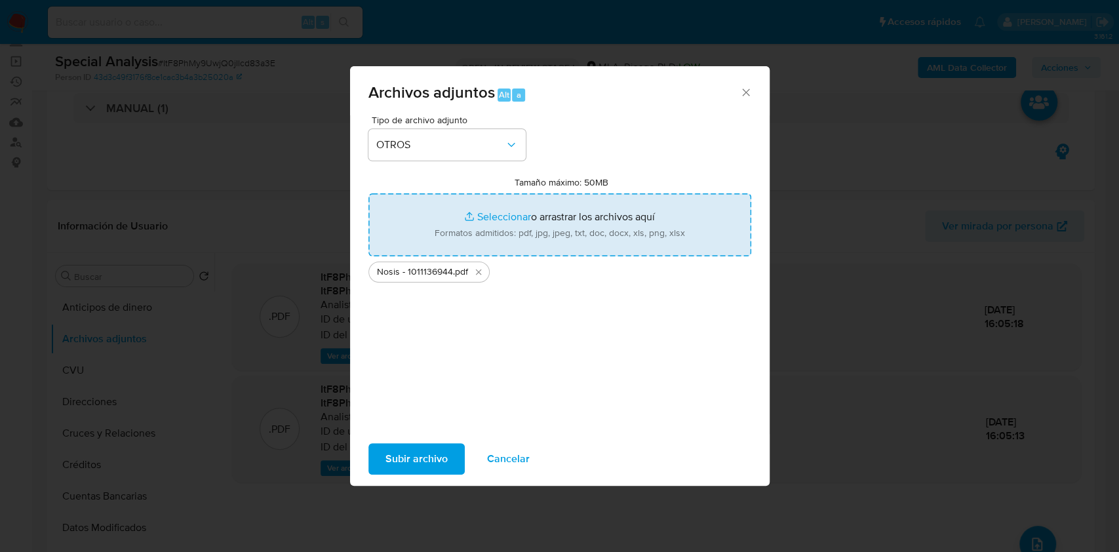
drag, startPoint x: 494, startPoint y: 452, endPoint x: 460, endPoint y: 278, distance: 177.0
click at [492, 450] on span "Cancelar" at bounding box center [508, 458] width 43 height 29
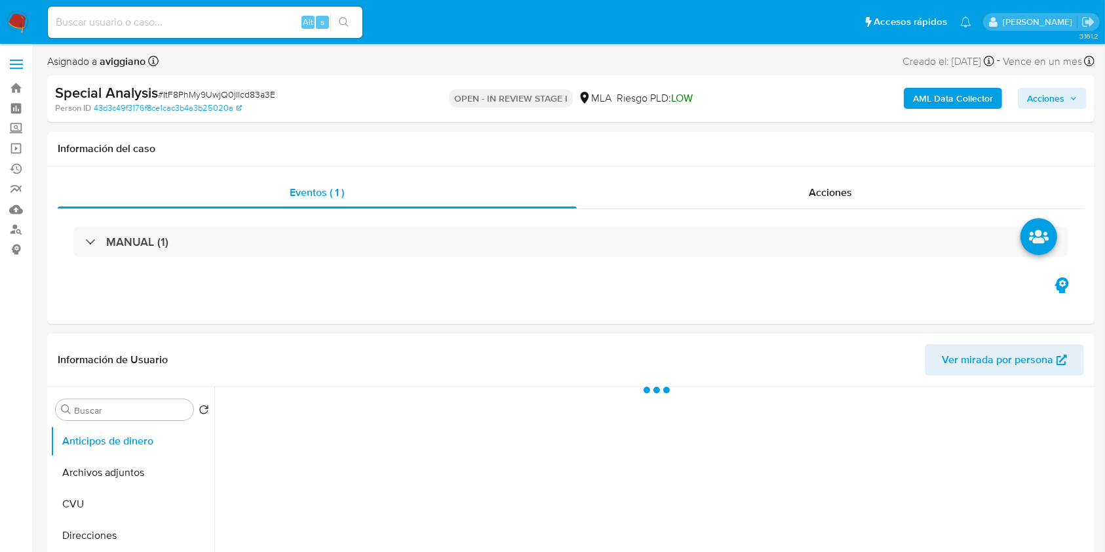
select select "10"
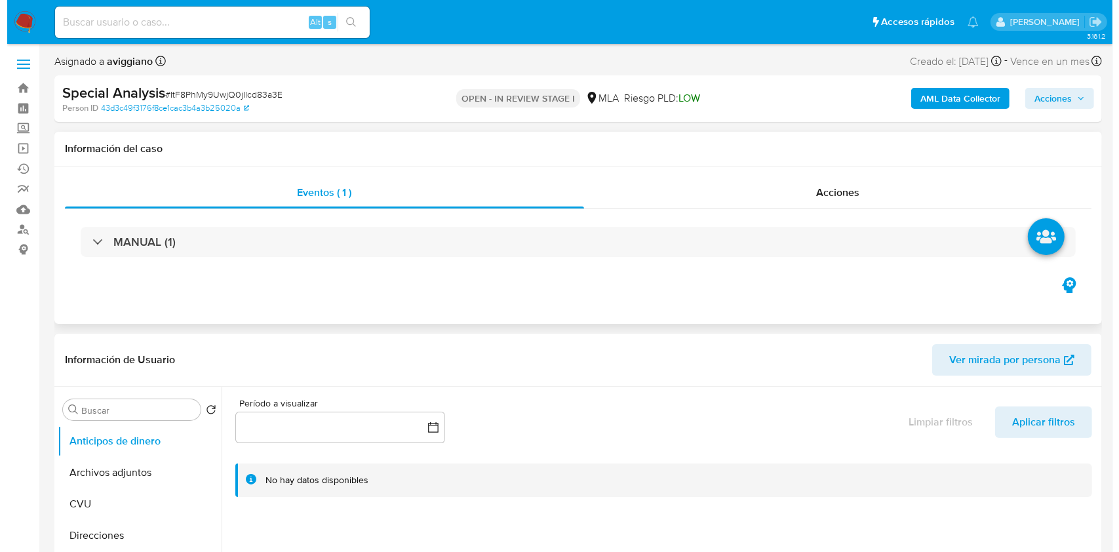
scroll to position [174, 0]
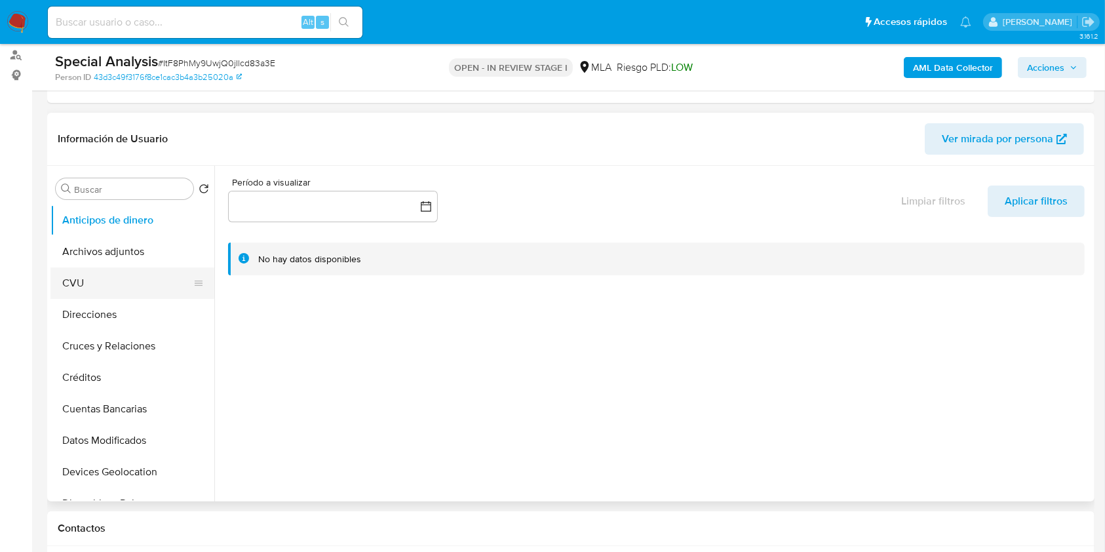
click at [136, 267] on button "CVU" at bounding box center [126, 282] width 153 height 31
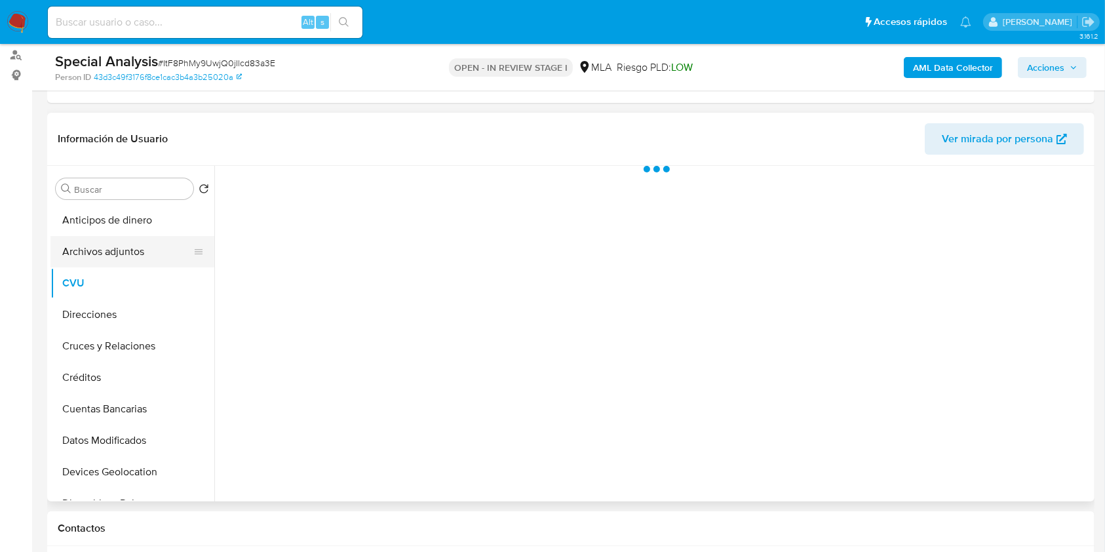
click at [128, 255] on button "Archivos adjuntos" at bounding box center [126, 251] width 153 height 31
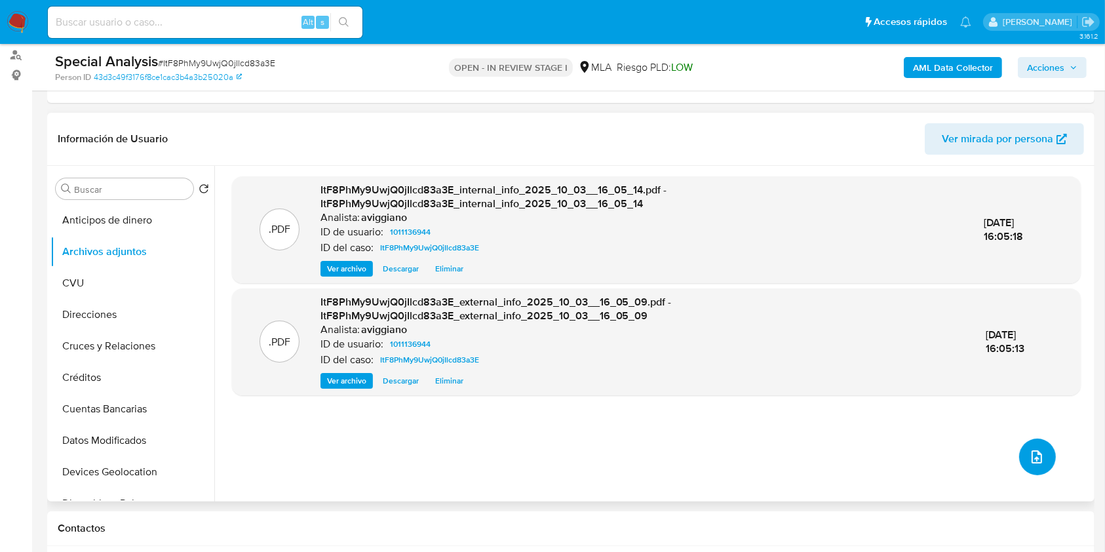
click at [1039, 460] on span "upload-file" at bounding box center [1037, 457] width 16 height 16
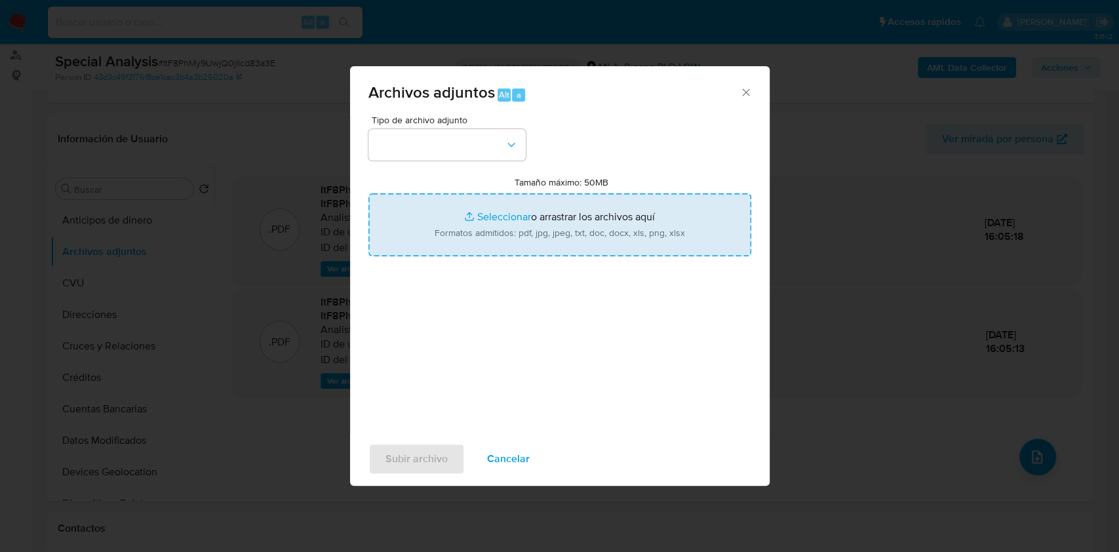
click at [661, 218] on input "Tamaño máximo: 50MB Seleccionar archivos" at bounding box center [559, 224] width 383 height 63
type input "C:\fakepath\Nosis - 1011136944.pdf"
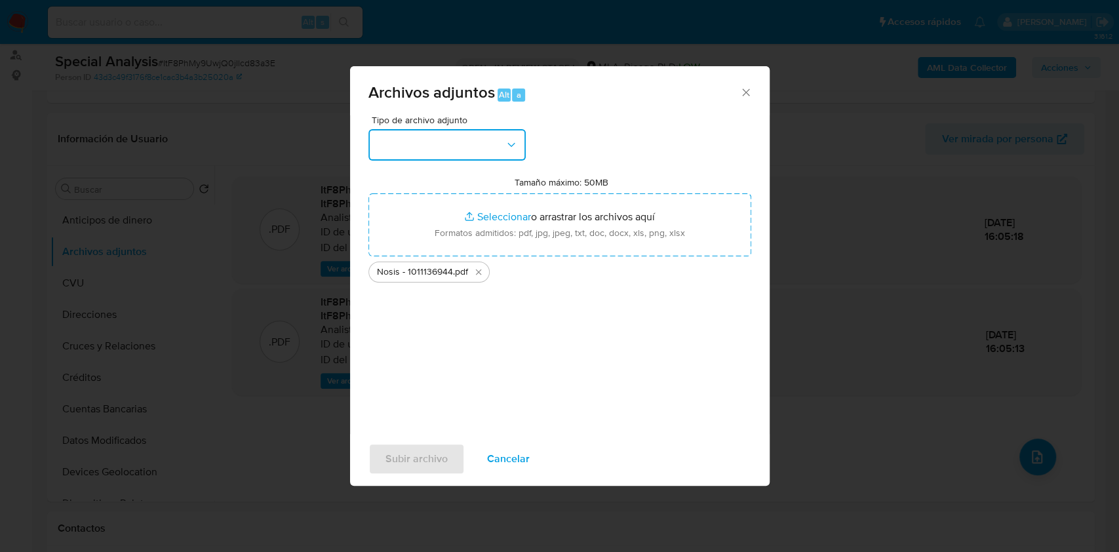
click at [456, 146] on button "button" at bounding box center [446, 144] width 157 height 31
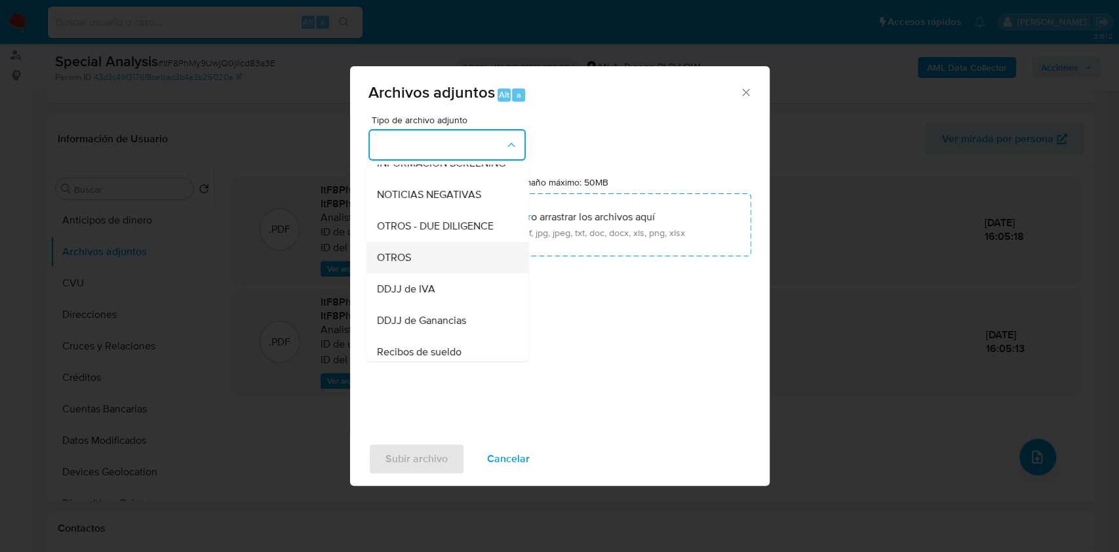
click at [402, 273] on div "OTROS" at bounding box center [443, 257] width 134 height 31
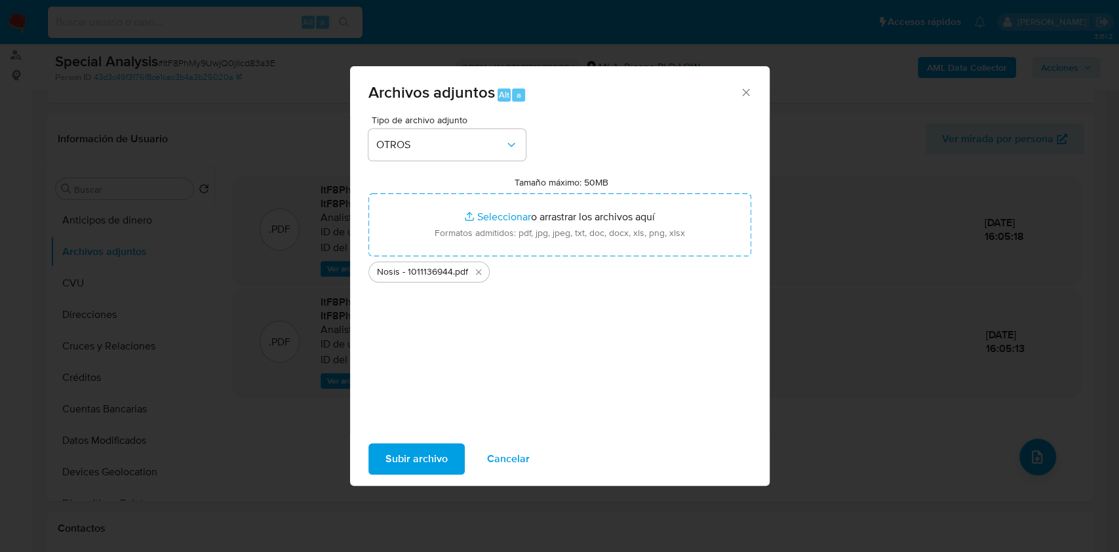
click at [399, 454] on span "Subir archivo" at bounding box center [416, 458] width 62 height 29
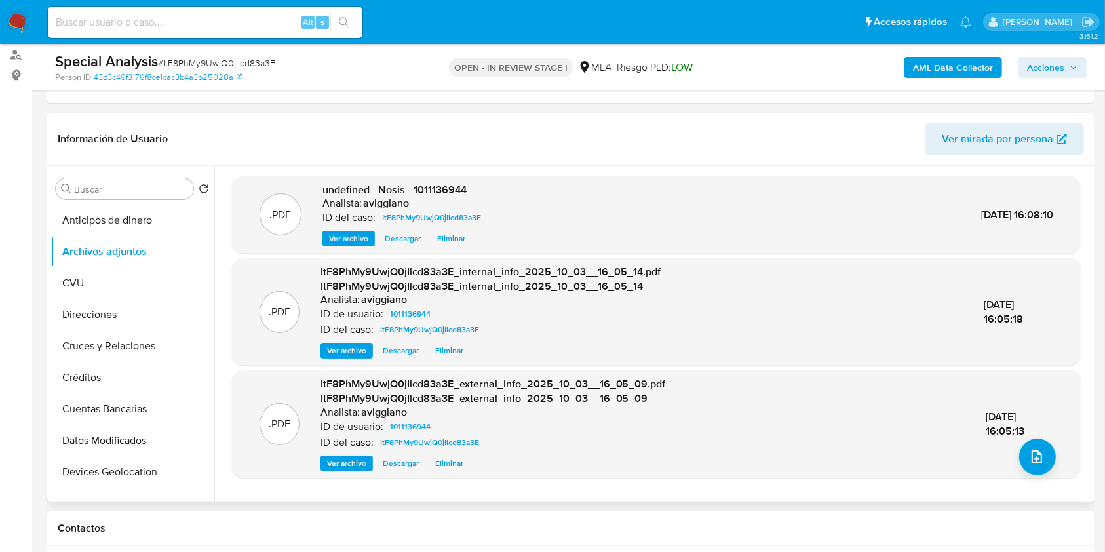
click at [436, 187] on span "undefined - Nosis - 1011136944" at bounding box center [395, 189] width 144 height 15
copy span "1011136944"
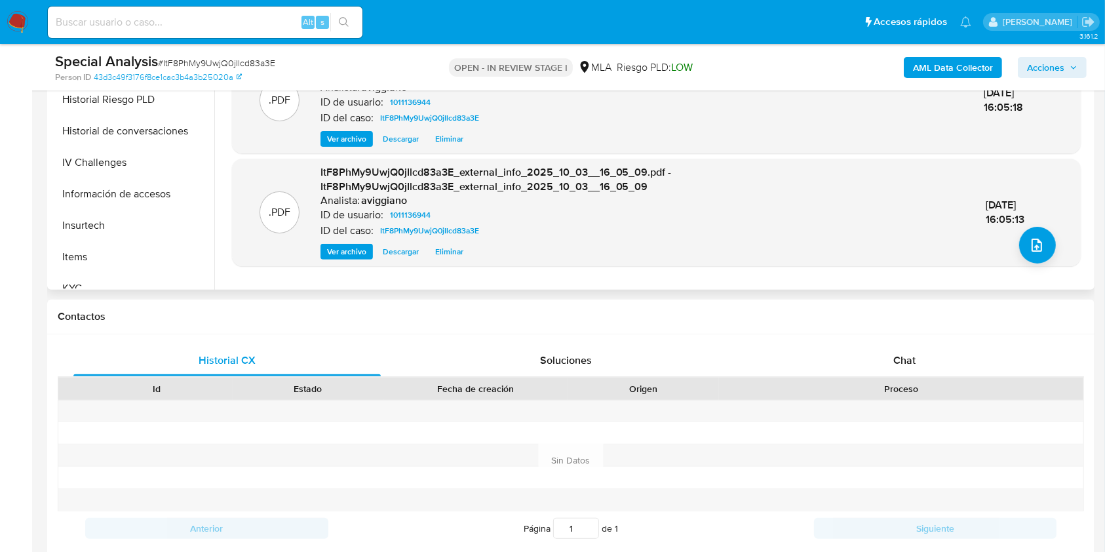
scroll to position [524, 0]
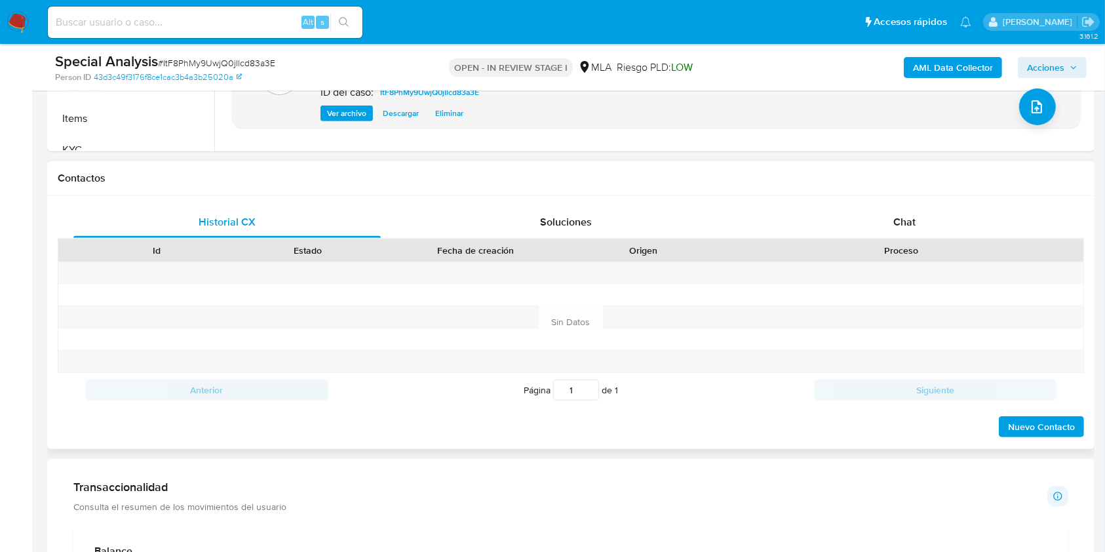
click at [874, 256] on div "Proceso" at bounding box center [901, 250] width 346 height 13
click at [882, 241] on div "Proceso" at bounding box center [901, 250] width 364 height 22
click at [881, 231] on div "Chat" at bounding box center [904, 221] width 307 height 31
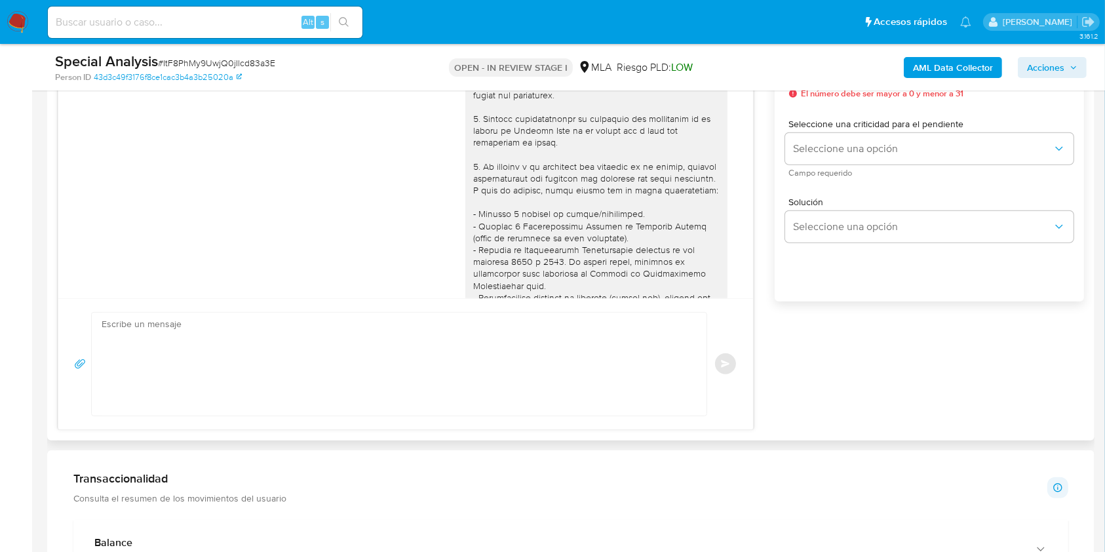
scroll to position [1297, 0]
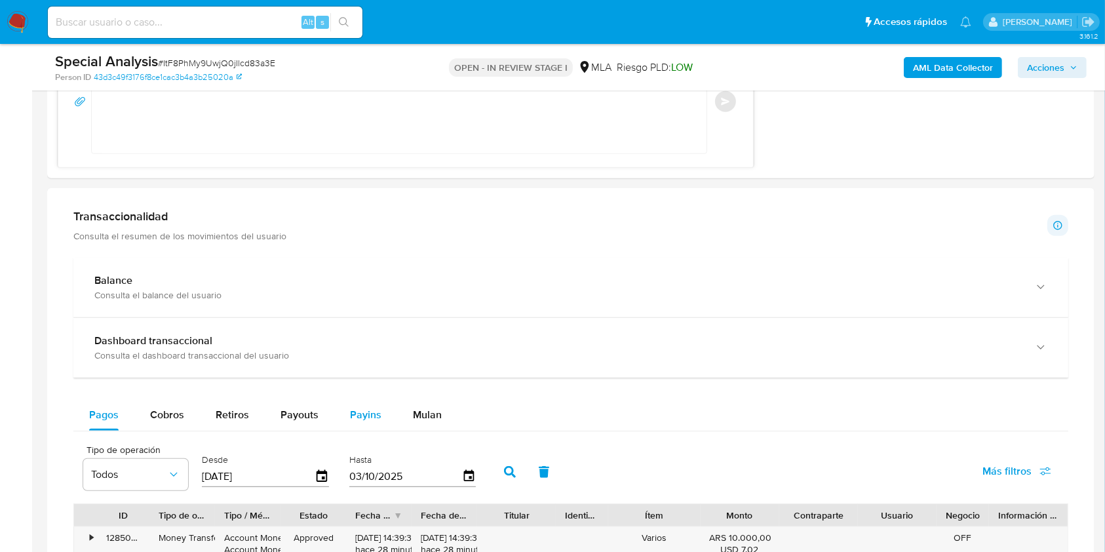
drag, startPoint x: 421, startPoint y: 416, endPoint x: 376, endPoint y: 425, distance: 45.5
click at [421, 415] on span "Mulan" at bounding box center [427, 414] width 29 height 15
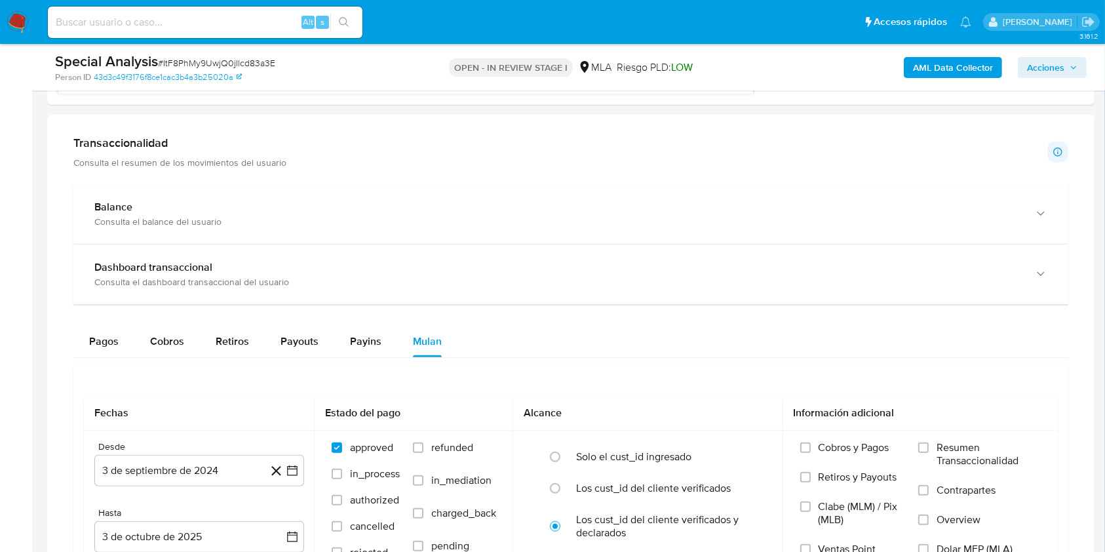
scroll to position [1311, 0]
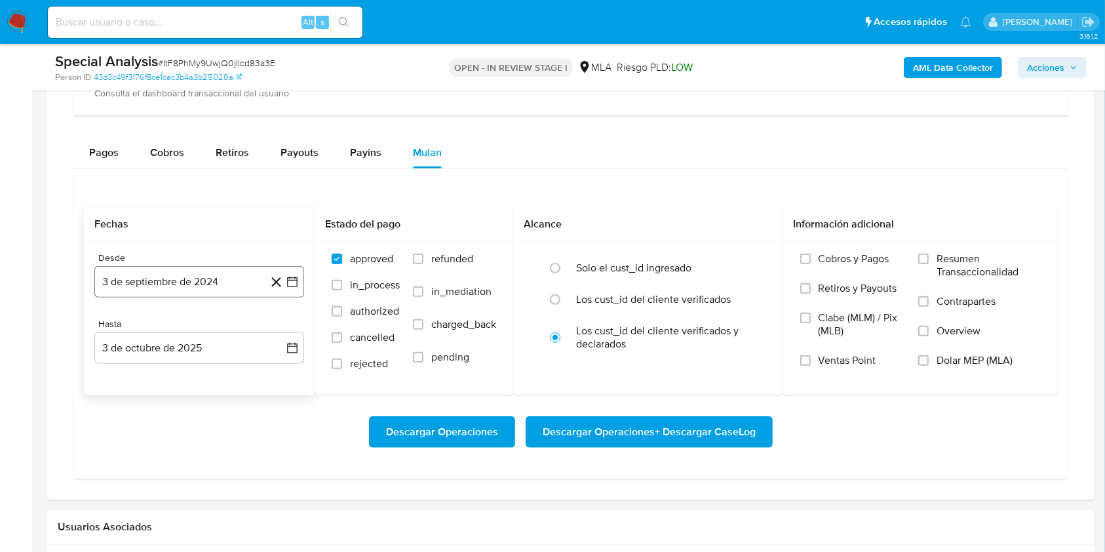
click at [209, 266] on button "3 de septiembre de 2024" at bounding box center [199, 281] width 210 height 31
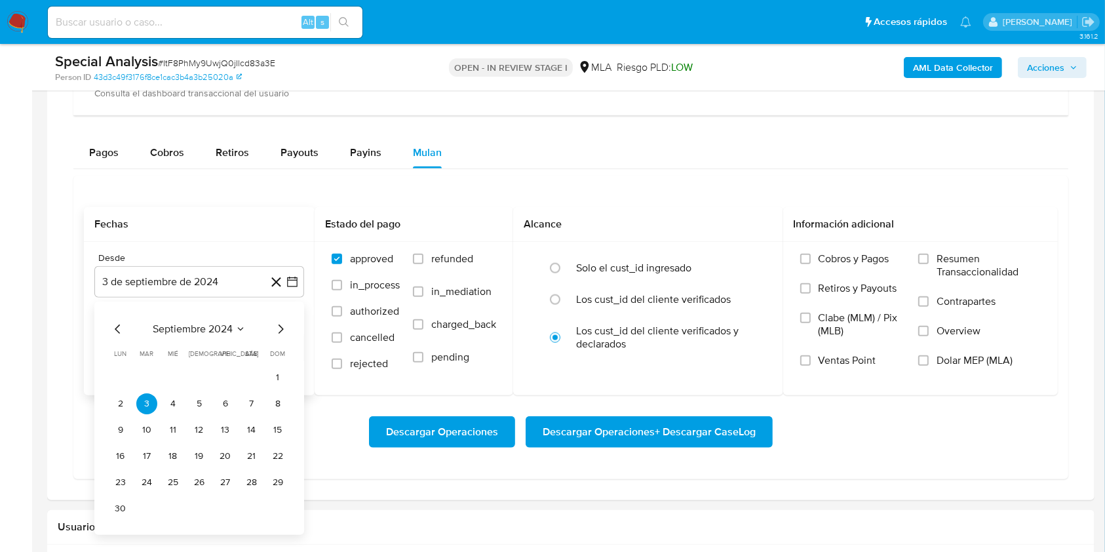
click at [278, 328] on icon "Mes siguiente" at bounding box center [281, 329] width 16 height 16
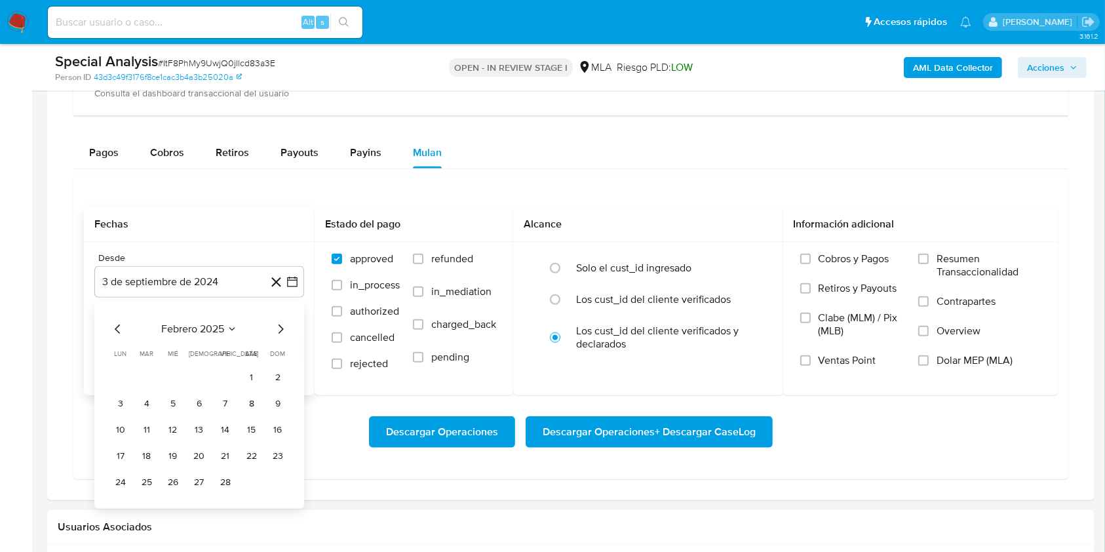
click at [278, 328] on icon "Mes siguiente" at bounding box center [281, 329] width 16 height 16
click at [193, 369] on button "1" at bounding box center [199, 377] width 21 height 21
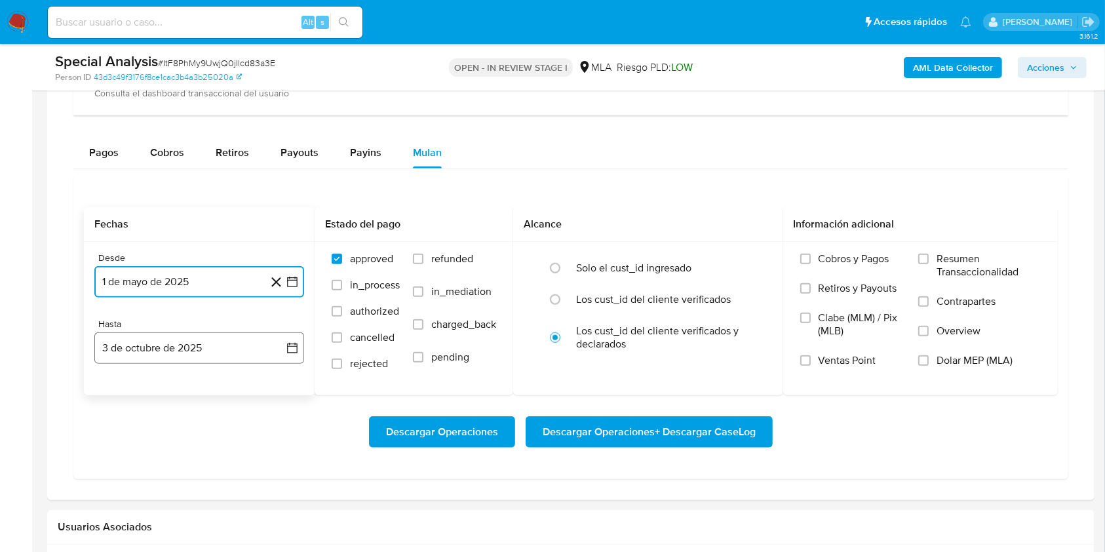
click at [195, 361] on button "3 de octubre de 2025" at bounding box center [199, 347] width 210 height 31
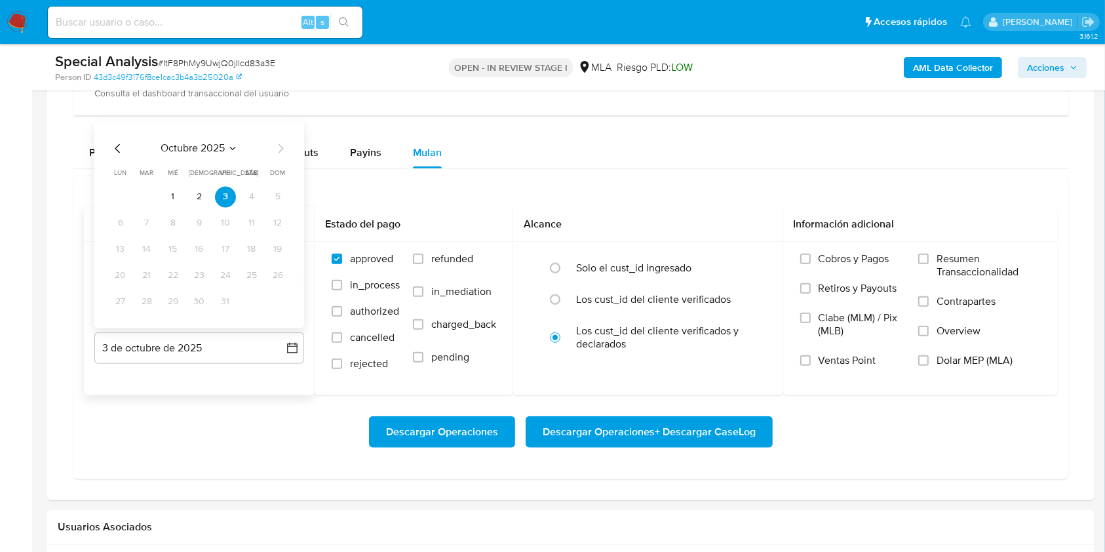
click at [126, 146] on div "octubre 2025" at bounding box center [199, 148] width 178 height 16
click at [118, 142] on icon "Mes anterior" at bounding box center [118, 148] width 16 height 16
click at [152, 301] on button "30" at bounding box center [146, 301] width 21 height 21
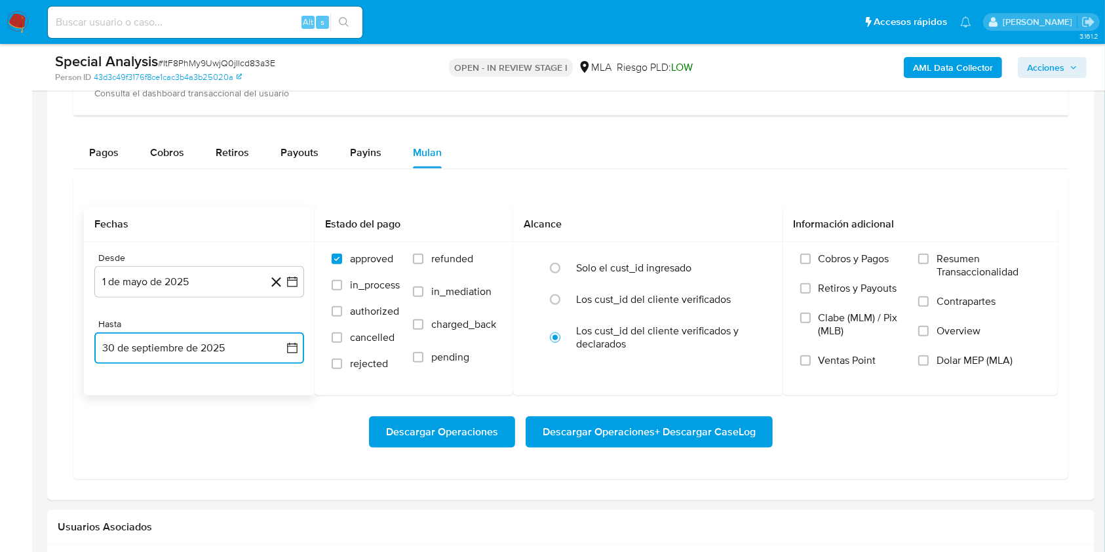
click at [159, 351] on button "30 de septiembre de 2025" at bounding box center [199, 347] width 210 height 31
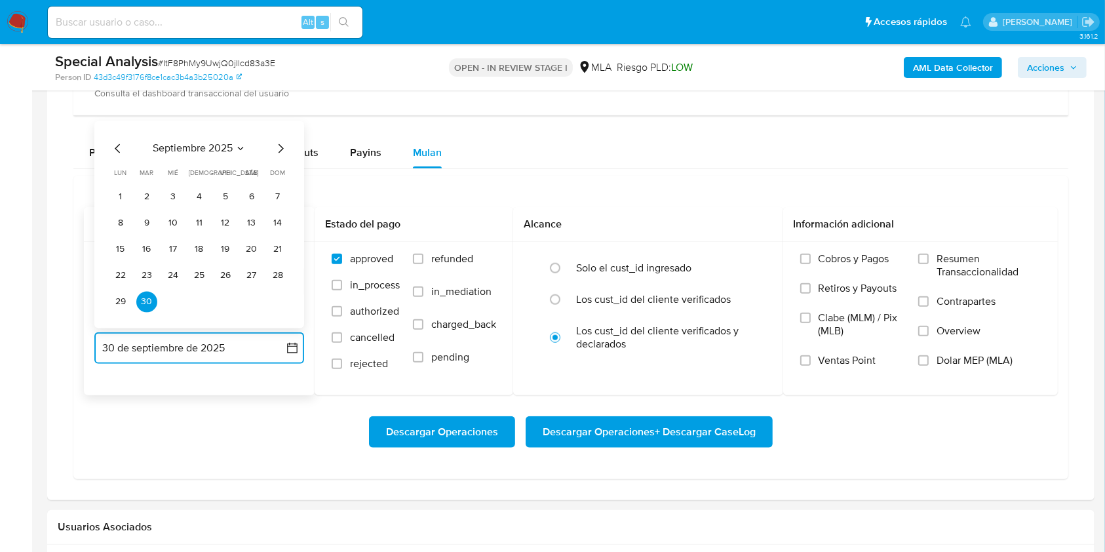
click at [117, 142] on icon "Mes anterior" at bounding box center [118, 148] width 16 height 16
click at [275, 305] on button "31" at bounding box center [277, 301] width 21 height 21
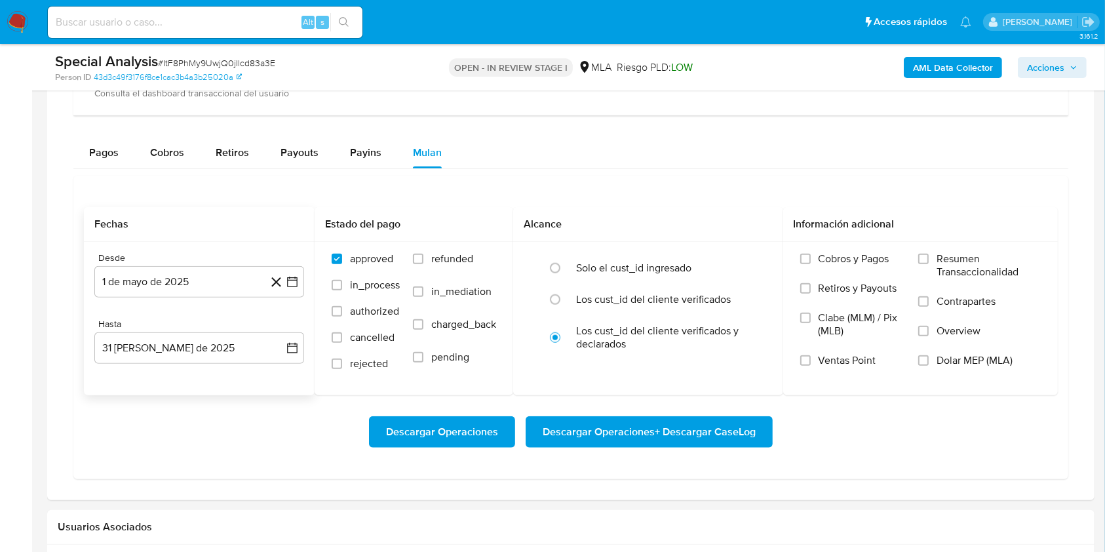
click at [273, 410] on div "Descargar Operaciones Descargar Operaciones + Descargar CaseLog" at bounding box center [571, 431] width 974 height 73
click at [616, 305] on div "Los cust_id del cliente verificados" at bounding box center [662, 299] width 172 height 31
radio input "true"
click at [925, 361] on input "Dolar MEP (MLA)" at bounding box center [923, 360] width 10 height 10
click at [634, 427] on span "Descargar Operaciones + Descargar CaseLog" at bounding box center [649, 432] width 213 height 29
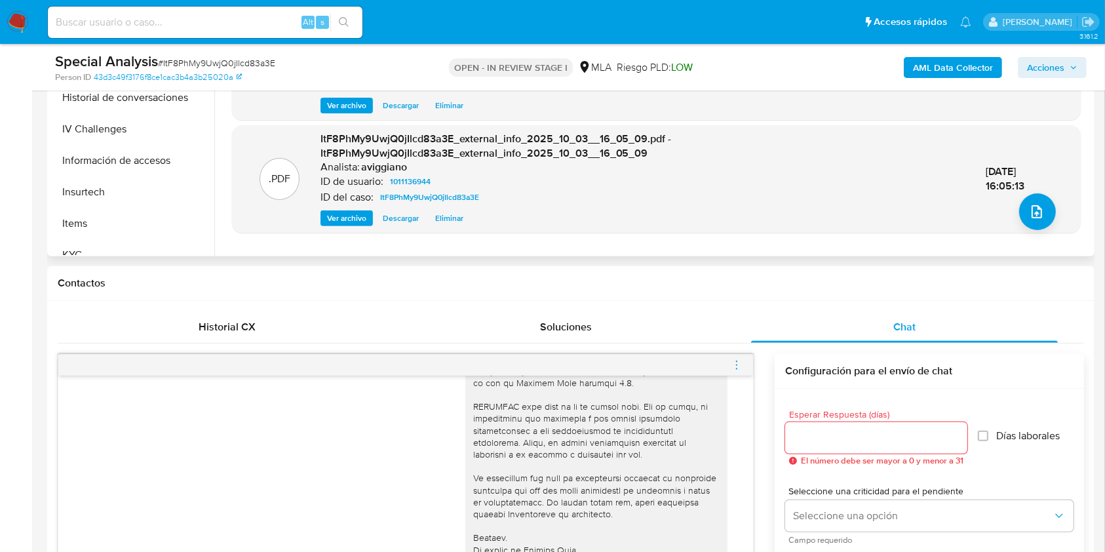
scroll to position [524, 0]
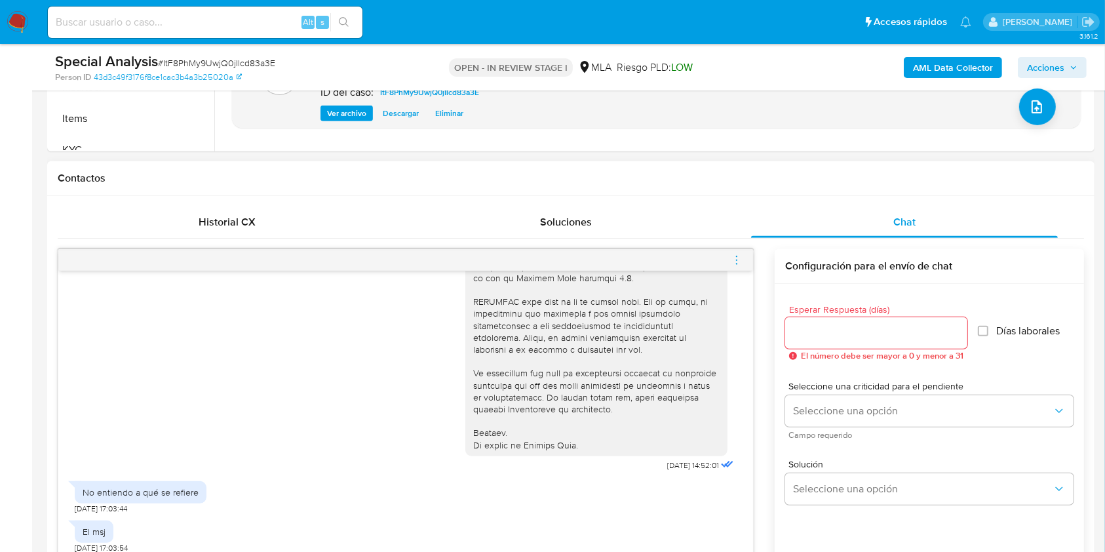
click at [738, 260] on icon "menu-action" at bounding box center [737, 260] width 12 height 12
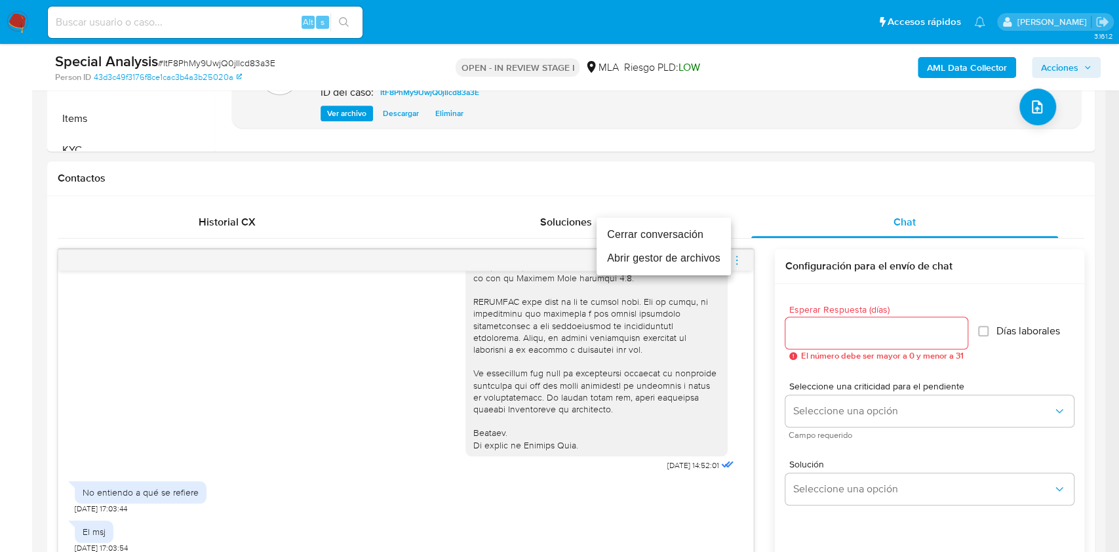
click at [642, 237] on li "Cerrar conversación" at bounding box center [664, 235] width 134 height 24
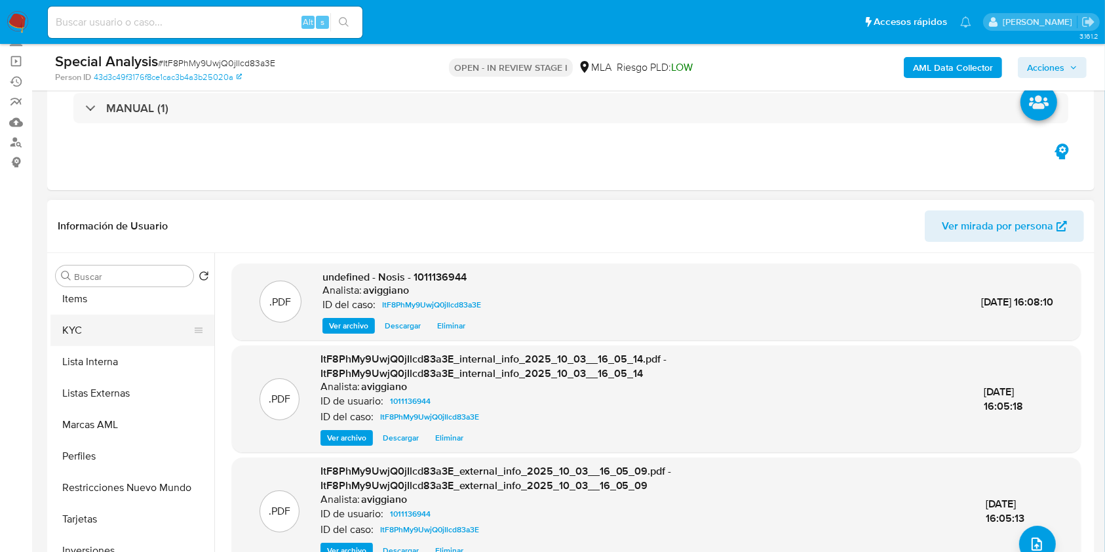
scroll to position [505, 0]
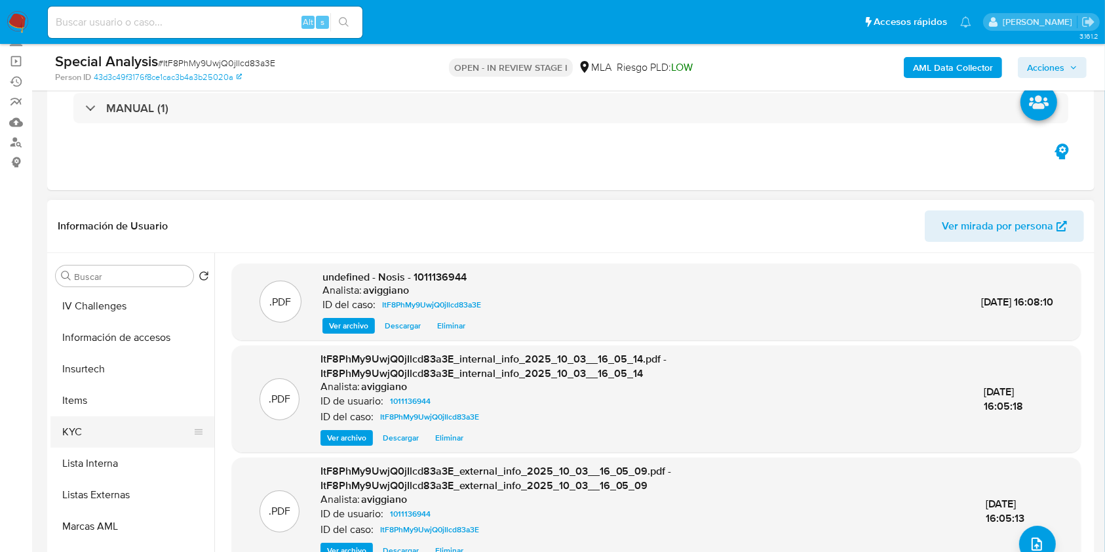
click at [83, 420] on button "KYC" at bounding box center [126, 431] width 153 height 31
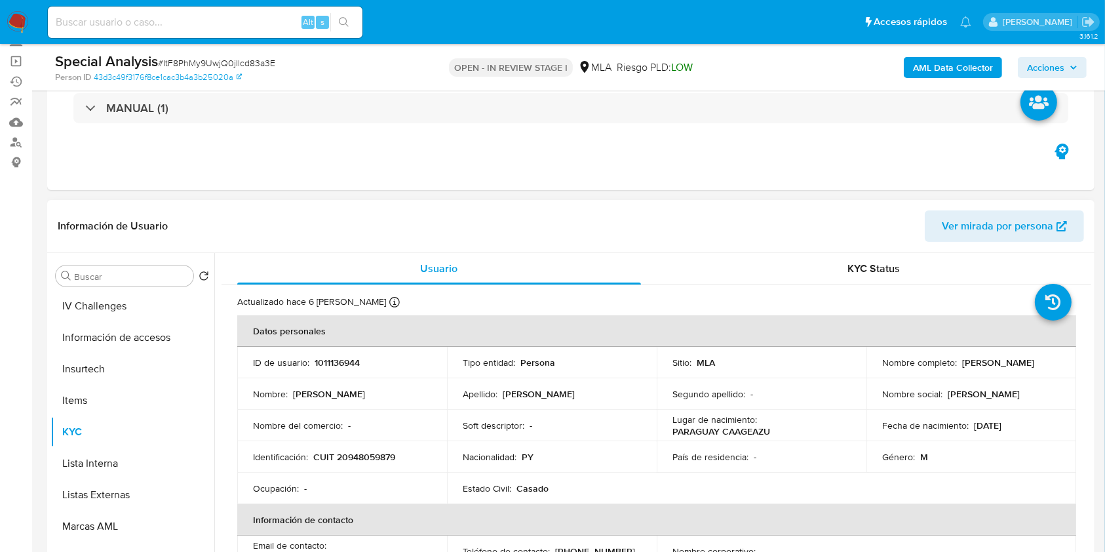
click at [349, 454] on p "CUIT 20948059879" at bounding box center [354, 457] width 82 height 12
copy p "20948059879"
click at [140, 333] on button "Archivos adjuntos" at bounding box center [126, 338] width 153 height 31
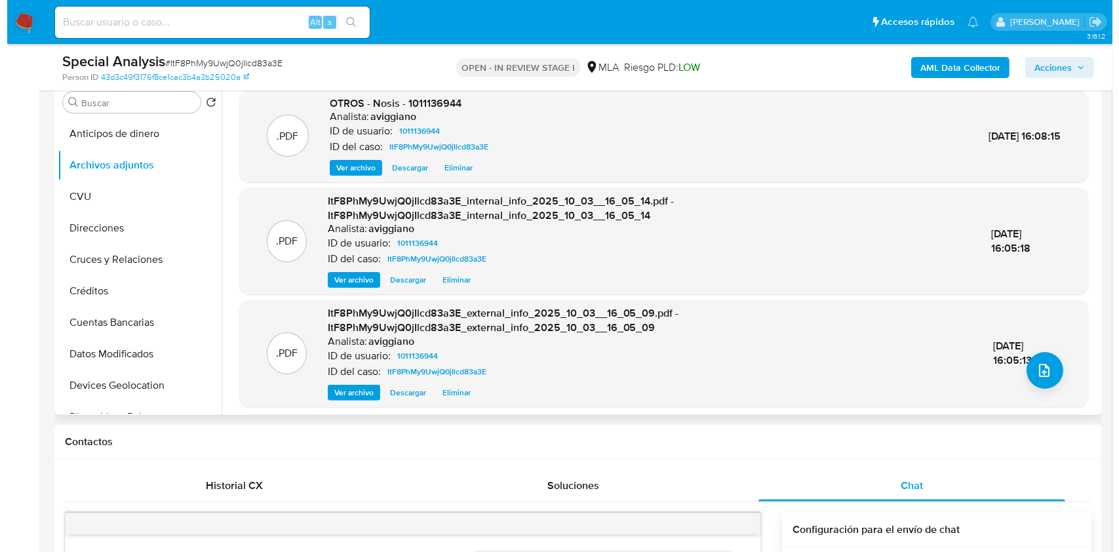
scroll to position [174, 0]
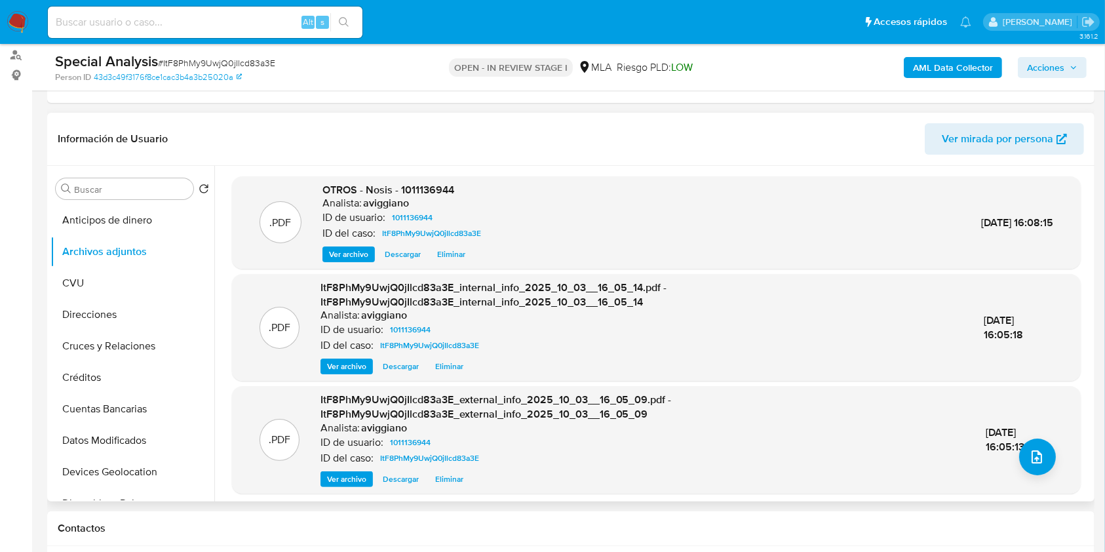
click at [414, 197] on div "Analista: aviggiano" at bounding box center [405, 203] width 164 height 13
click at [420, 189] on span "OTROS - Nosis - 1011136944" at bounding box center [389, 189] width 132 height 15
copy span "1011136944"
click at [1032, 458] on icon "upload-file" at bounding box center [1037, 456] width 10 height 13
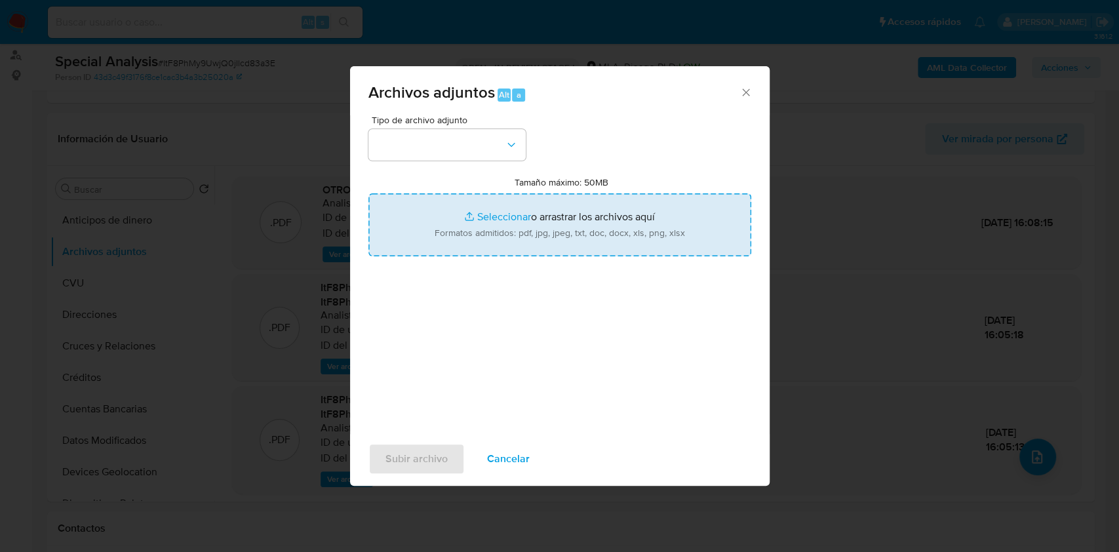
click at [599, 216] on input "Tamaño máximo: 50MB Seleccionar archivos" at bounding box center [559, 224] width 383 height 63
type input "C:\fakepath\Movimientos-Aladdin-v10_1 - 1011136944 - .xlsx"
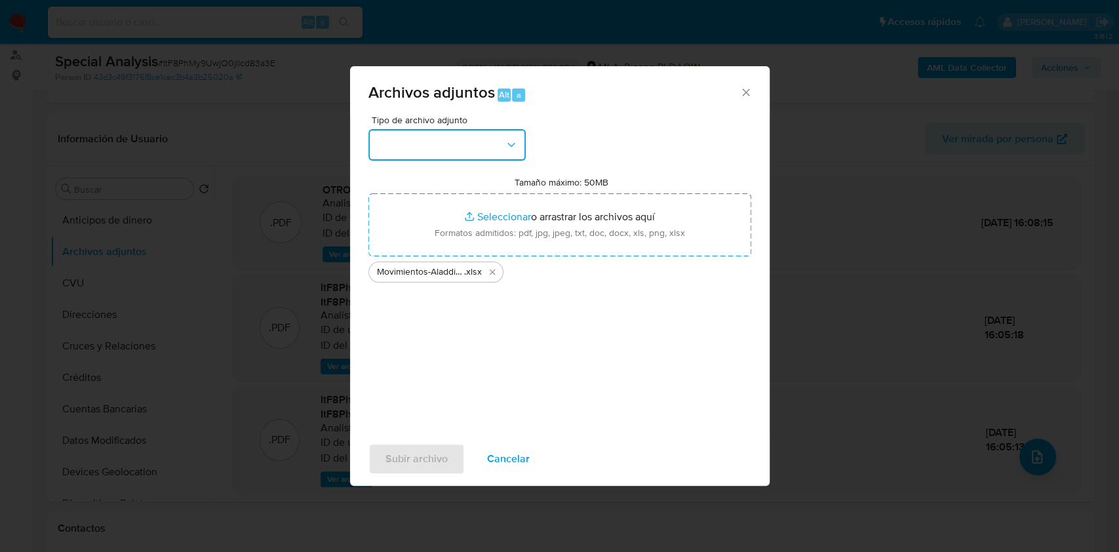
click at [410, 134] on button "button" at bounding box center [446, 144] width 157 height 31
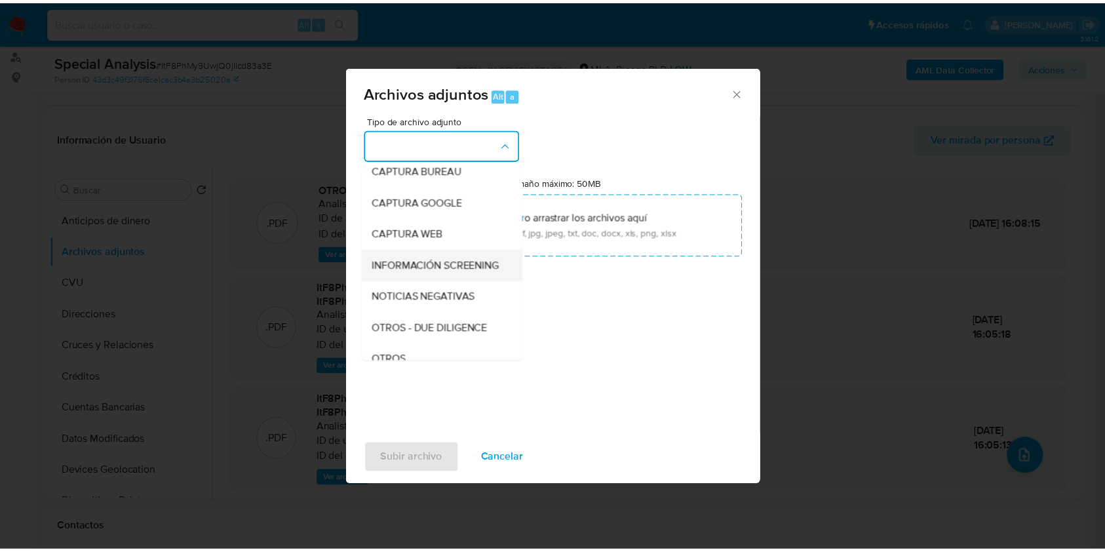
scroll to position [87, 0]
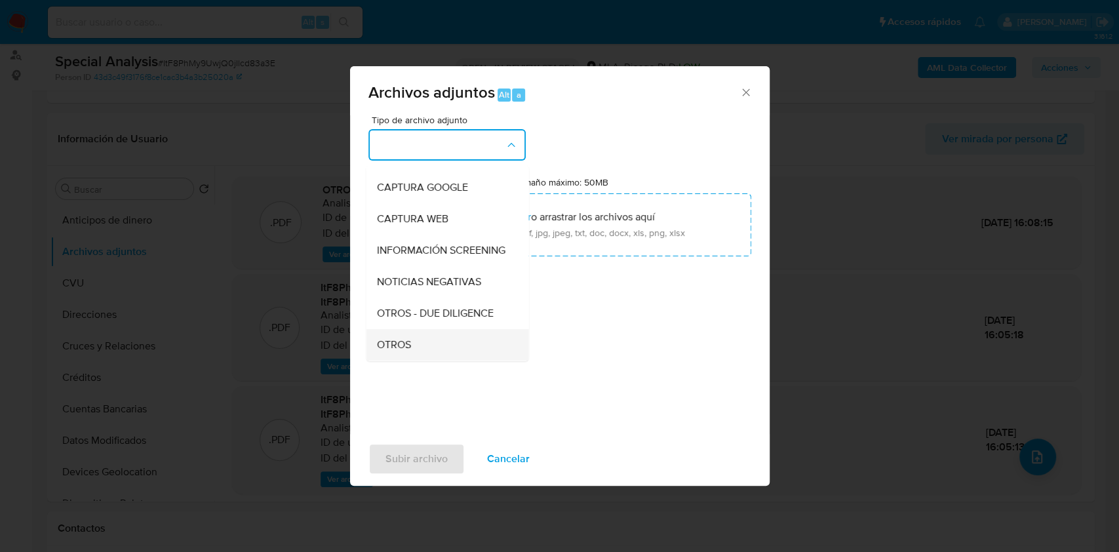
click at [406, 351] on span "OTROS" at bounding box center [393, 344] width 34 height 13
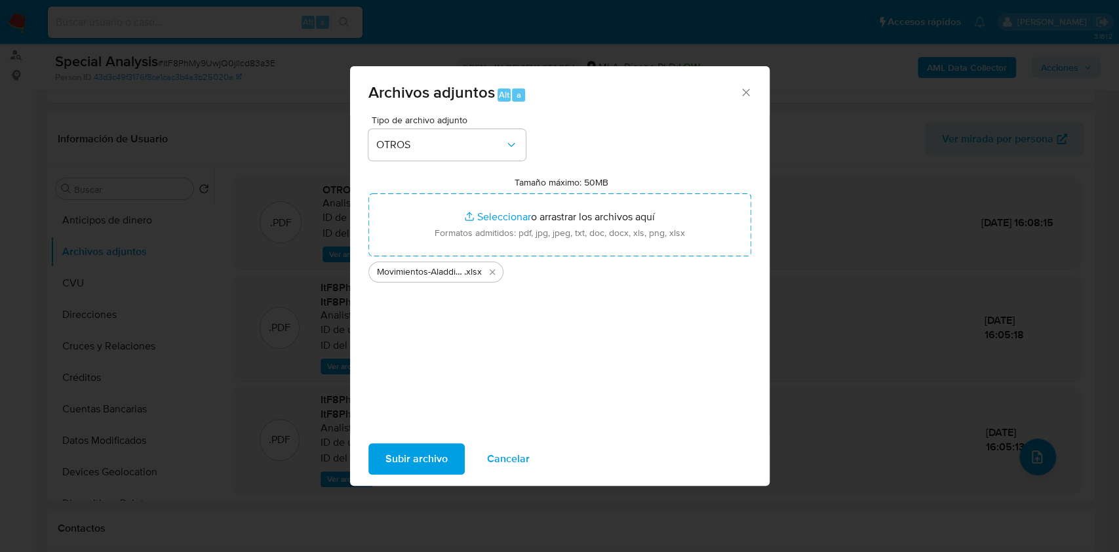
click at [415, 475] on div "Subir archivo Cancelar" at bounding box center [560, 459] width 420 height 50
click at [418, 472] on span "Subir archivo" at bounding box center [416, 458] width 62 height 29
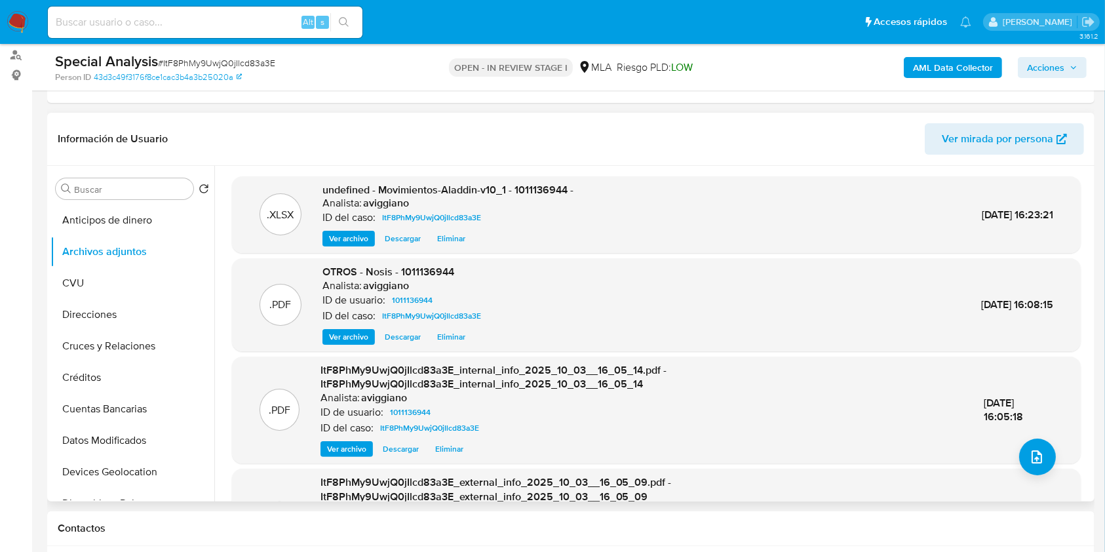
click at [532, 187] on span "undefined - Movimientos-Aladdin-v10_1 - 1011136944 -" at bounding box center [448, 189] width 251 height 15
copy span "1011136944"
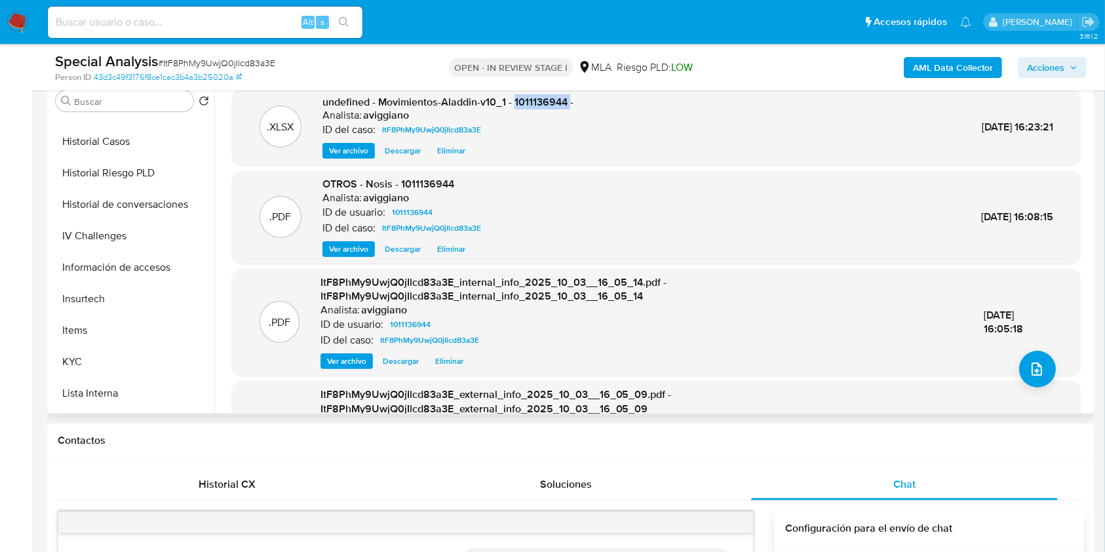
scroll to position [524, 0]
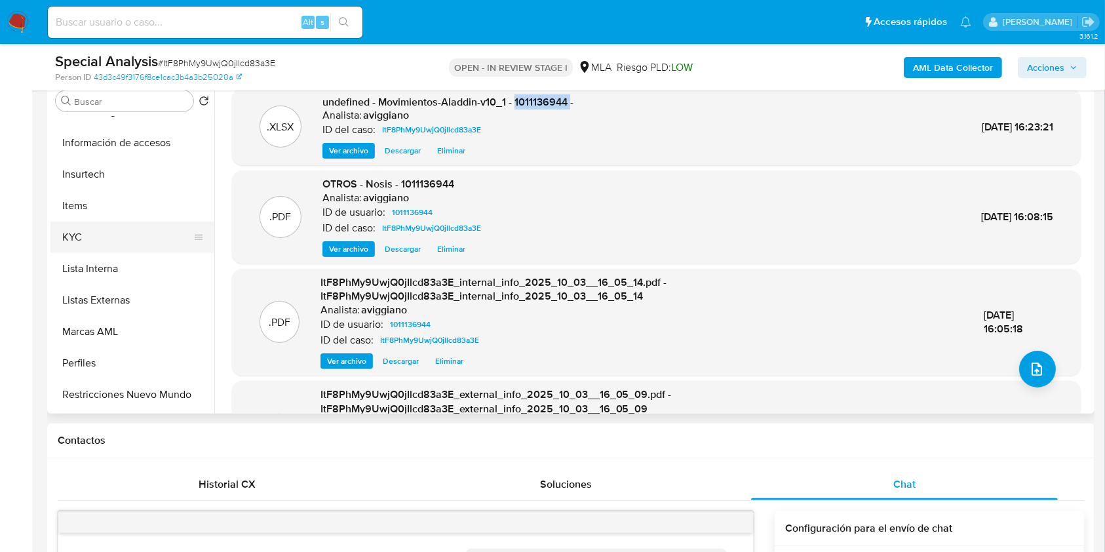
click at [123, 241] on button "KYC" at bounding box center [126, 237] width 153 height 31
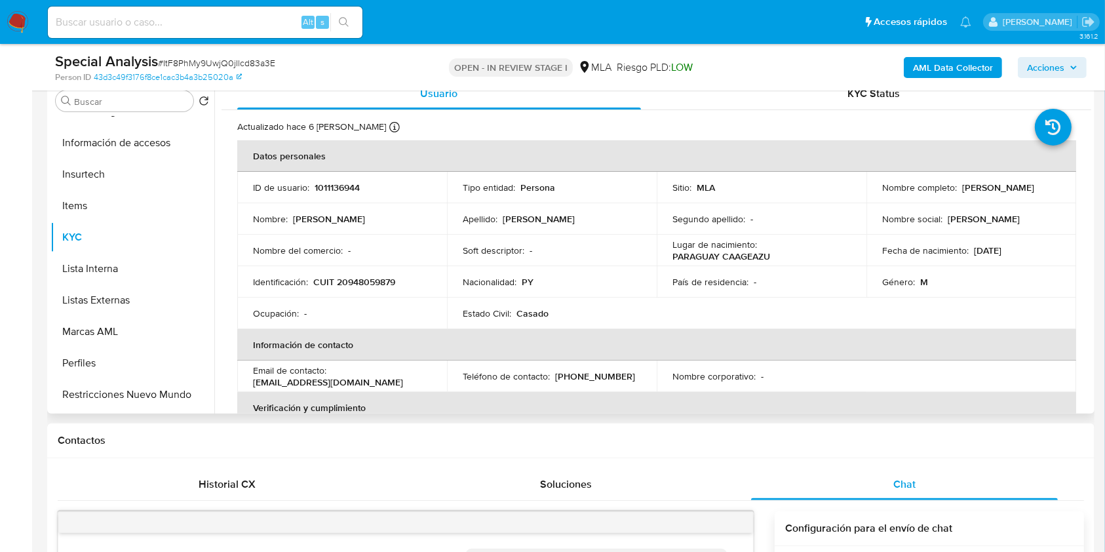
drag, startPoint x: 879, startPoint y: 194, endPoint x: 989, endPoint y: 191, distance: 110.2
click at [989, 191] on div "Nombre completo : Nestor Cantero Guerrero" at bounding box center [971, 188] width 178 height 12
copy p "Nestor Cantero Guerrero"
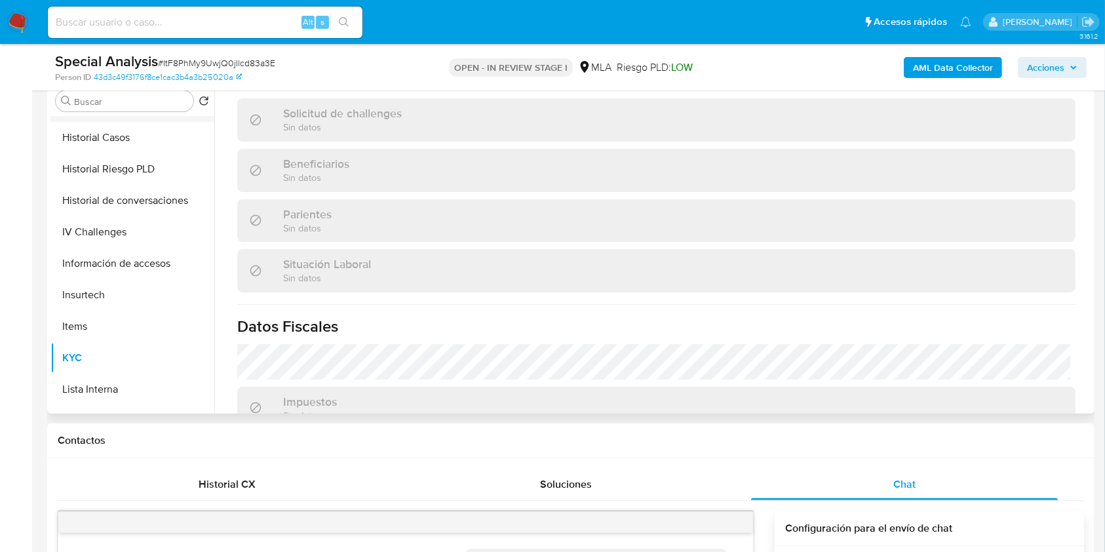
scroll to position [262, 0]
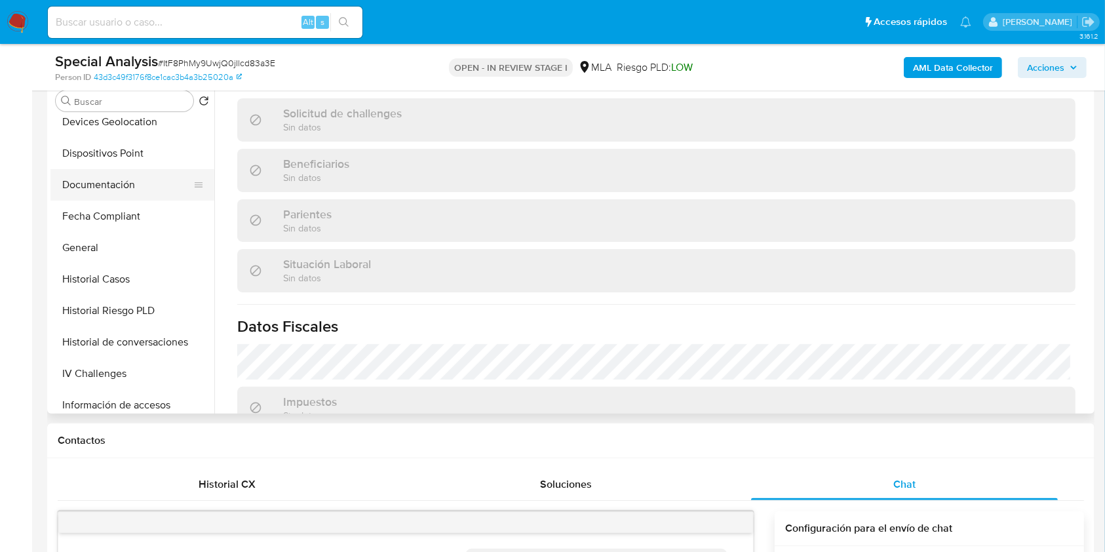
click at [114, 191] on button "Documentación" at bounding box center [126, 184] width 153 height 31
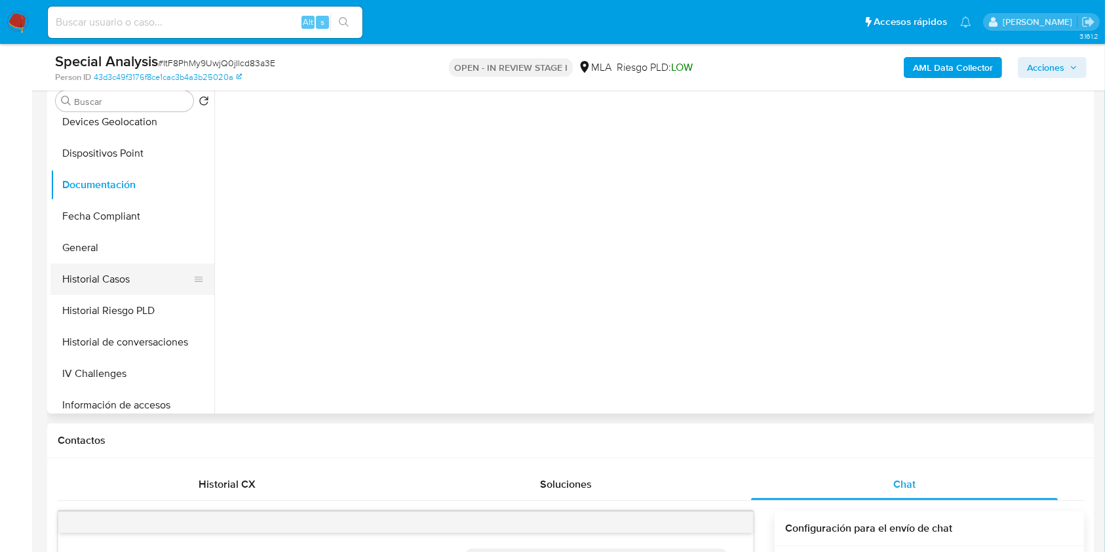
scroll to position [0, 0]
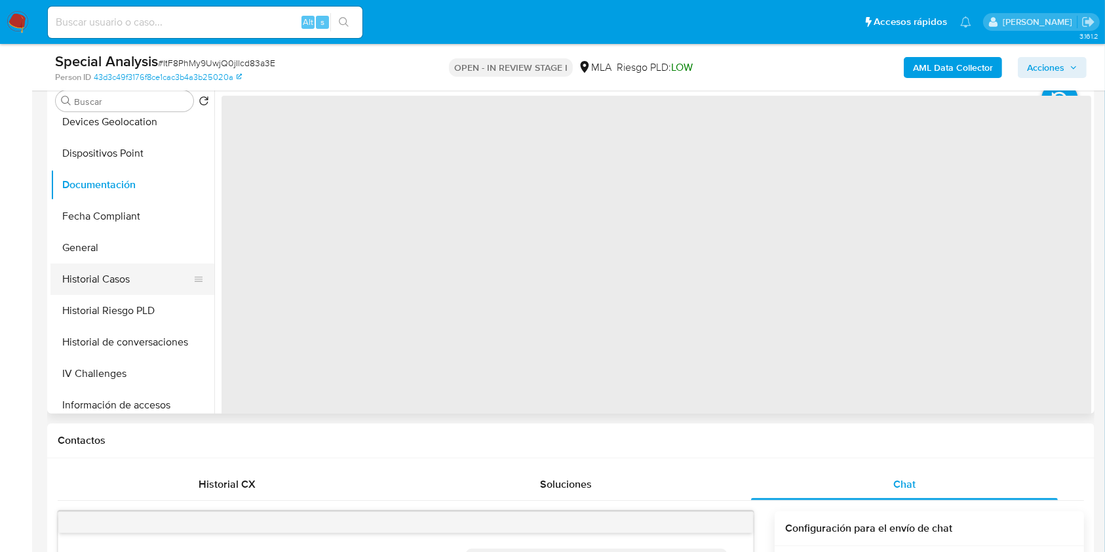
click at [103, 287] on button "Historial Casos" at bounding box center [126, 279] width 153 height 31
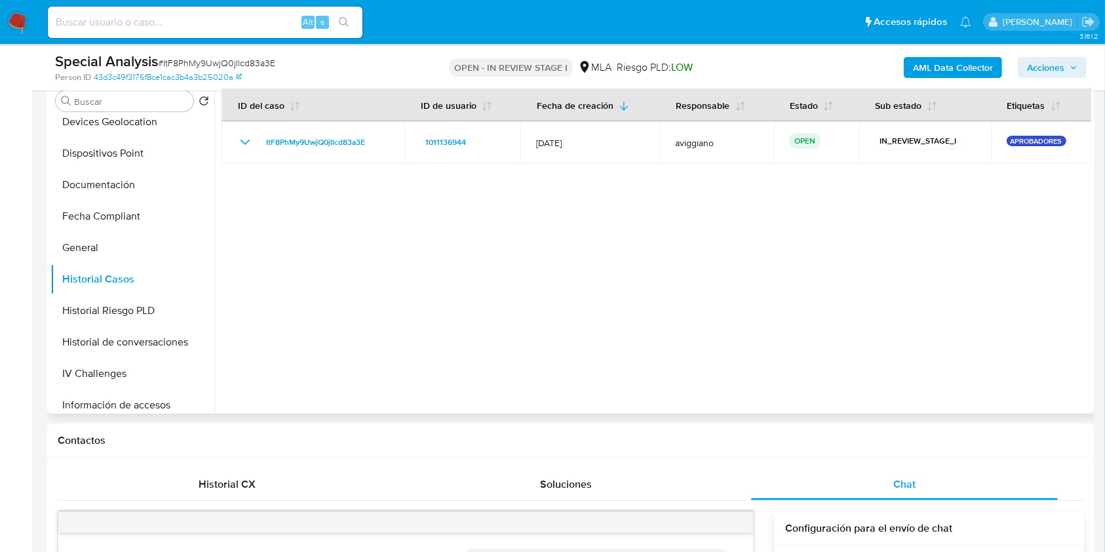
click at [353, 290] on div at bounding box center [652, 246] width 877 height 336
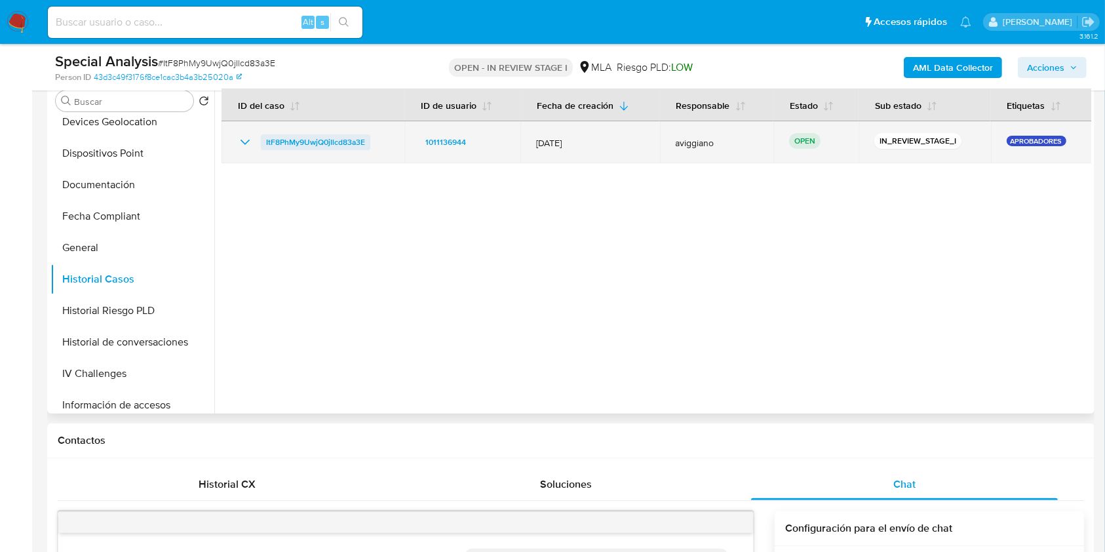
click at [351, 147] on span "ItF8PhMy9UwjQ0jIlcd83a3E" at bounding box center [315, 142] width 99 height 16
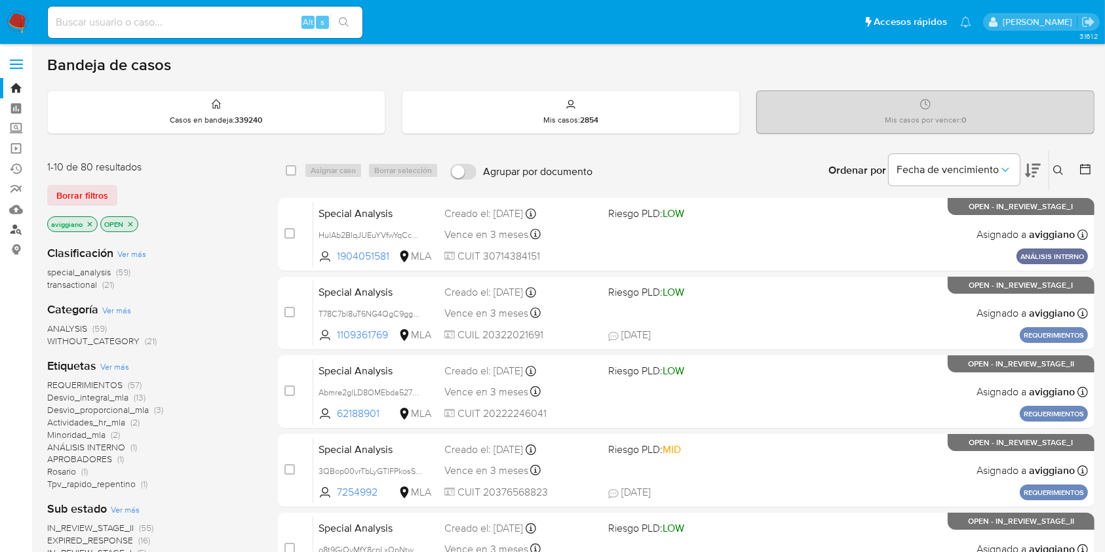
click at [20, 229] on link "Buscador de personas" at bounding box center [78, 230] width 156 height 20
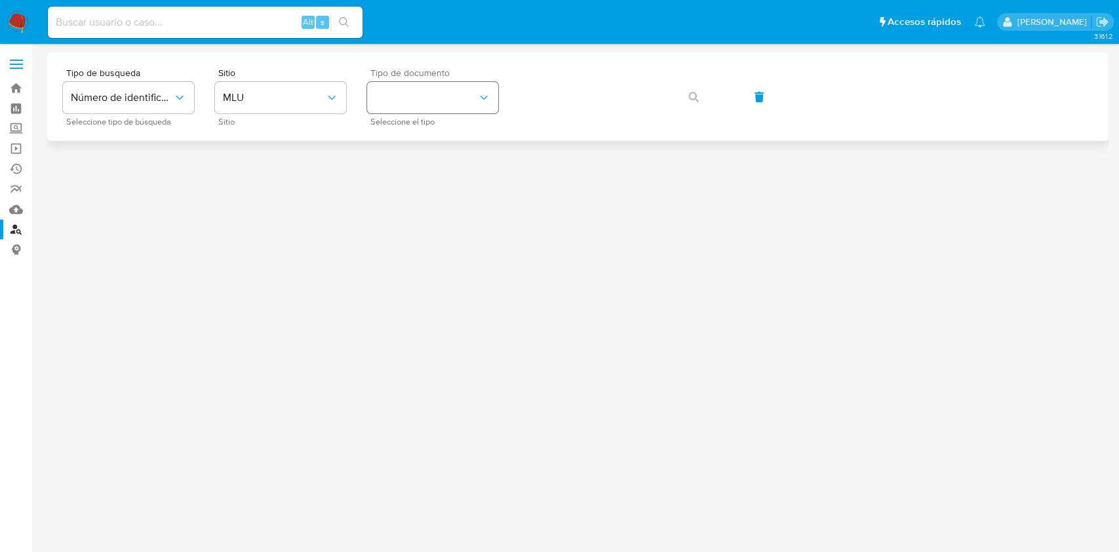
click at [487, 96] on icon "identificationType" at bounding box center [483, 98] width 7 height 4
click at [257, 97] on span "MLU" at bounding box center [274, 97] width 102 height 13
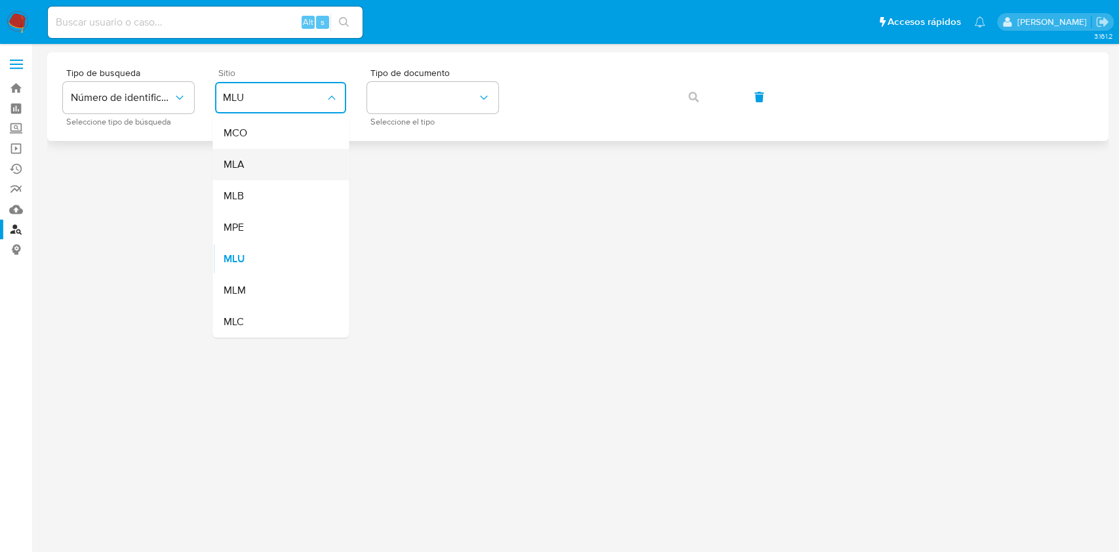
click at [255, 170] on div "MLA" at bounding box center [277, 164] width 108 height 31
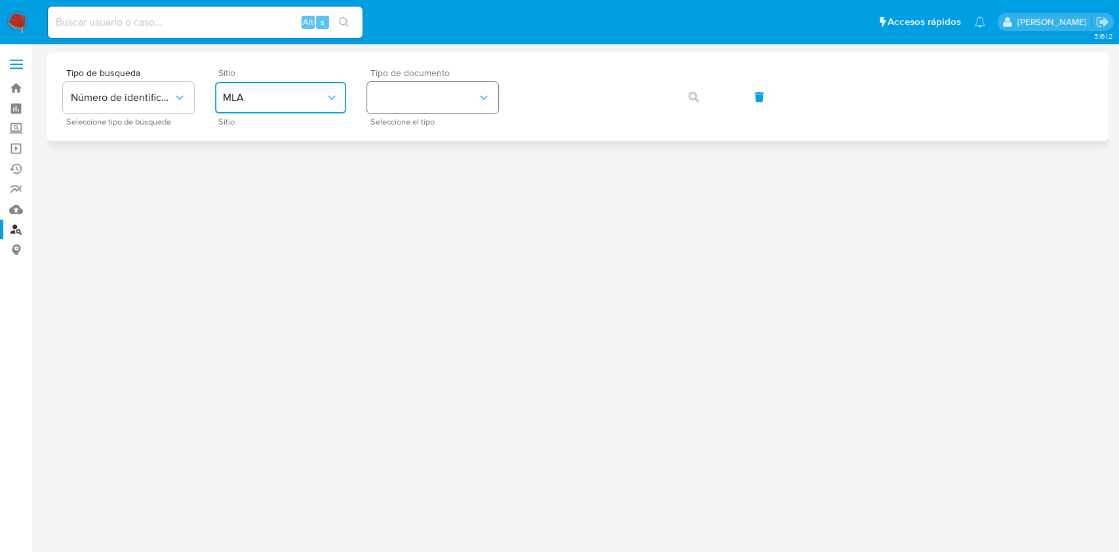
click at [474, 108] on button "identificationType" at bounding box center [432, 97] width 131 height 31
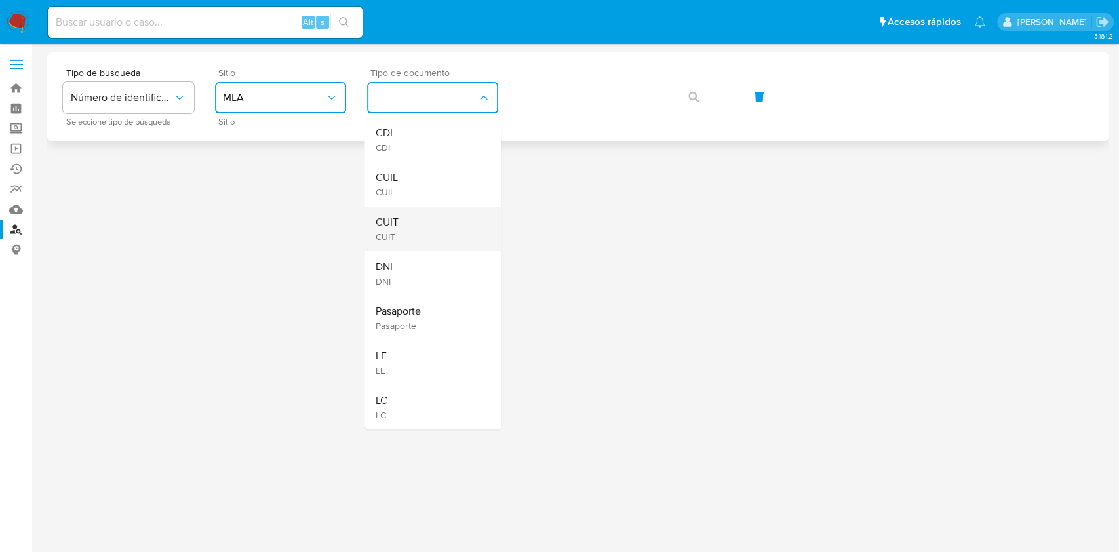
click at [431, 218] on div "CUIT CUIT" at bounding box center [429, 228] width 108 height 45
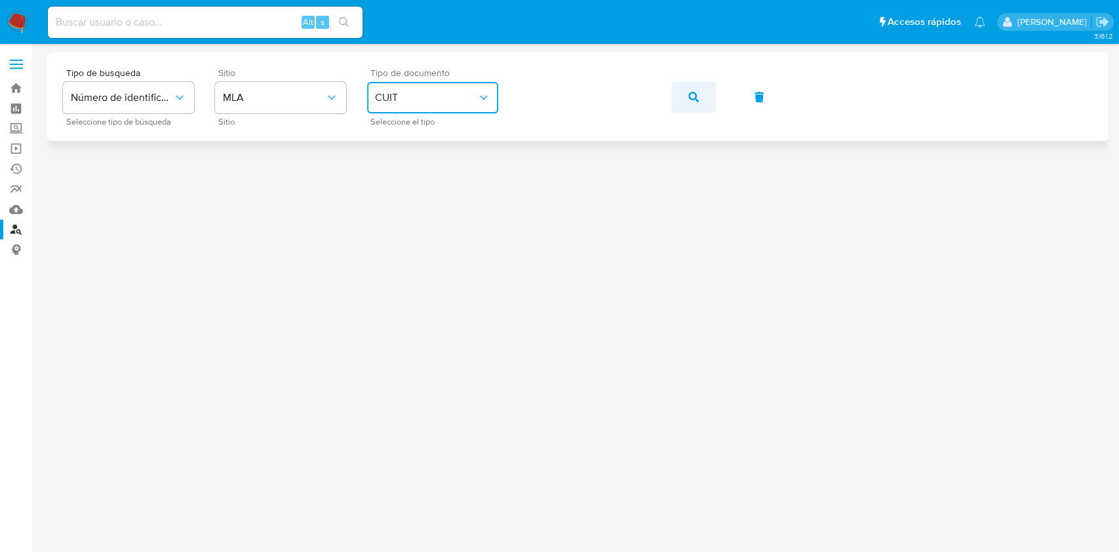
click at [686, 109] on button "button" at bounding box center [693, 96] width 45 height 31
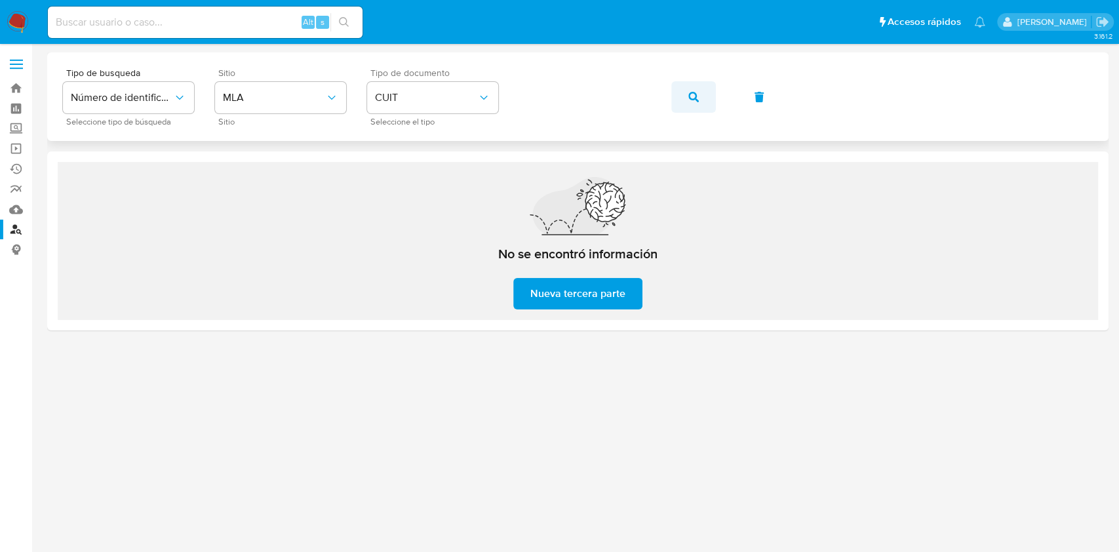
click at [687, 102] on button "button" at bounding box center [693, 96] width 45 height 31
click at [467, 109] on div "Tipo de busqueda Número de identificación Seleccione tipo de búsqueda Sitio MLA…" at bounding box center [578, 96] width 1030 height 57
click at [671, 100] on button "button" at bounding box center [693, 96] width 45 height 31
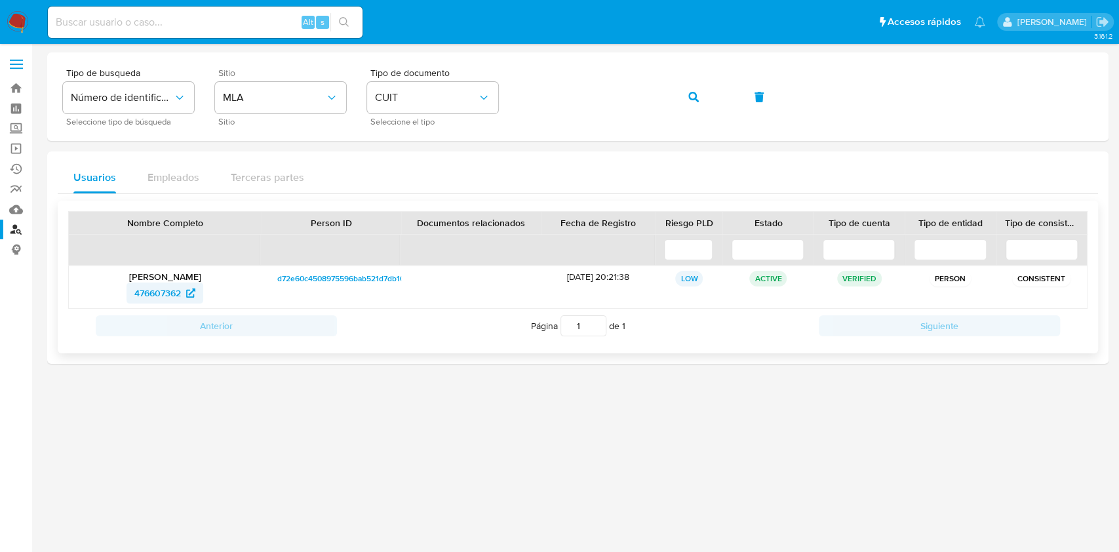
click at [147, 286] on span "476607362" at bounding box center [157, 293] width 47 height 21
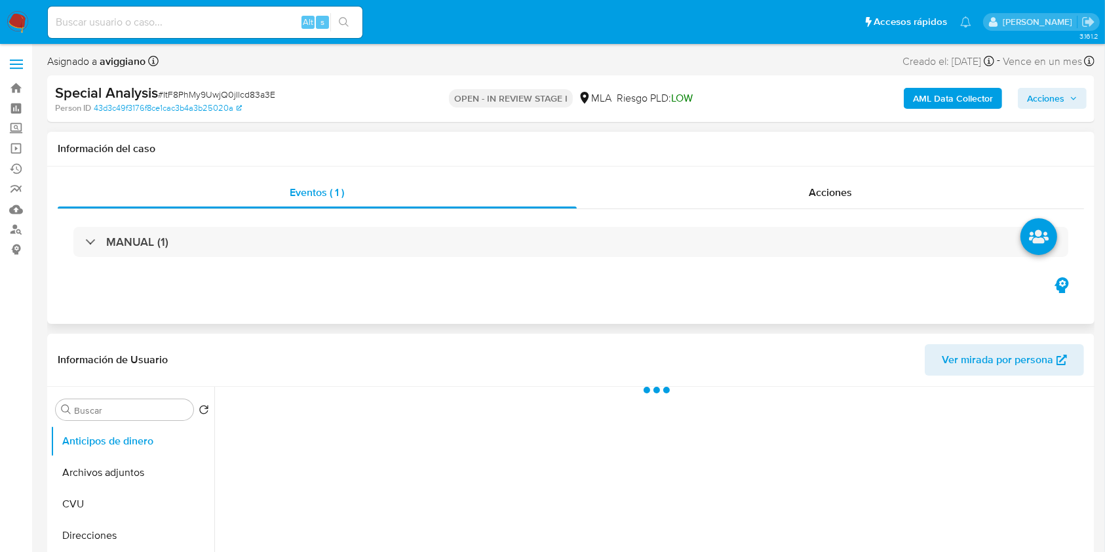
select select "10"
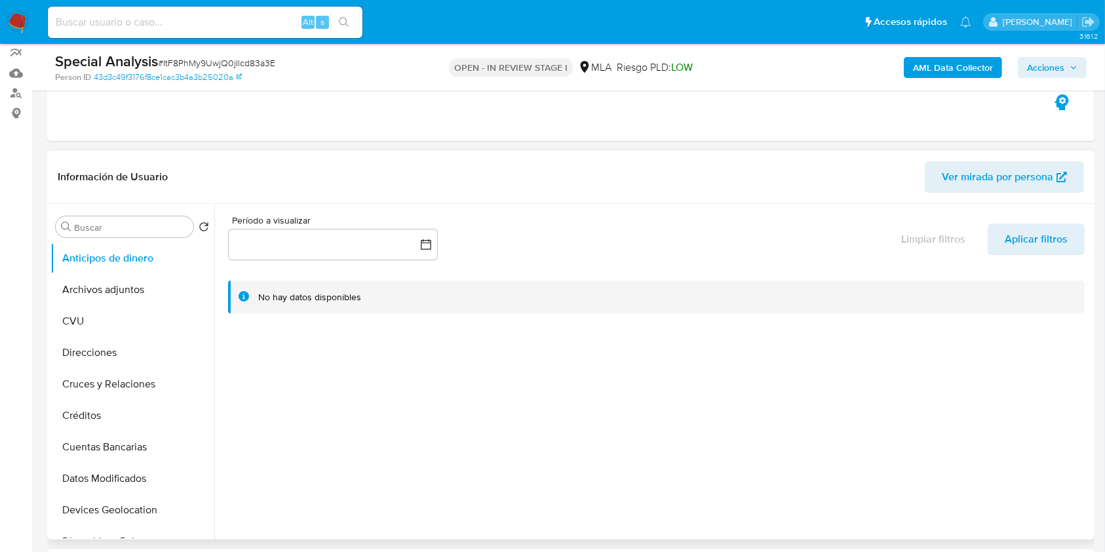
scroll to position [349, 0]
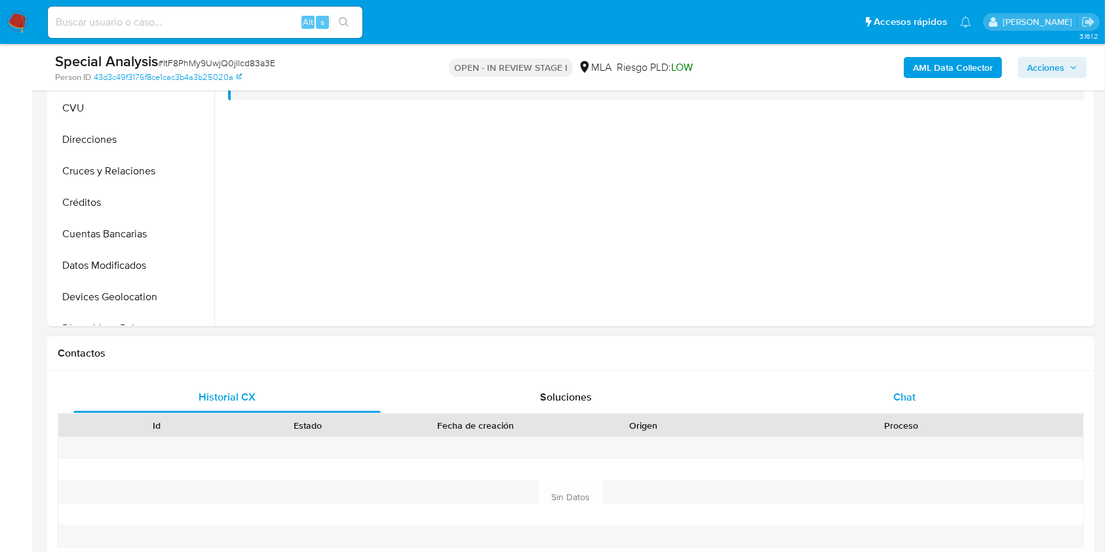
click at [881, 396] on div "Chat" at bounding box center [904, 397] width 307 height 31
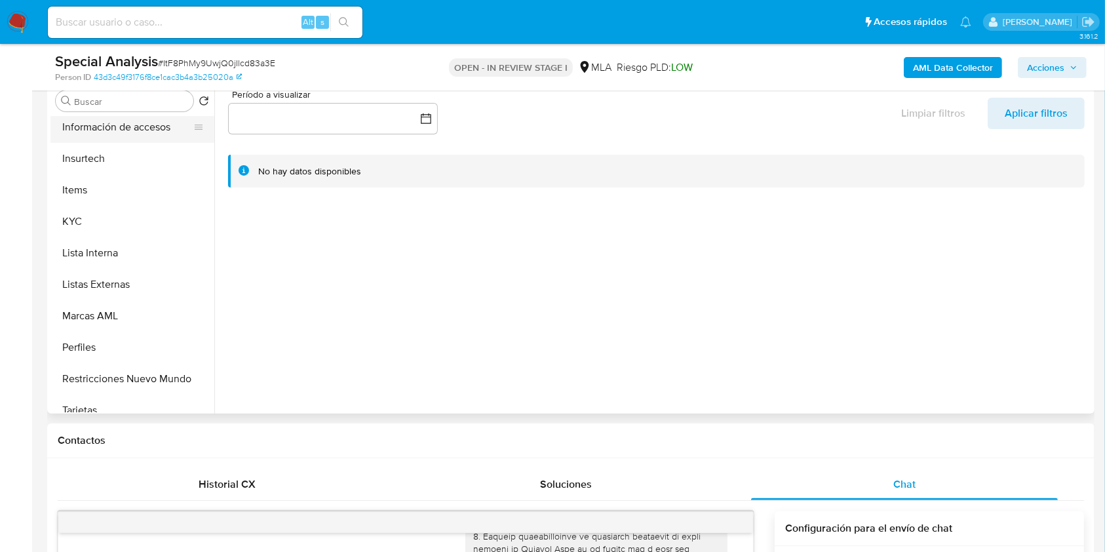
scroll to position [680, 0]
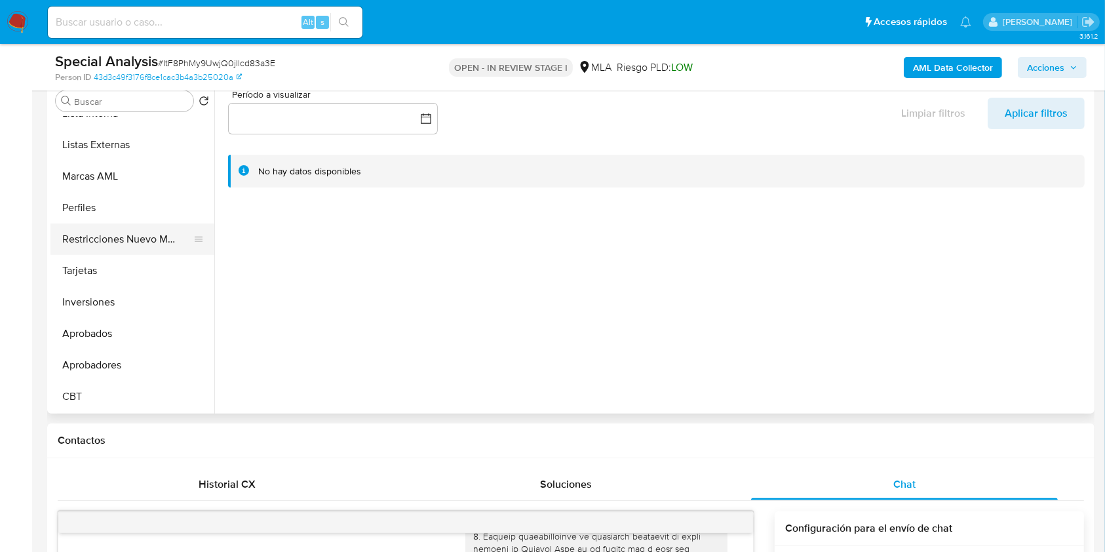
click at [149, 233] on button "Restricciones Nuevo Mundo" at bounding box center [126, 239] width 153 height 31
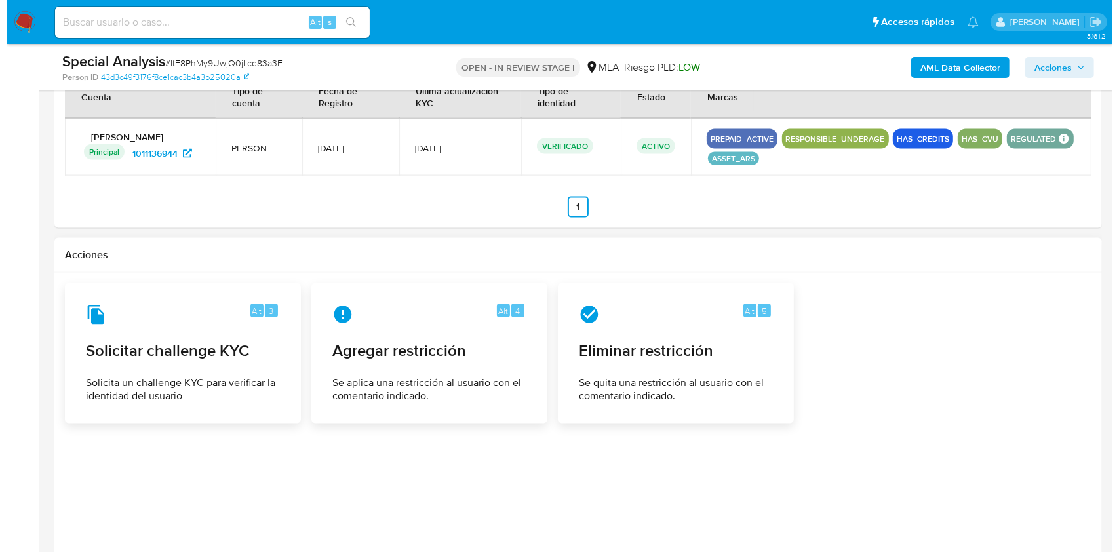
scroll to position [2033, 0]
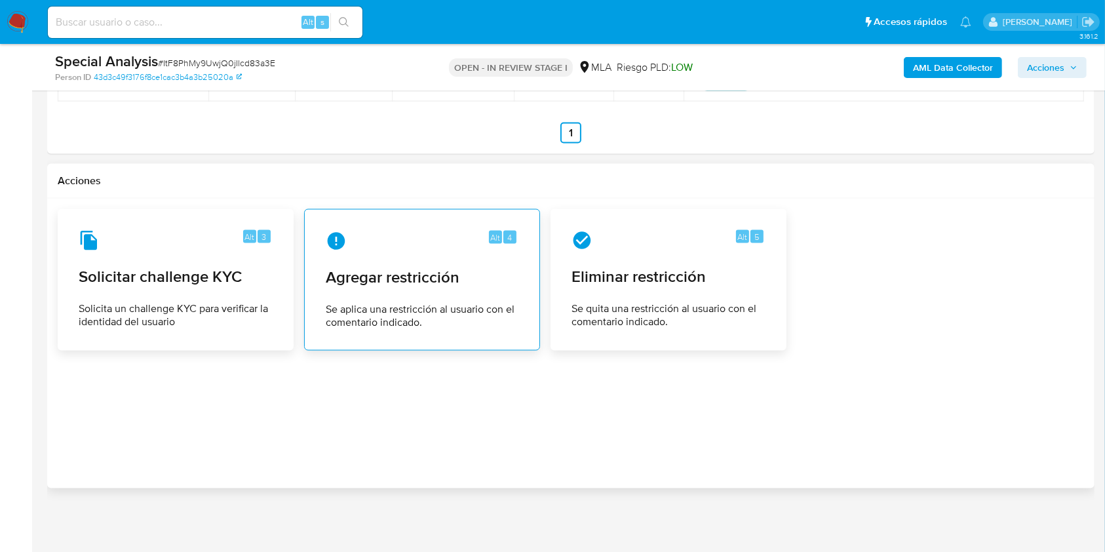
click at [421, 248] on div "Alt 4" at bounding box center [422, 241] width 193 height 21
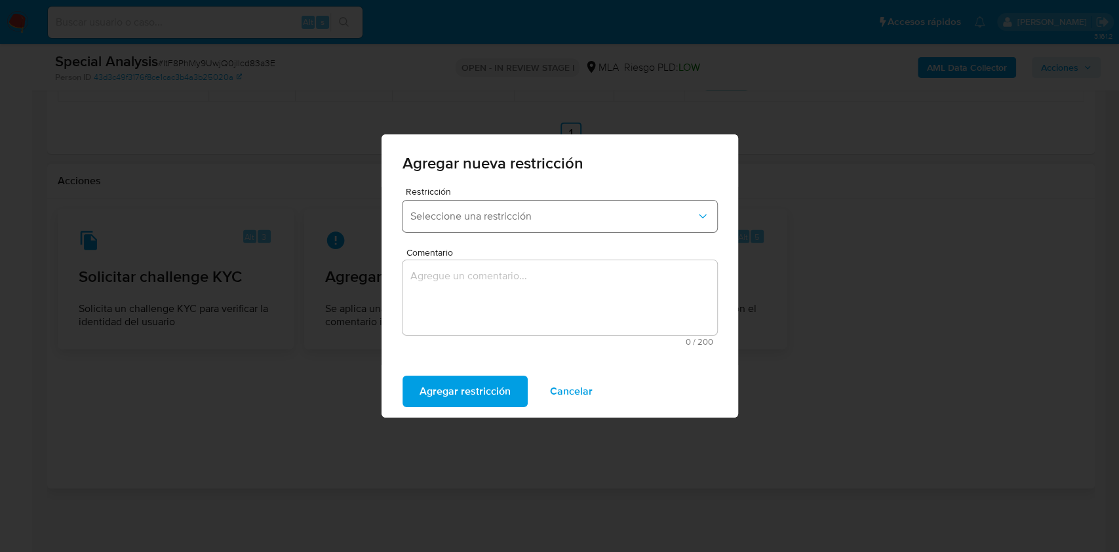
click at [454, 224] on button "Seleccione una restricción" at bounding box center [559, 216] width 315 height 31
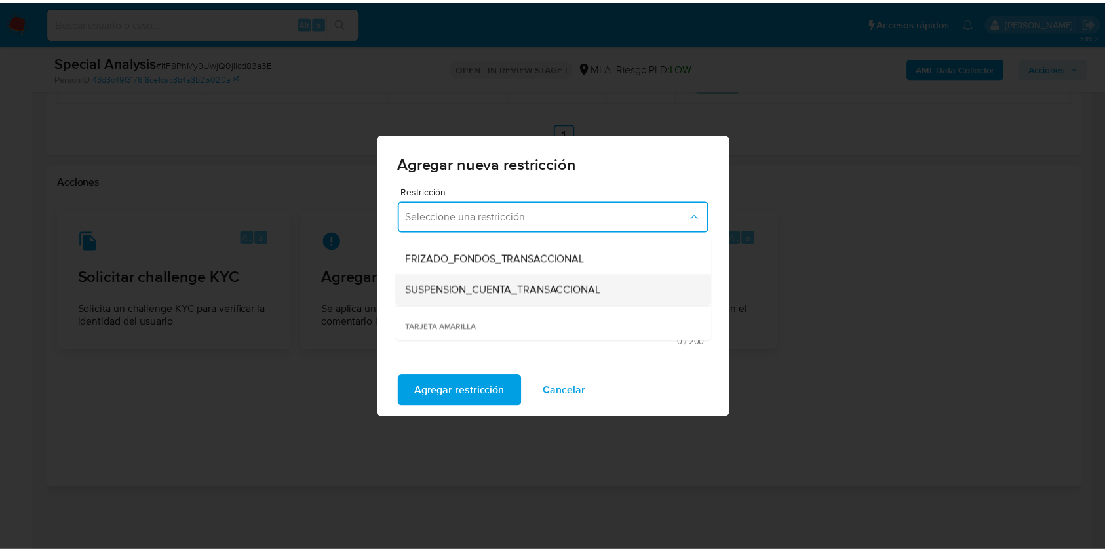
scroll to position [174, 0]
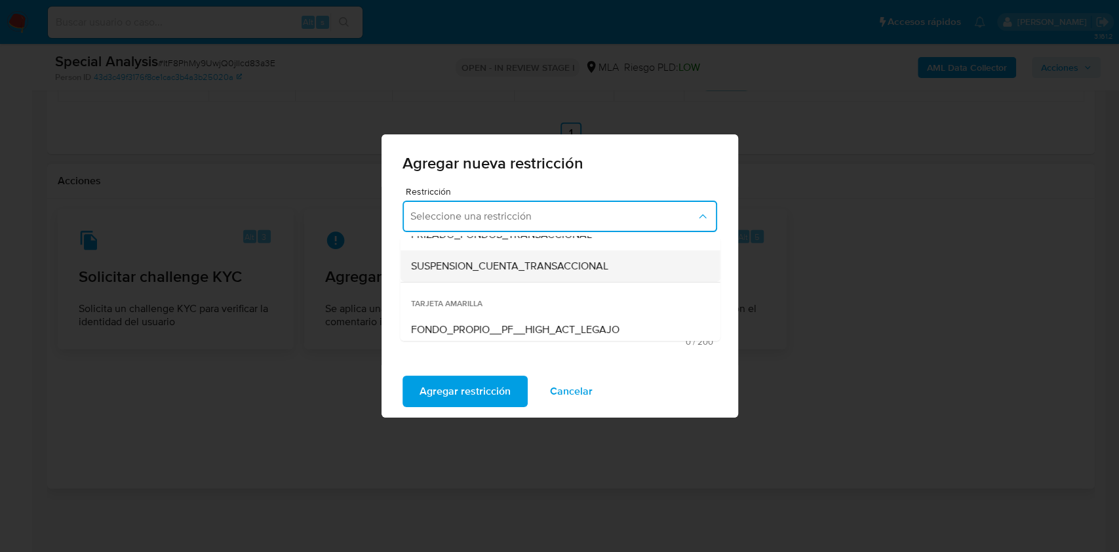
click at [472, 275] on div "SUSPENSION_CUENTA_TRANSACCIONAL" at bounding box center [555, 265] width 291 height 31
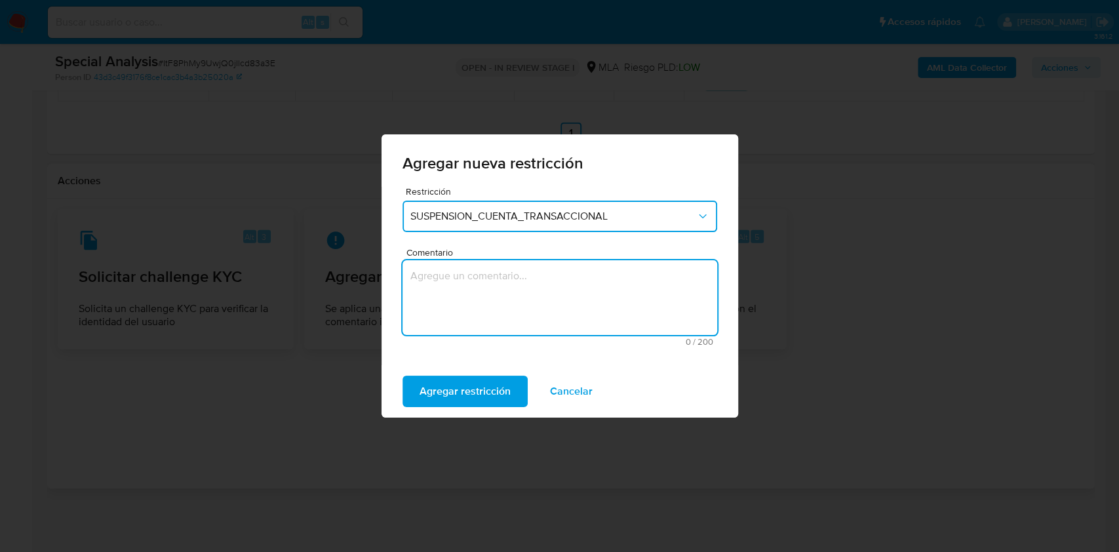
click at [472, 302] on textarea "Comentario" at bounding box center [559, 297] width 315 height 75
type textarea "AML"
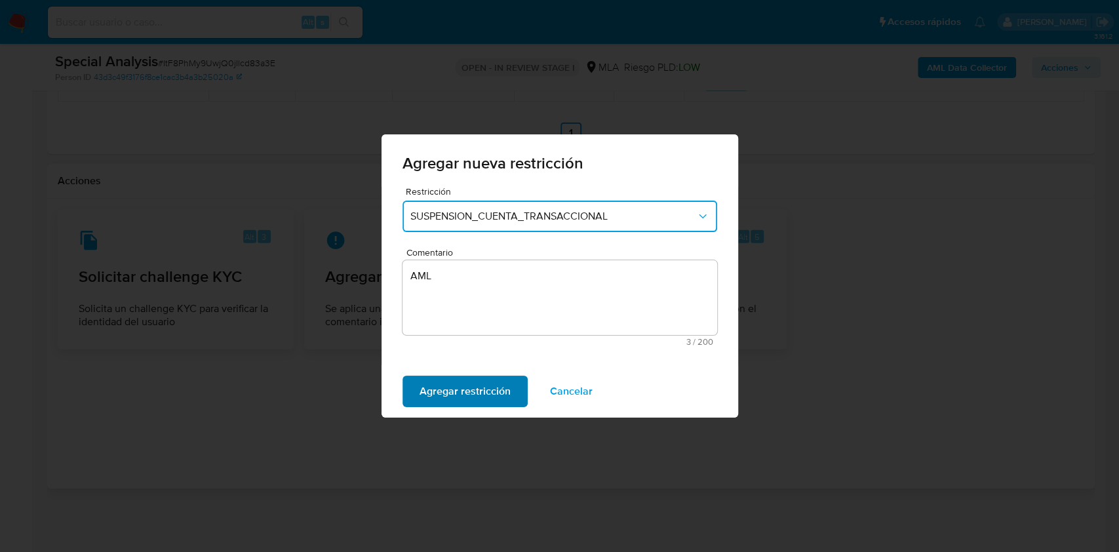
click at [498, 385] on span "Agregar restricción" at bounding box center [465, 391] width 91 height 29
click at [441, 401] on span "Confirmar" at bounding box center [443, 391] width 47 height 29
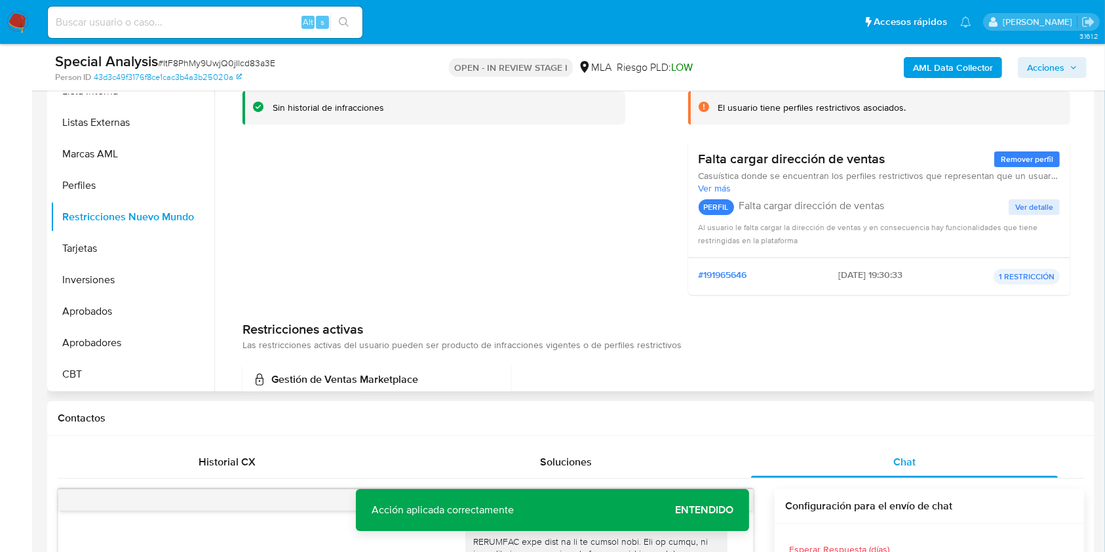
scroll to position [0, 0]
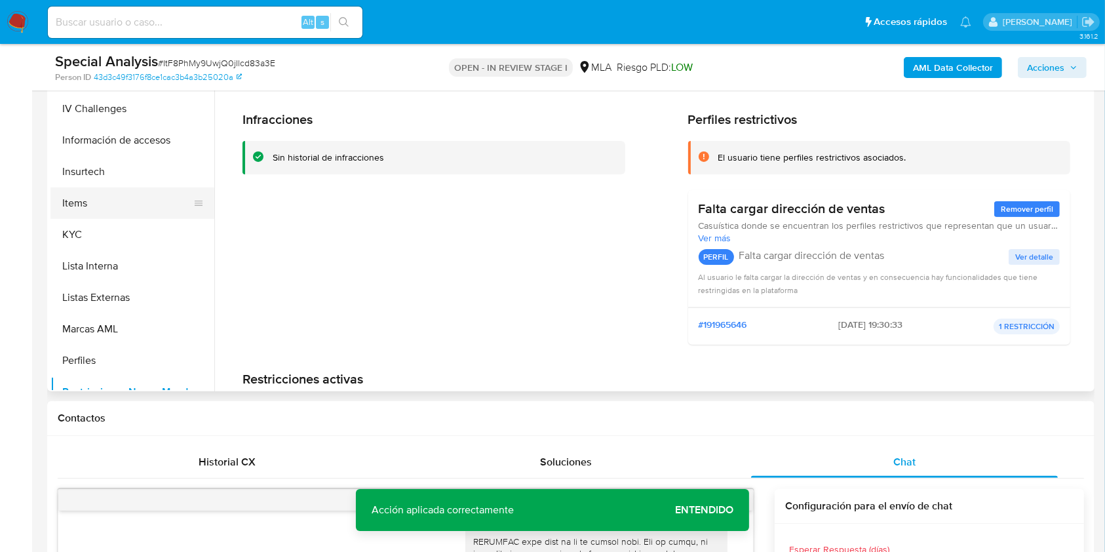
click at [123, 195] on button "Items" at bounding box center [126, 202] width 153 height 31
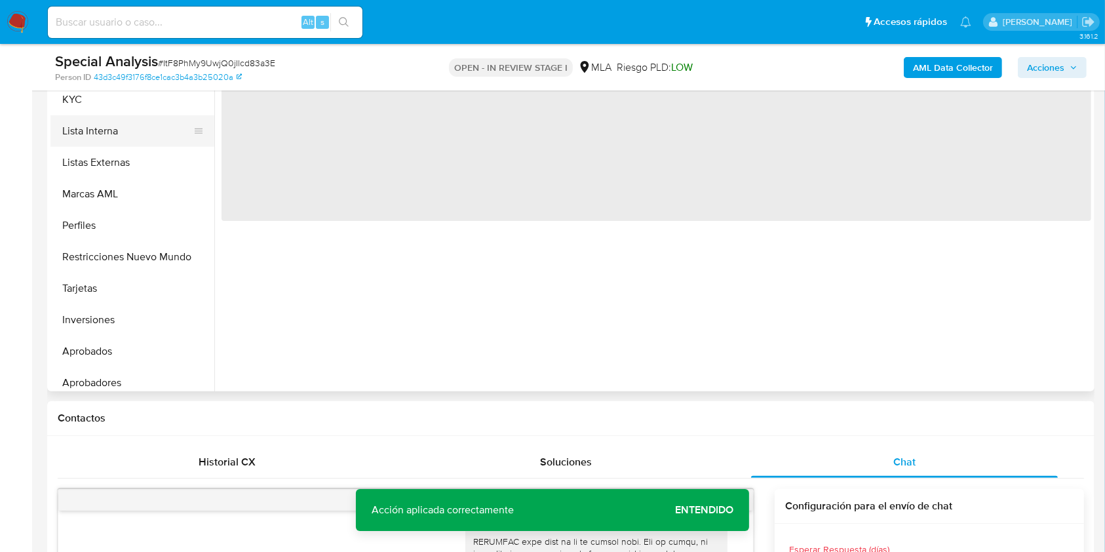
scroll to position [680, 0]
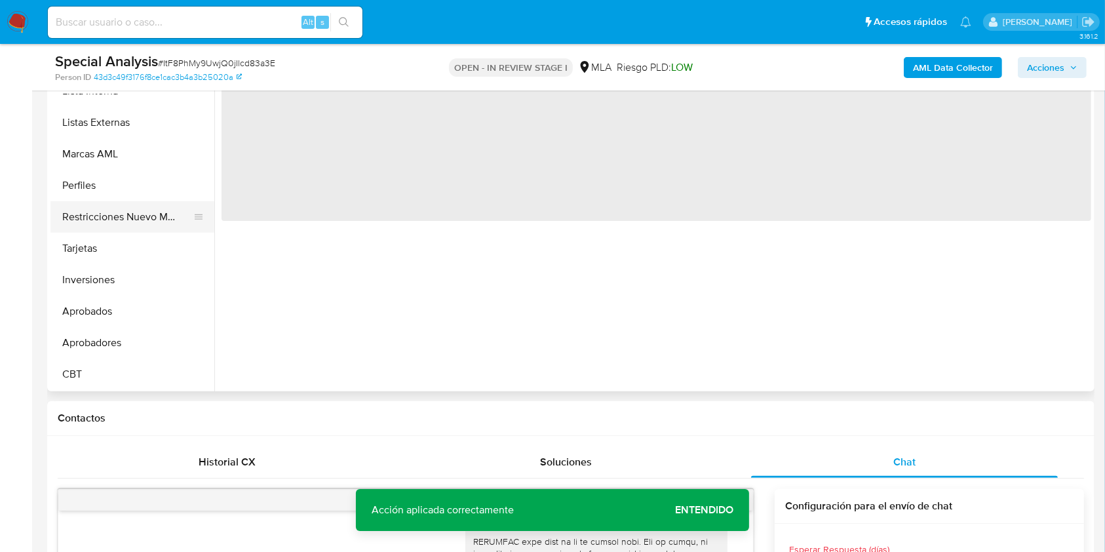
click at [120, 220] on button "Restricciones Nuevo Mundo" at bounding box center [126, 216] width 153 height 31
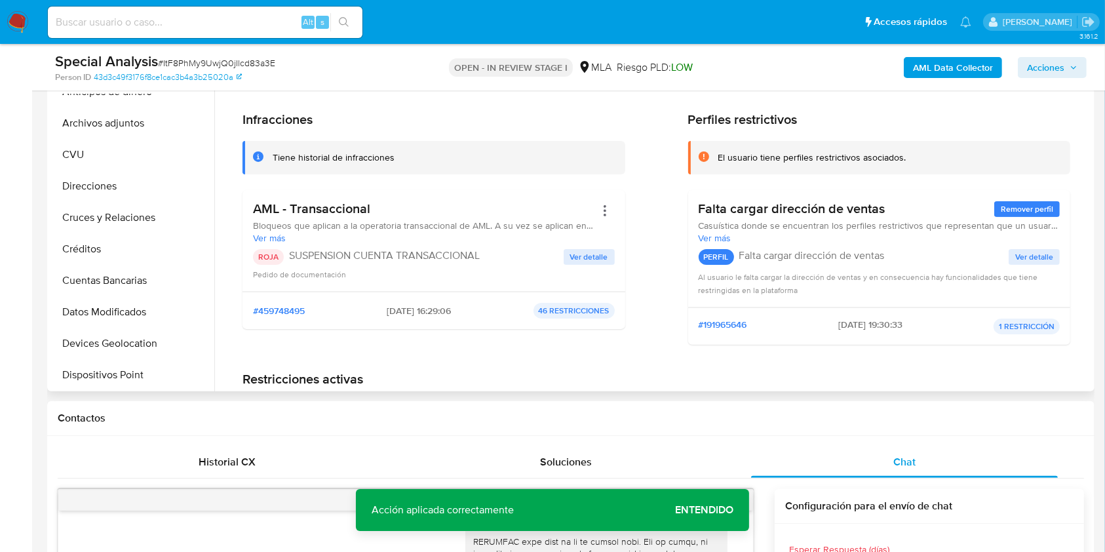
scroll to position [0, 0]
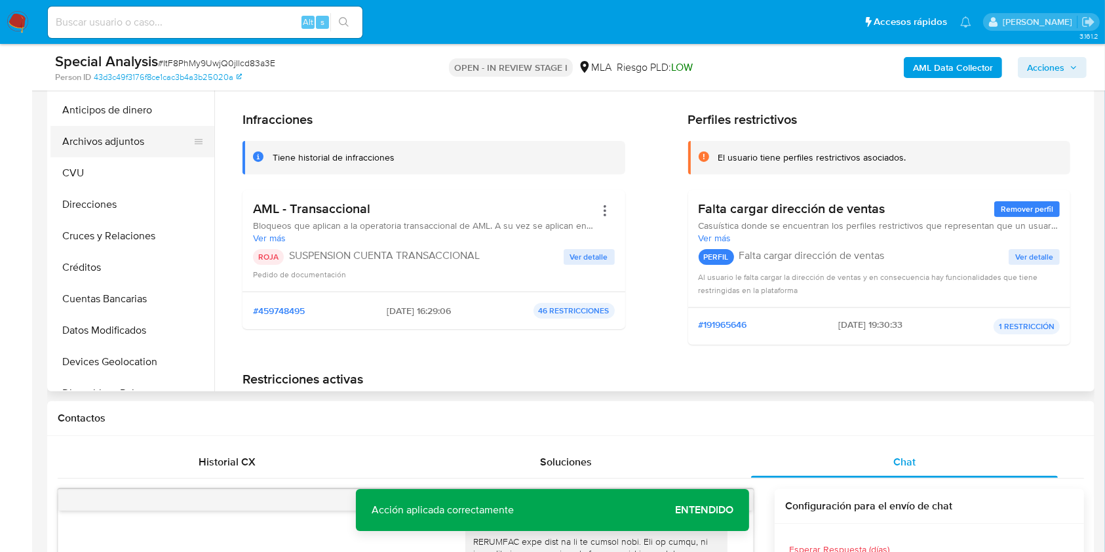
click at [139, 140] on button "Archivos adjuntos" at bounding box center [126, 141] width 153 height 31
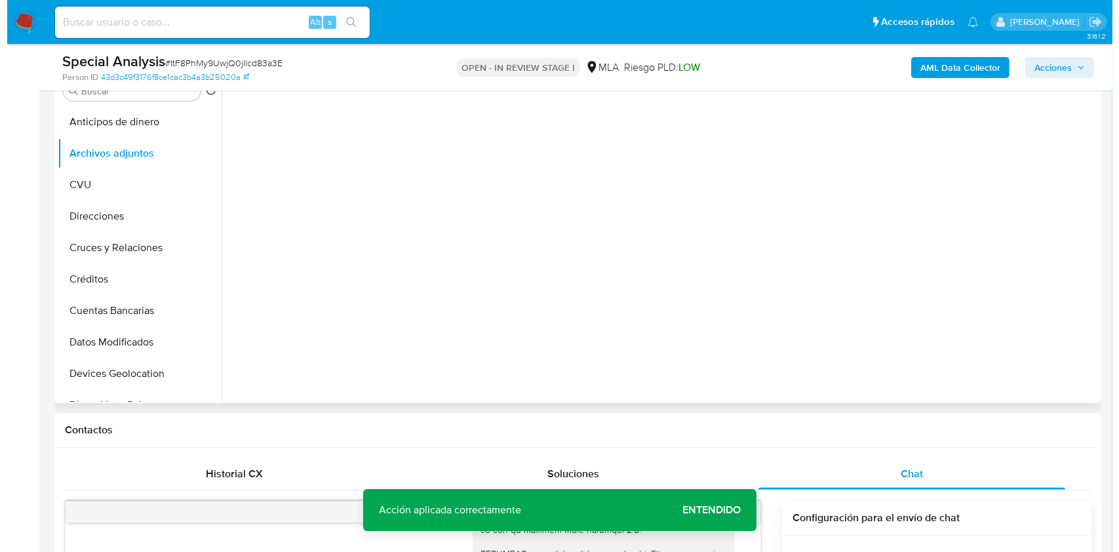
scroll to position [197, 0]
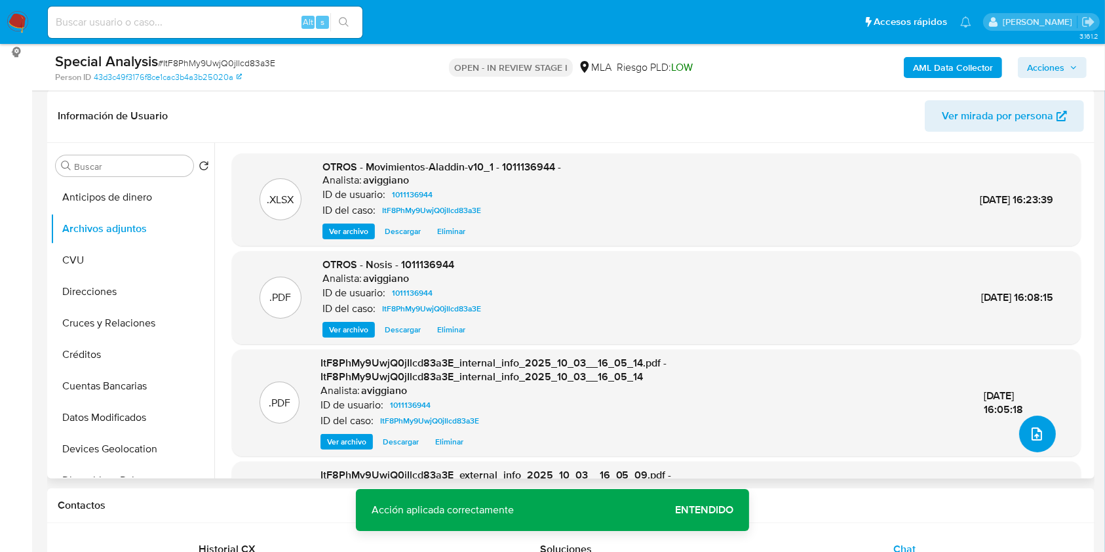
click at [1034, 434] on icon "upload-file" at bounding box center [1037, 434] width 16 height 16
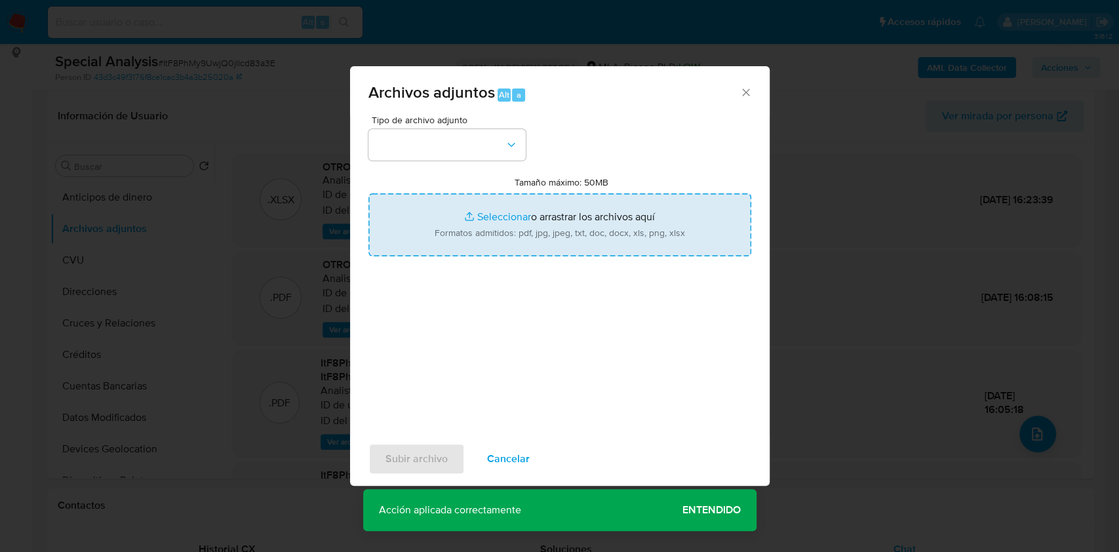
click at [389, 201] on input "Tamaño máximo: 50MB Seleccionar archivos" at bounding box center [559, 224] width 383 height 63
type input "C:\fakepath\Caselog ItF8PhMy9UwjQ0jIlcd83a3E_2025_10_03_15_21_27.docx"
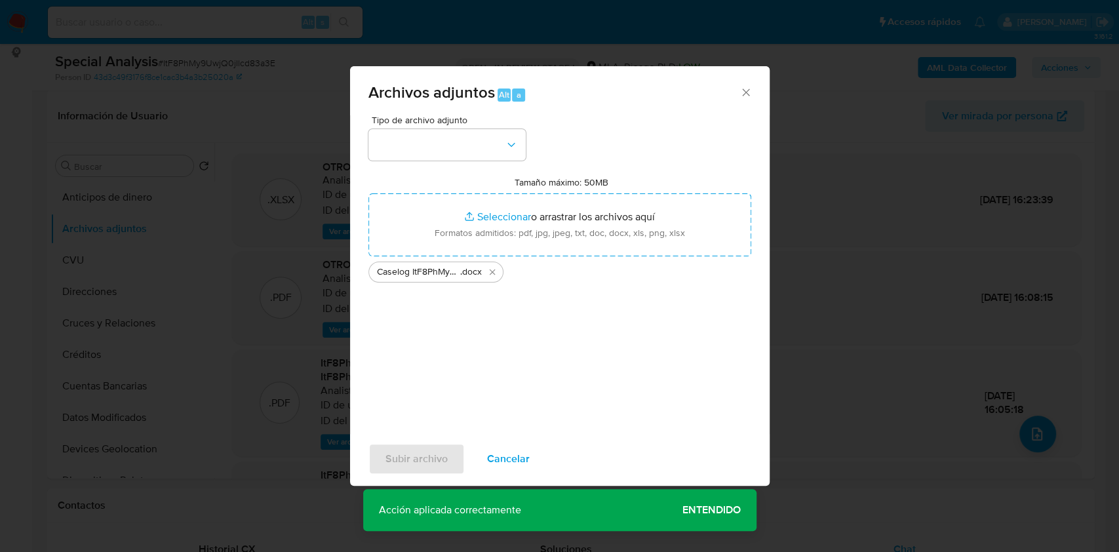
click at [434, 160] on div "Tipo de archivo adjunto Tamaño máximo: 50MB Seleccionar archivos Seleccionar o …" at bounding box center [559, 269] width 383 height 309
click at [425, 145] on button "button" at bounding box center [446, 144] width 157 height 31
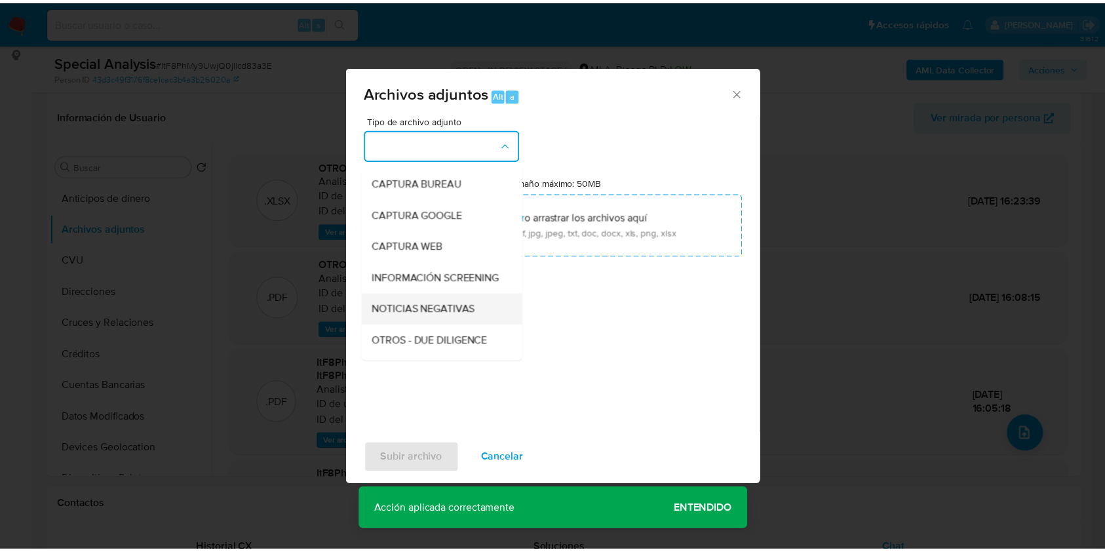
scroll to position [87, 0]
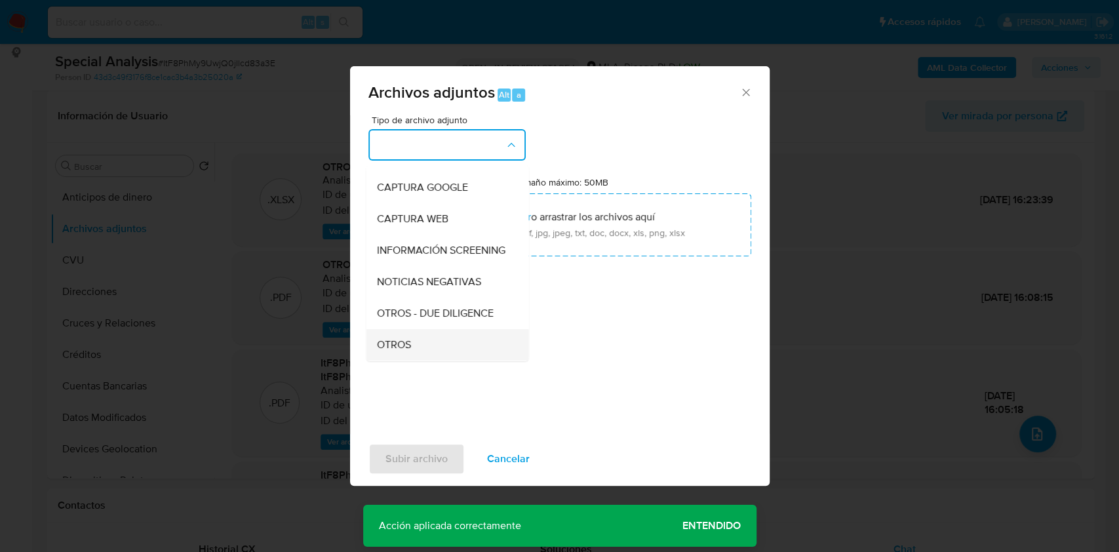
click at [407, 351] on span "OTROS" at bounding box center [393, 344] width 34 height 13
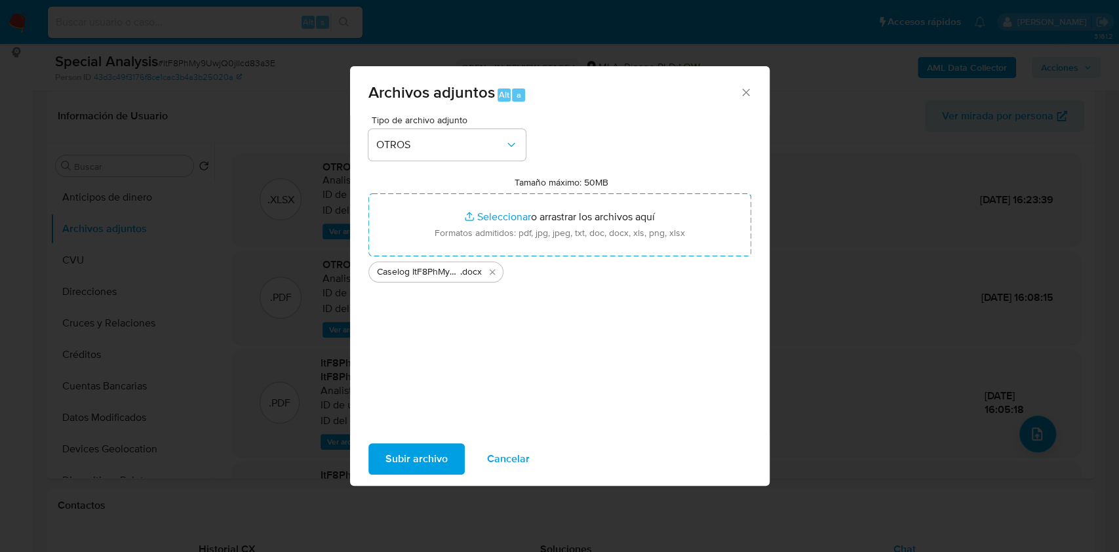
click at [388, 446] on span "Subir archivo" at bounding box center [416, 458] width 62 height 29
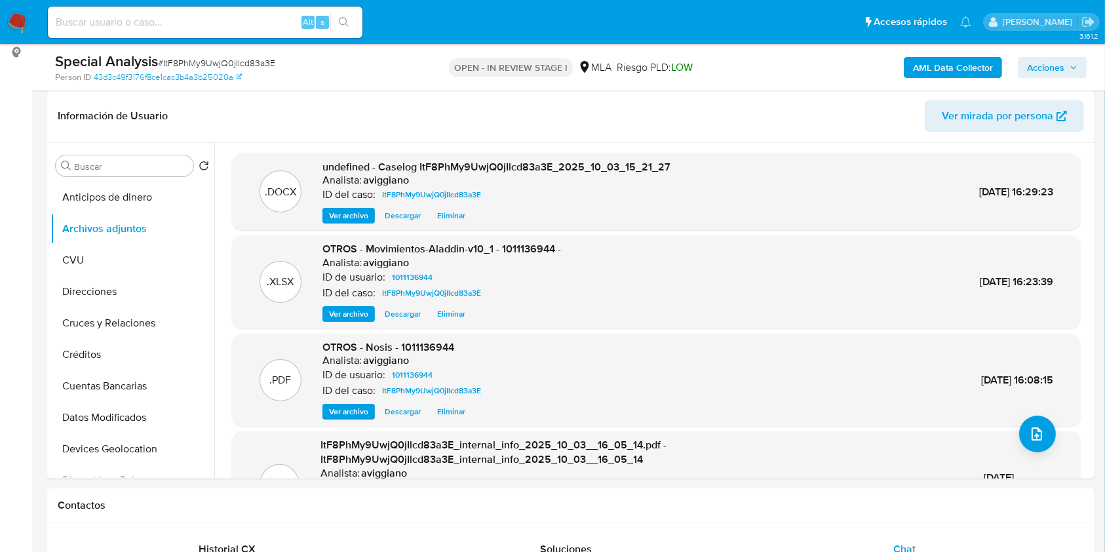
click at [1061, 72] on span "Acciones" at bounding box center [1045, 67] width 37 height 21
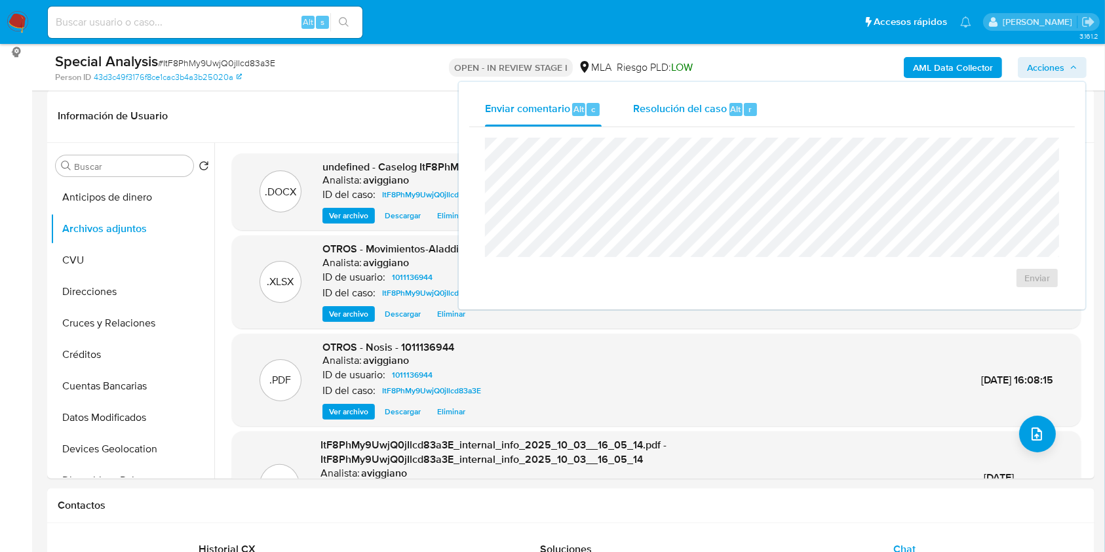
click at [635, 115] on span "Resolución del caso" at bounding box center [680, 108] width 94 height 15
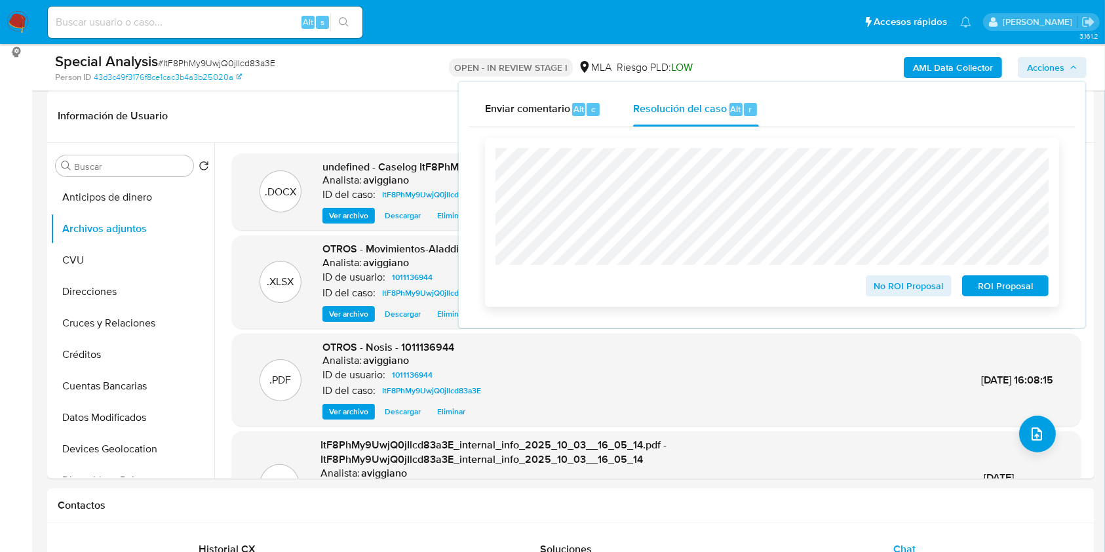
click at [1002, 288] on span "ROI Proposal" at bounding box center [1005, 286] width 68 height 18
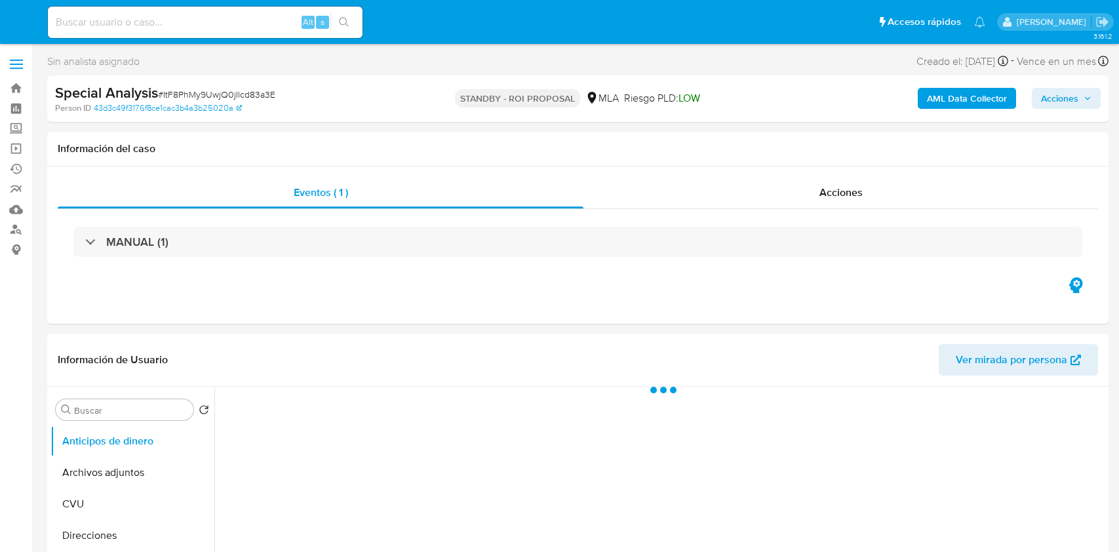
select select "10"
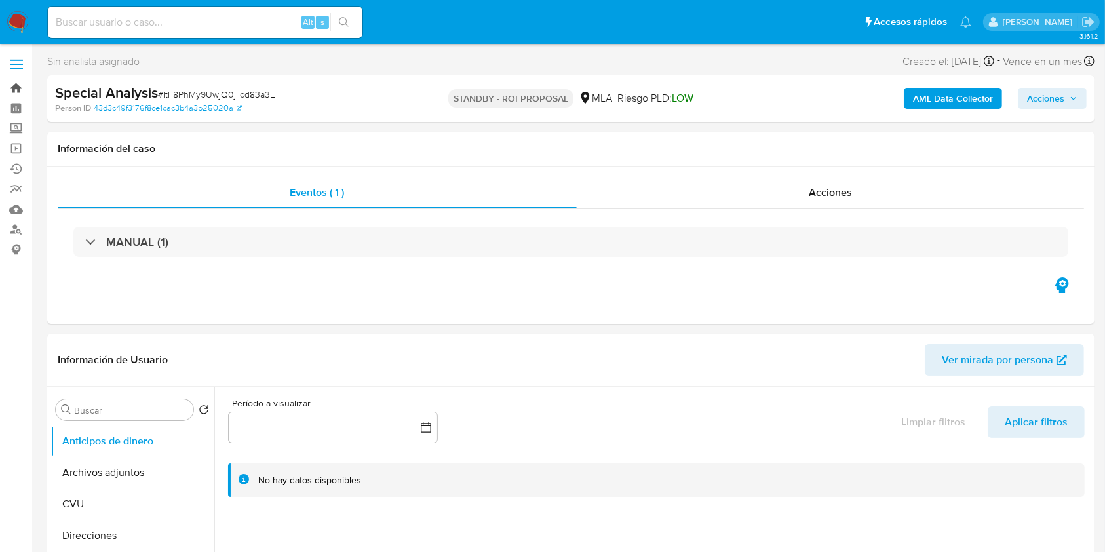
click at [10, 87] on link "Bandeja" at bounding box center [78, 88] width 156 height 20
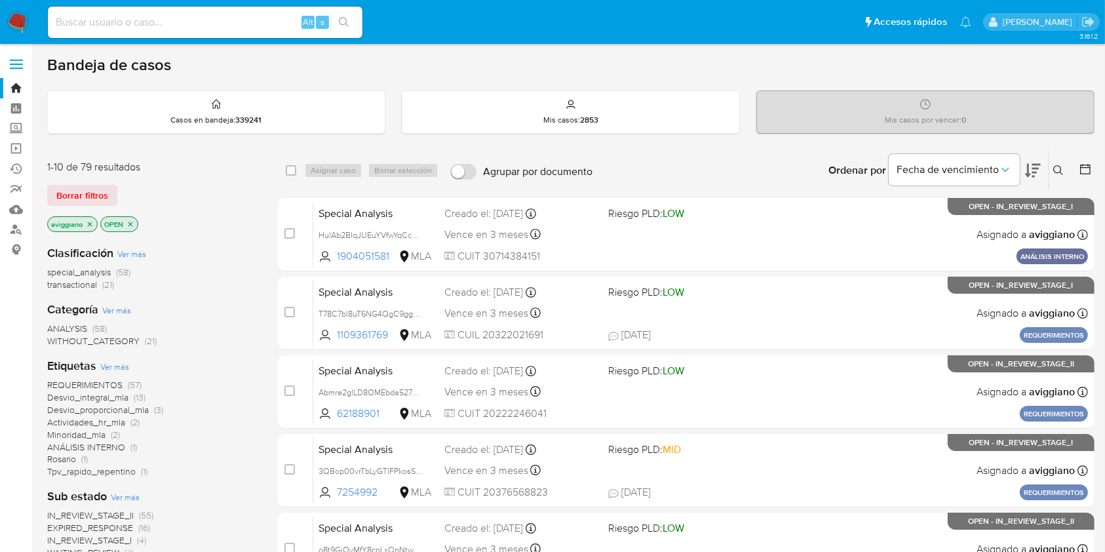
click at [90, 223] on icon "close-filter" at bounding box center [90, 224] width 5 height 5
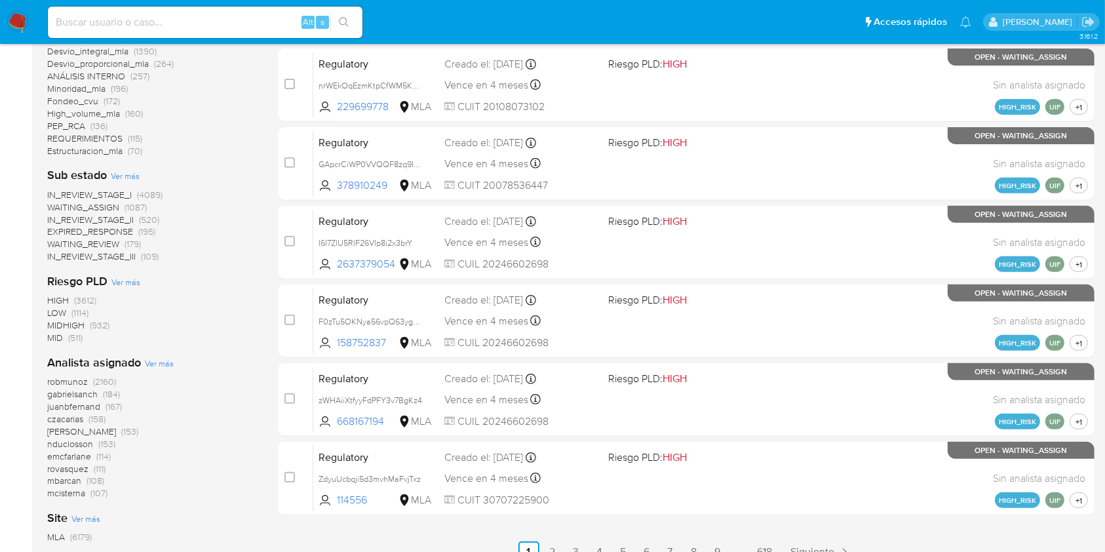
scroll to position [437, 0]
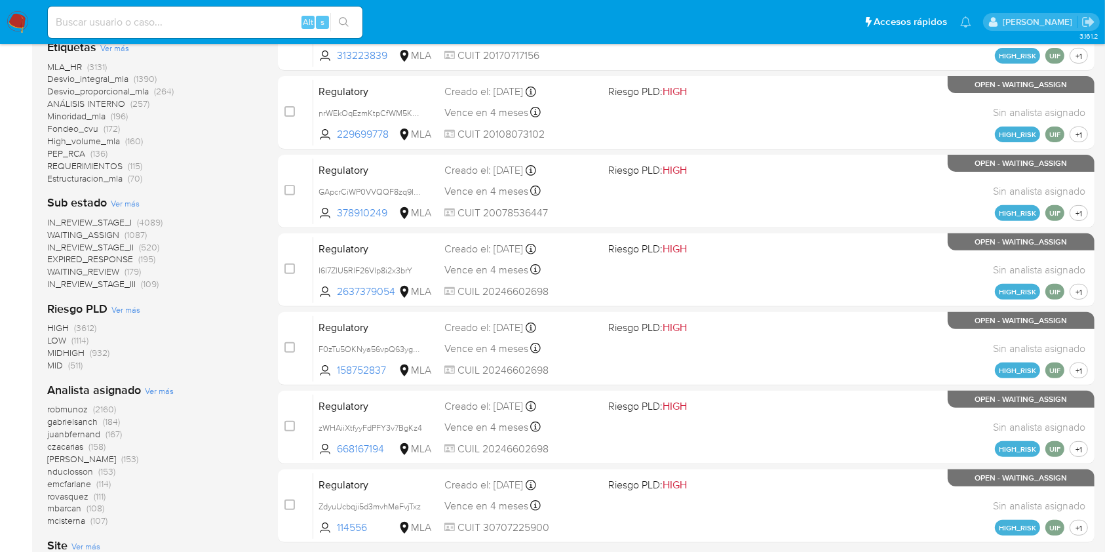
click at [155, 386] on span "Ver más" at bounding box center [159, 391] width 29 height 12
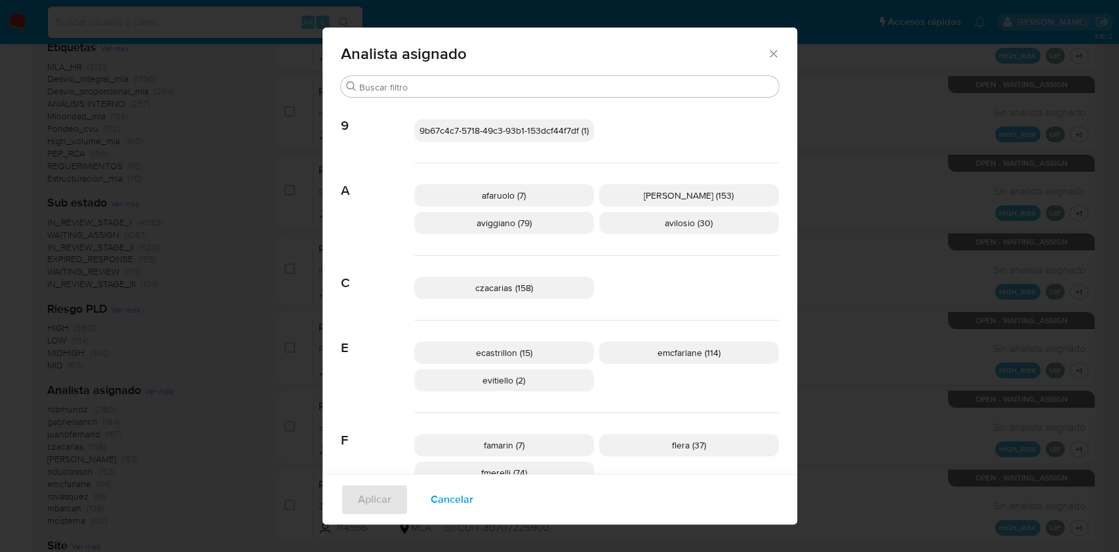
click at [767, 47] on icon "Cerrar" at bounding box center [773, 53] width 13 height 13
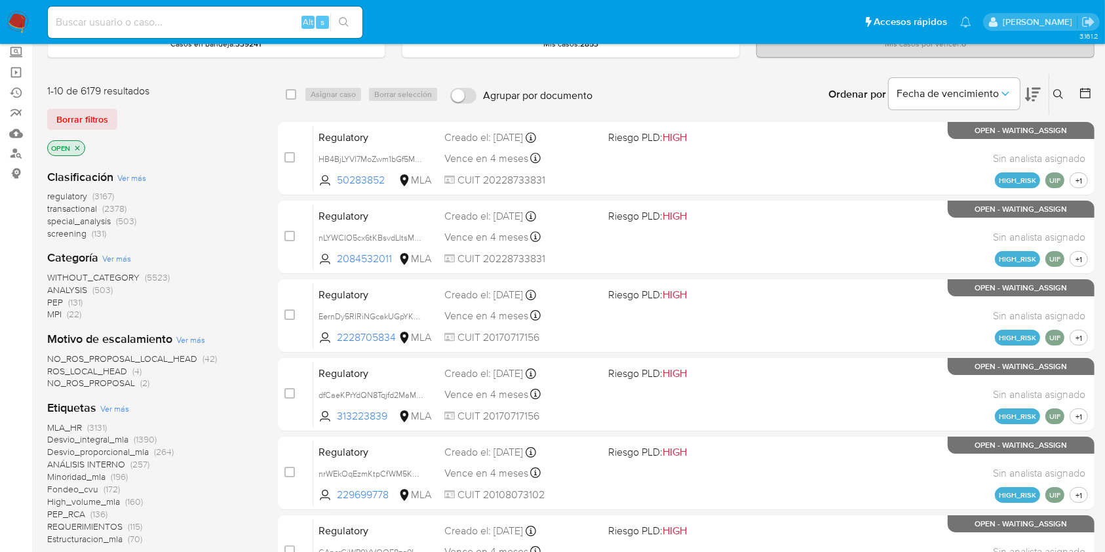
scroll to position [0, 0]
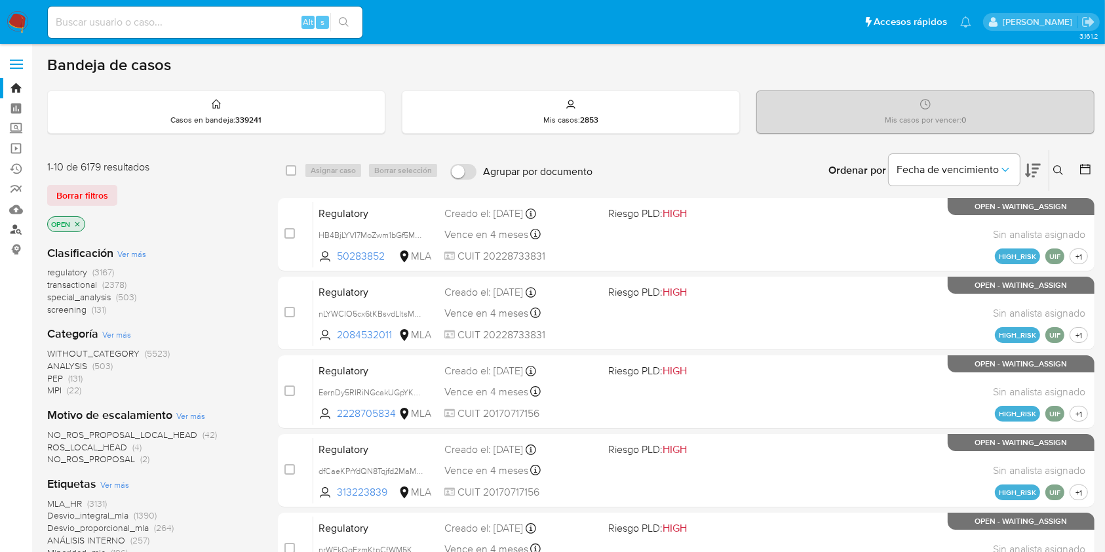
click at [21, 230] on link "Buscador de personas" at bounding box center [78, 230] width 156 height 20
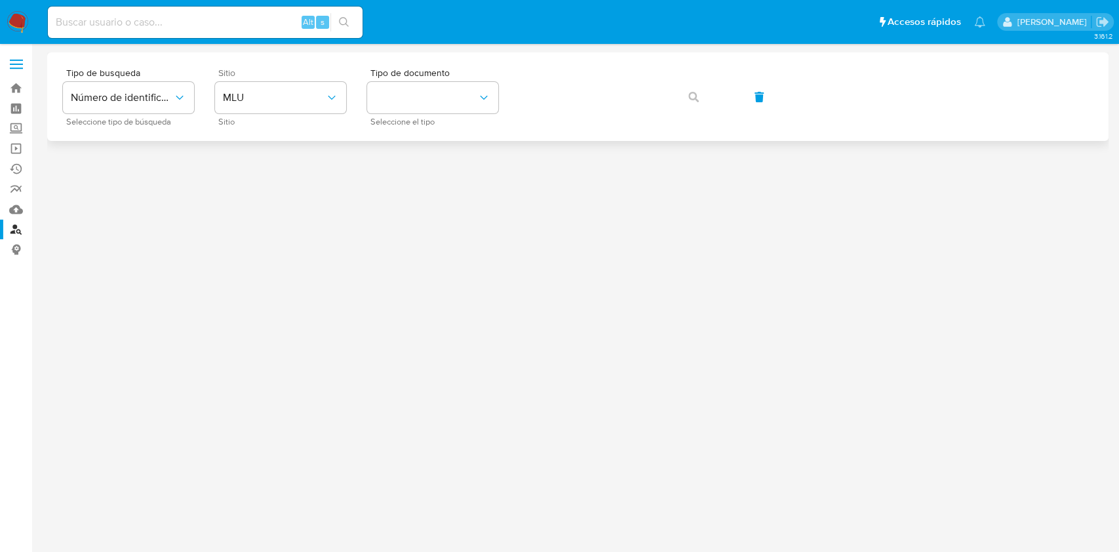
click at [275, 81] on div "Sitio MLU Sitio" at bounding box center [280, 96] width 131 height 57
click at [273, 96] on span "MLU" at bounding box center [274, 97] width 102 height 13
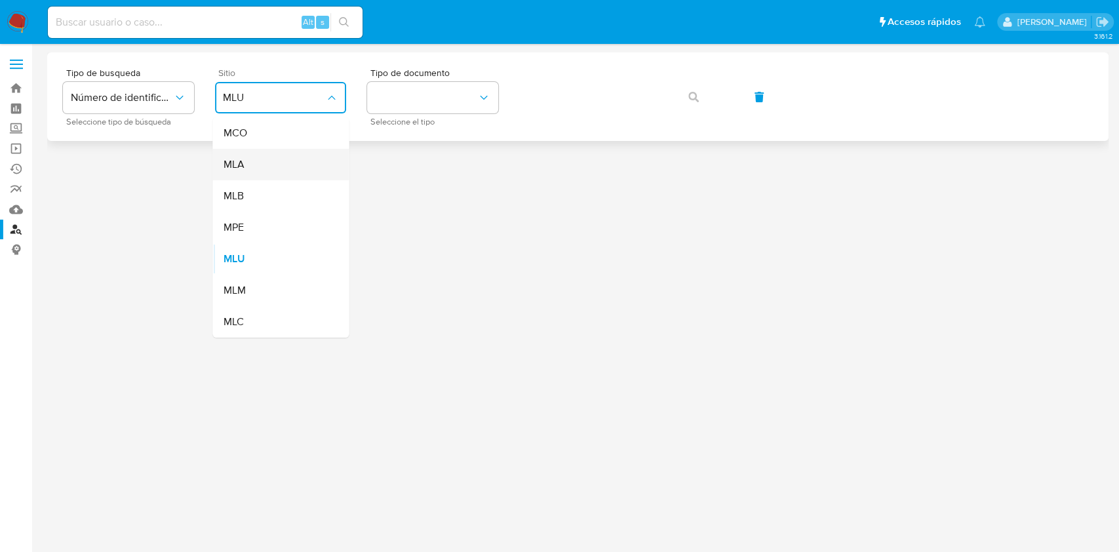
click at [273, 155] on div "MLA" at bounding box center [277, 164] width 108 height 31
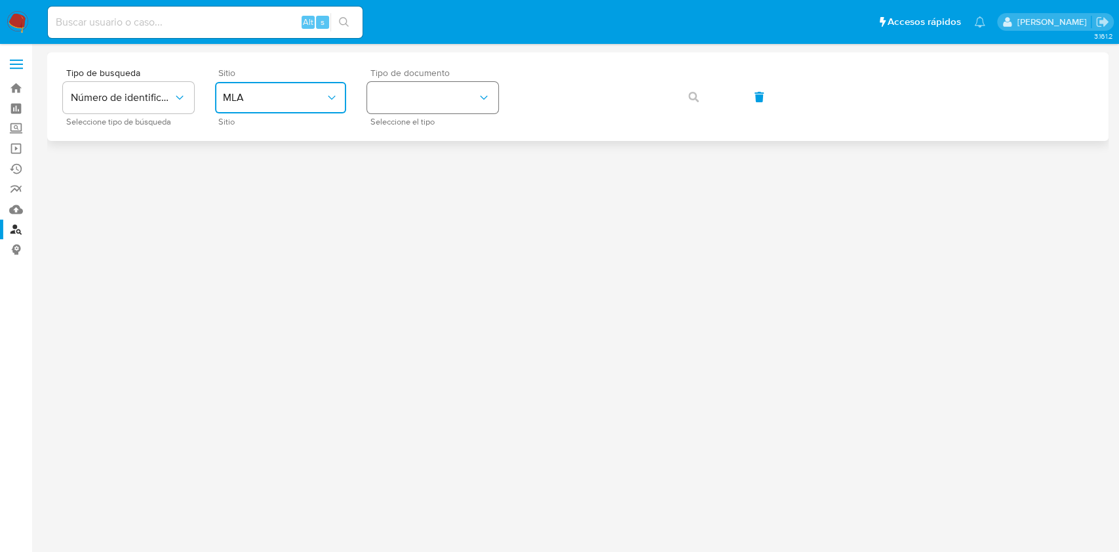
click at [430, 107] on button "identificationType" at bounding box center [432, 97] width 131 height 31
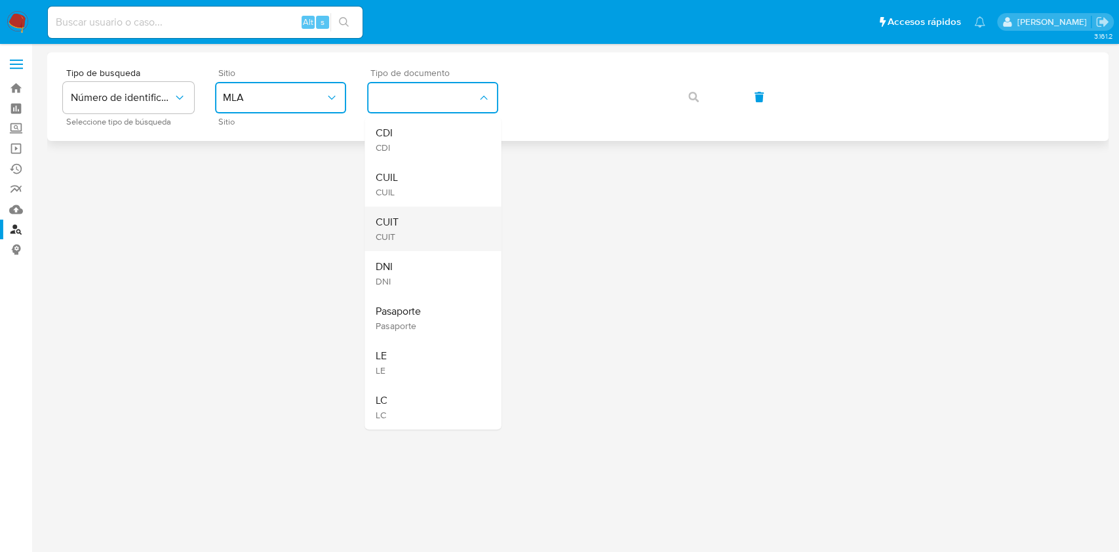
click at [415, 235] on div "CUIT CUIT" at bounding box center [429, 228] width 108 height 45
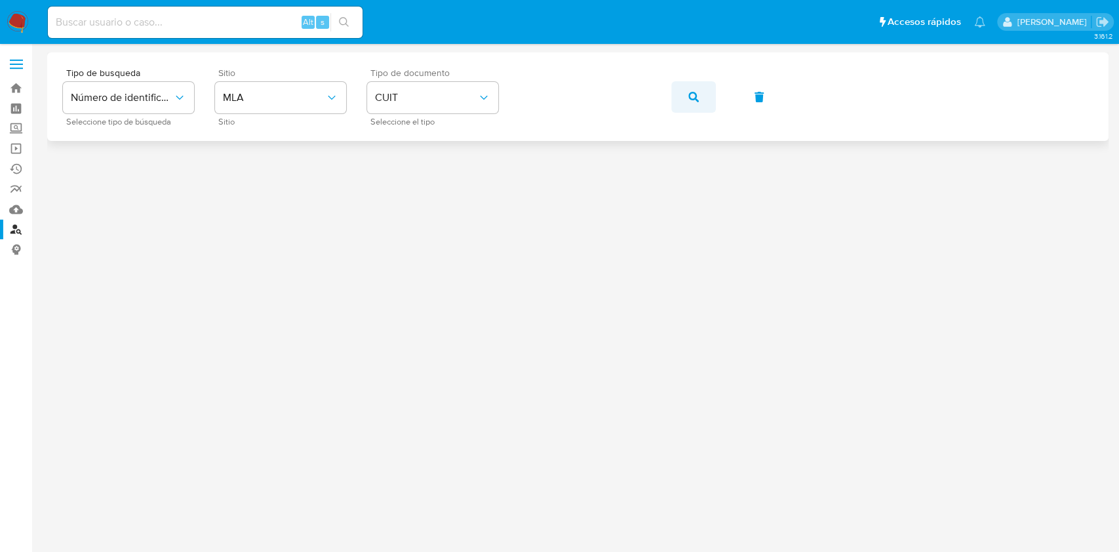
click at [681, 102] on button "button" at bounding box center [693, 96] width 45 height 31
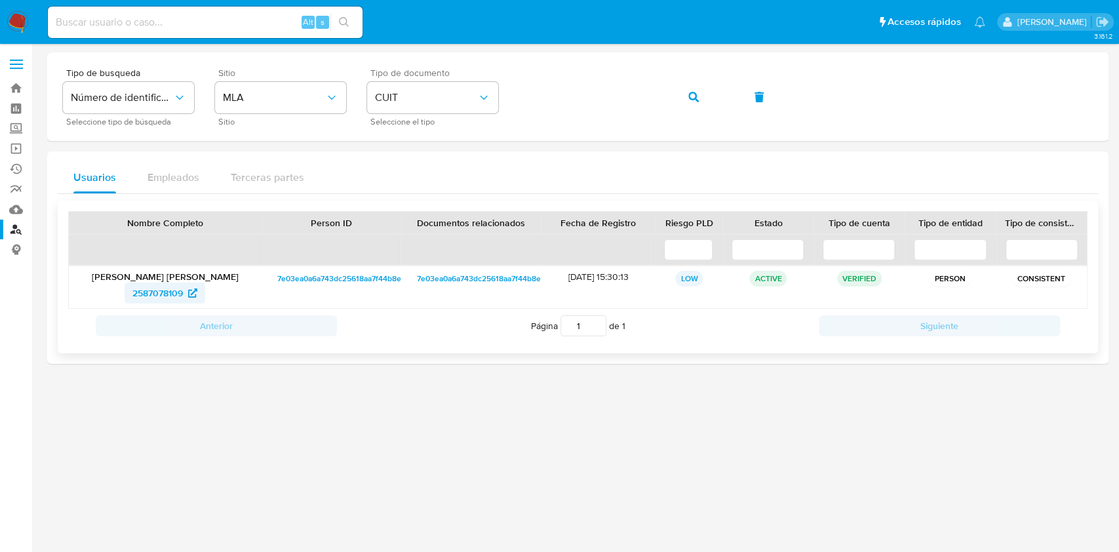
click at [149, 294] on span "2587078109" at bounding box center [157, 293] width 50 height 21
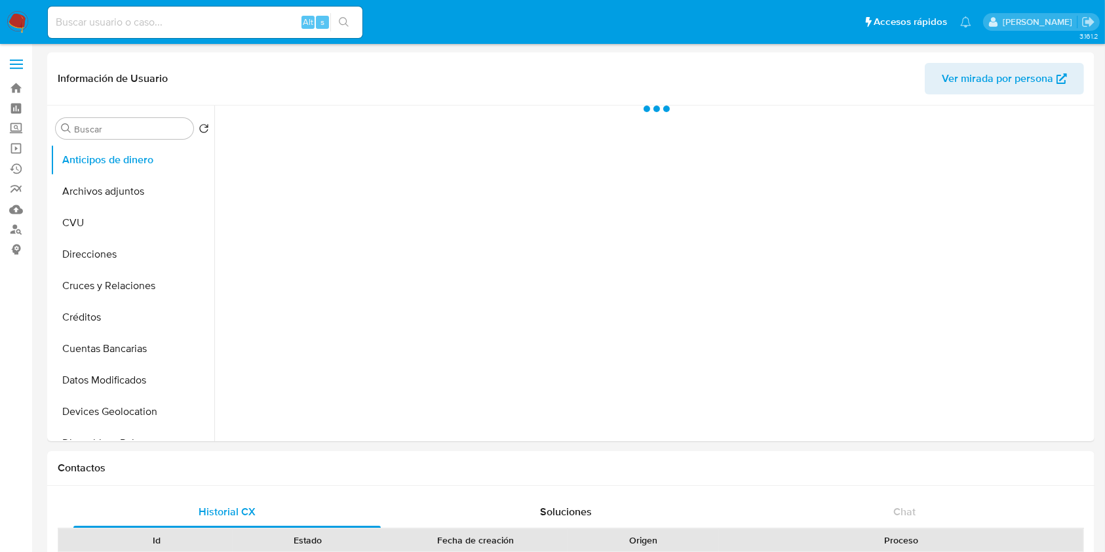
select select "10"
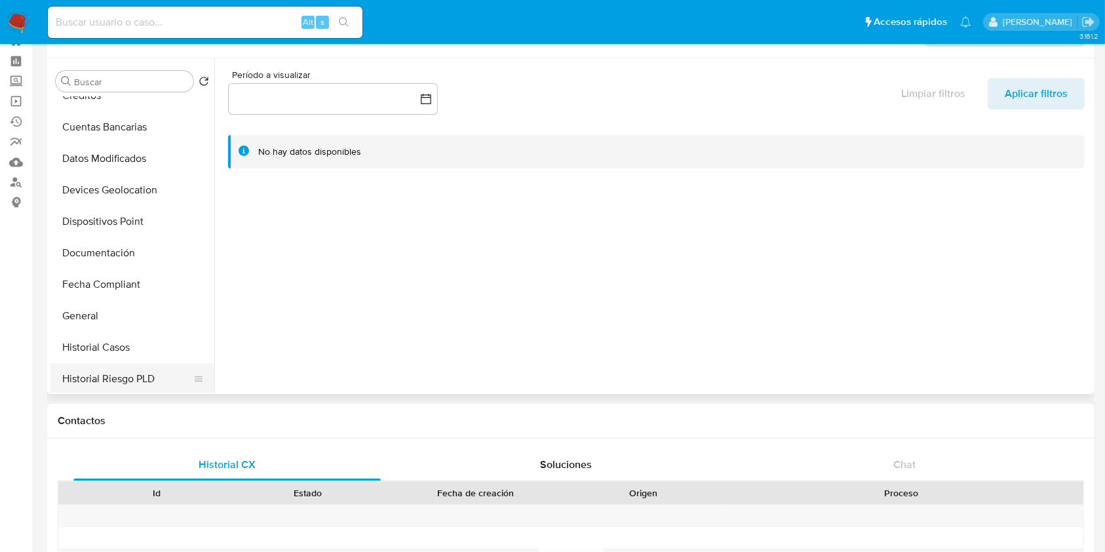
scroll to position [87, 0]
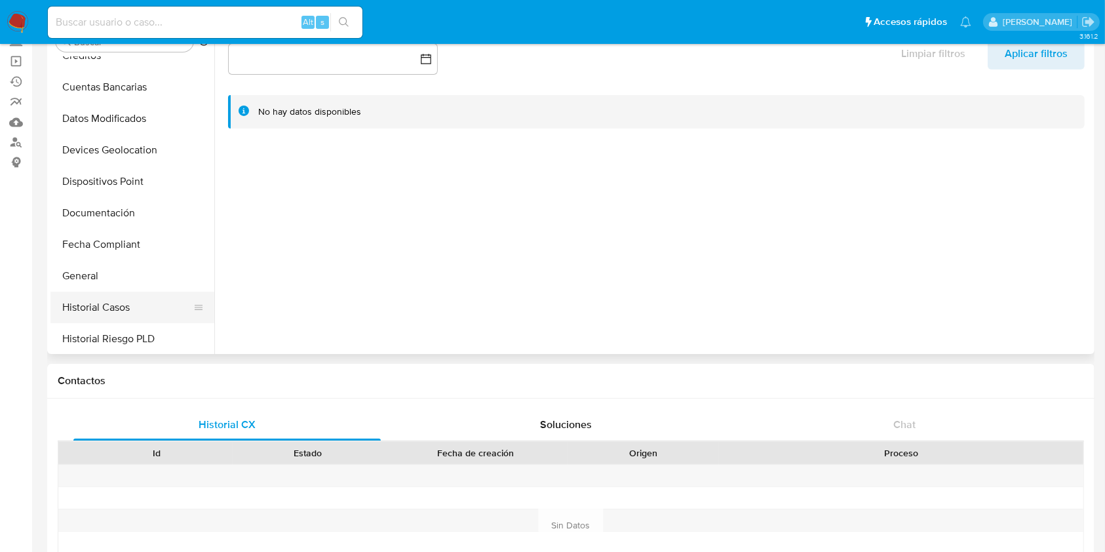
click at [129, 309] on button "Historial Casos" at bounding box center [126, 307] width 153 height 31
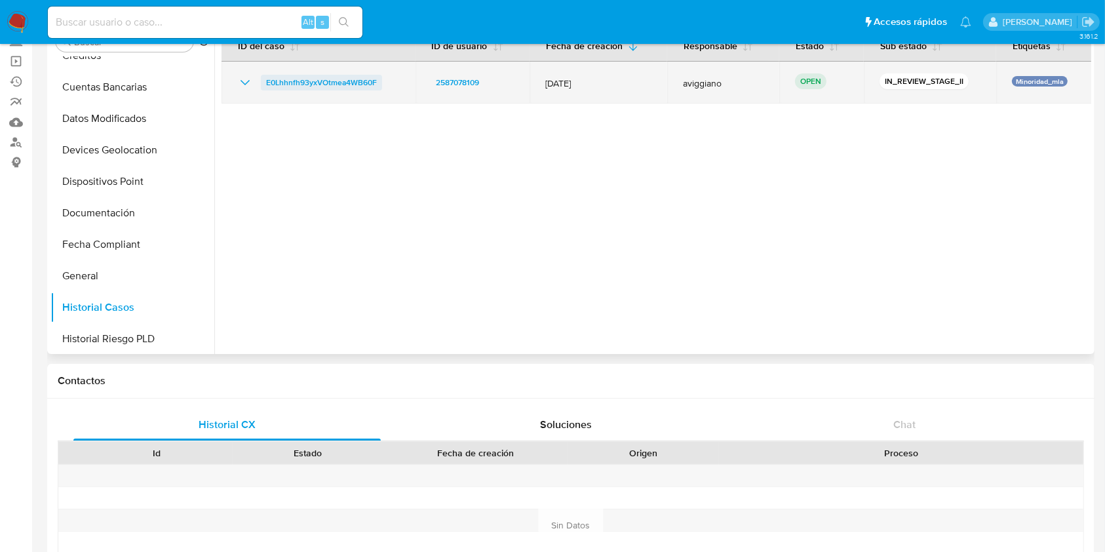
click at [374, 87] on span "E0Lhhnfh93yxVOtmea4WB60F" at bounding box center [321, 83] width 111 height 16
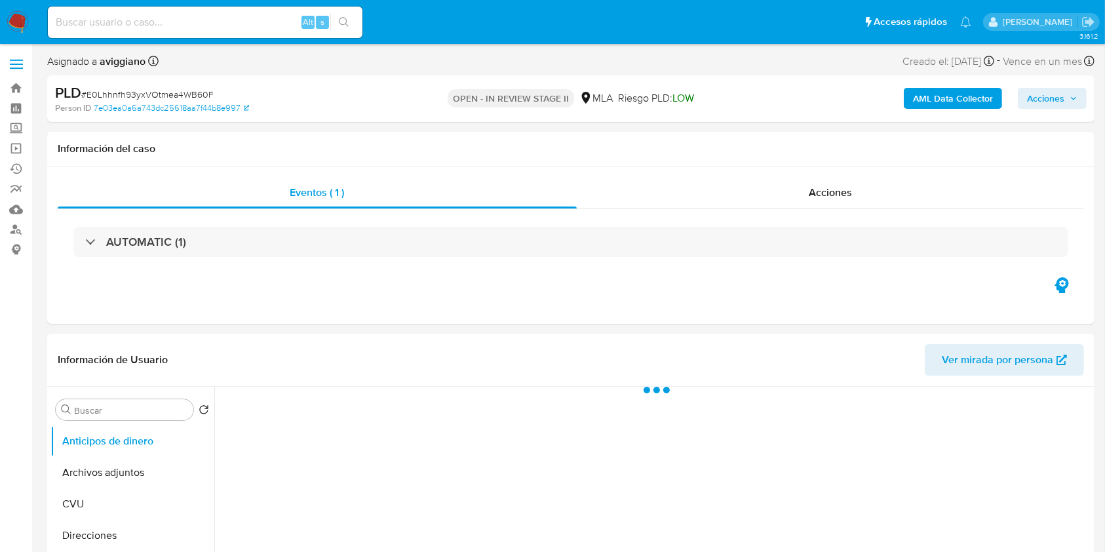
select select "10"
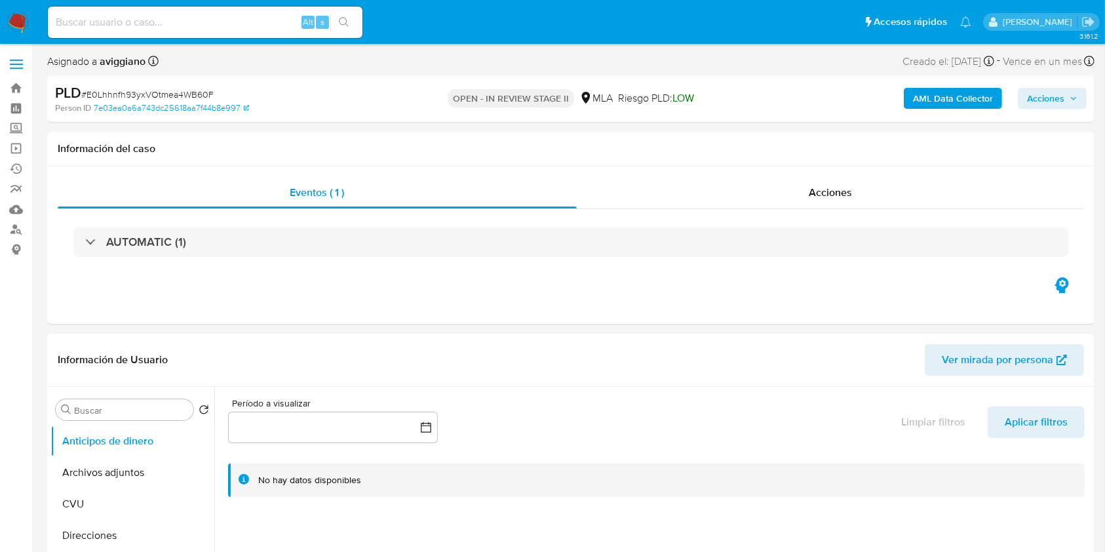
click at [1041, 102] on span "Acciones" at bounding box center [1045, 98] width 37 height 21
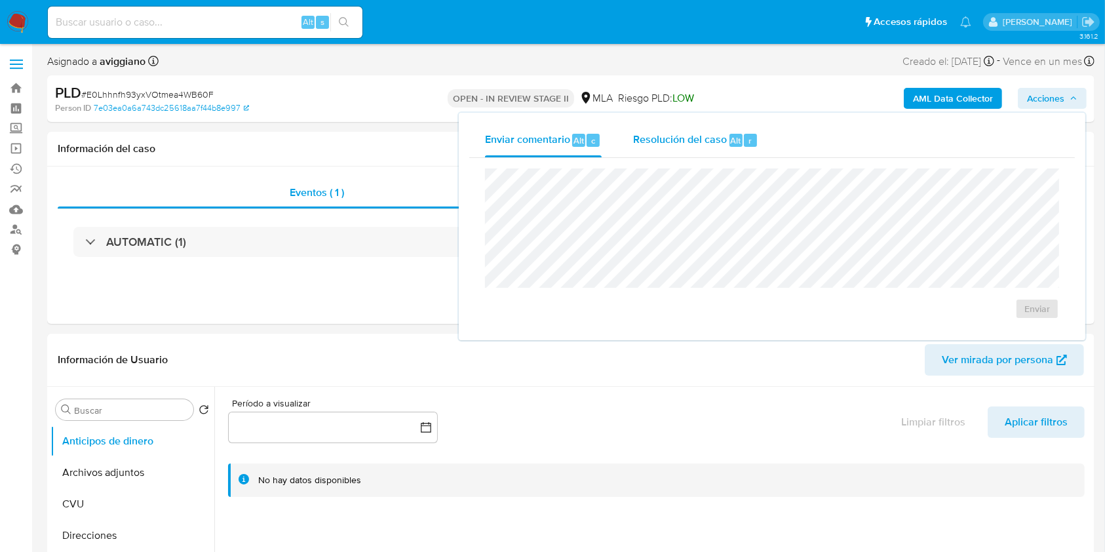
click at [652, 147] on span "Resolución del caso" at bounding box center [680, 139] width 94 height 15
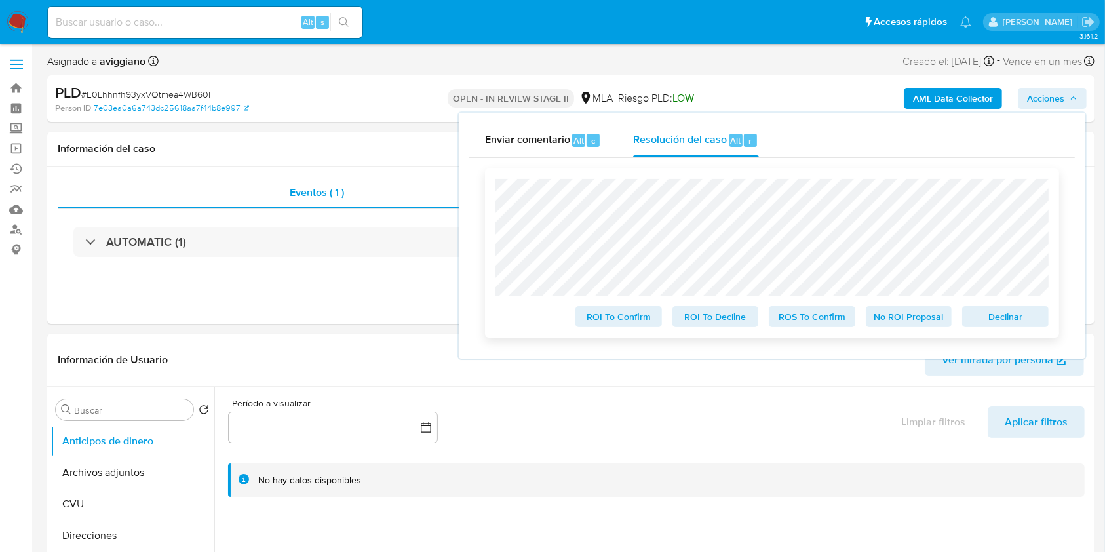
click at [997, 314] on span "Declinar" at bounding box center [1005, 316] width 68 height 18
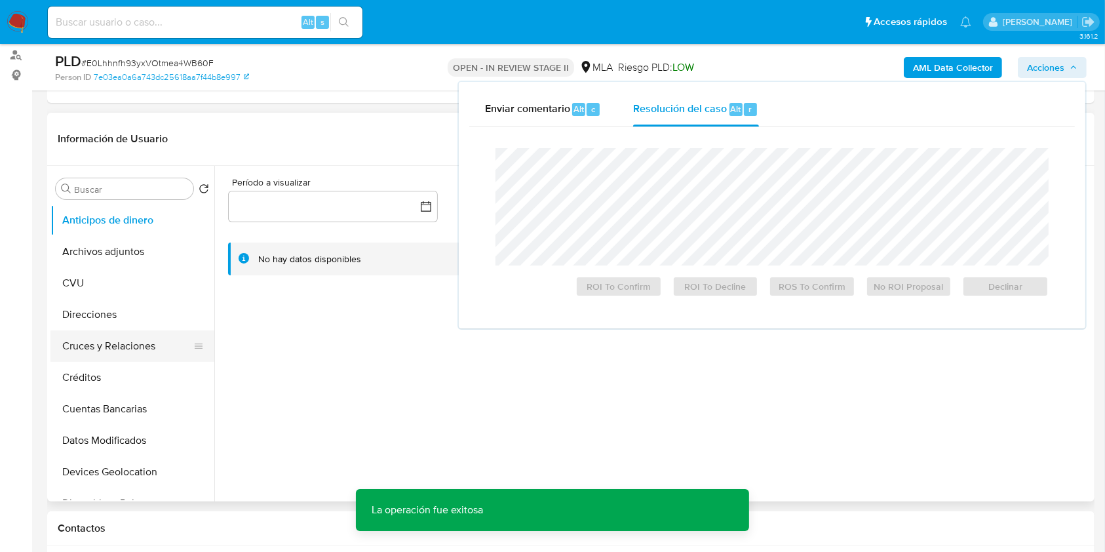
scroll to position [174, 0]
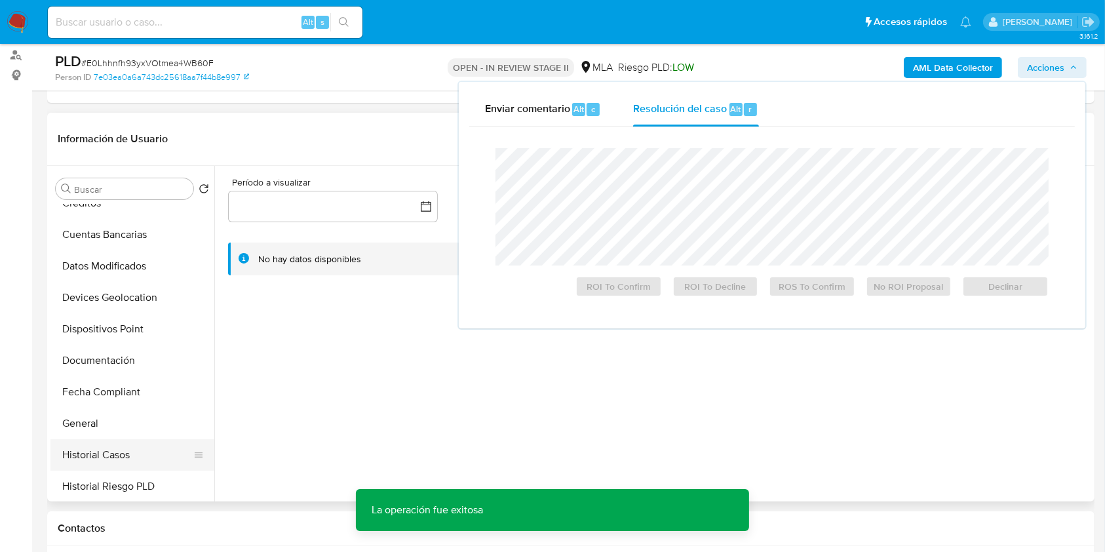
click at [108, 462] on button "Historial Casos" at bounding box center [126, 454] width 153 height 31
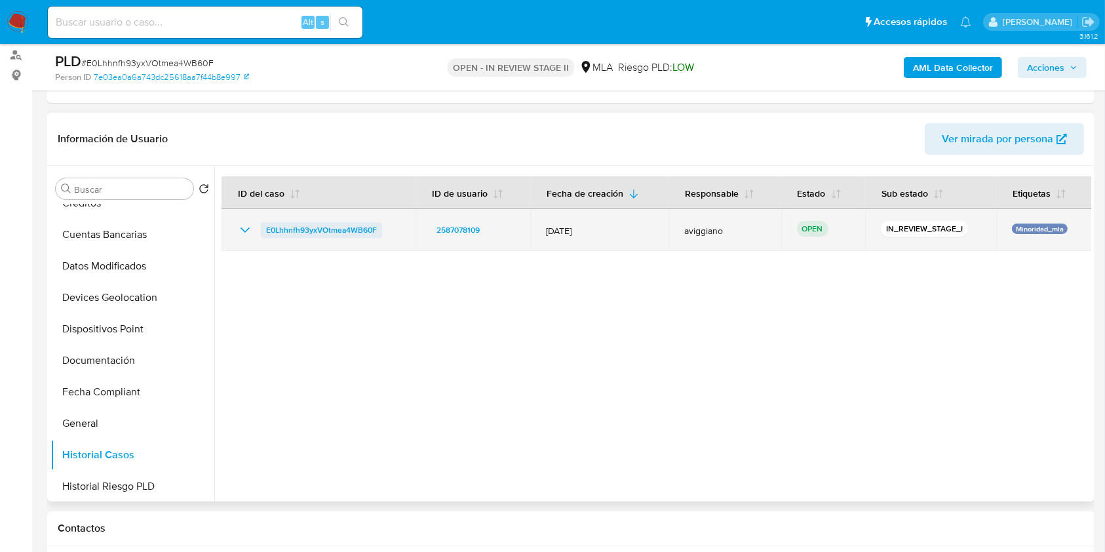
click at [364, 228] on span "E0Lhhnfh93yxVOtmea4WB60F" at bounding box center [321, 230] width 111 height 16
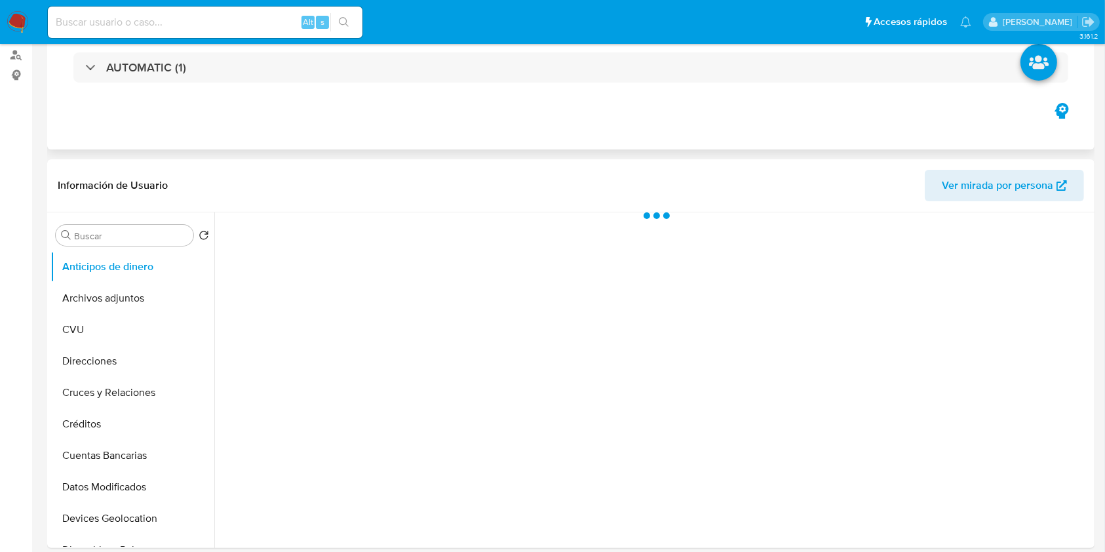
select select "10"
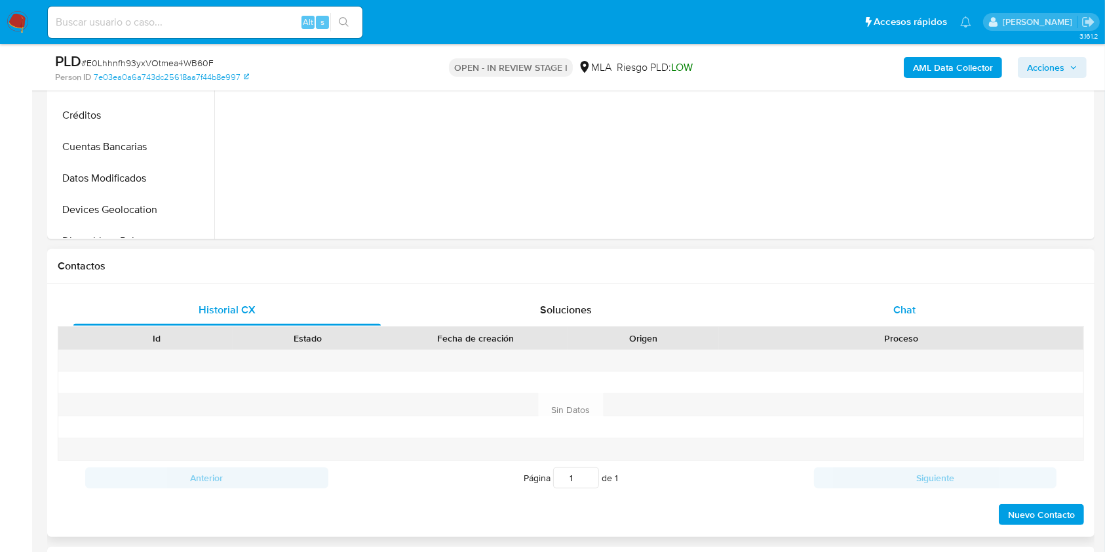
click at [891, 303] on div "Chat" at bounding box center [904, 309] width 307 height 31
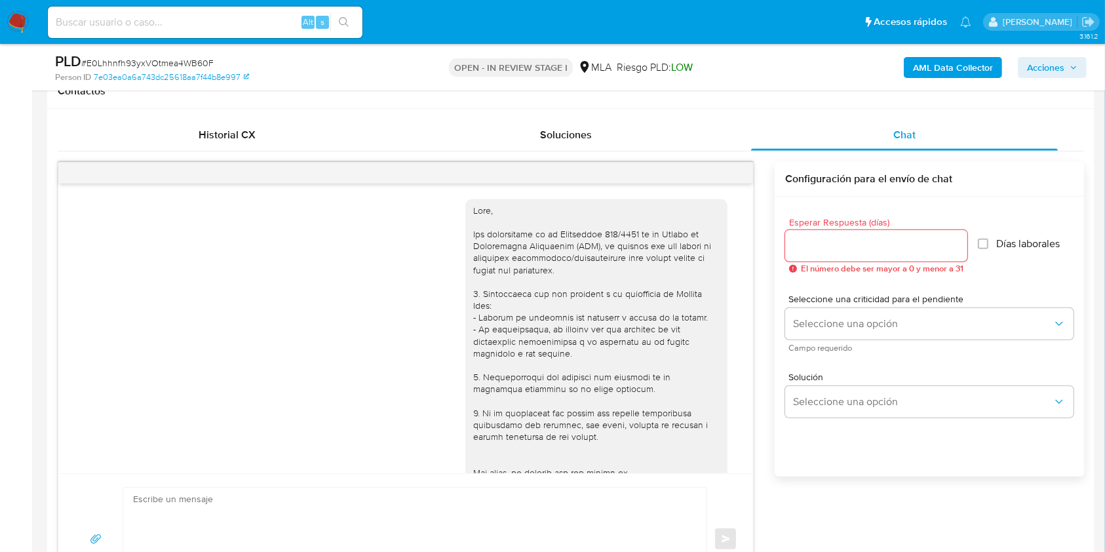
scroll to position [598, 0]
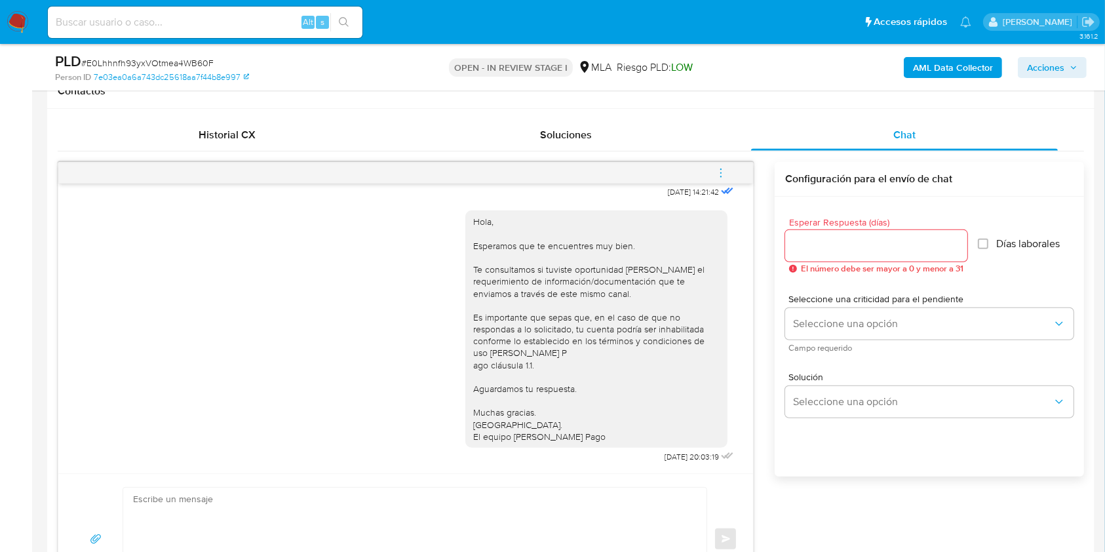
click at [723, 168] on icon "menu-action" at bounding box center [721, 173] width 12 height 12
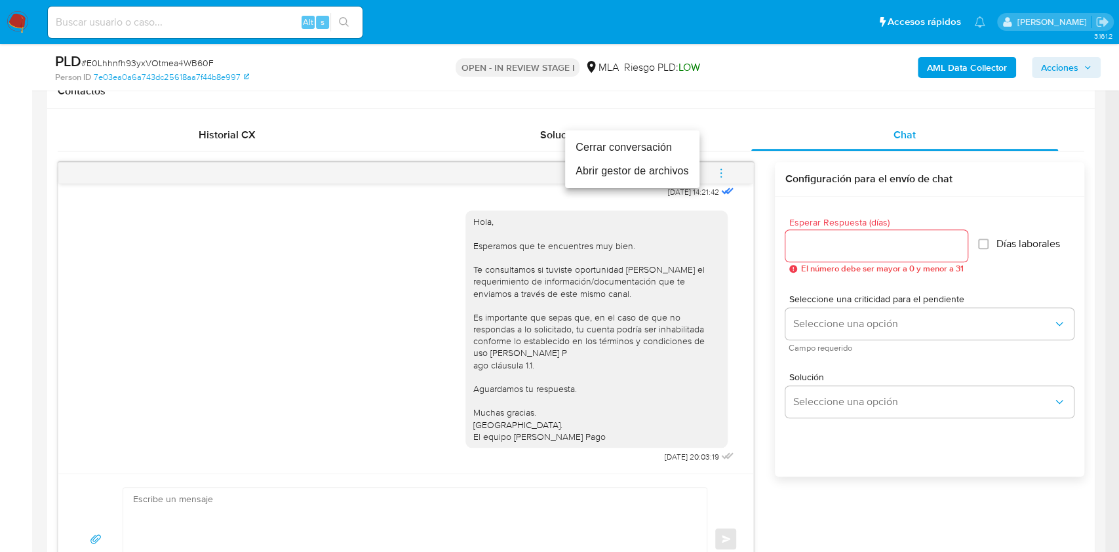
click at [650, 142] on li "Cerrar conversación" at bounding box center [632, 148] width 134 height 24
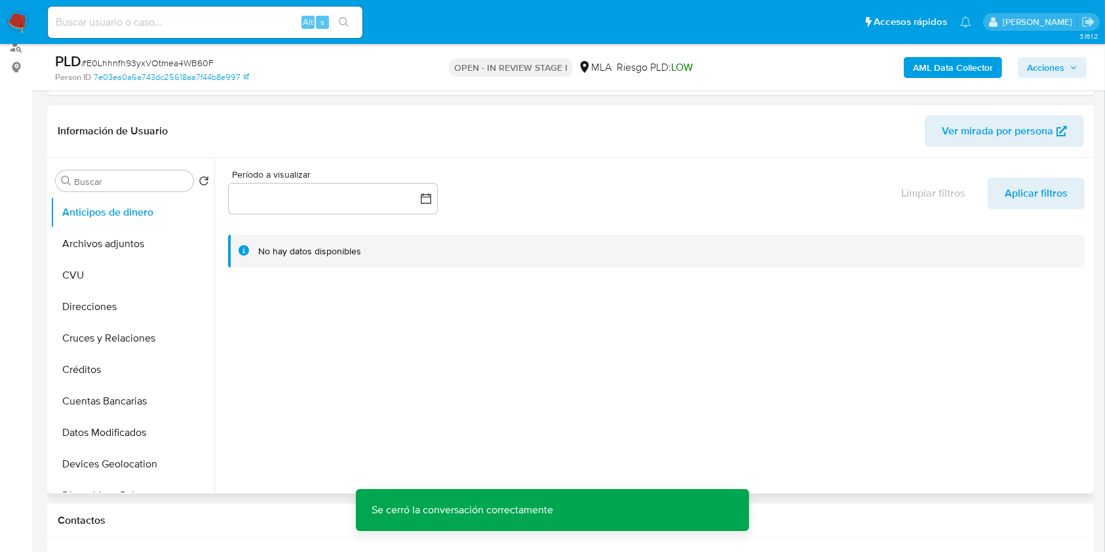
scroll to position [174, 0]
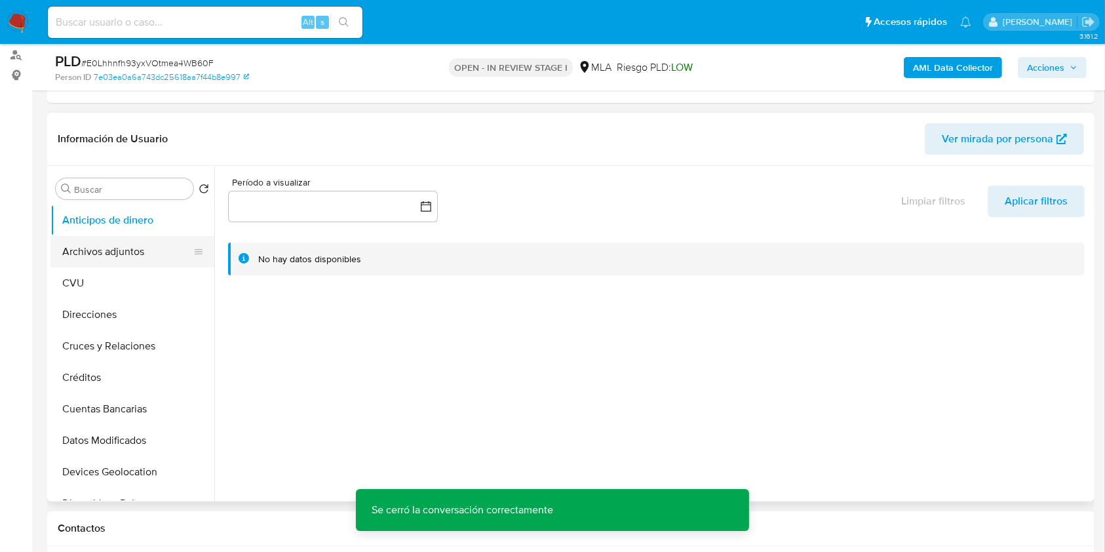
click at [121, 252] on button "Archivos adjuntos" at bounding box center [126, 251] width 153 height 31
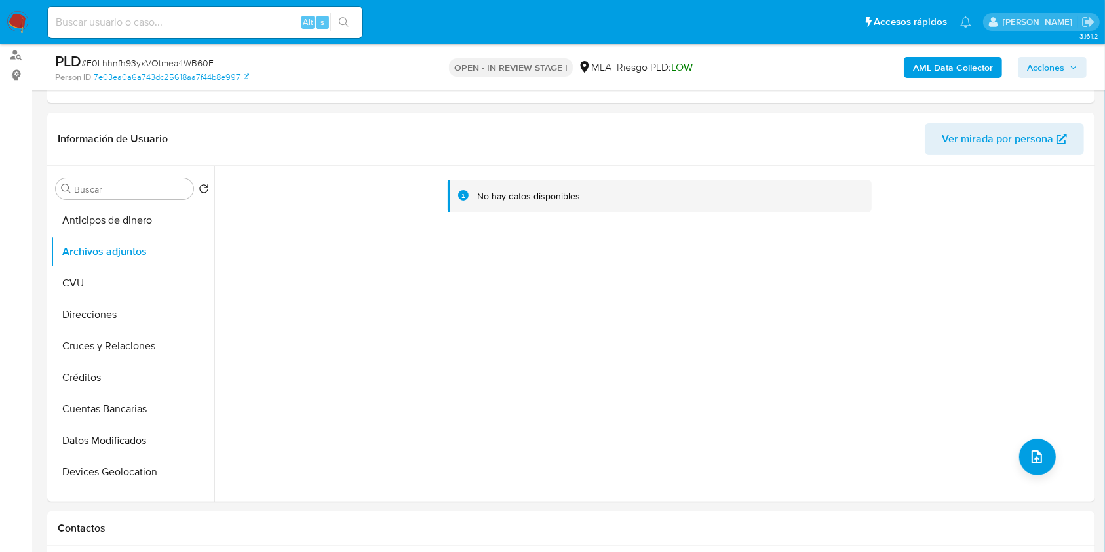
click at [946, 69] on b "AML Data Collector" at bounding box center [953, 67] width 80 height 21
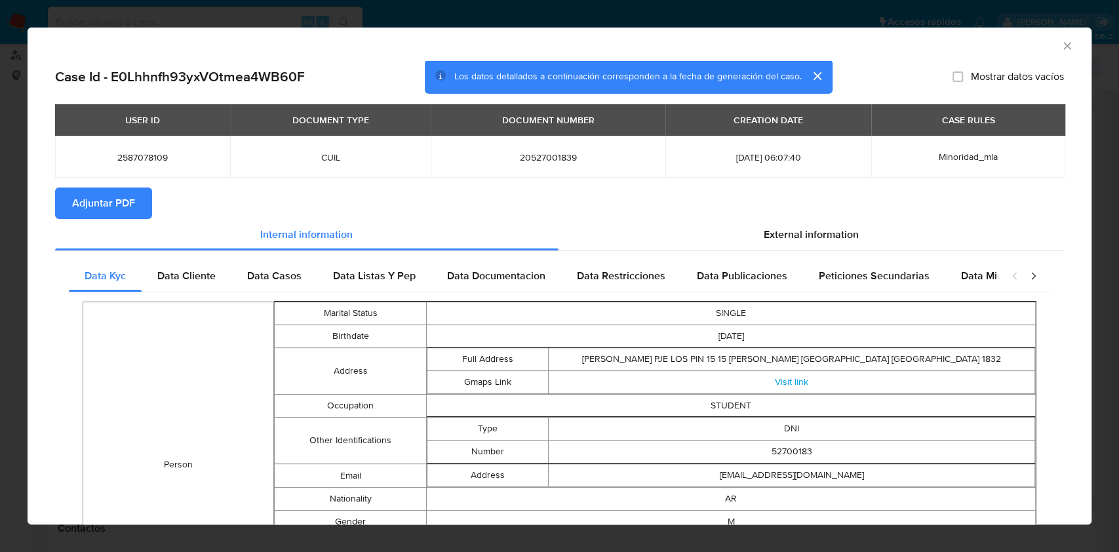
click at [68, 214] on button "Adjuntar PDF" at bounding box center [103, 202] width 97 height 31
click at [1061, 46] on icon "Cerrar ventana" at bounding box center [1067, 45] width 13 height 13
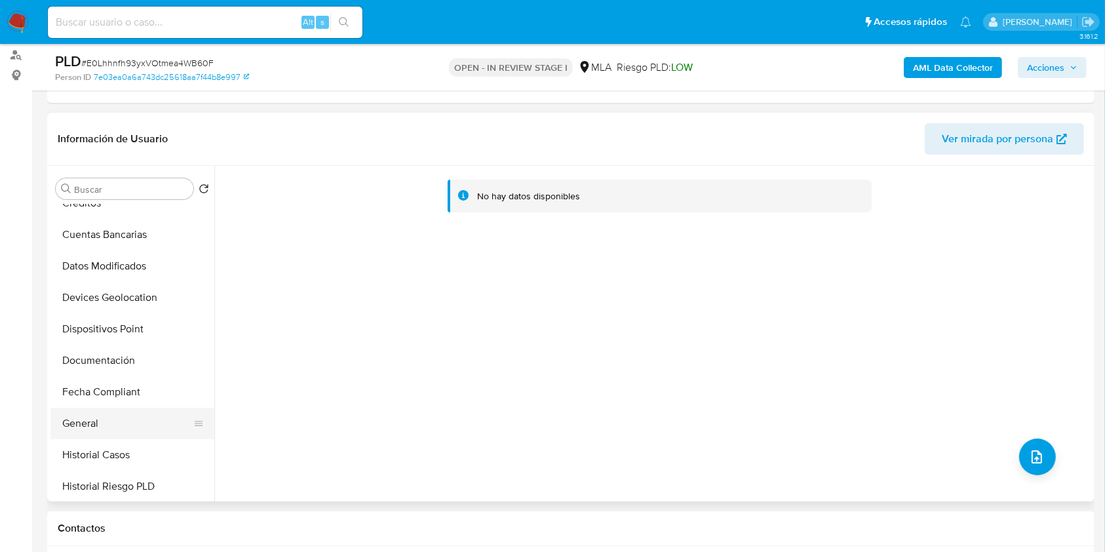
click at [94, 408] on button "General" at bounding box center [126, 423] width 153 height 31
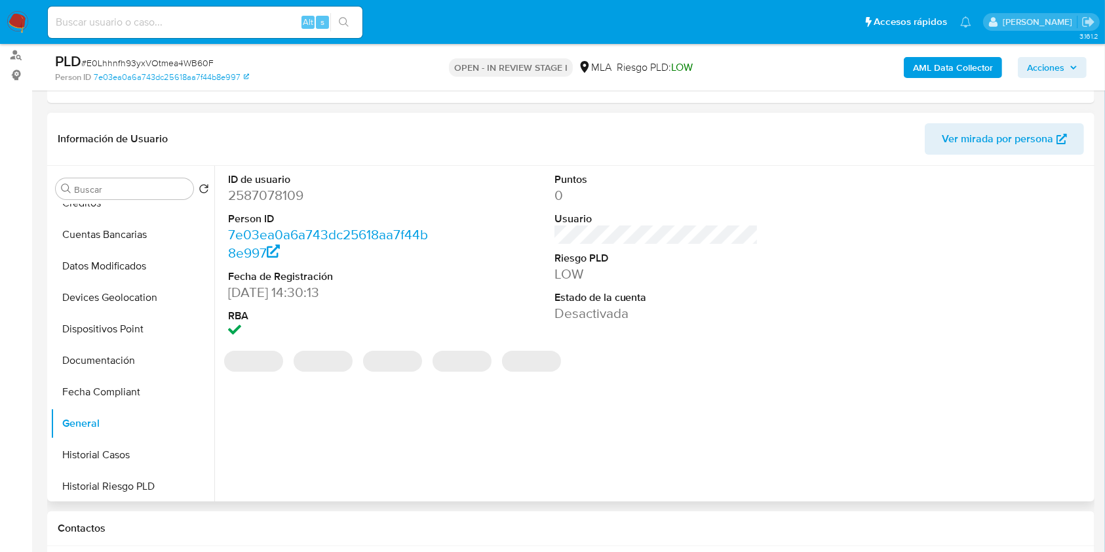
click at [288, 197] on dd "2587078109" at bounding box center [330, 195] width 205 height 18
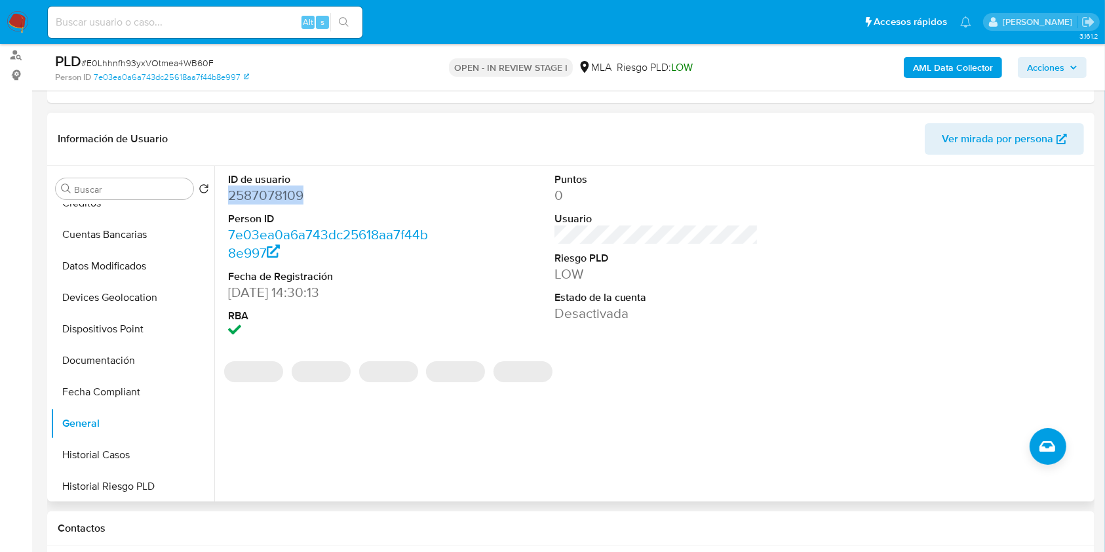
copy dd "2587078109"
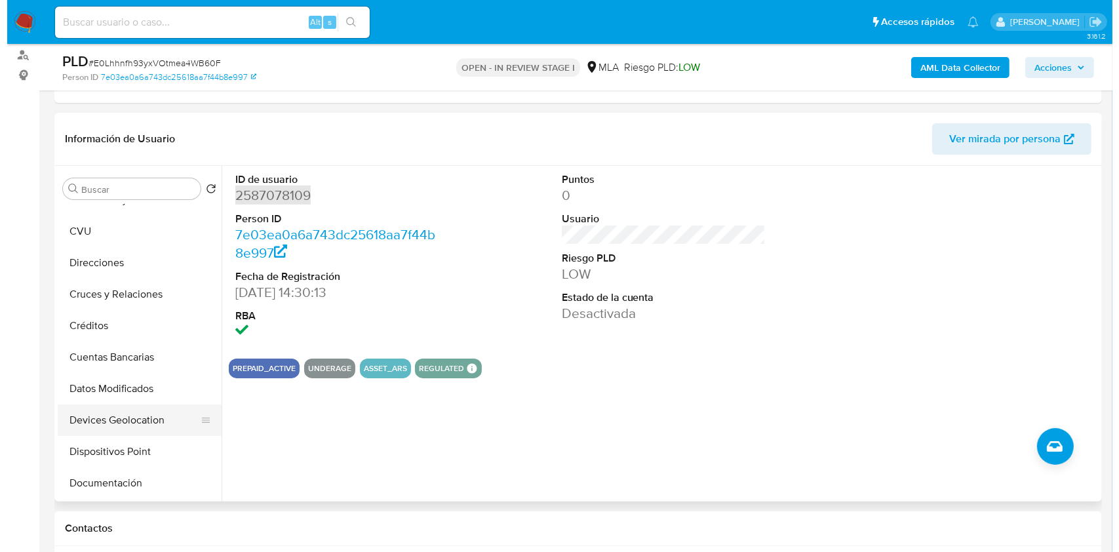
scroll to position [0, 0]
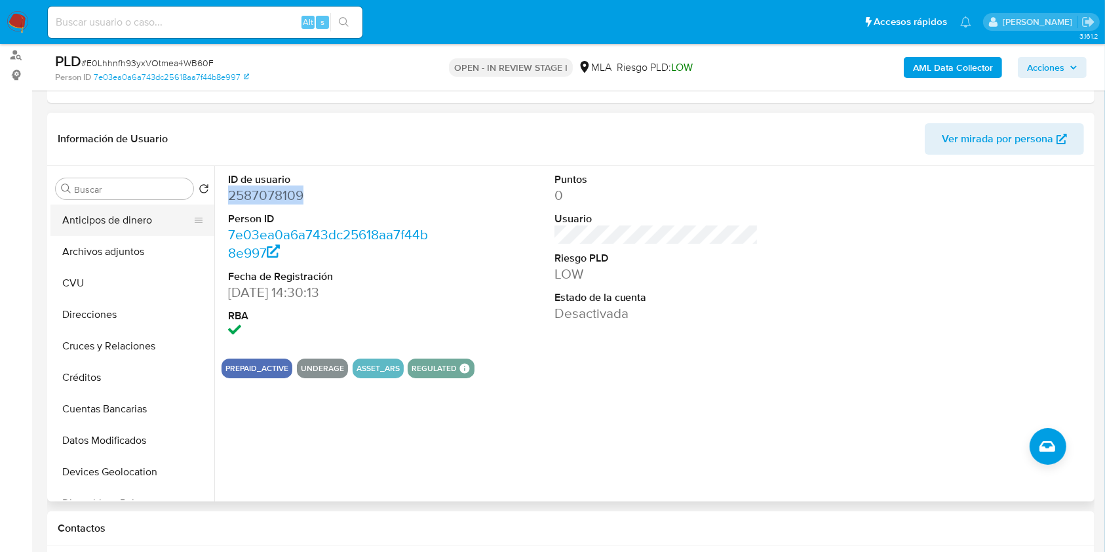
click at [123, 233] on button "Anticipos de dinero" at bounding box center [126, 220] width 153 height 31
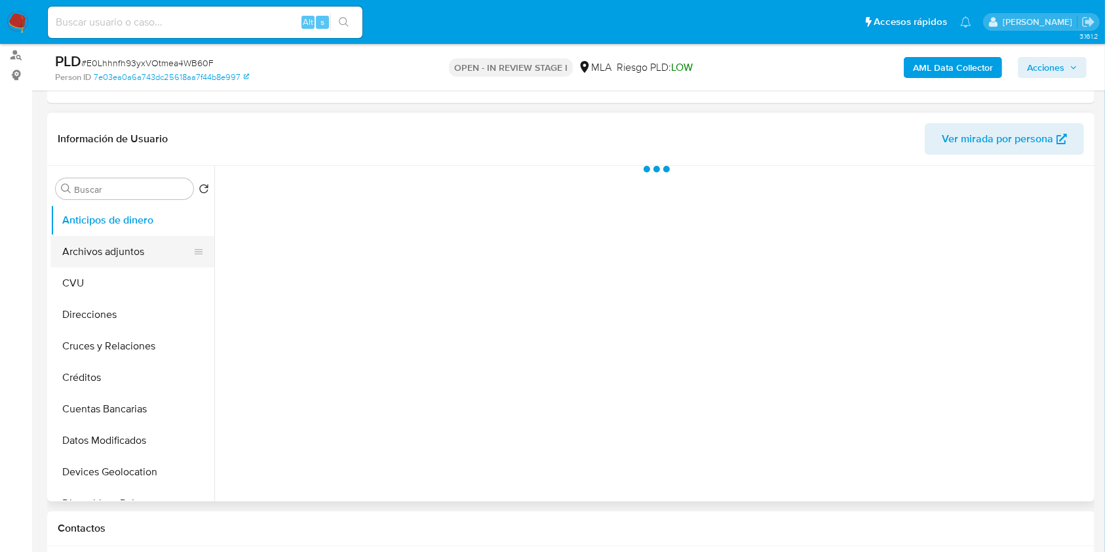
click at [120, 264] on button "Archivos adjuntos" at bounding box center [126, 251] width 153 height 31
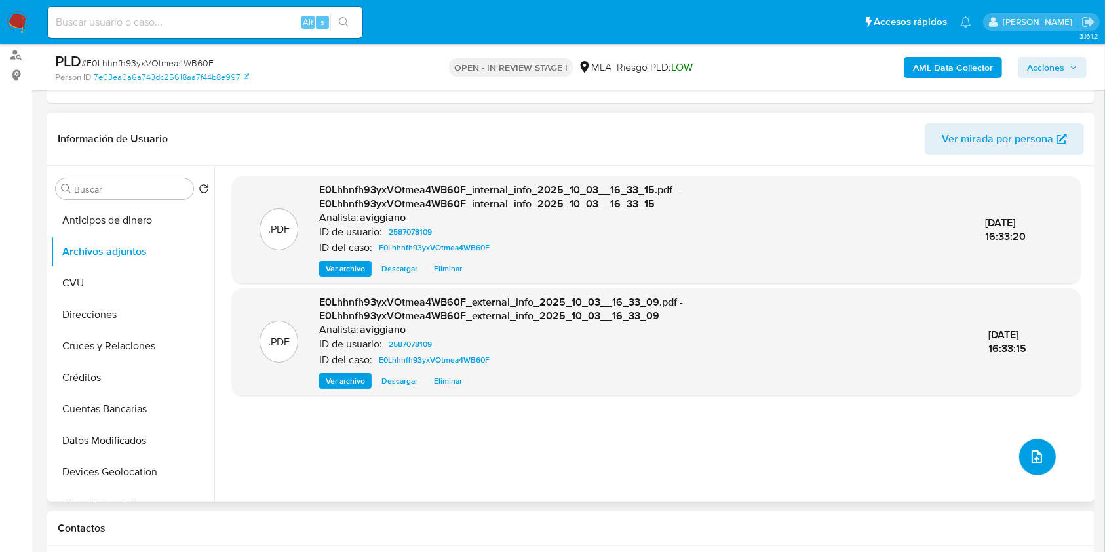
click at [1029, 456] on icon "upload-file" at bounding box center [1037, 457] width 16 height 16
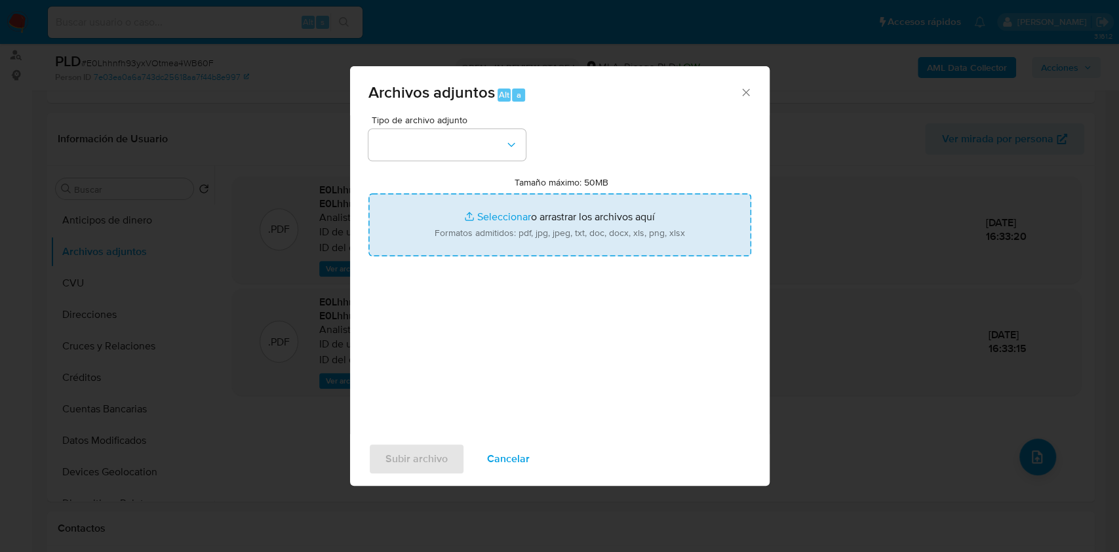
click at [627, 199] on input "Tamaño máximo: 50MB Seleccionar archivos" at bounding box center [559, 224] width 383 height 63
type input "C:\fakepath\Nosis - 2587078109.pdf"
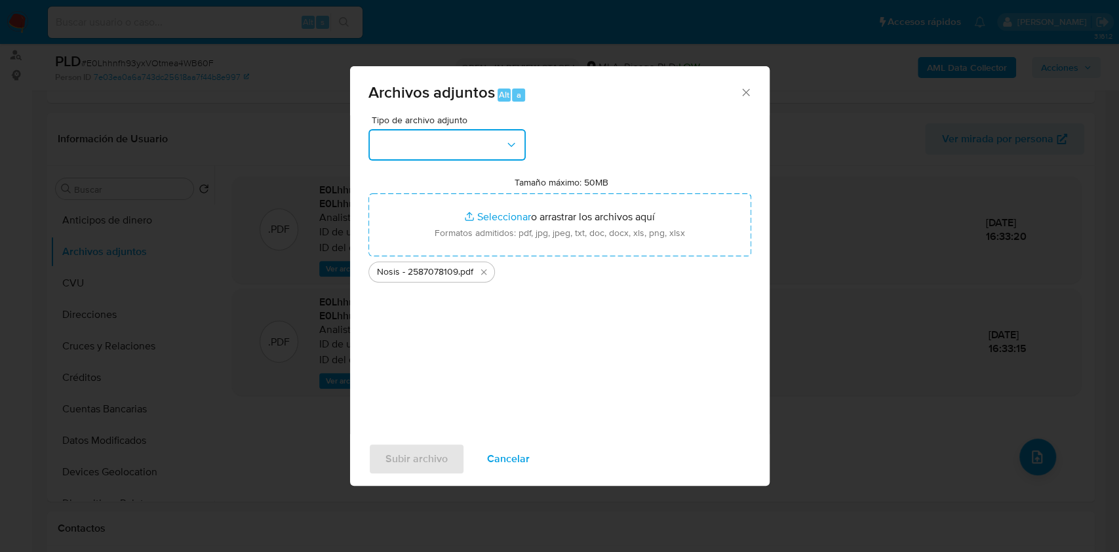
click at [404, 154] on button "button" at bounding box center [446, 144] width 157 height 31
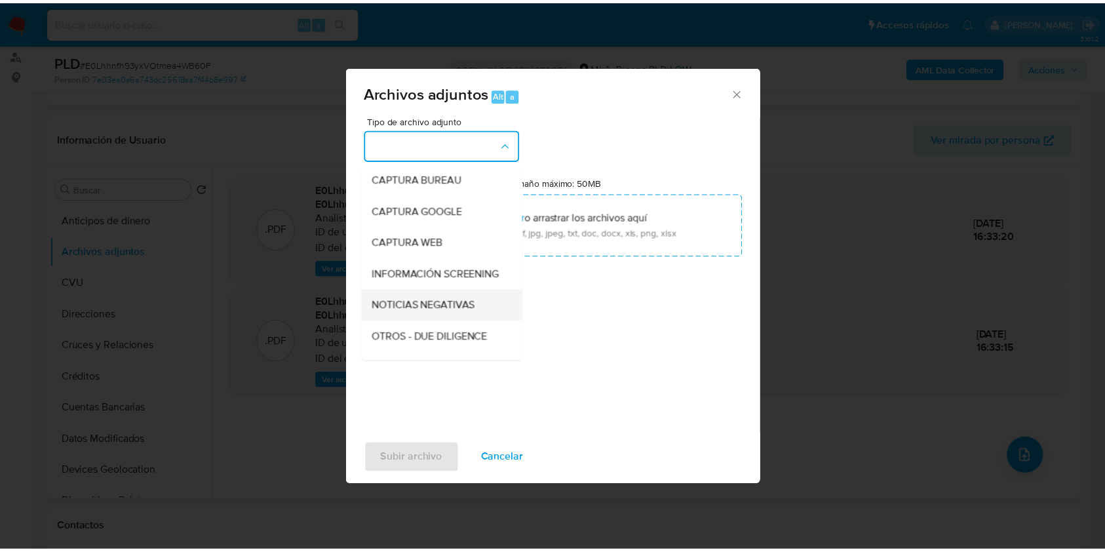
scroll to position [87, 0]
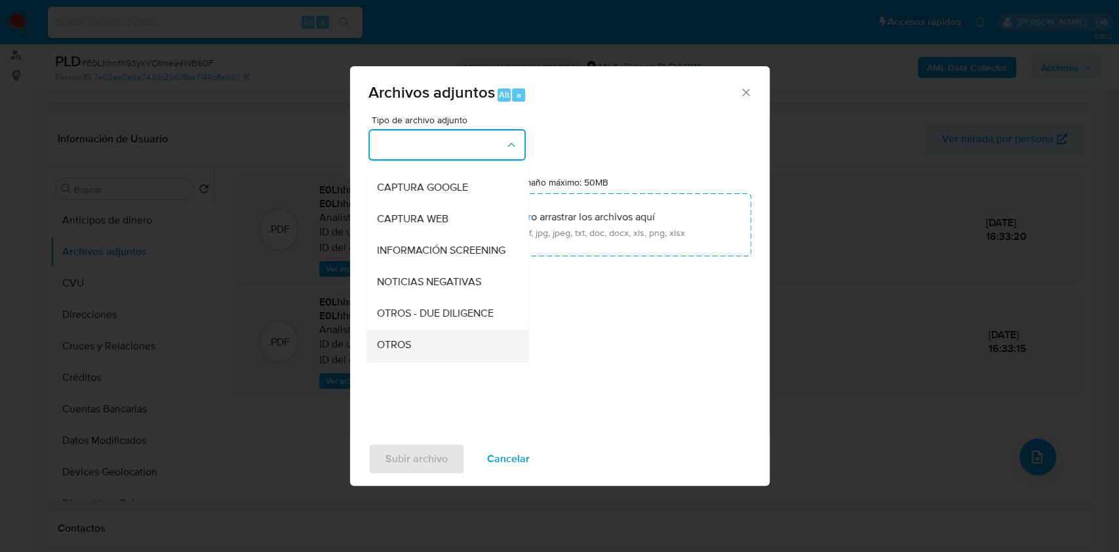
click at [384, 351] on span "OTROS" at bounding box center [393, 344] width 34 height 13
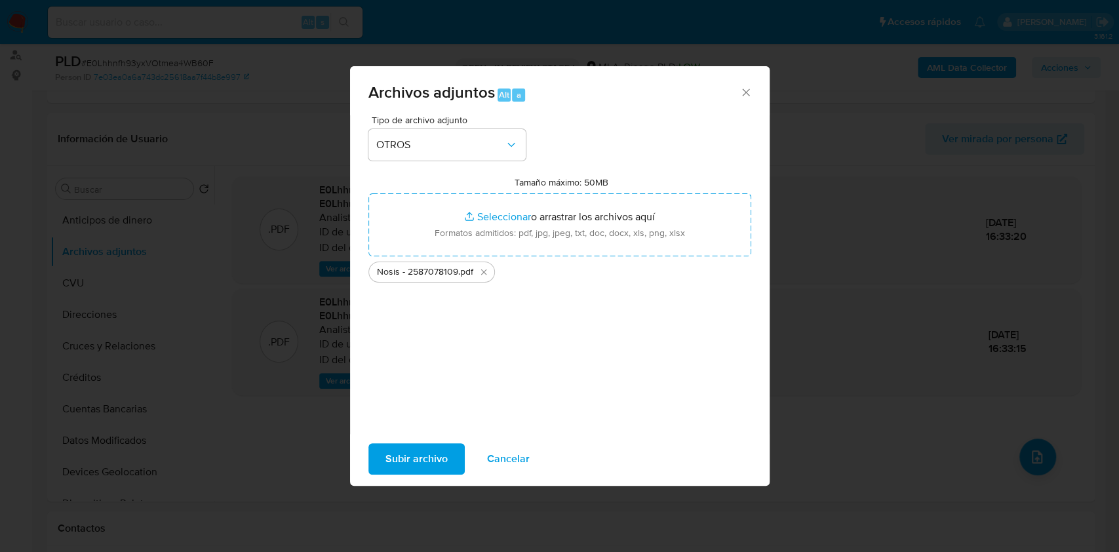
click at [386, 446] on span "Subir archivo" at bounding box center [416, 458] width 62 height 29
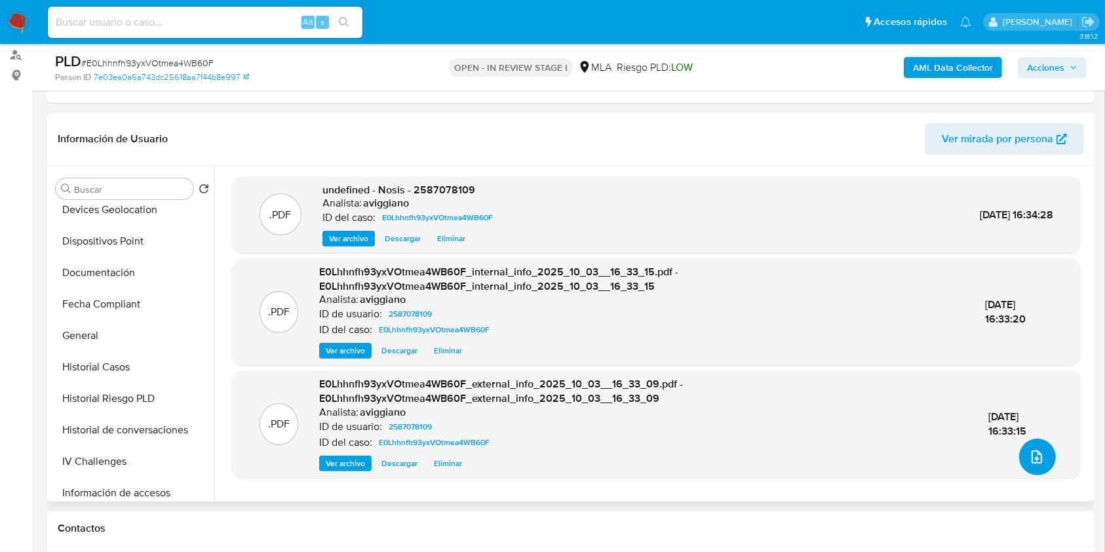
scroll to position [524, 0]
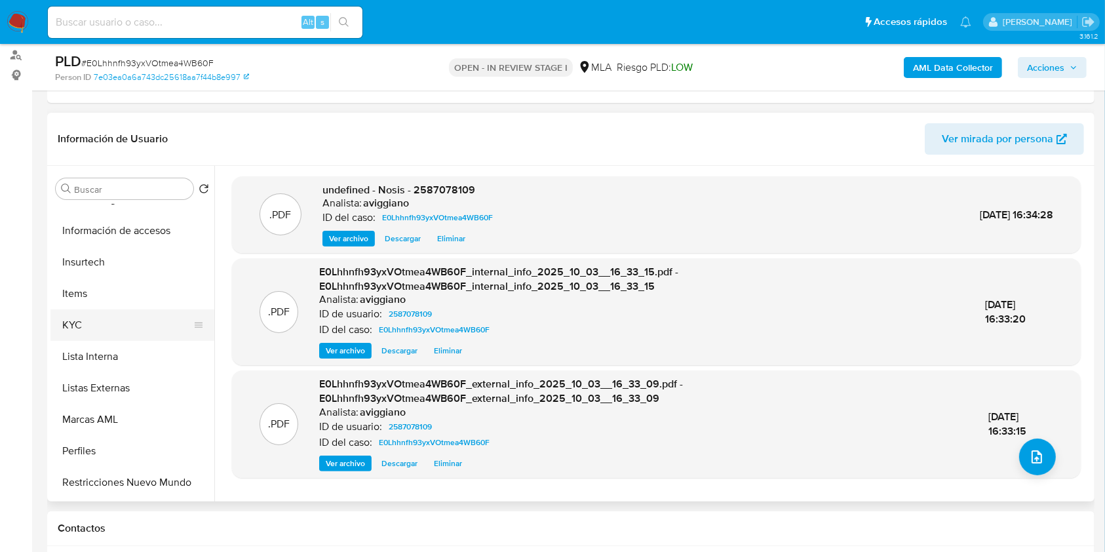
click at [109, 323] on button "KYC" at bounding box center [126, 324] width 153 height 31
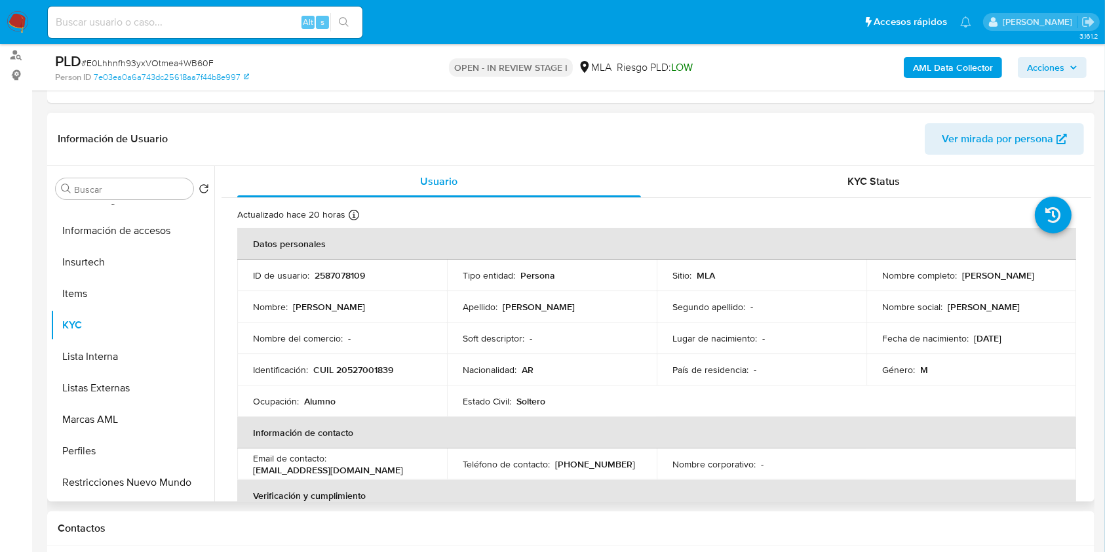
click at [315, 271] on p "2587078109" at bounding box center [340, 275] width 50 height 12
copy p "2587078109"
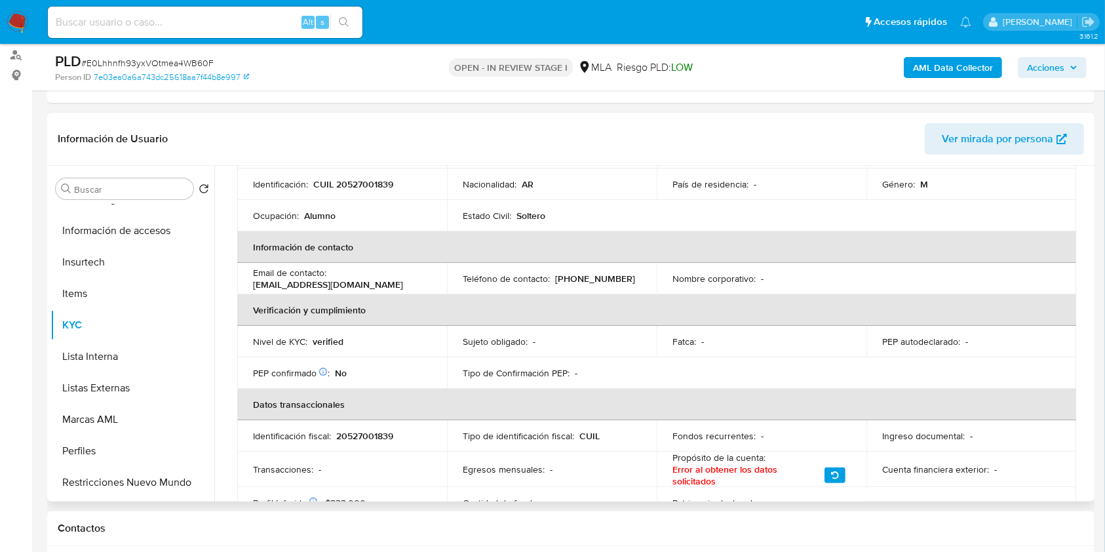
scroll to position [0, 0]
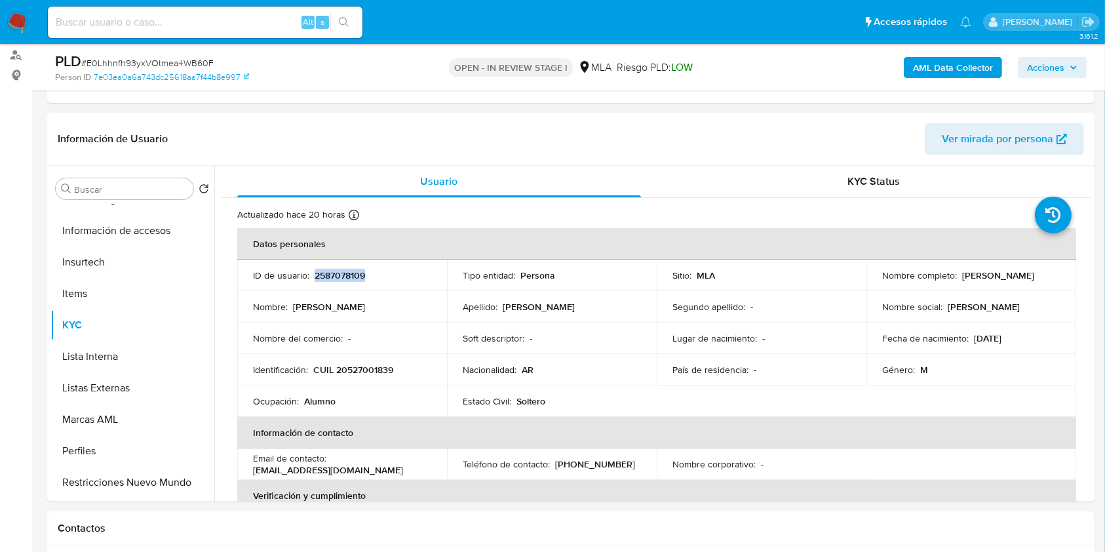
copy p "2587078109"
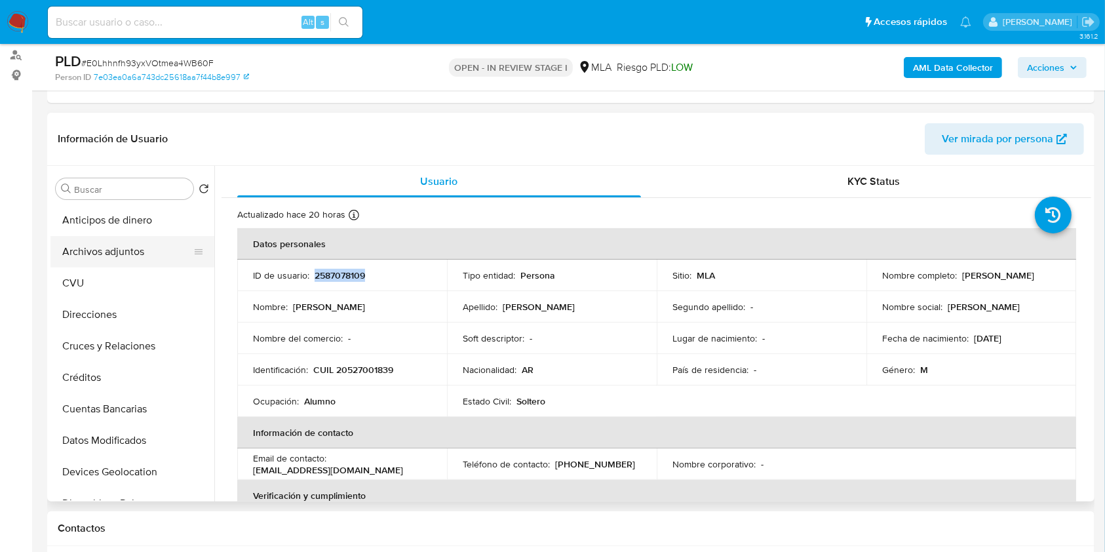
click at [131, 237] on button "Archivos adjuntos" at bounding box center [126, 251] width 153 height 31
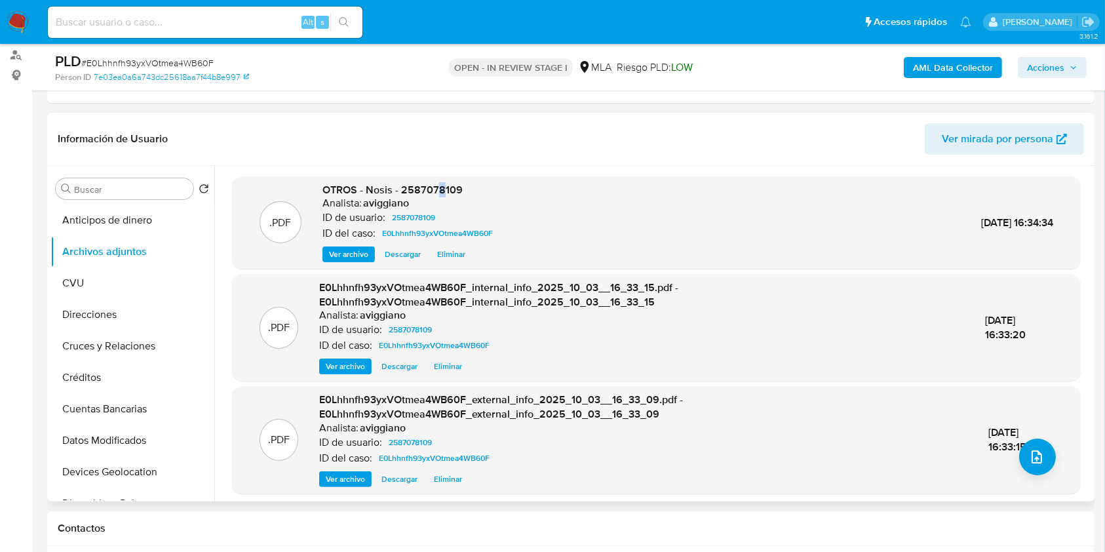
click at [439, 187] on span "OTROS - Nosis - 2587078109" at bounding box center [393, 189] width 140 height 15
drag, startPoint x: 439, startPoint y: 187, endPoint x: 432, endPoint y: 187, distance: 7.2
click at [432, 187] on span "OTROS - Nosis - 2587078109" at bounding box center [393, 189] width 140 height 15
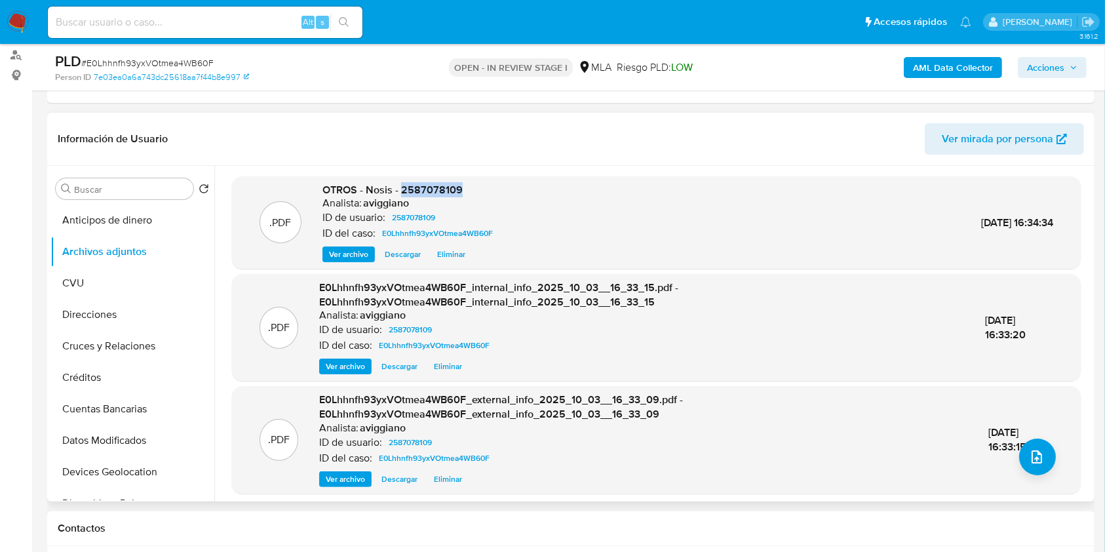
drag, startPoint x: 432, startPoint y: 187, endPoint x: 442, endPoint y: 197, distance: 14.4
click at [442, 197] on div "Analista: aviggiano" at bounding box center [411, 203] width 176 height 13
copy span "2587078109"
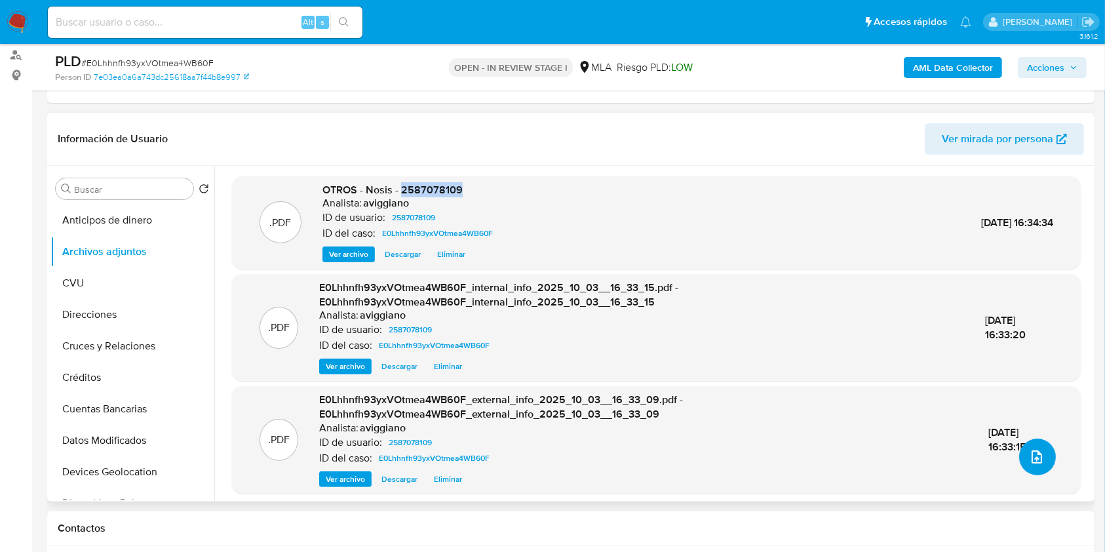
click at [1029, 451] on icon "upload-file" at bounding box center [1037, 457] width 16 height 16
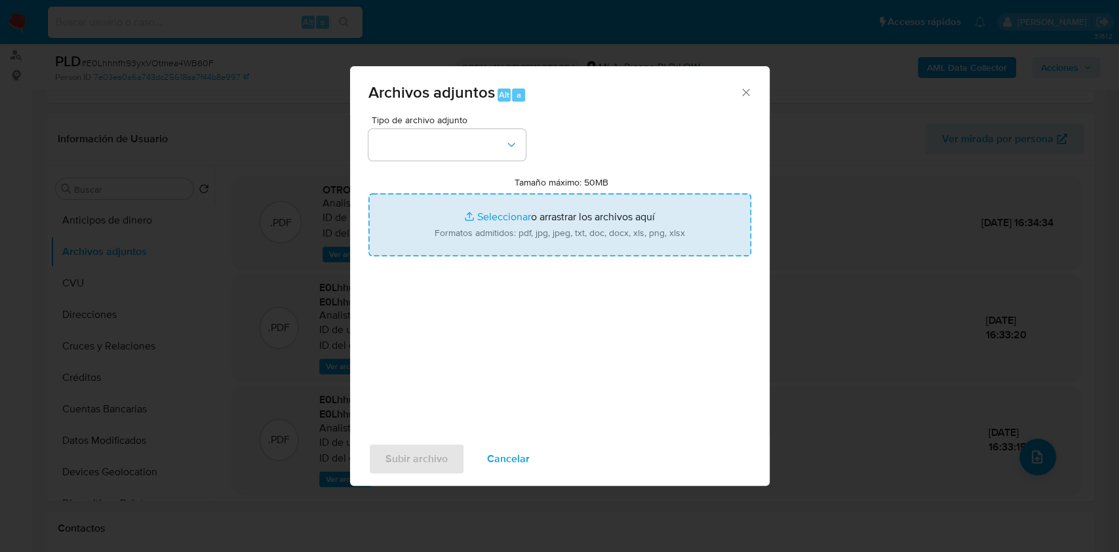
click at [574, 225] on input "Tamaño máximo: 50MB Seleccionar archivos" at bounding box center [559, 224] width 383 height 63
type input "C:\fakepath\Movimientos-Aladdin-v10_1 - 2587078109 - .xlsx"
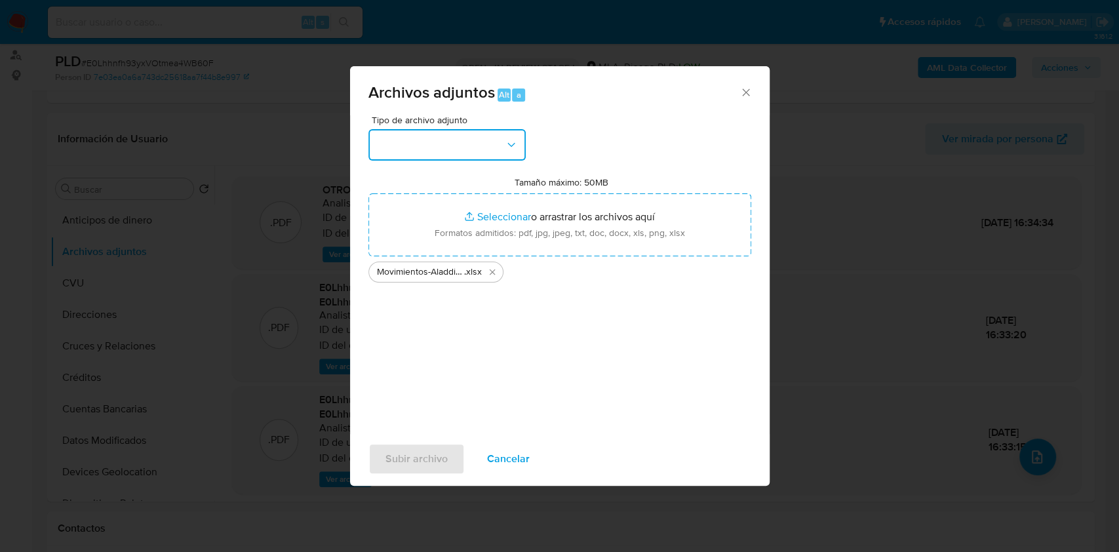
click at [489, 147] on button "button" at bounding box center [446, 144] width 157 height 31
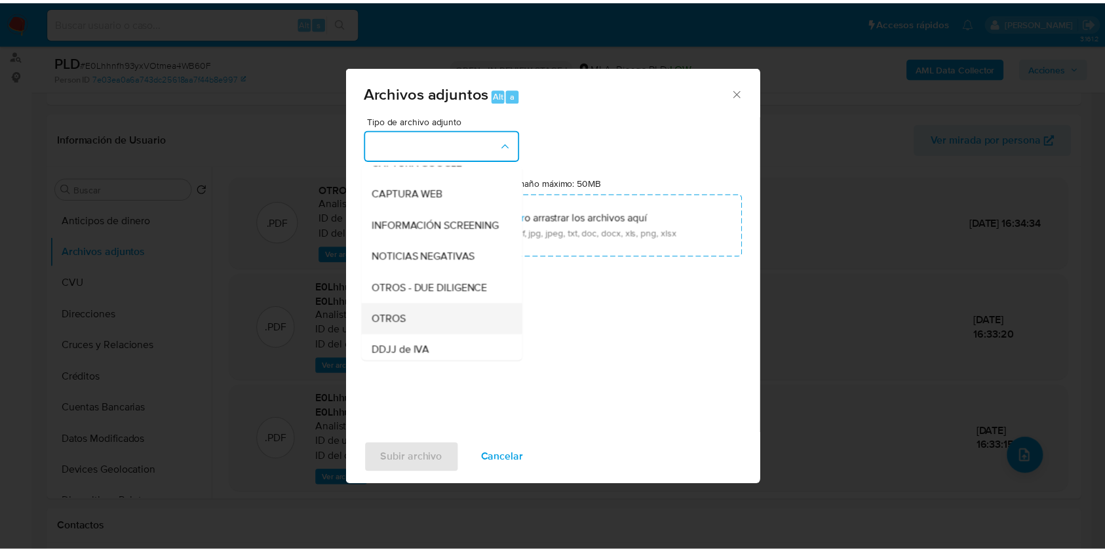
scroll to position [174, 0]
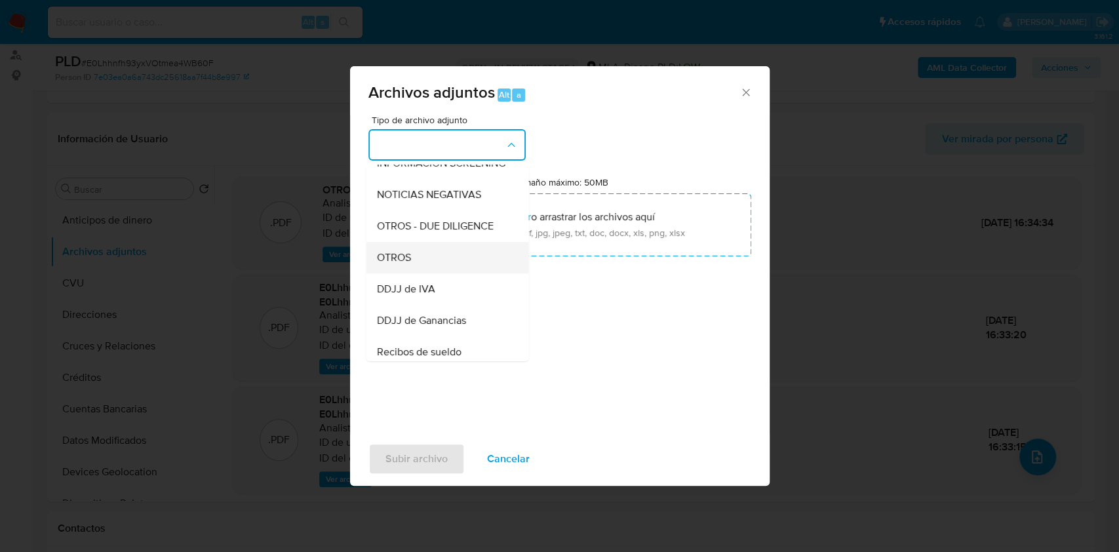
click at [423, 273] on div "OTROS" at bounding box center [443, 257] width 134 height 31
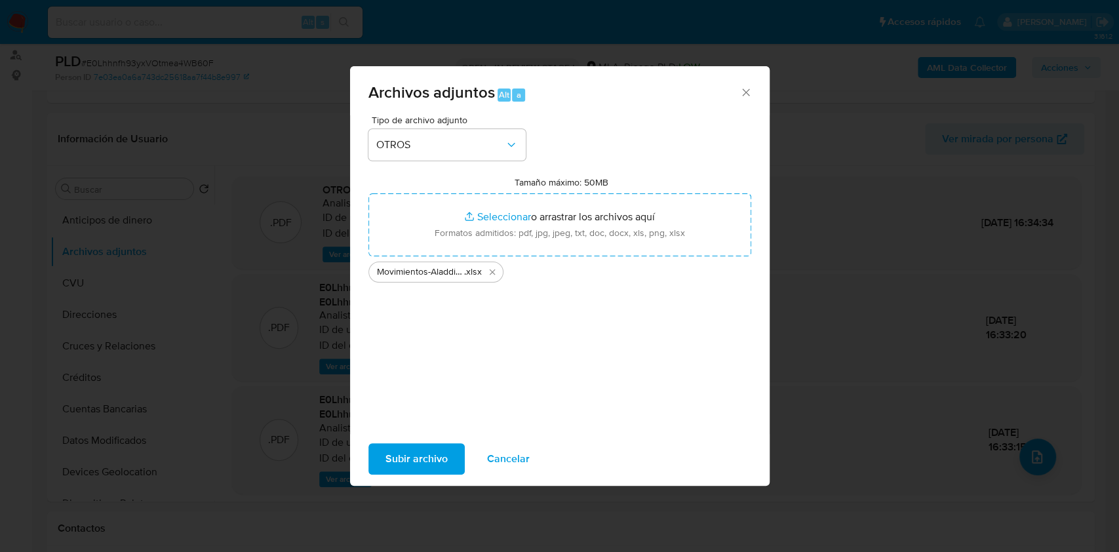
click at [410, 445] on span "Subir archivo" at bounding box center [416, 458] width 62 height 29
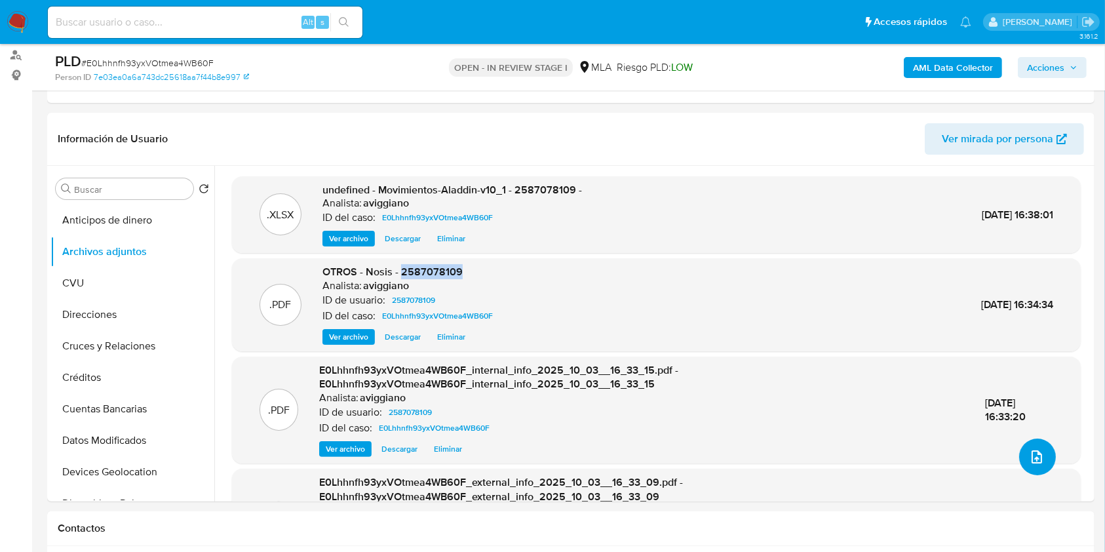
copy span "2587078109"
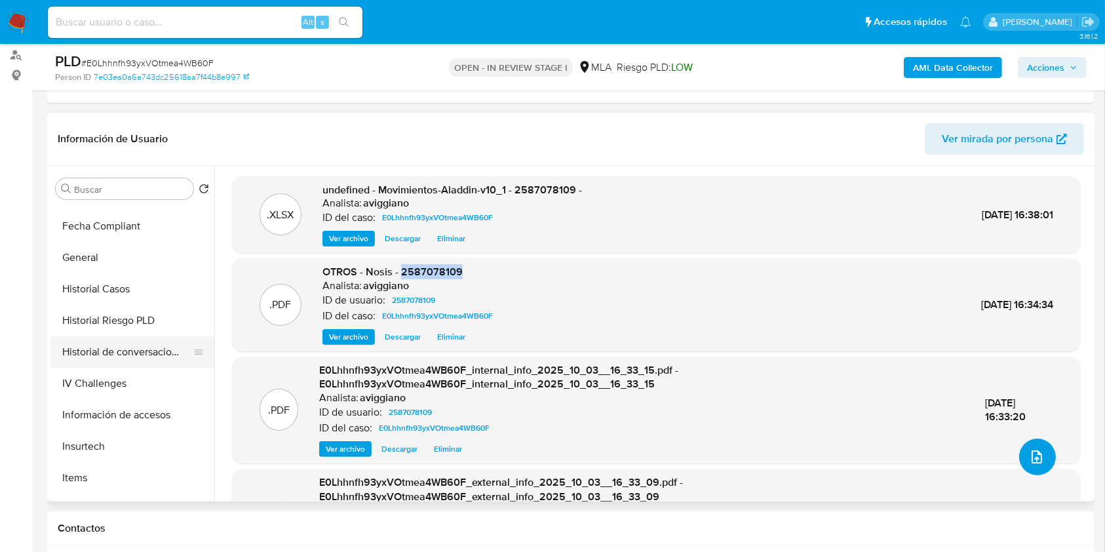
scroll to position [437, 0]
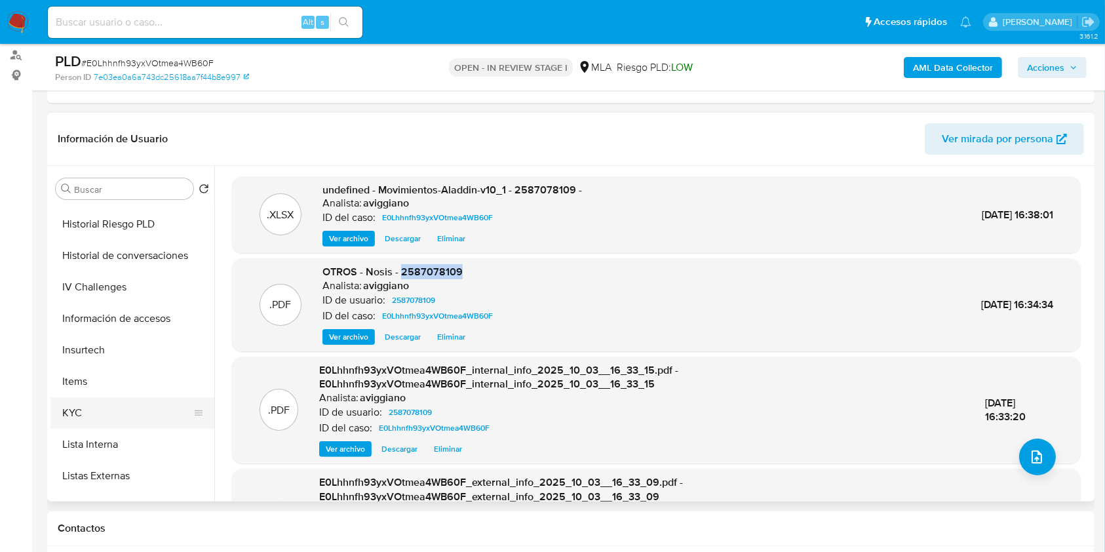
click at [111, 406] on button "KYC" at bounding box center [126, 412] width 153 height 31
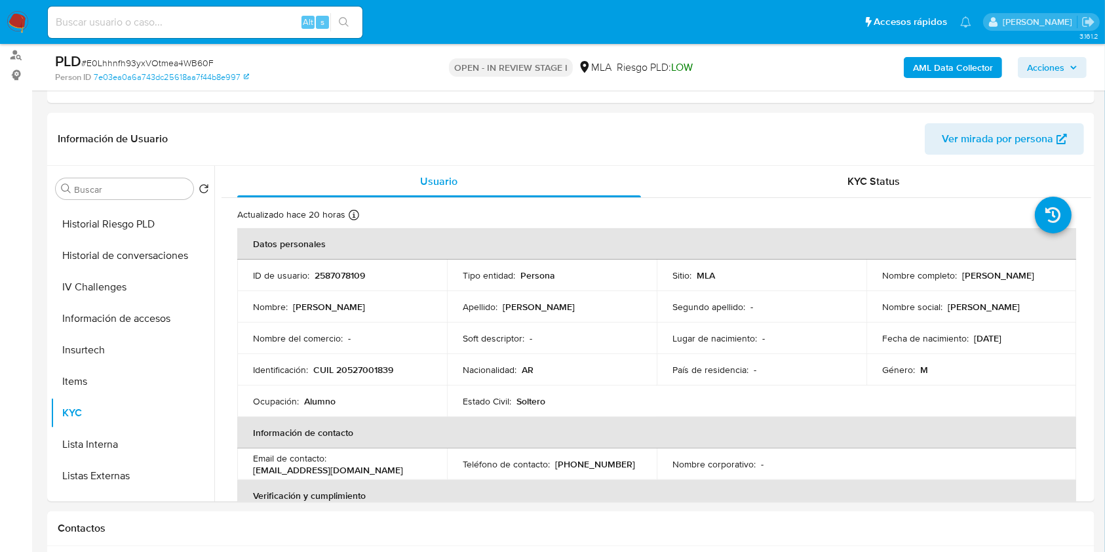
drag, startPoint x: 869, startPoint y: 284, endPoint x: 937, endPoint y: 109, distance: 188.4
click at [1012, 287] on td "Nombre completo : Samuel Elias Cantero Ojeda" at bounding box center [972, 275] width 210 height 31
copy p "Samuel Elias Cantero Ojeda"
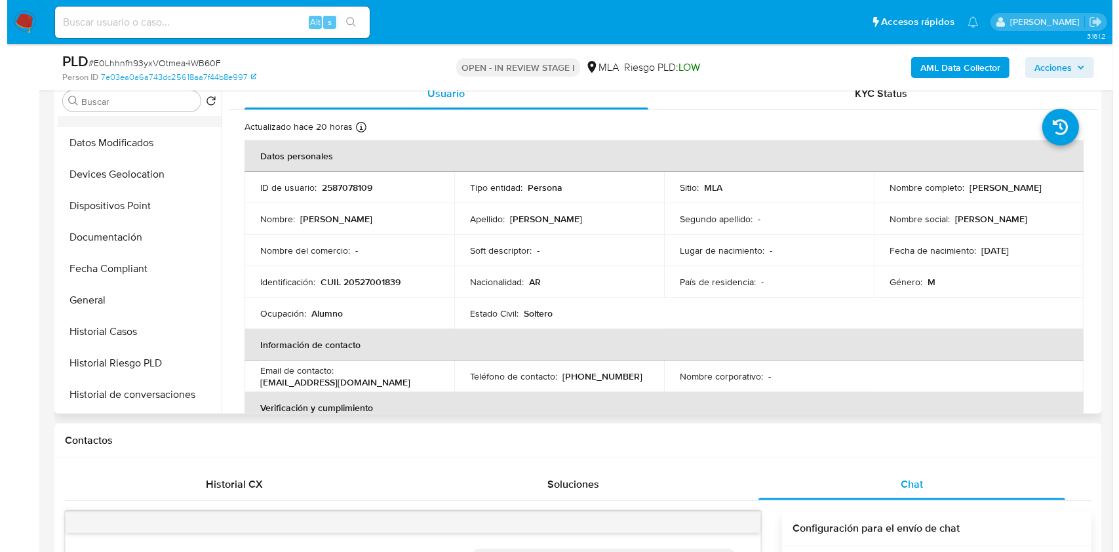
scroll to position [0, 0]
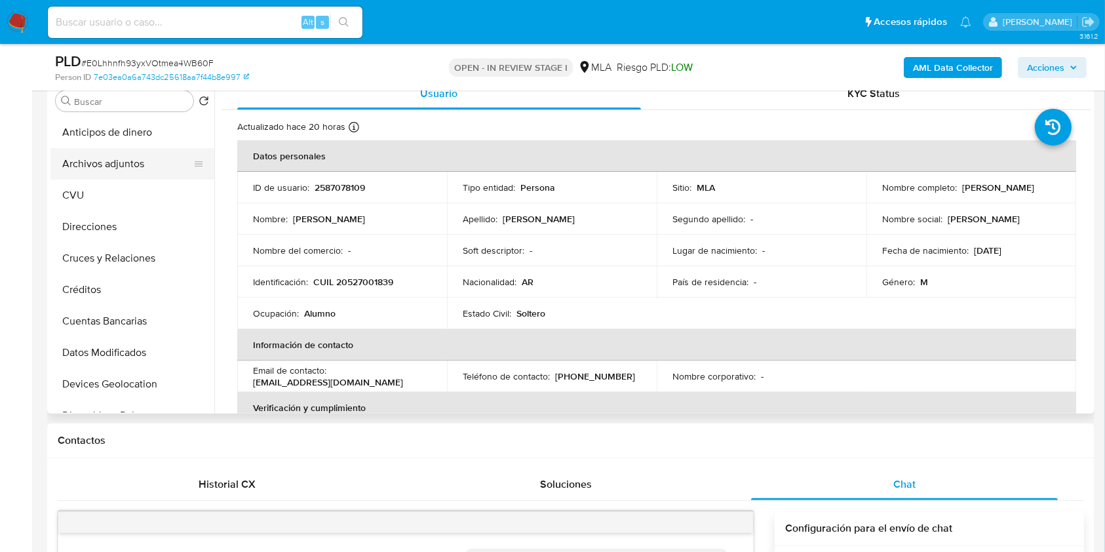
click at [110, 155] on button "Archivos adjuntos" at bounding box center [126, 163] width 153 height 31
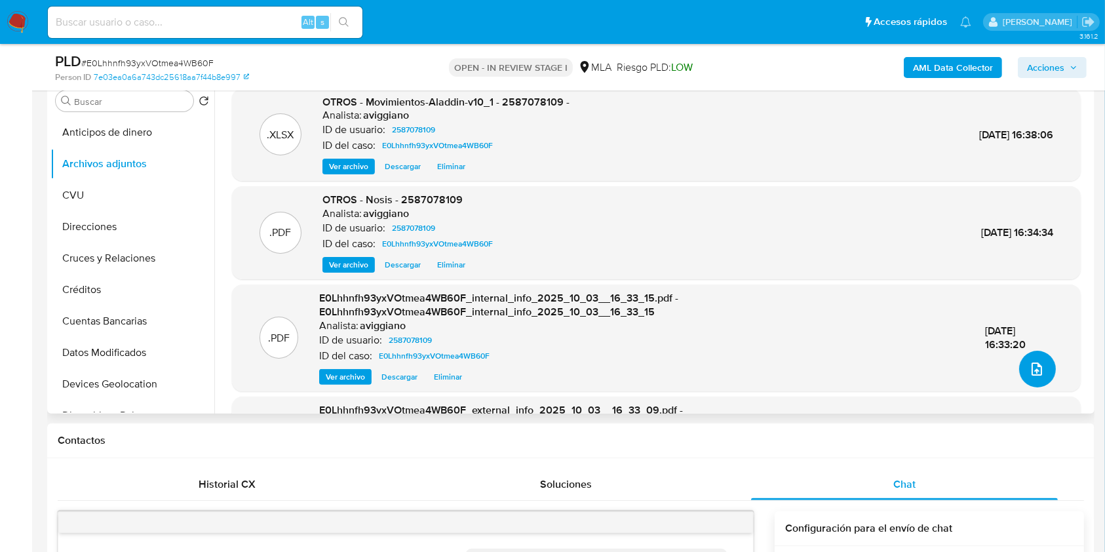
click at [1029, 369] on icon "upload-file" at bounding box center [1037, 369] width 16 height 16
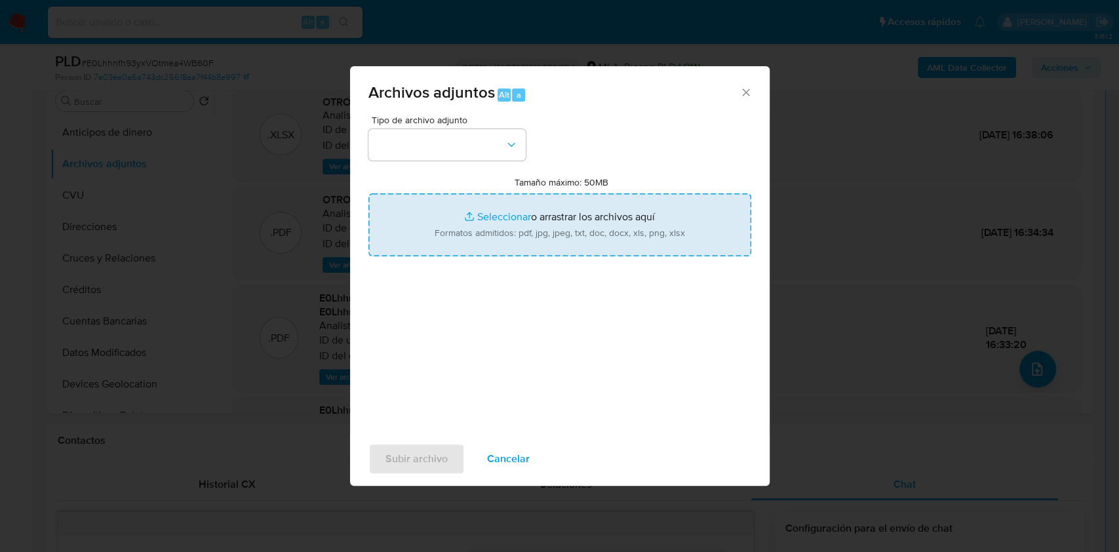
click at [592, 216] on input "Tamaño máximo: 50MB Seleccionar archivos" at bounding box center [559, 224] width 383 height 63
type input "C:\fakepath\Caselog E0Lhhnfh93yxVOtmea4WB60F_2025_09_18_01_25_48.docx"
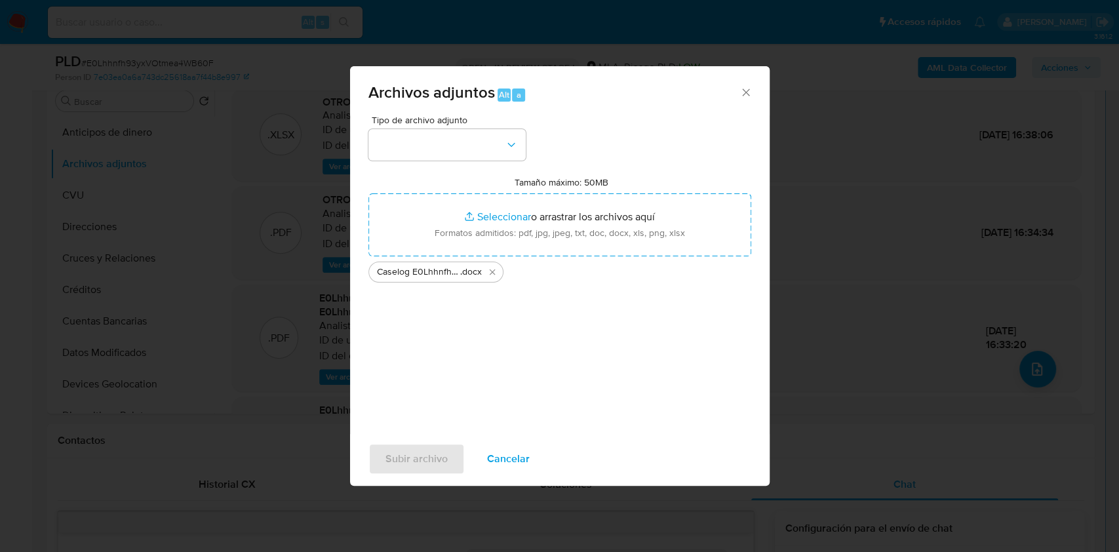
click at [460, 165] on div "Tipo de archivo adjunto Tamaño máximo: 50MB Seleccionar archivos Seleccionar o …" at bounding box center [559, 269] width 383 height 309
click at [458, 159] on button "button" at bounding box center [446, 144] width 157 height 31
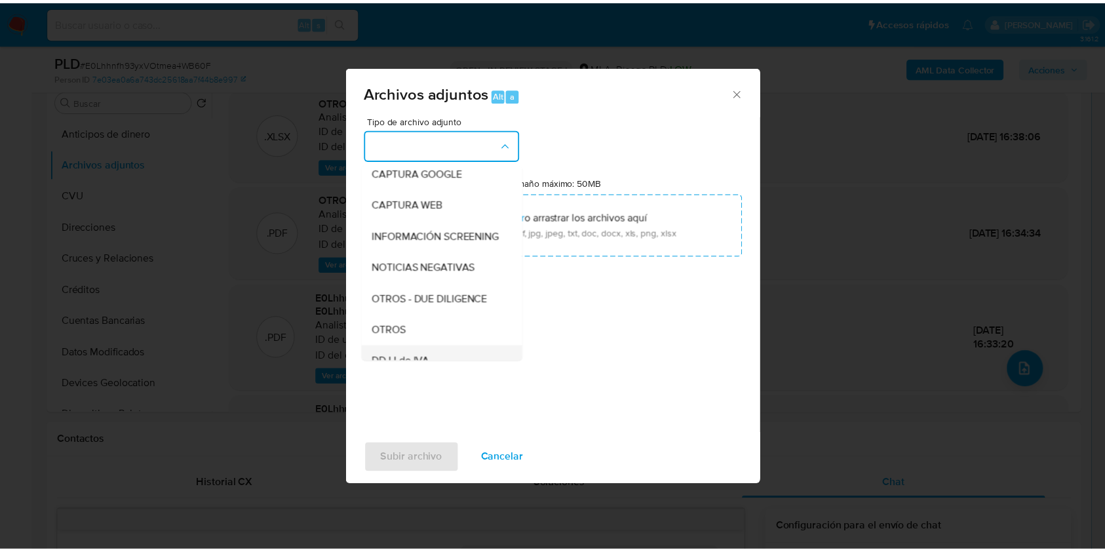
scroll to position [174, 0]
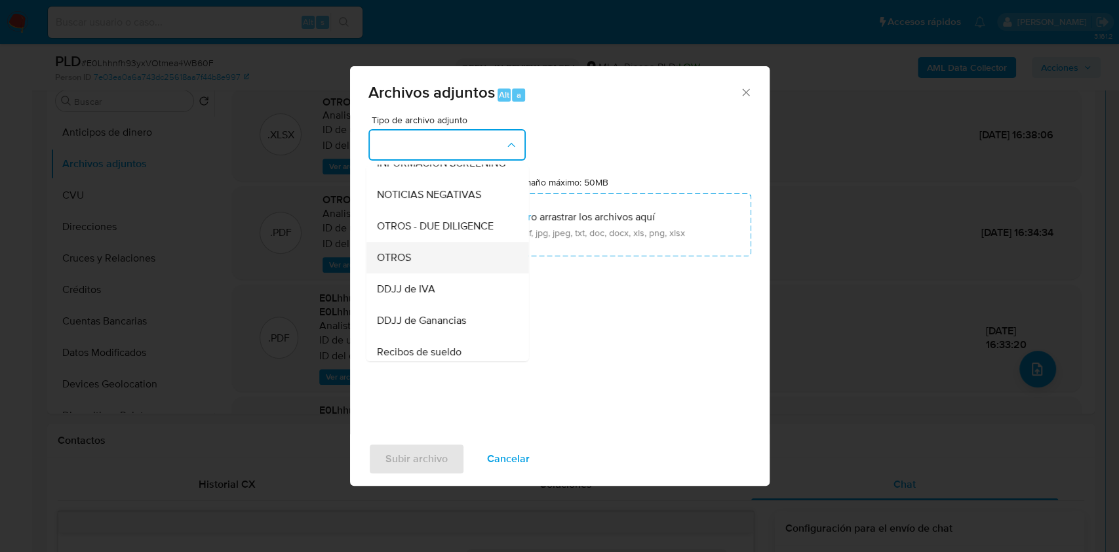
click at [421, 273] on div "OTROS" at bounding box center [443, 257] width 134 height 31
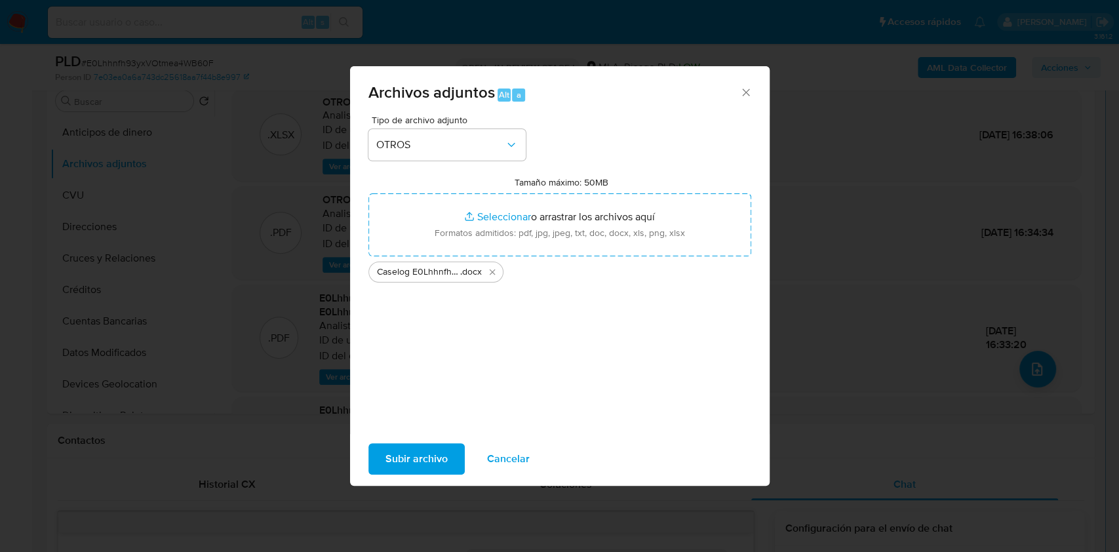
click at [421, 459] on span "Subir archivo" at bounding box center [416, 458] width 62 height 29
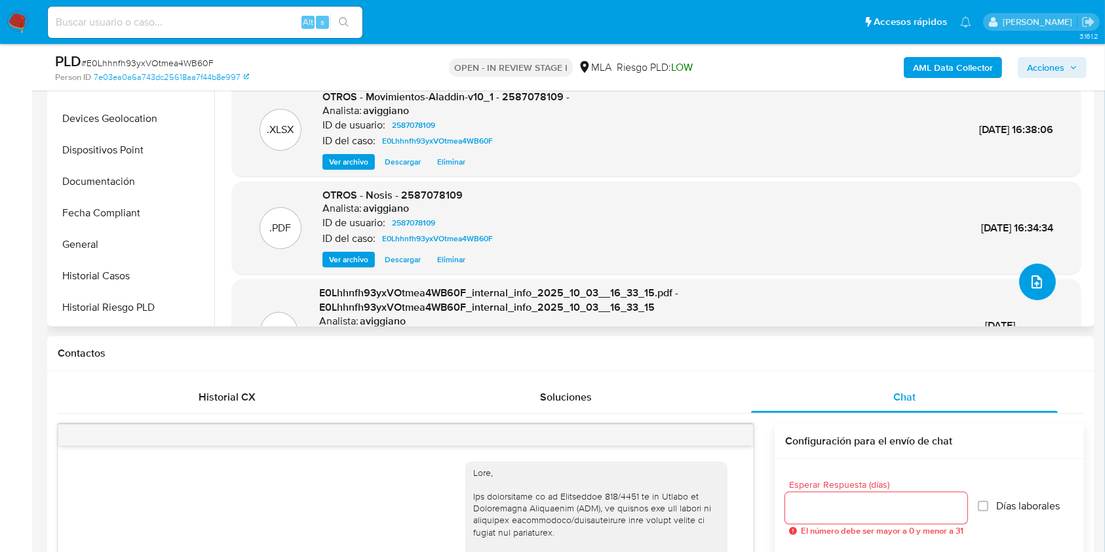
scroll to position [349, 0]
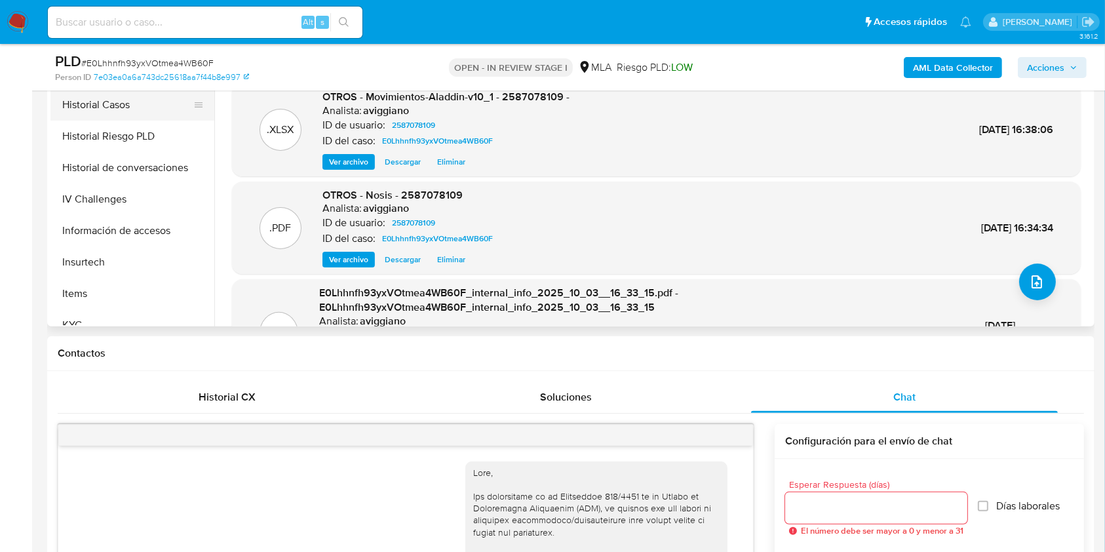
click at [117, 115] on button "Historial Casos" at bounding box center [126, 104] width 153 height 31
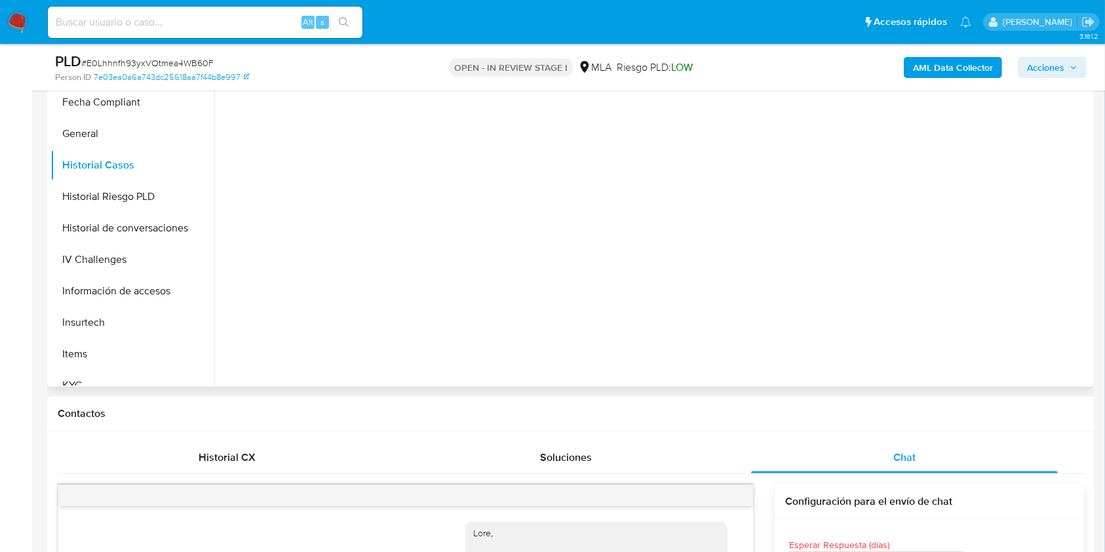
scroll to position [262, 0]
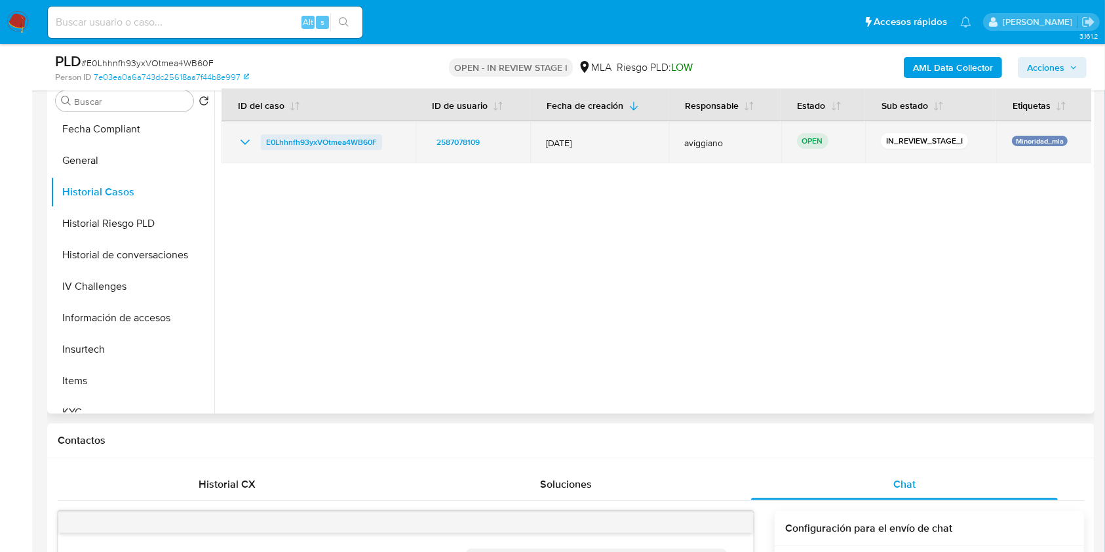
click at [362, 149] on span "E0Lhhnfh93yxVOtmea4WB60F" at bounding box center [321, 142] width 111 height 16
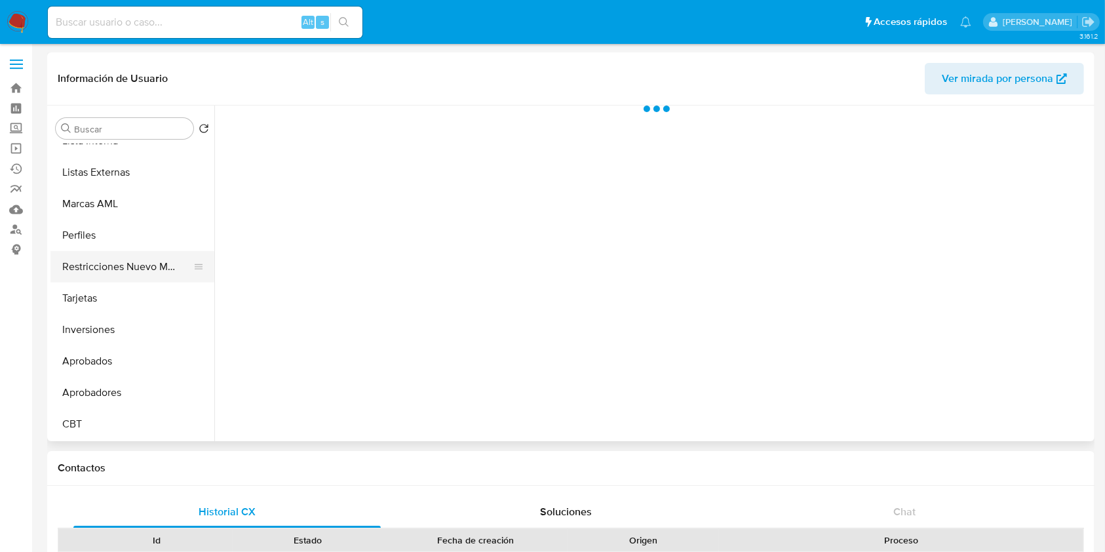
select select "10"
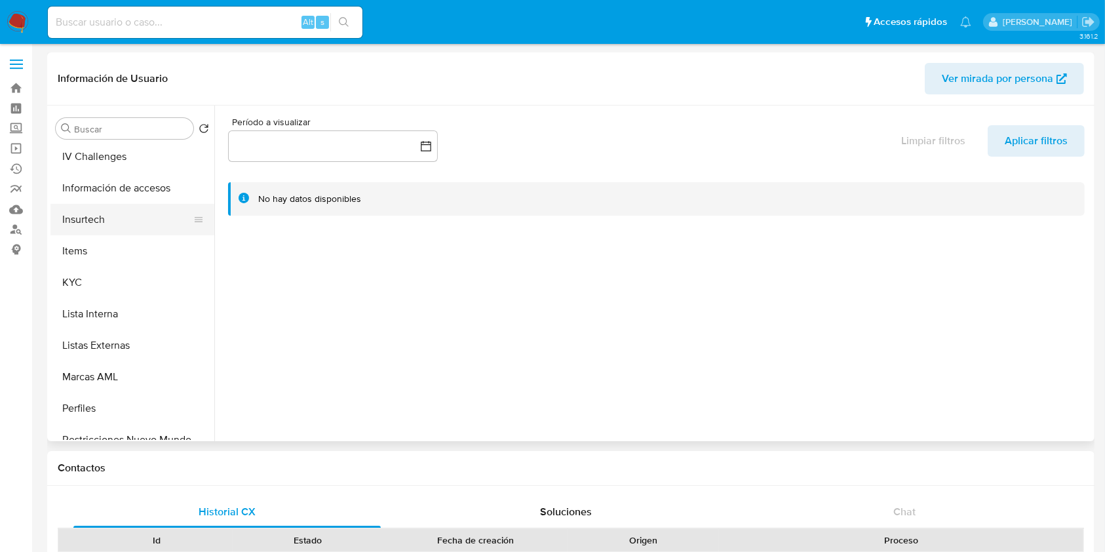
scroll to position [505, 0]
click at [82, 286] on button "KYC" at bounding box center [126, 284] width 153 height 31
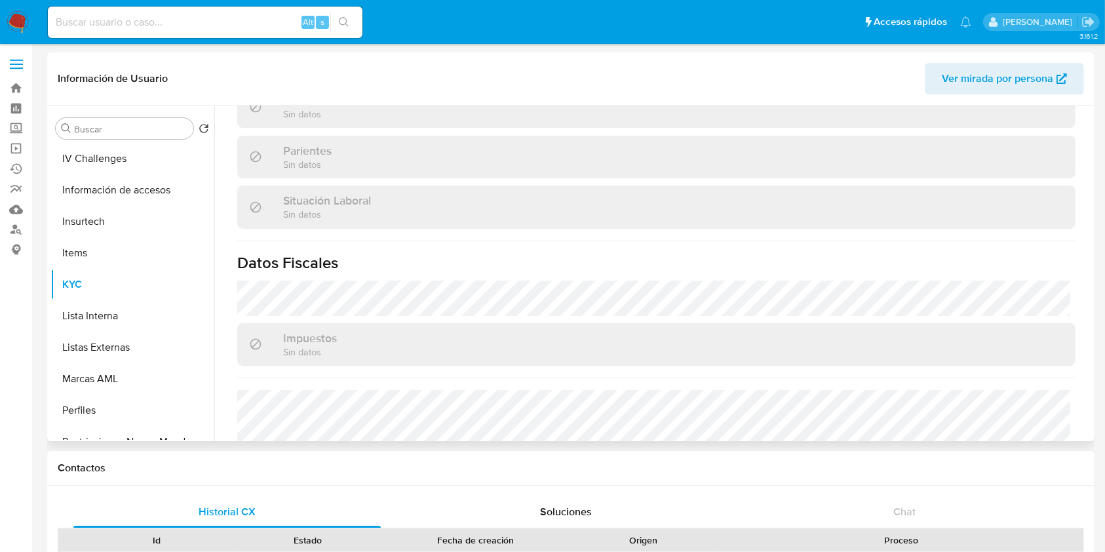
scroll to position [328, 0]
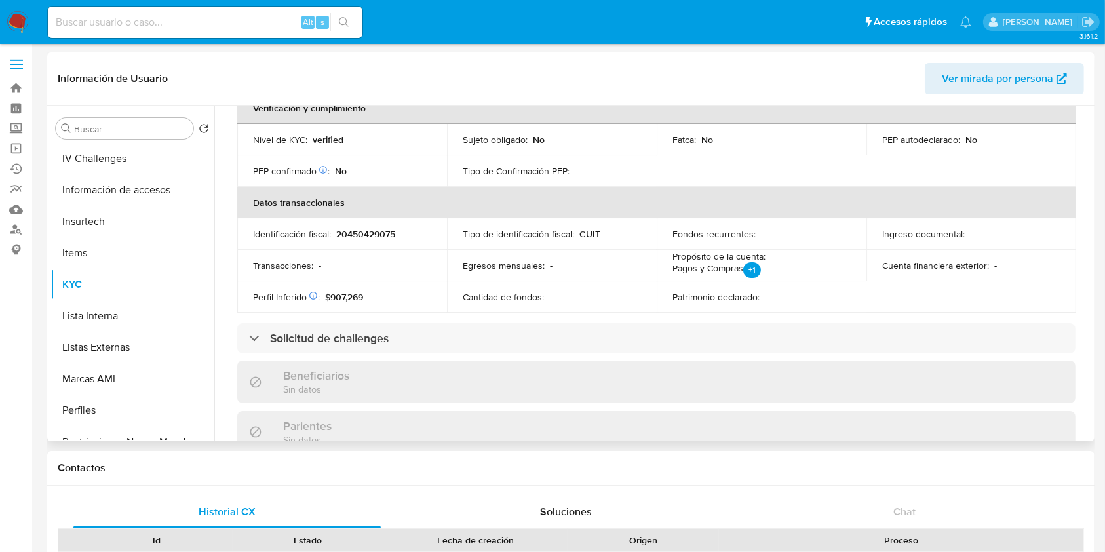
click at [357, 239] on p "20450429075" at bounding box center [365, 234] width 59 height 12
copy p "20450429075"
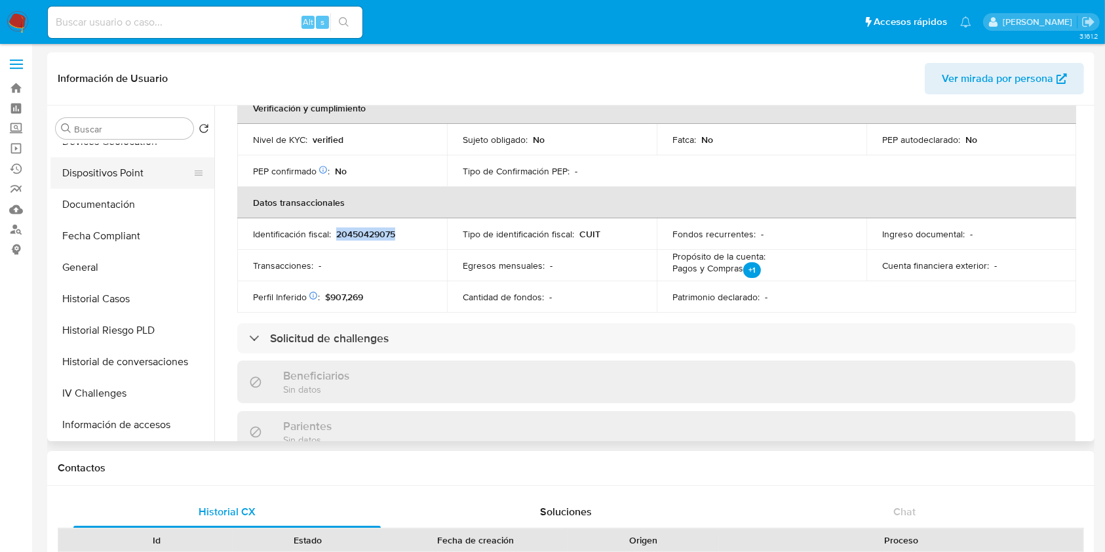
scroll to position [243, 0]
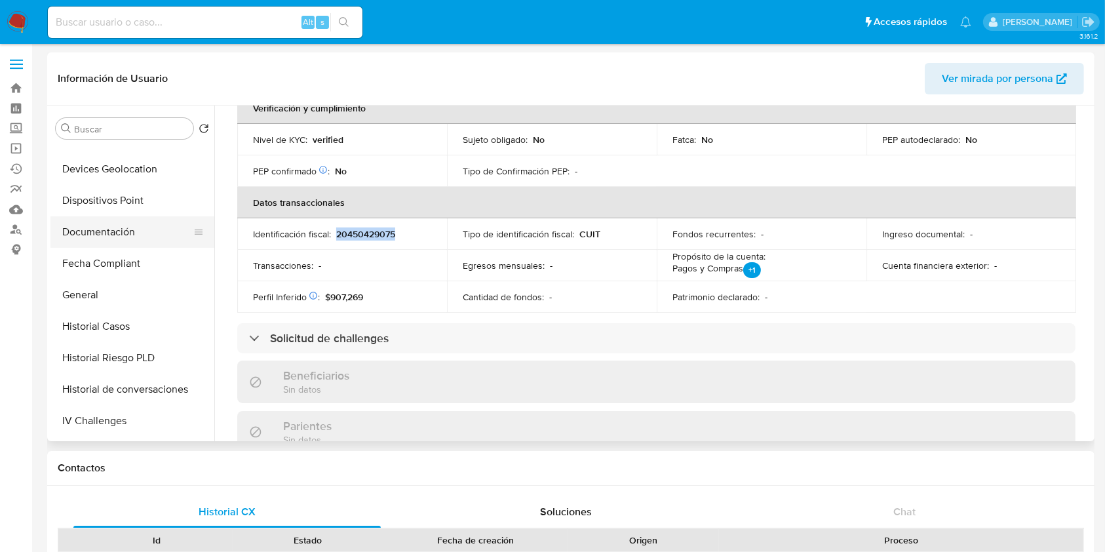
click at [111, 229] on button "Documentación" at bounding box center [126, 231] width 153 height 31
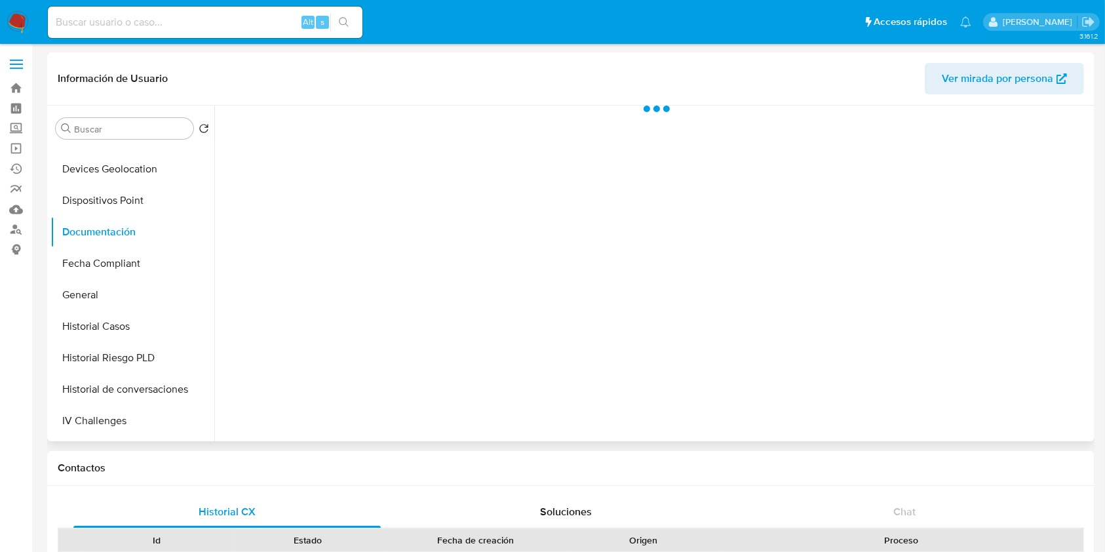
scroll to position [0, 0]
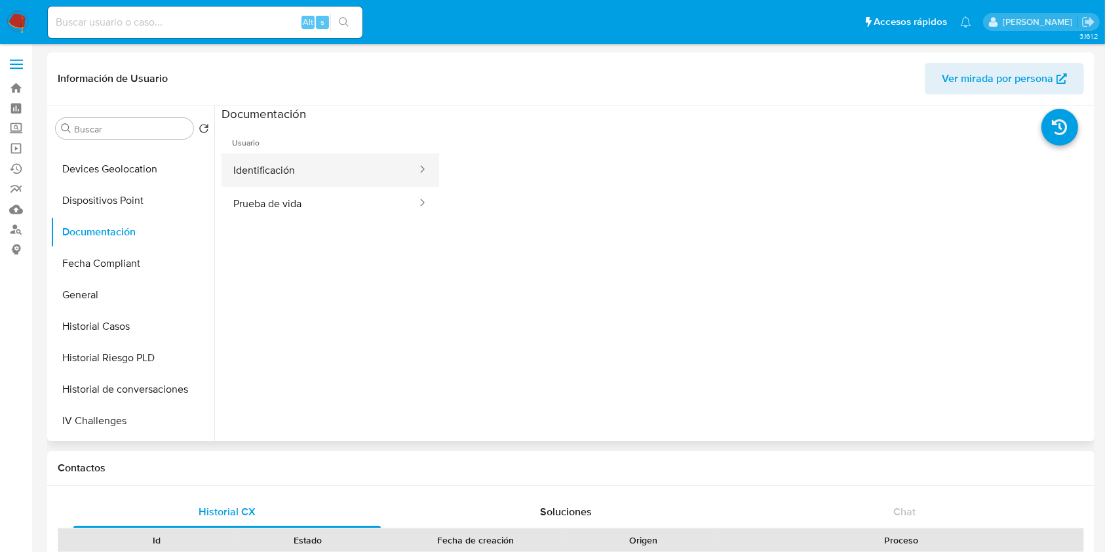
click at [283, 168] on button "Identificación" at bounding box center [320, 169] width 197 height 33
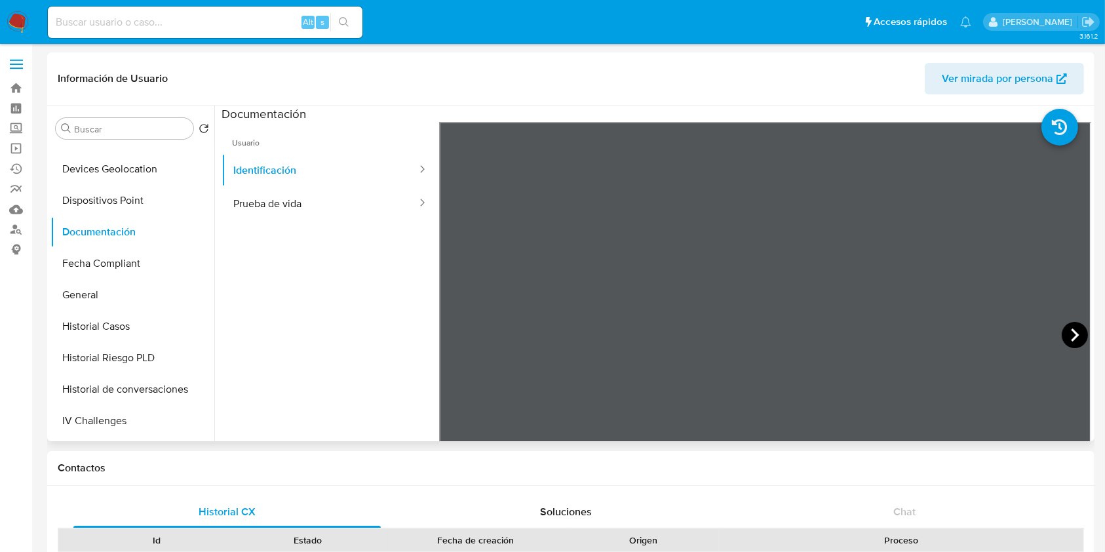
click at [1075, 334] on icon at bounding box center [1075, 335] width 26 height 26
click at [273, 191] on button "Prueba de vida" at bounding box center [320, 203] width 197 height 33
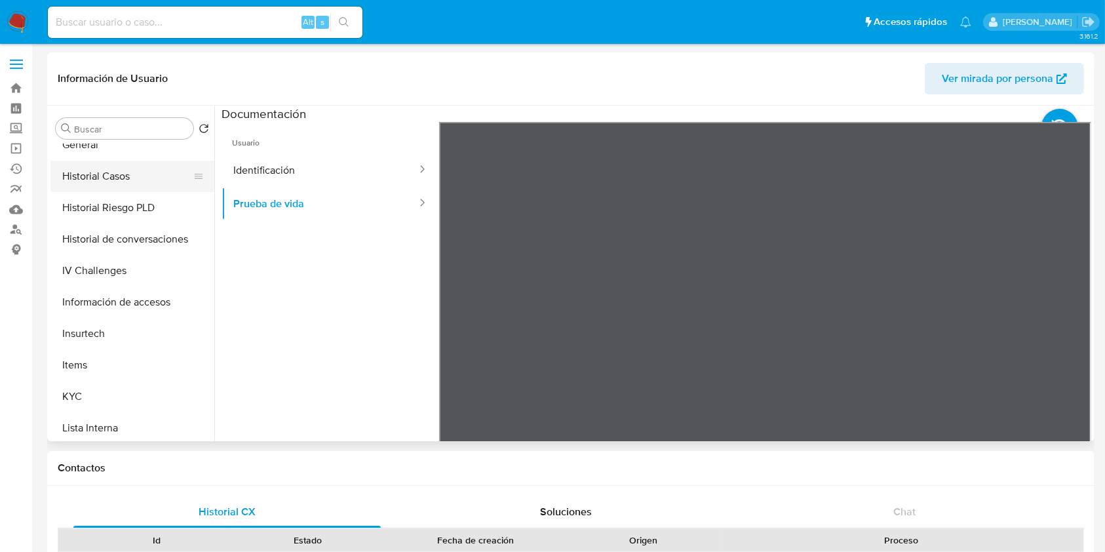
scroll to position [505, 0]
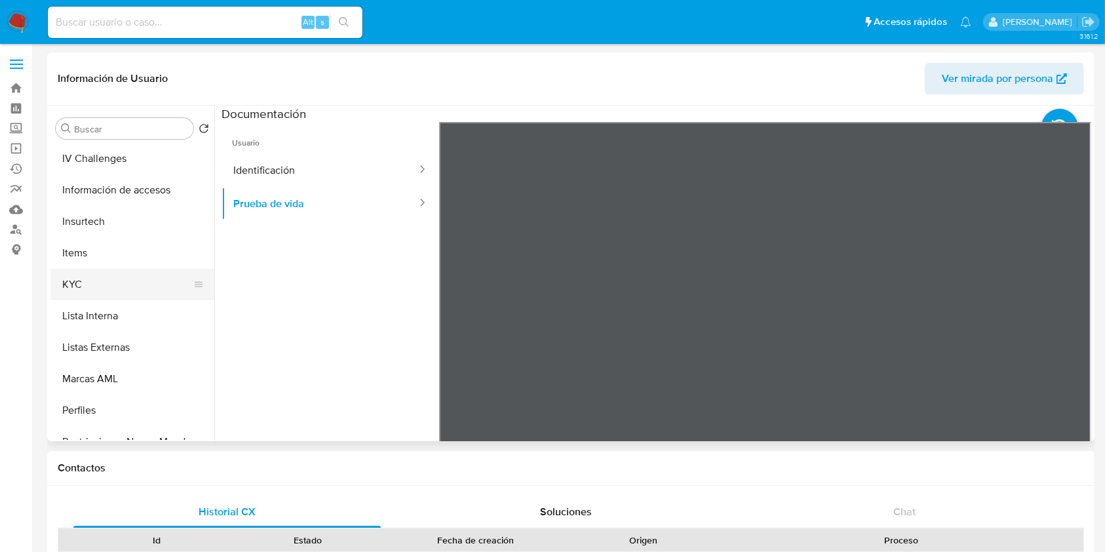
click at [90, 286] on button "KYC" at bounding box center [126, 284] width 153 height 31
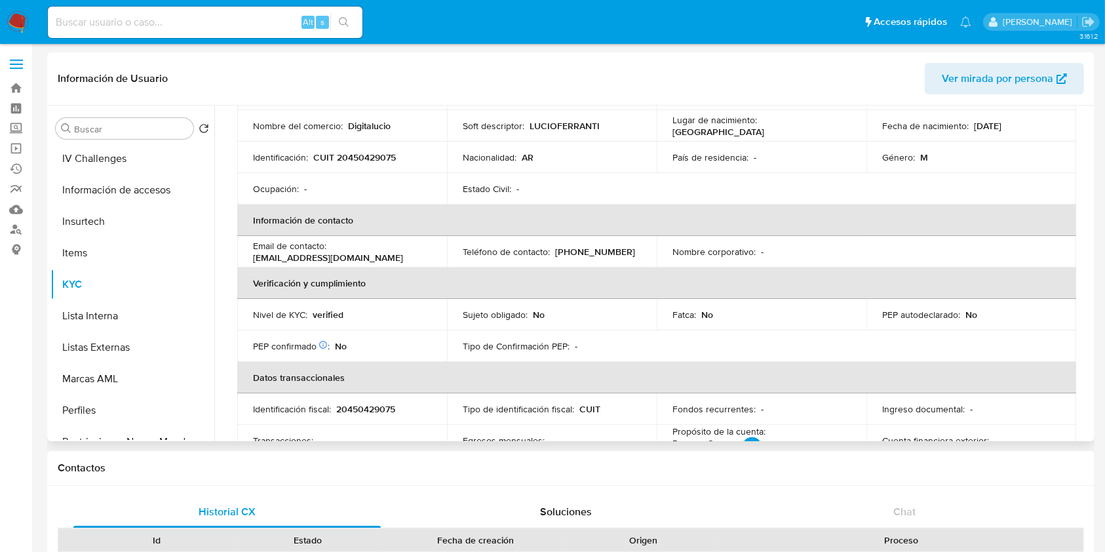
scroll to position [66, 0]
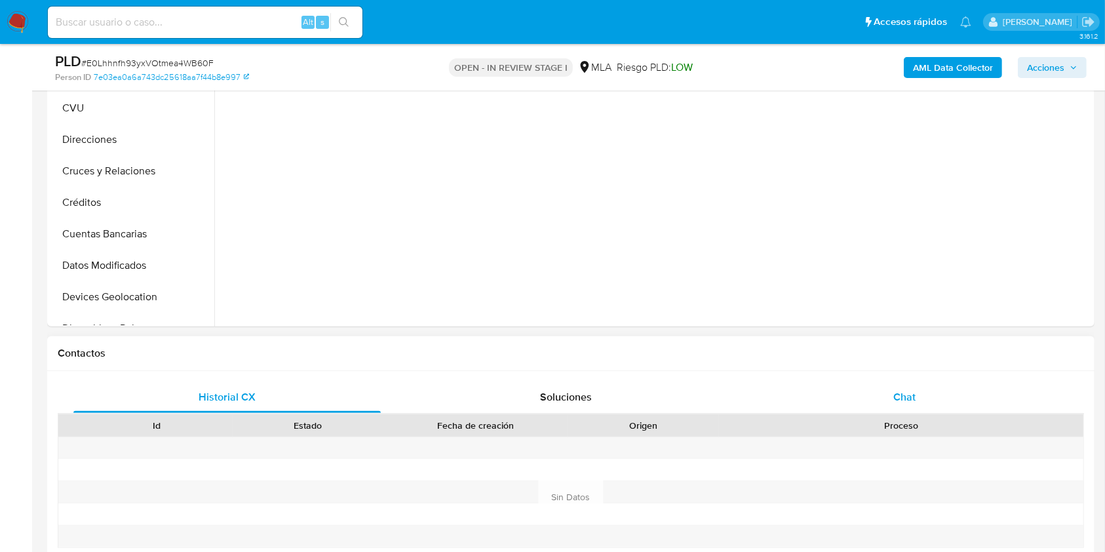
click at [932, 401] on div "Chat" at bounding box center [904, 397] width 307 height 31
select select "10"
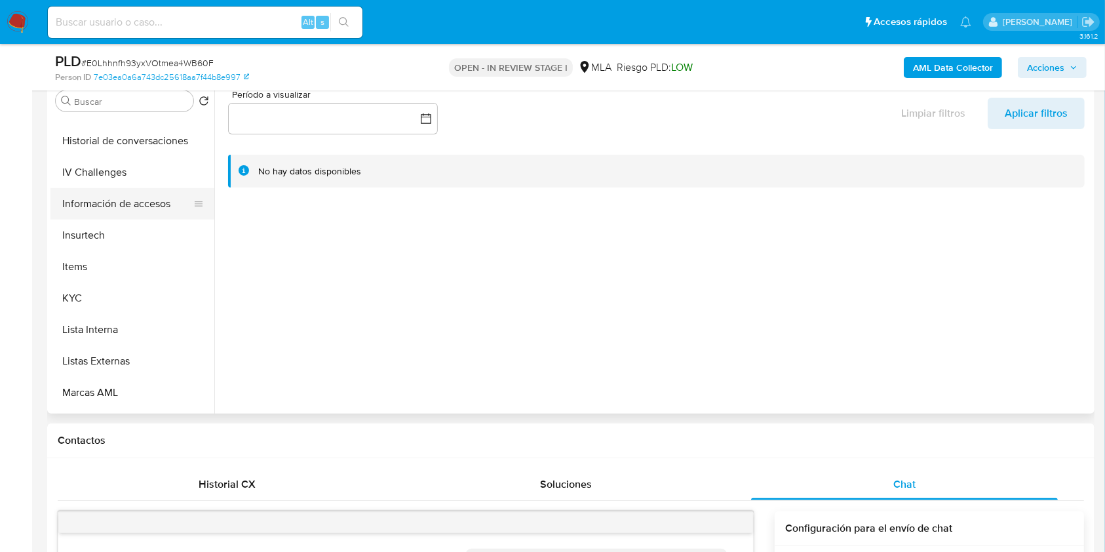
scroll to position [612, 0]
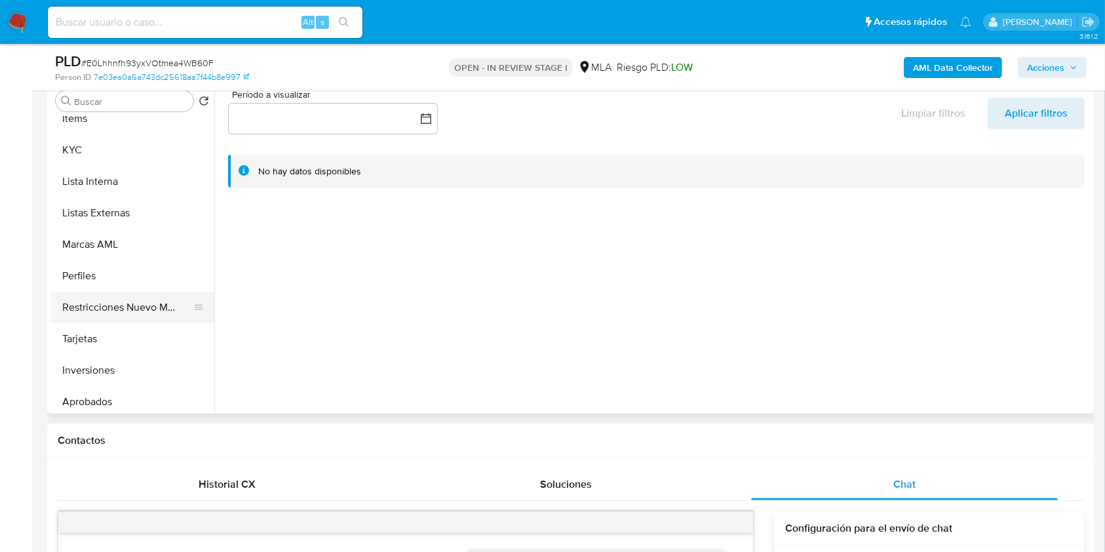
click at [121, 294] on button "Restricciones Nuevo Mundo" at bounding box center [126, 307] width 153 height 31
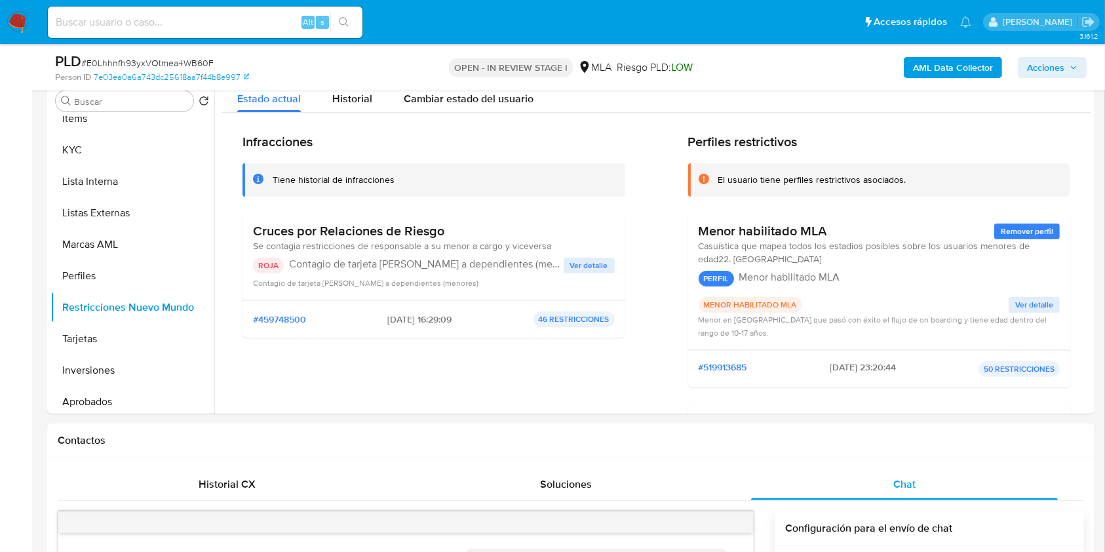
click at [1055, 70] on span "Acciones" at bounding box center [1045, 67] width 37 height 21
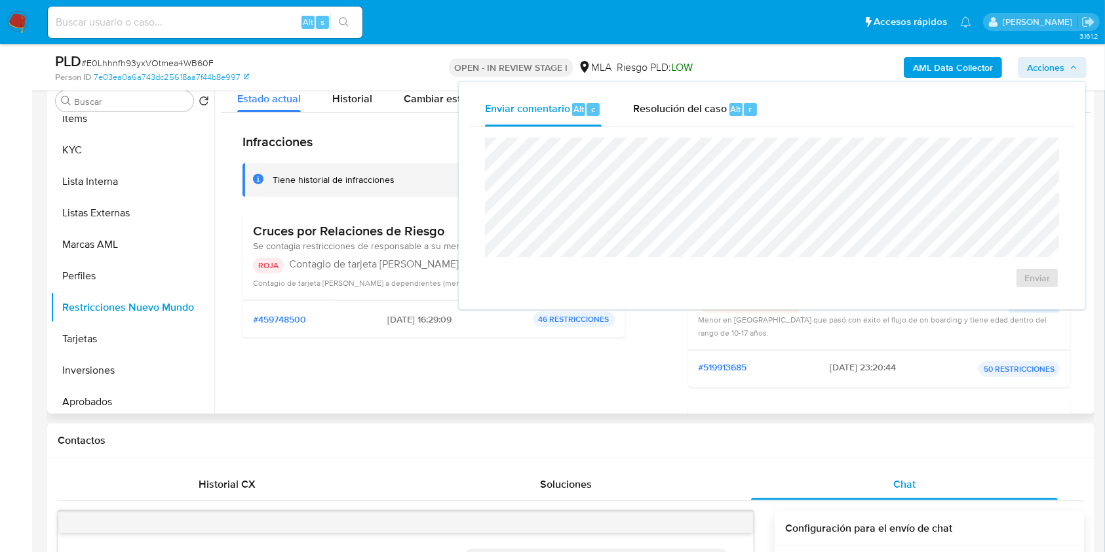
click at [362, 365] on div "Infracciones Tiene historial de infracciones Cruces por Relaciones de Riesgo Se…" at bounding box center [434, 349] width 383 height 431
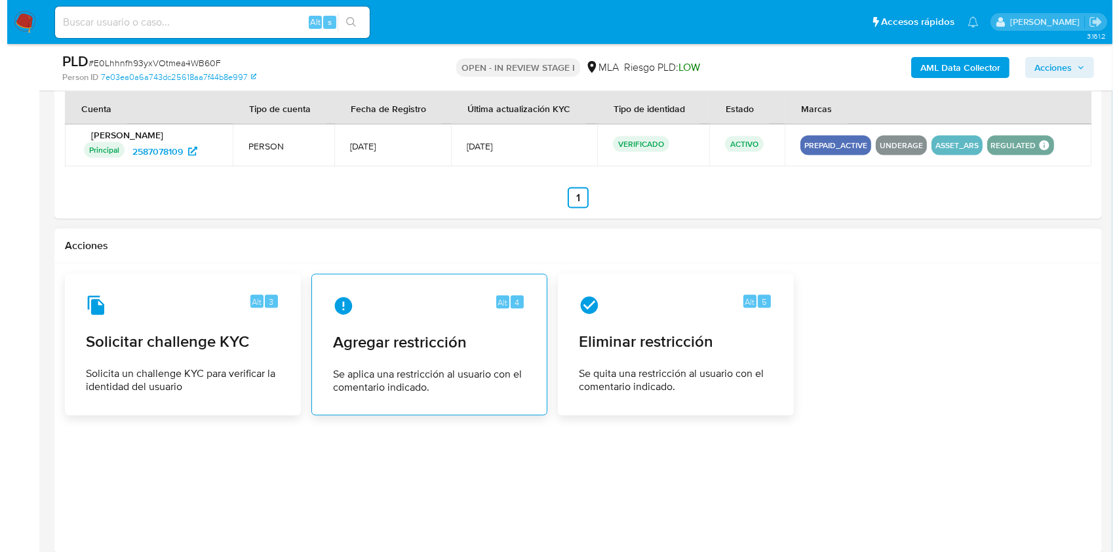
scroll to position [1919, 0]
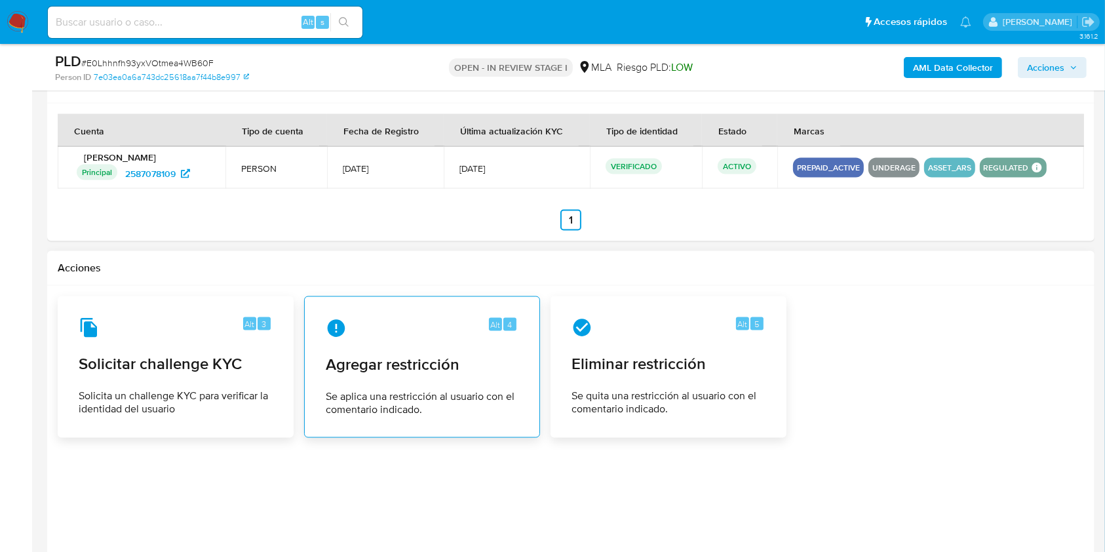
click at [431, 312] on div "Alt 4 Agregar restricción Se aplica una restricción al usuario con el comentari…" at bounding box center [422, 366] width 214 height 119
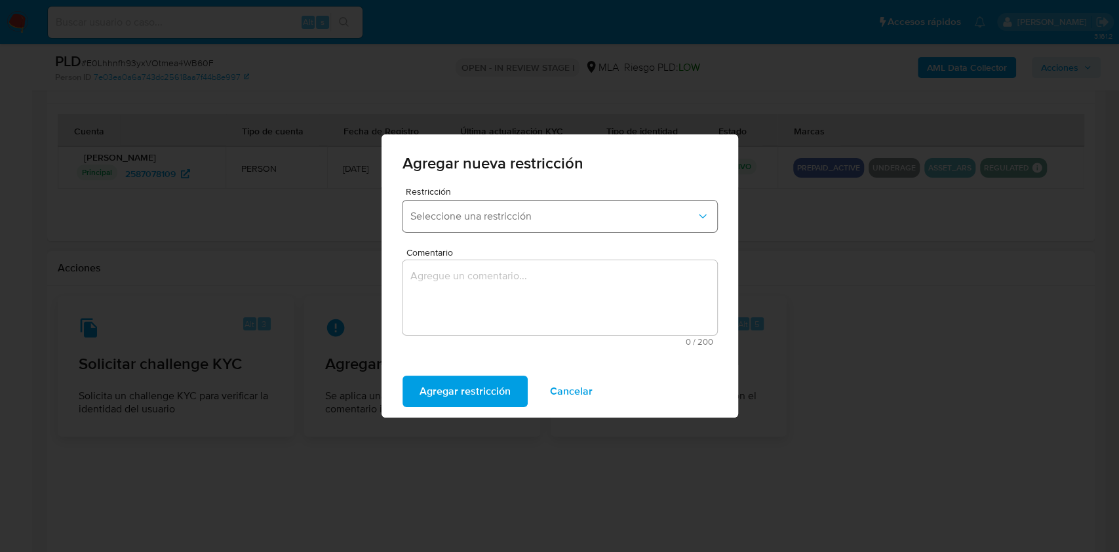
click at [444, 219] on span "Seleccione una restricción" at bounding box center [553, 216] width 286 height 13
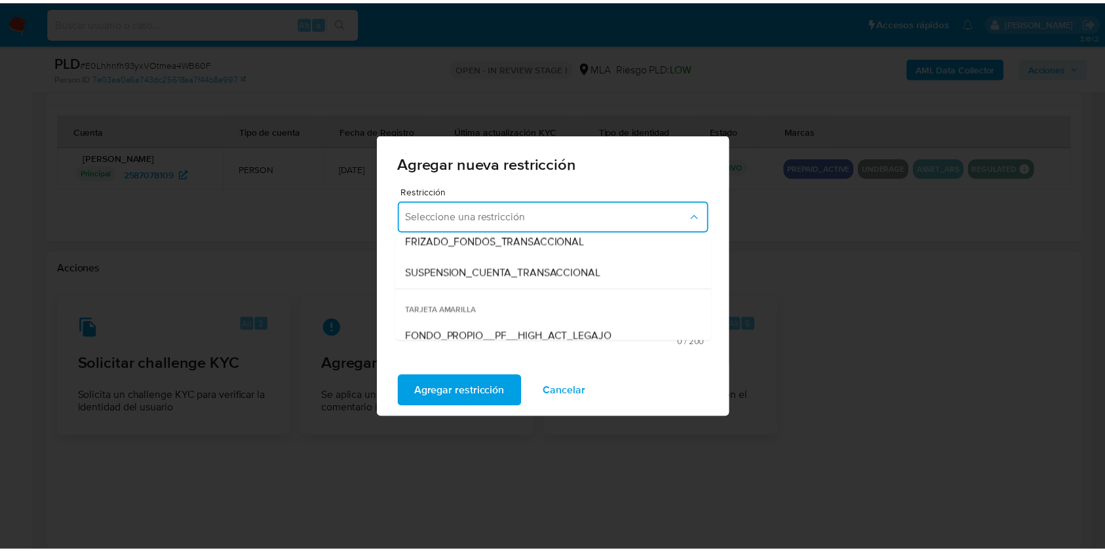
scroll to position [174, 0]
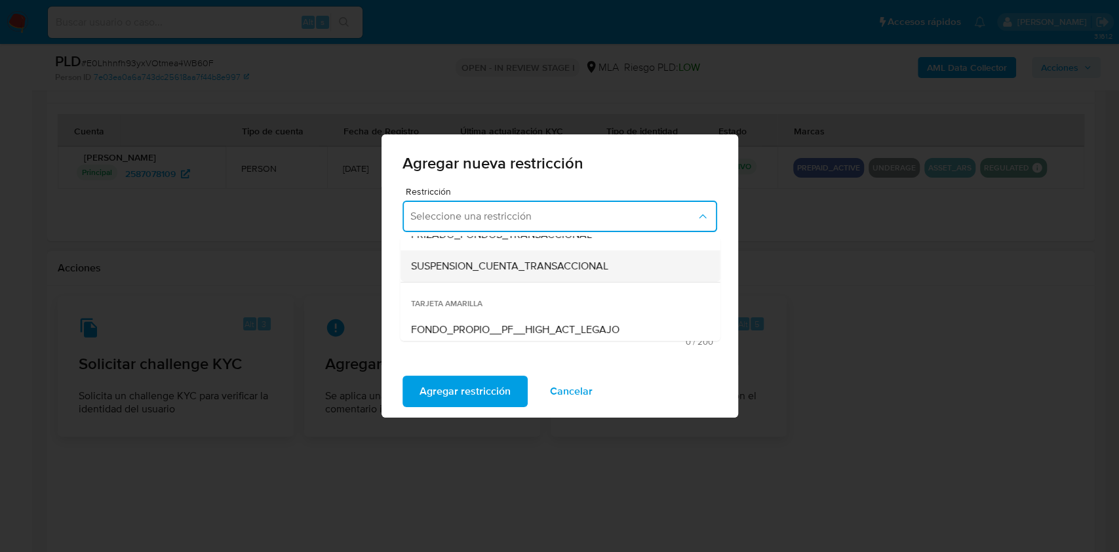
click at [472, 273] on div "SUSPENSION_CUENTA_TRANSACCIONAL" at bounding box center [555, 265] width 291 height 31
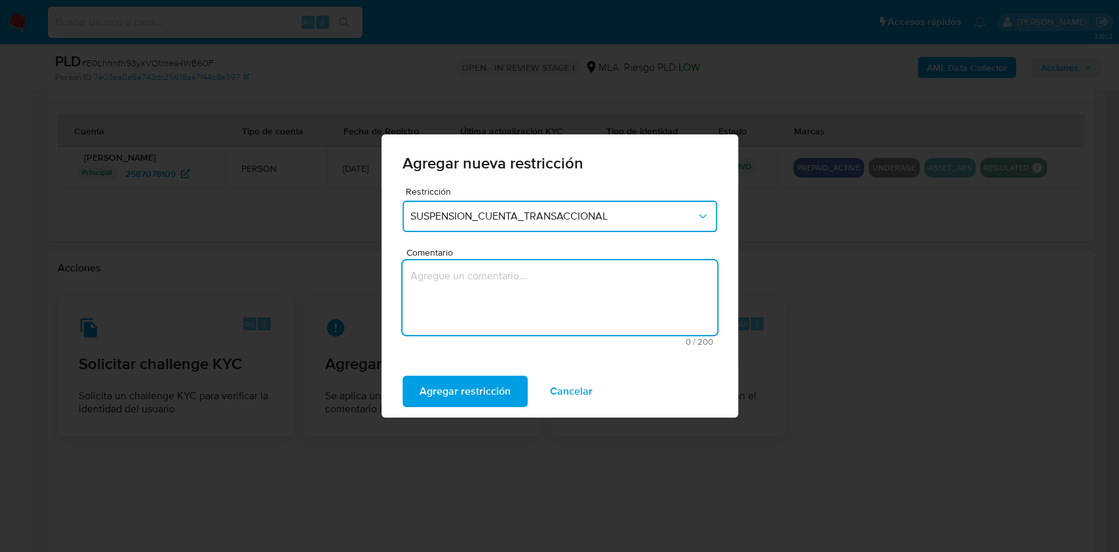
click at [460, 298] on textarea "Comentario" at bounding box center [559, 297] width 315 height 75
type textarea "AML"
click at [467, 383] on span "Agregar restricción" at bounding box center [465, 391] width 91 height 29
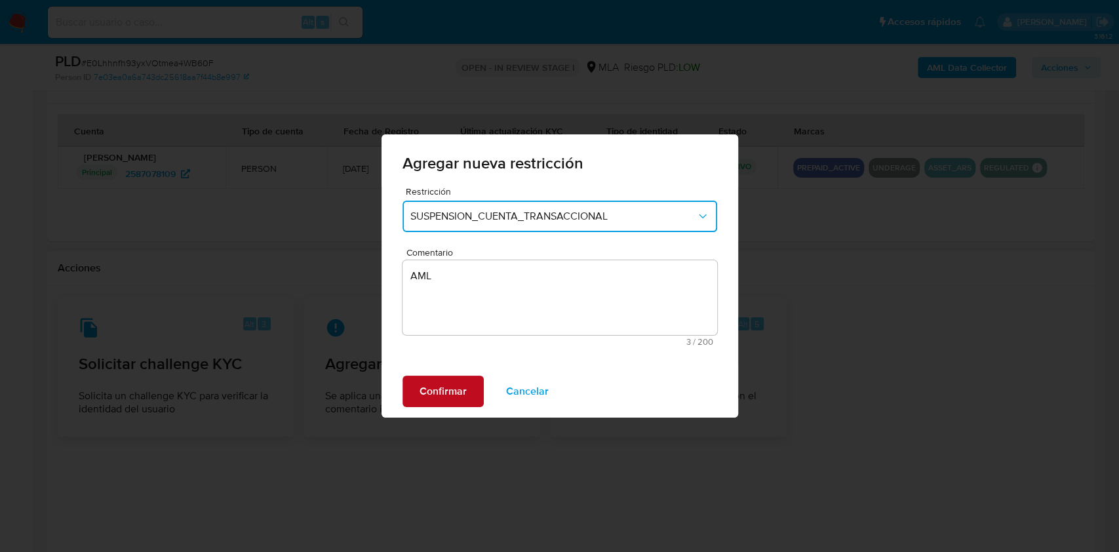
click at [467, 383] on button "Confirmar" at bounding box center [442, 391] width 81 height 31
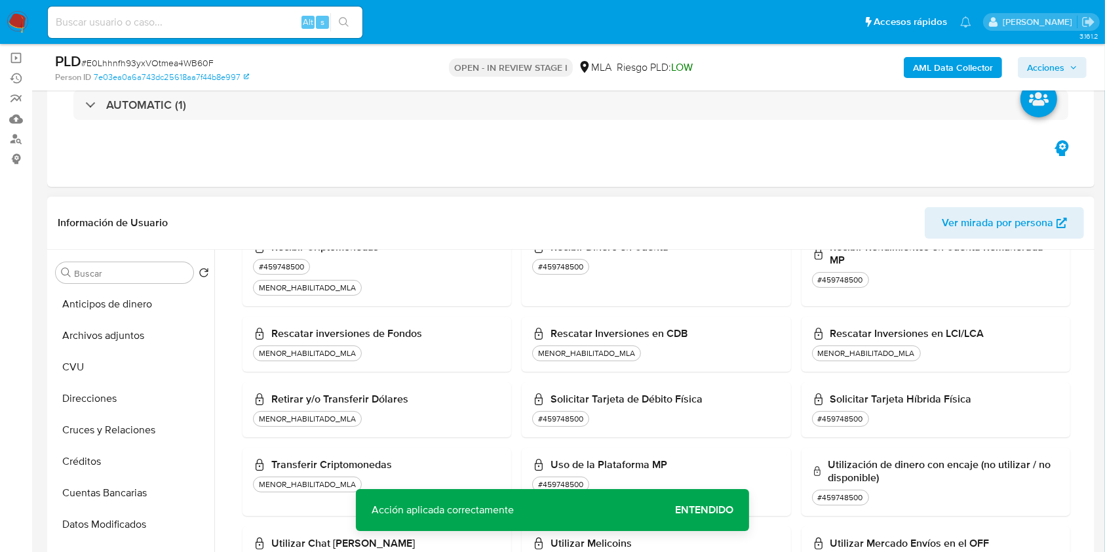
scroll to position [83, 0]
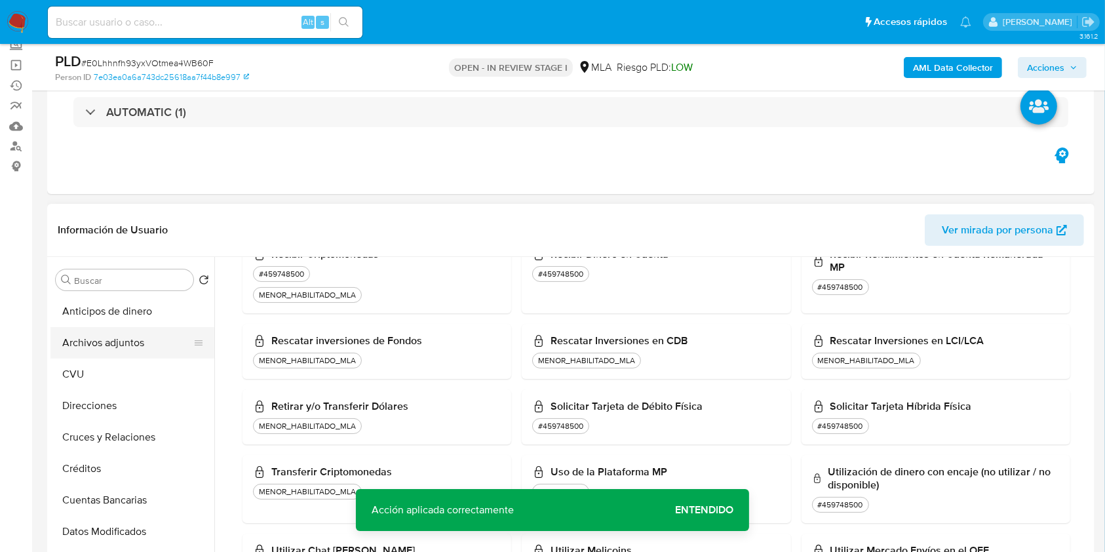
click at [110, 336] on button "Archivos adjuntos" at bounding box center [126, 342] width 153 height 31
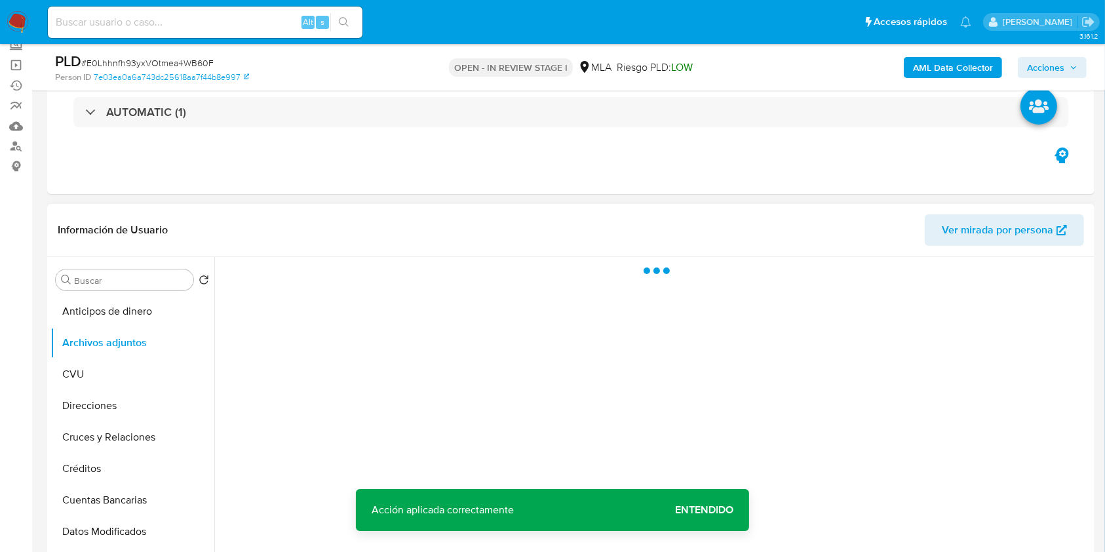
scroll to position [0, 0]
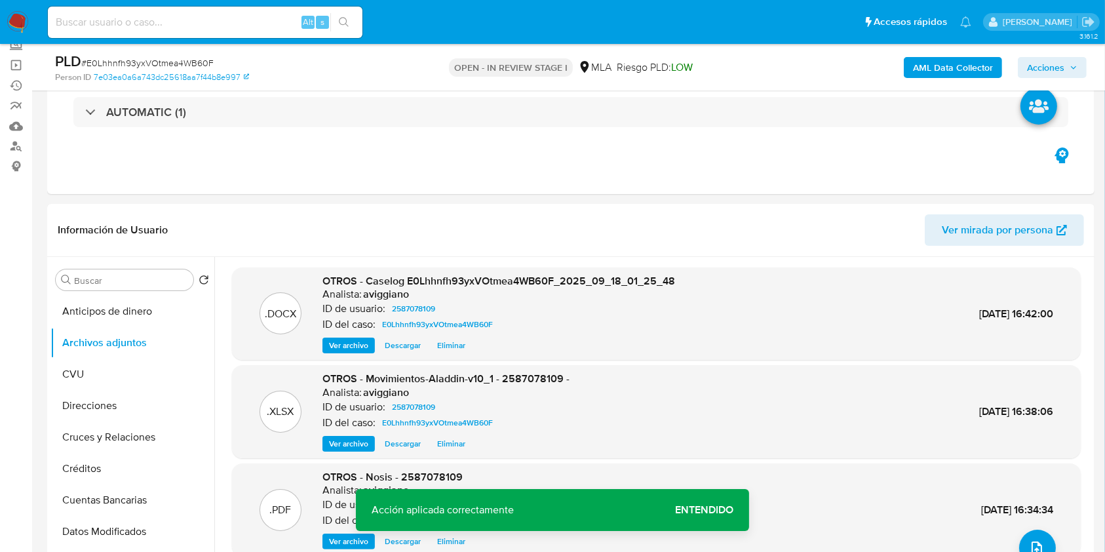
click at [1076, 69] on icon "button" at bounding box center [1074, 68] width 8 height 8
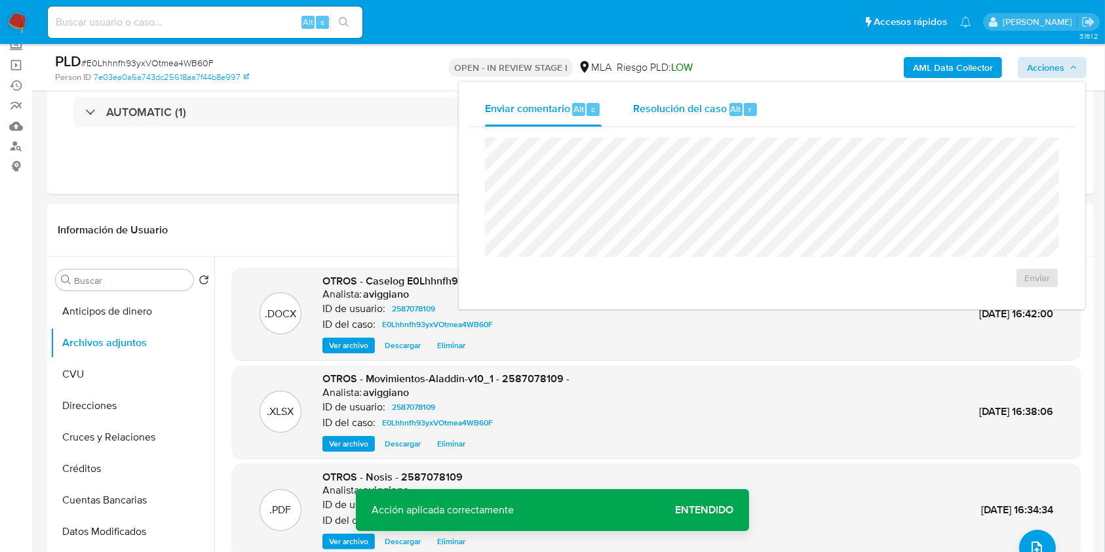
click at [684, 103] on span "Resolución del caso" at bounding box center [680, 108] width 94 height 15
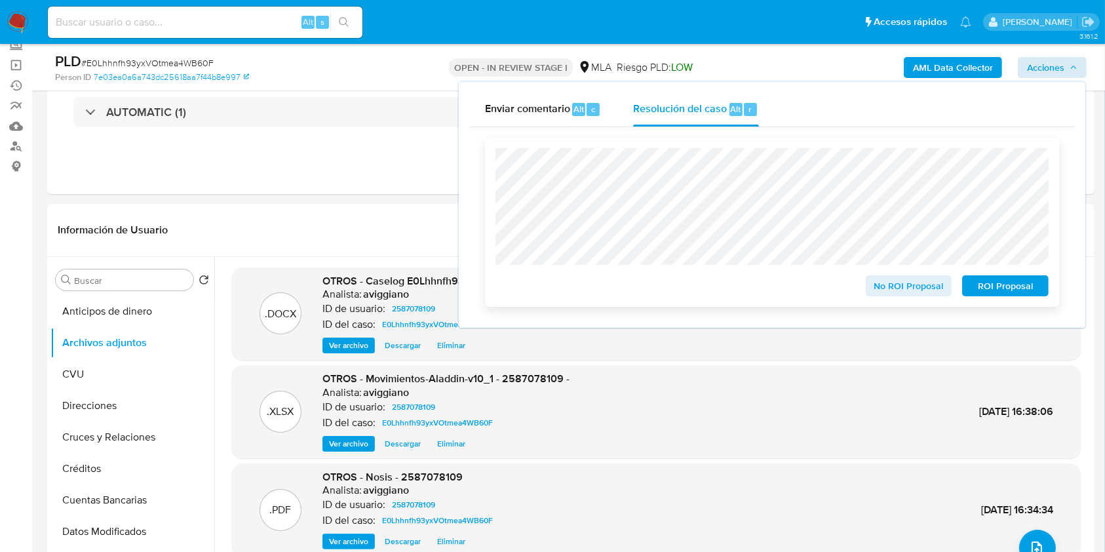
click at [1011, 286] on span "ROI Proposal" at bounding box center [1005, 286] width 68 height 18
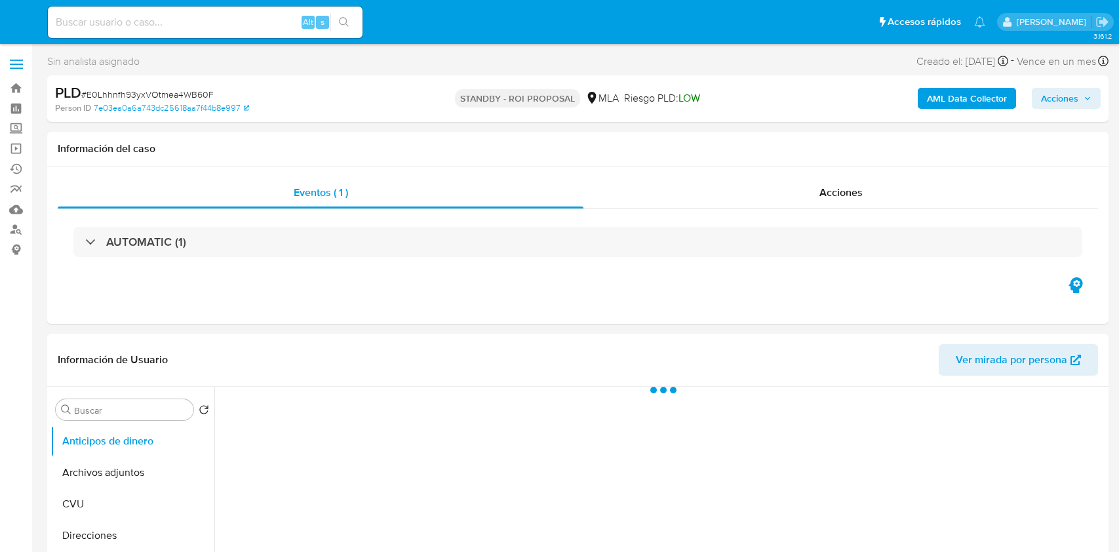
select select "10"
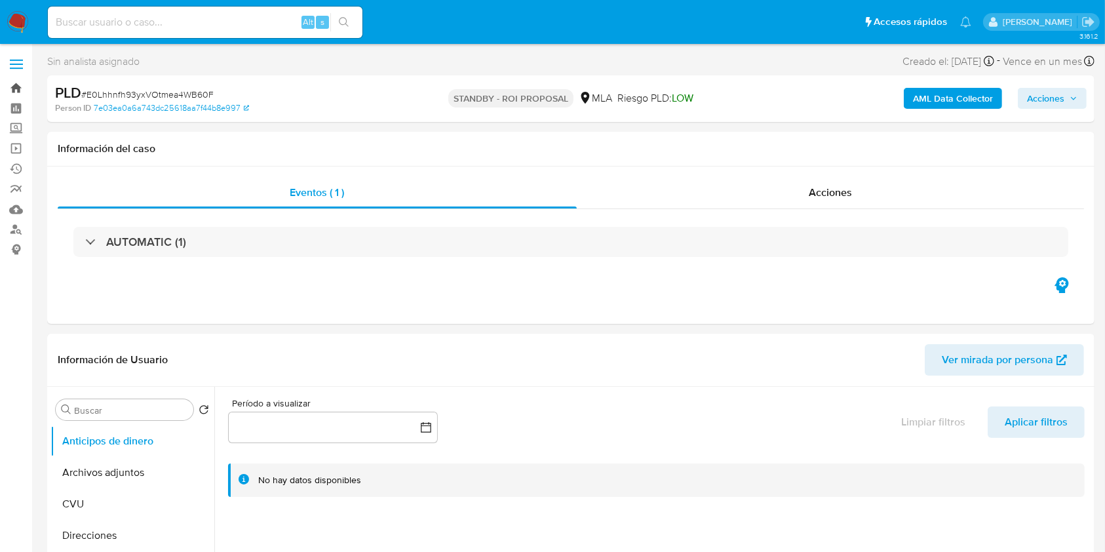
click at [13, 87] on link "Bandeja" at bounding box center [78, 88] width 156 height 20
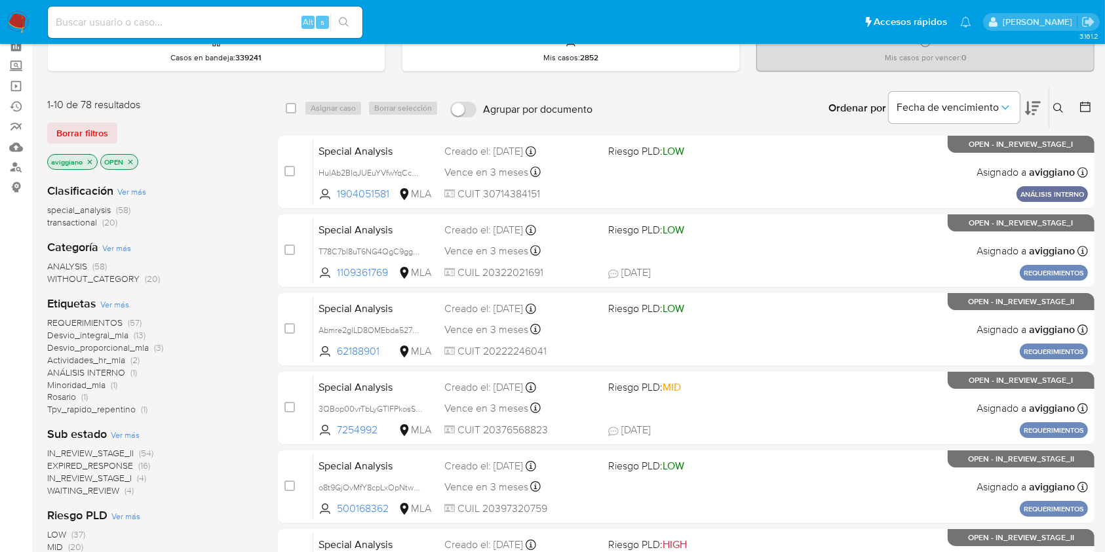
scroll to position [87, 0]
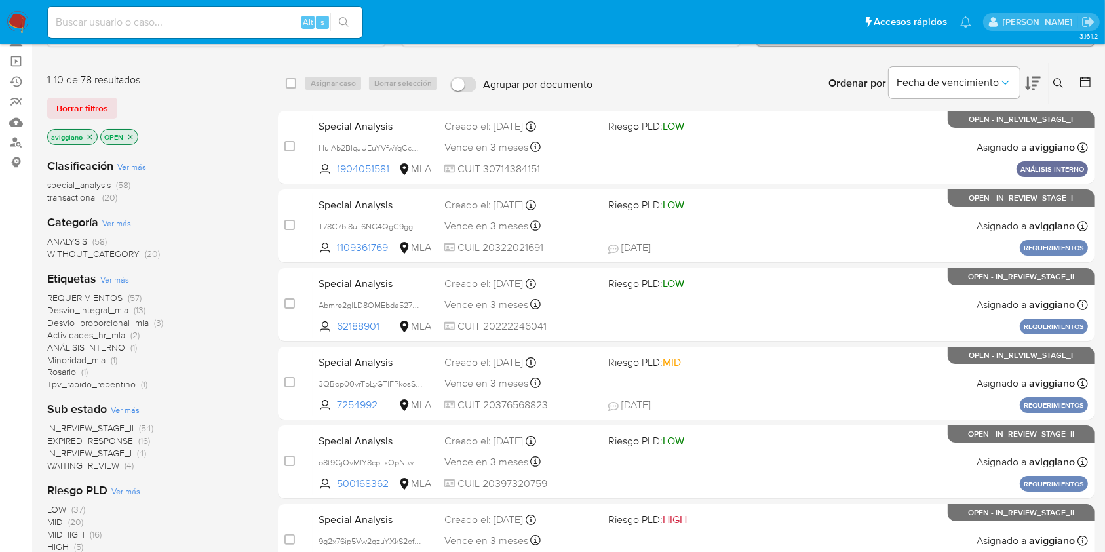
click at [93, 136] on icon "close-filter" at bounding box center [90, 137] width 8 height 8
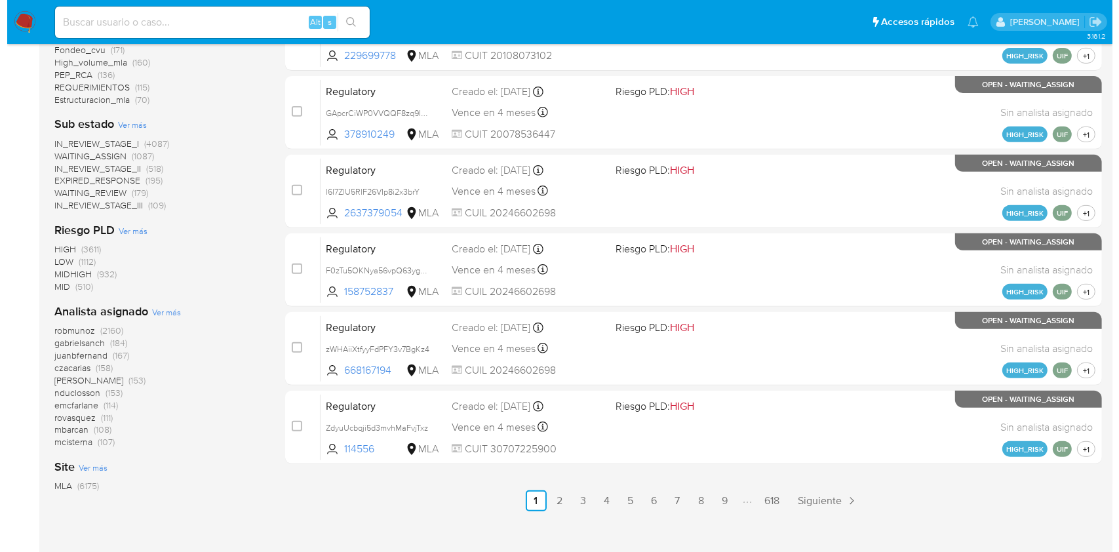
scroll to position [573, 0]
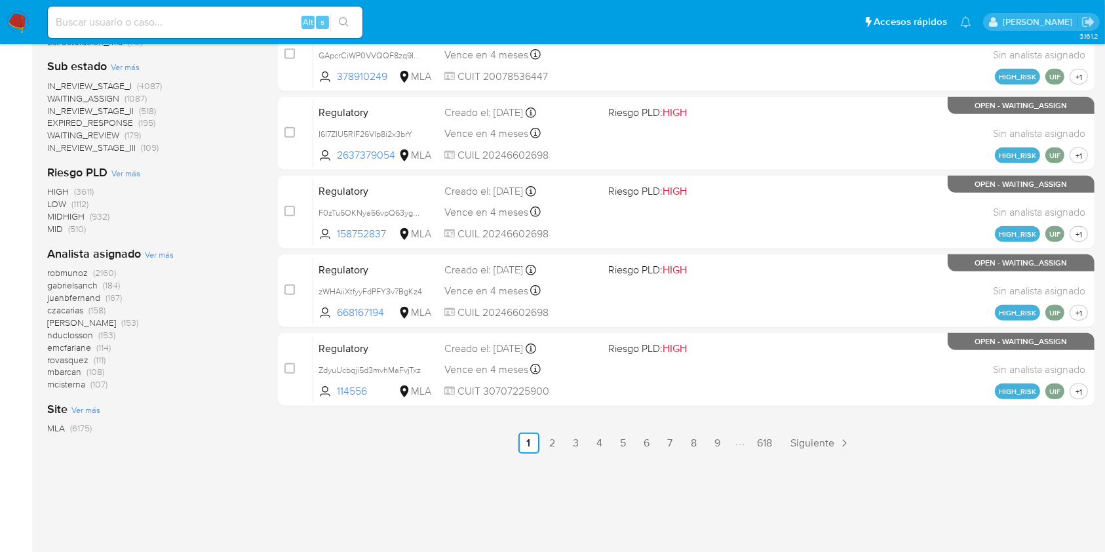
click at [155, 254] on span "Ver más" at bounding box center [159, 254] width 29 height 12
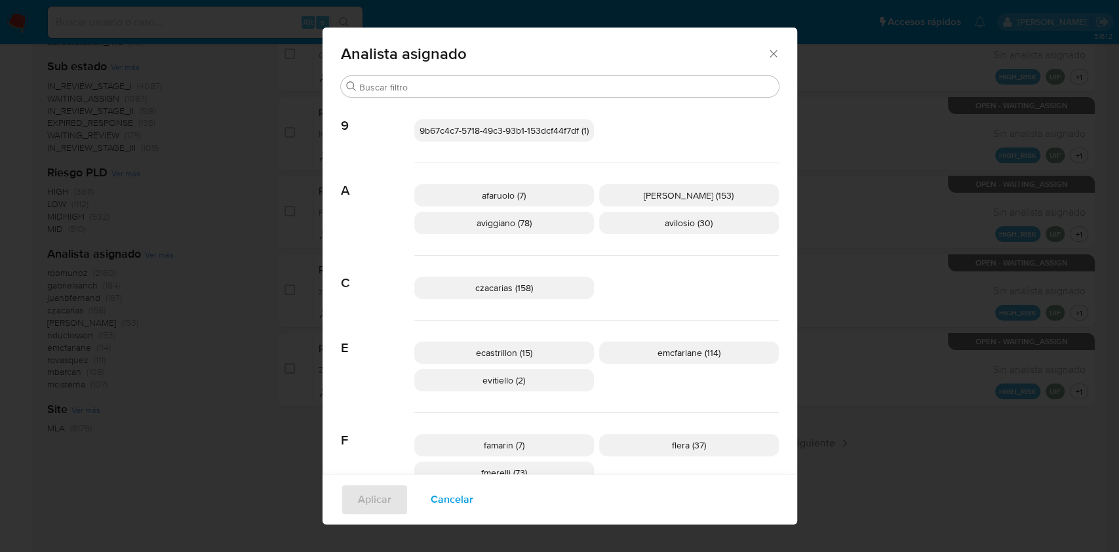
click at [560, 218] on p "aviggiano (78)" at bounding box center [504, 223] width 180 height 22
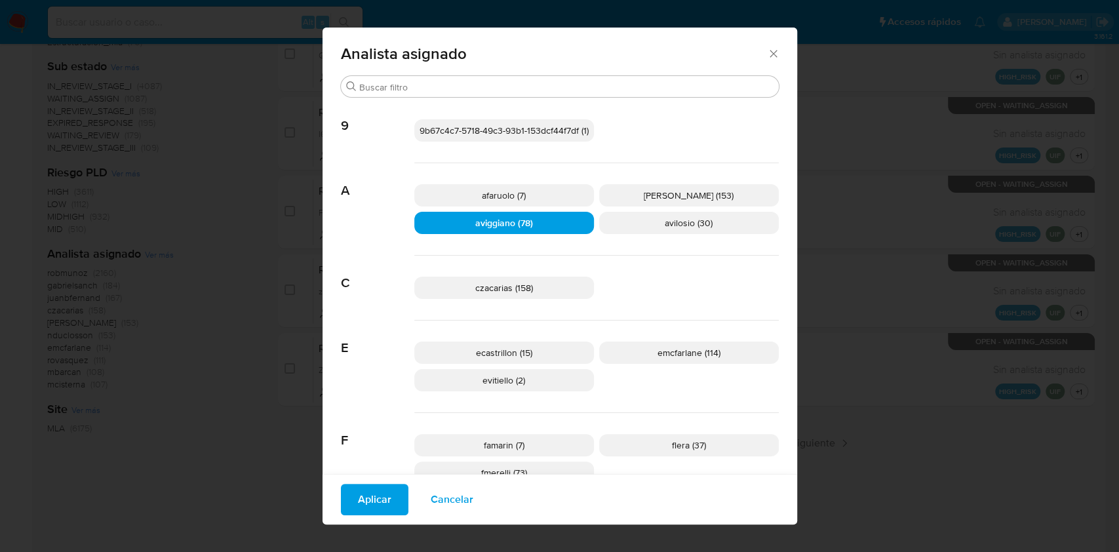
click at [371, 496] on span "Aplicar" at bounding box center [374, 499] width 33 height 29
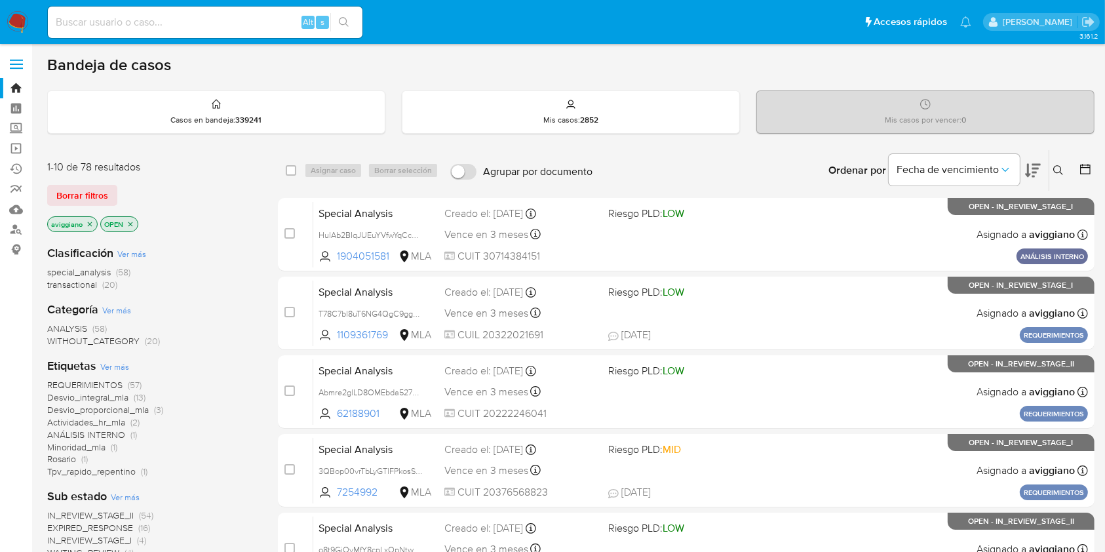
click at [130, 224] on icon "close-filter" at bounding box center [131, 224] width 8 height 8
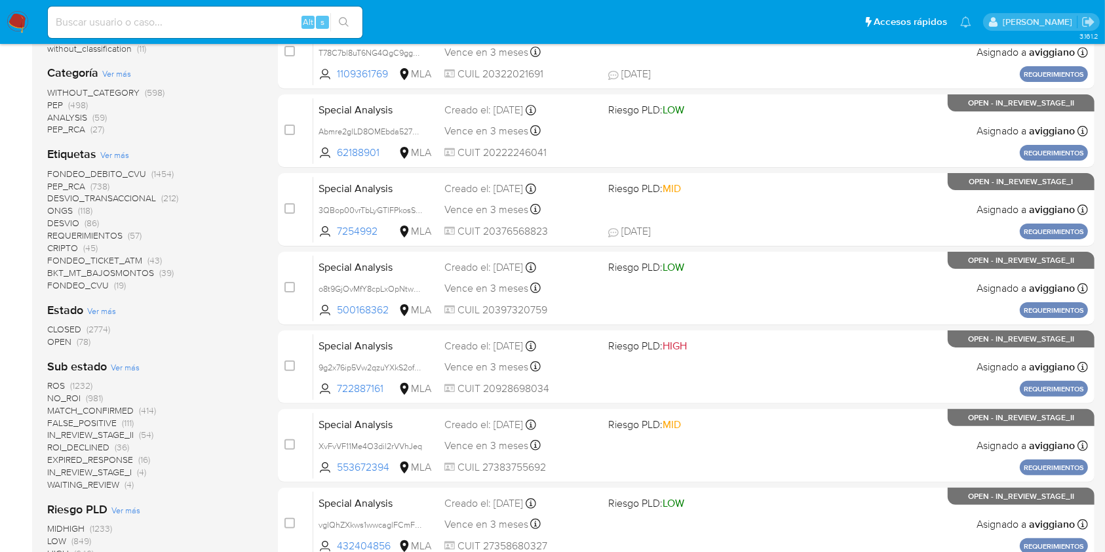
scroll to position [524, 0]
